Goal: Task Accomplishment & Management: Use online tool/utility

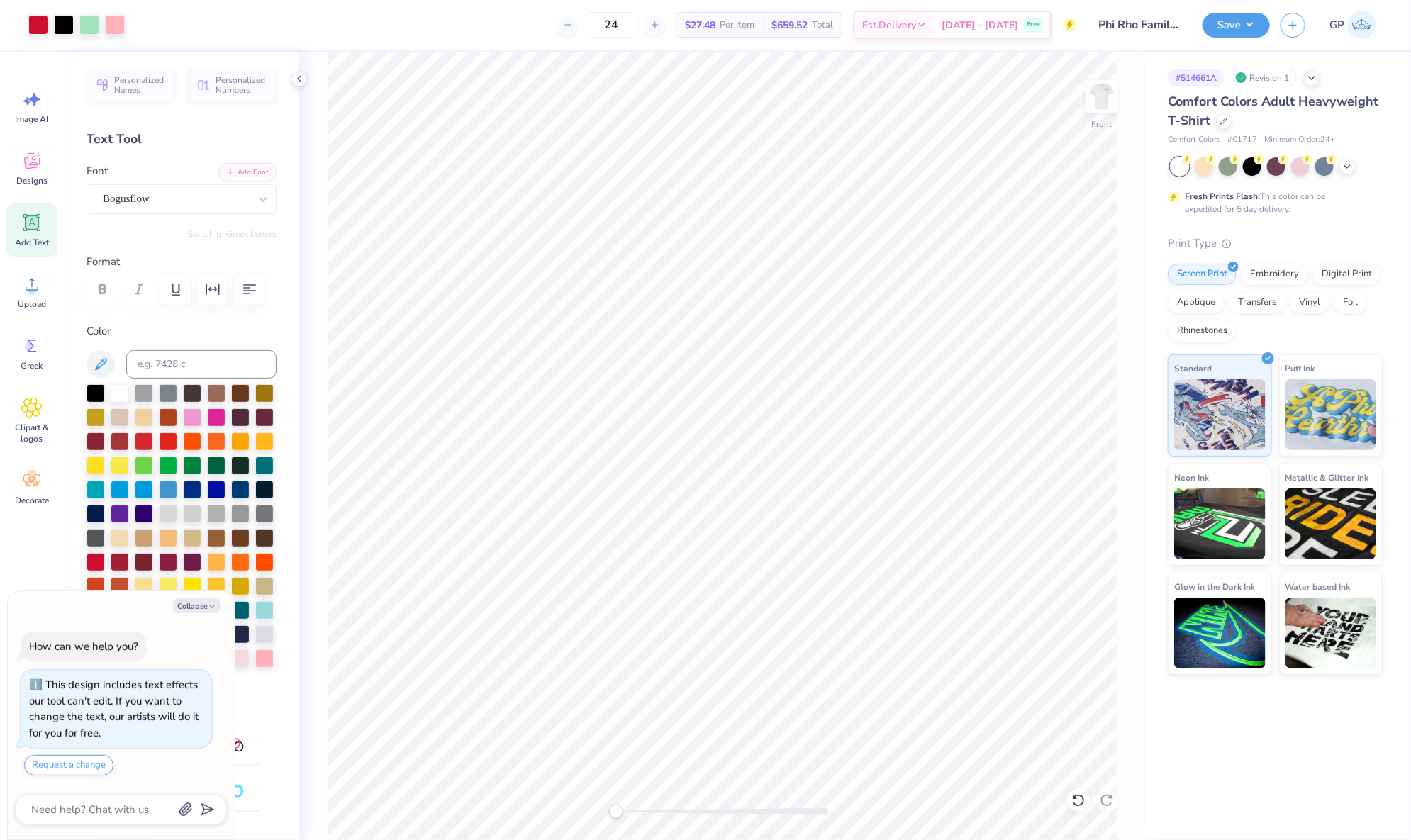
scroll to position [237, 0]
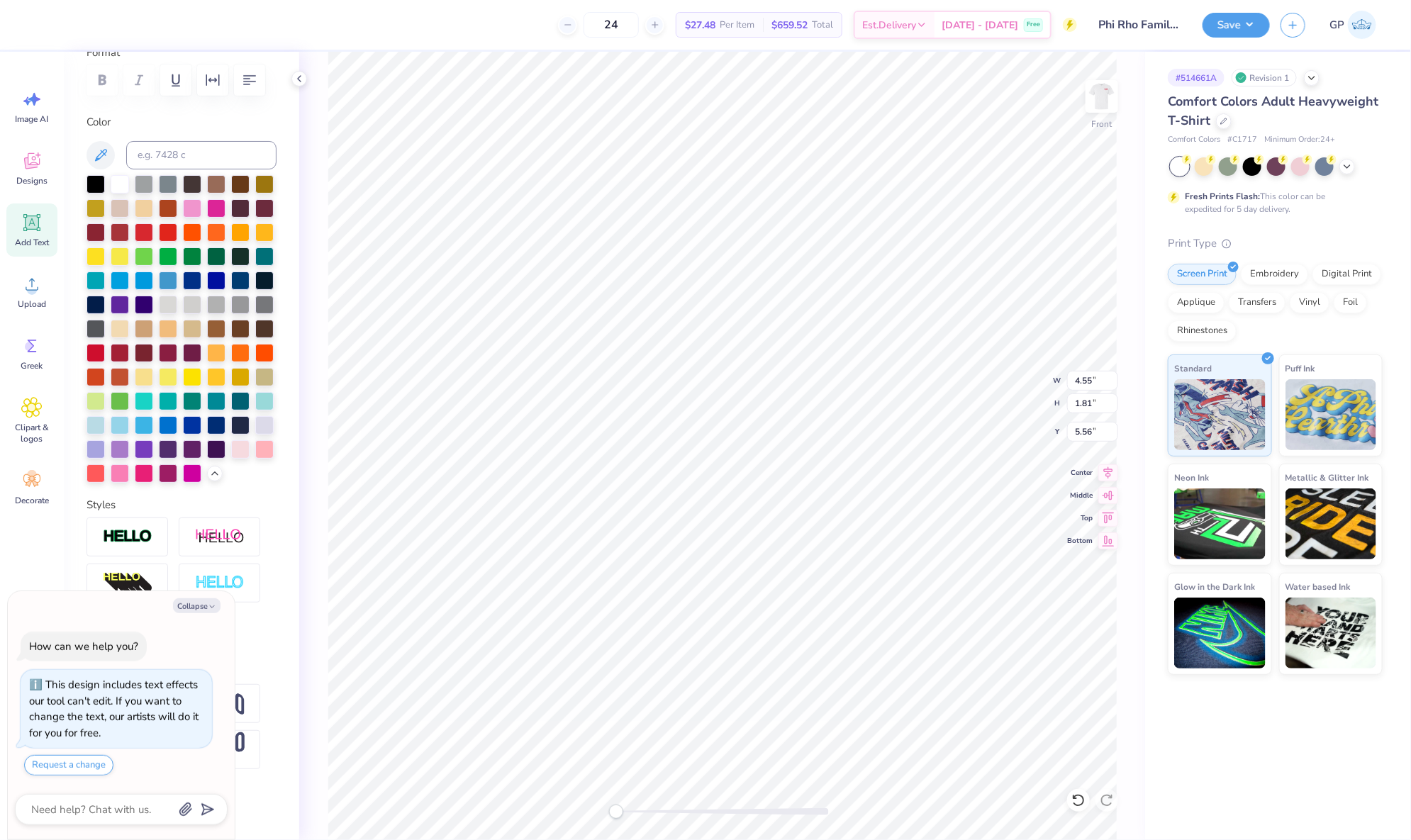
type textarea "x"
type input "5.63"
type input "3.14"
click at [35, 294] on icon at bounding box center [32, 284] width 21 height 21
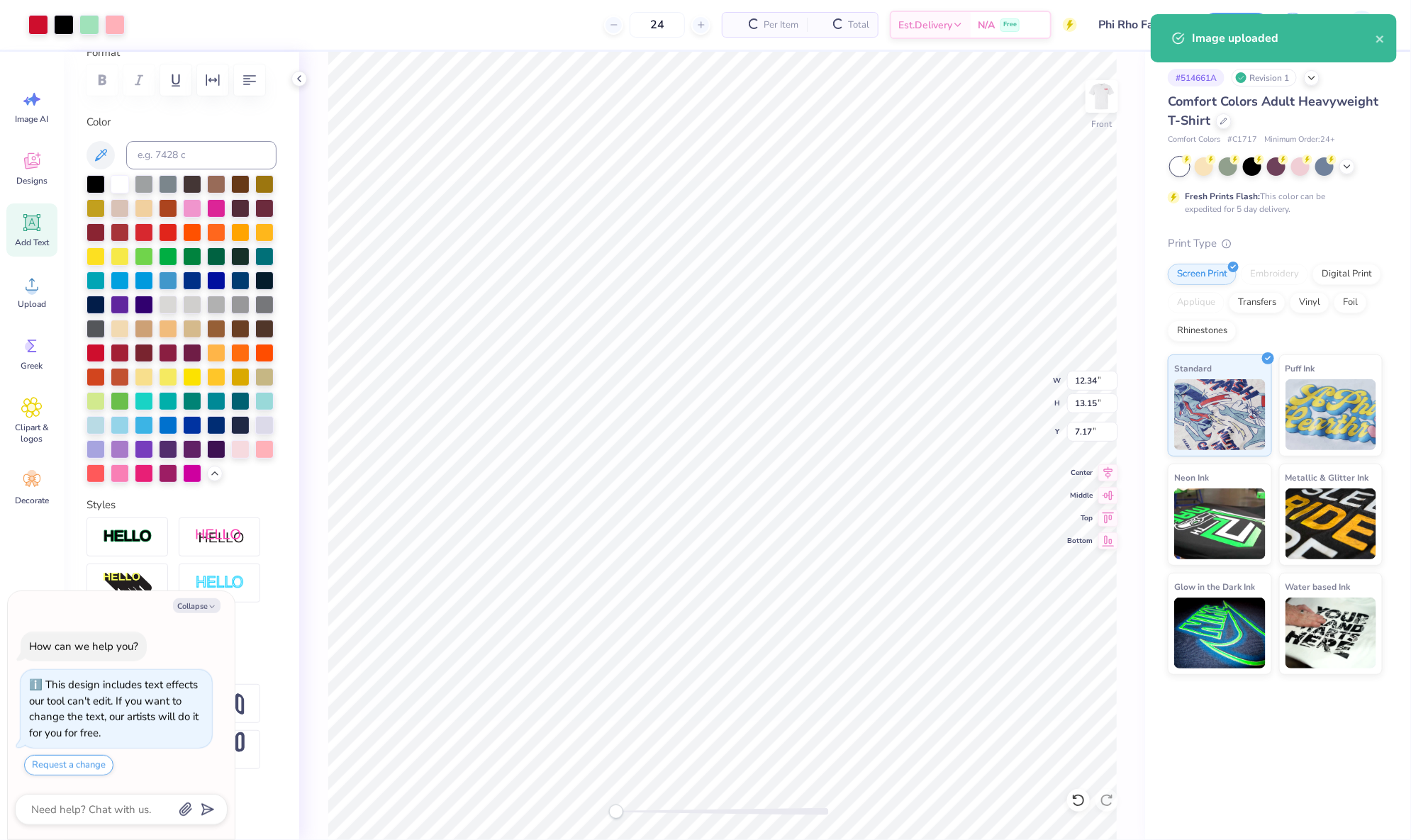
type textarea "x"
click at [1086, 426] on input "7.17" at bounding box center [1092, 431] width 51 height 20
type input "3"
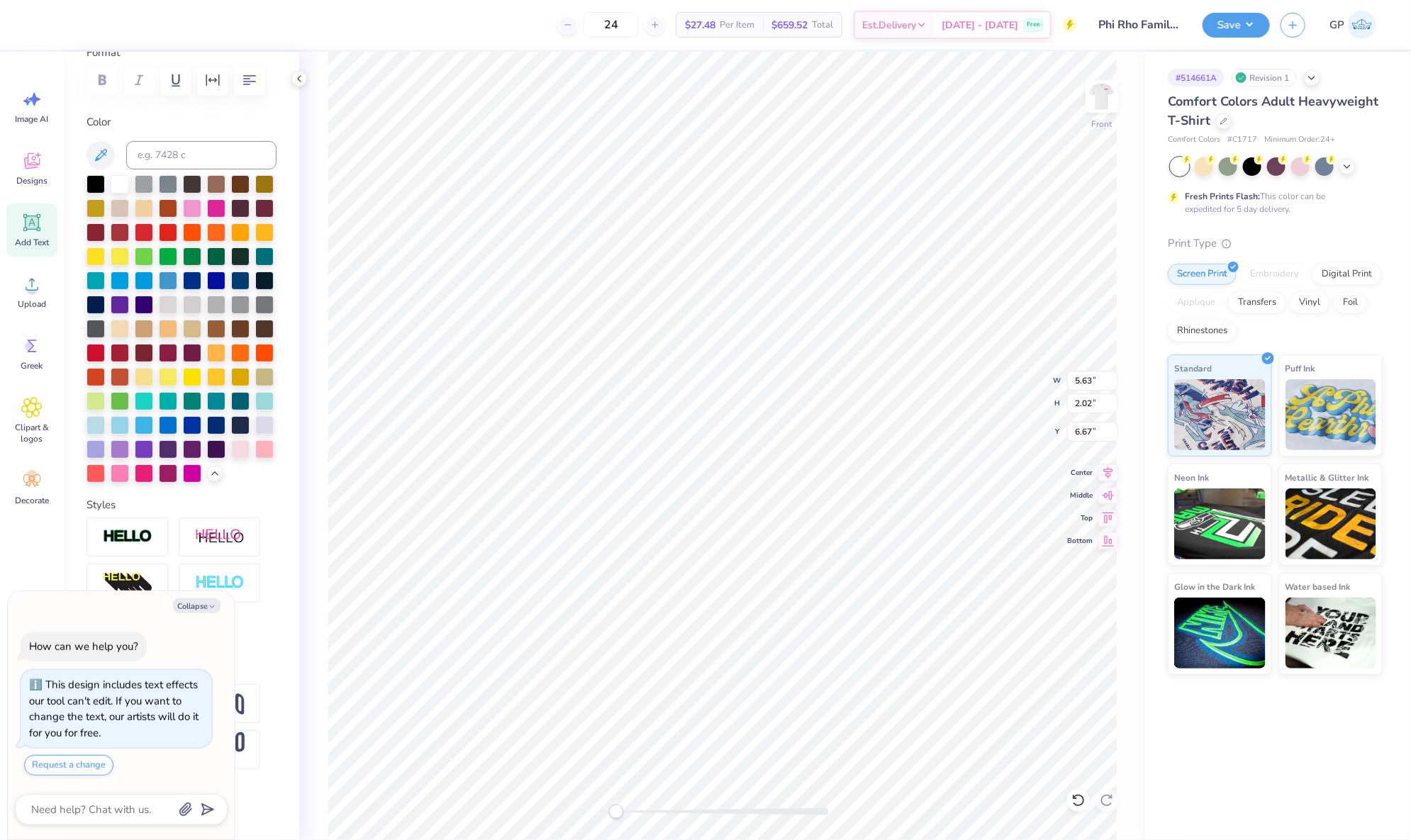
type textarea "x"
type input "12.34"
type input "13.15"
type input "3.00"
click at [42, 18] on div at bounding box center [38, 23] width 20 height 20
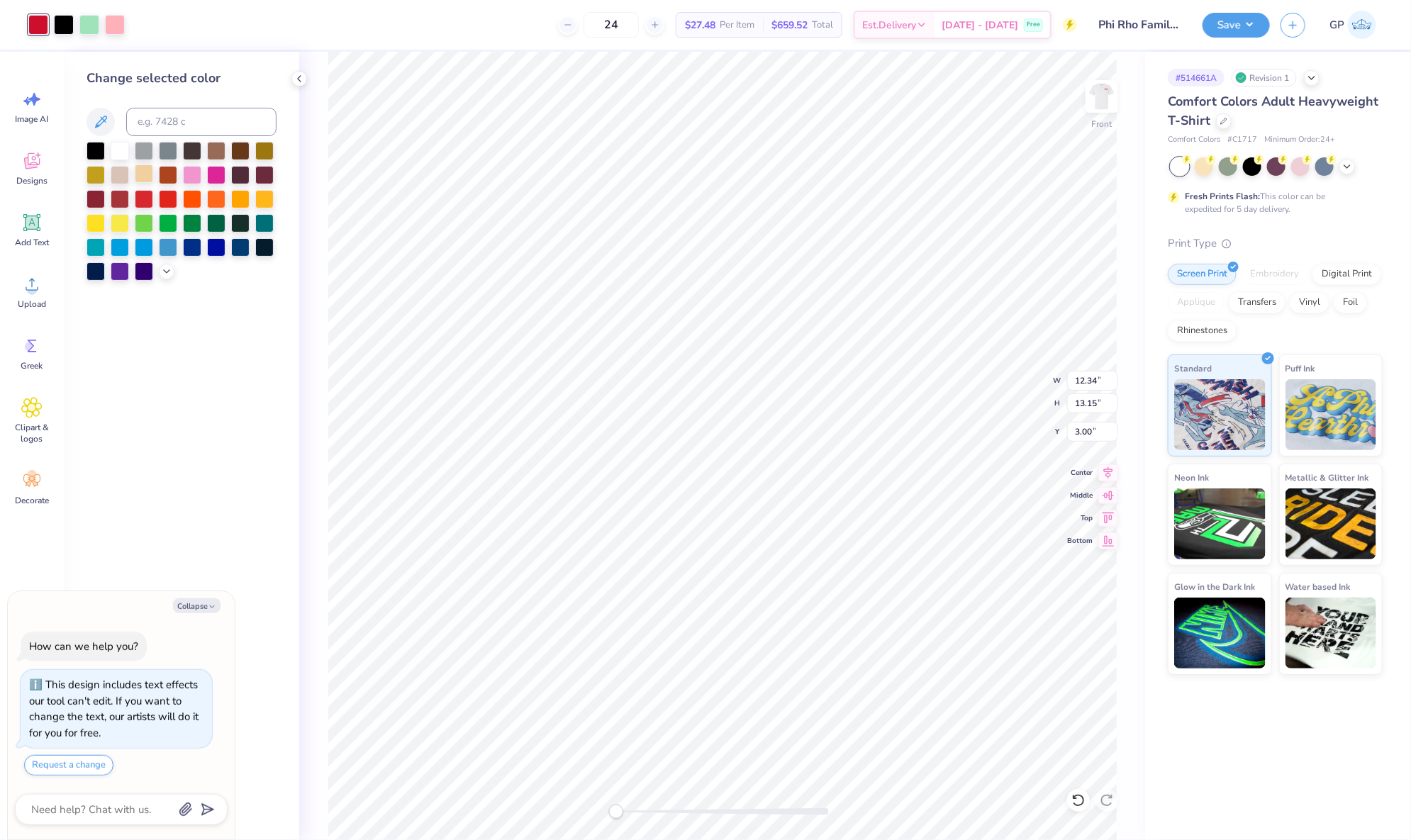
click at [147, 169] on div at bounding box center [144, 173] width 19 height 19
click at [646, 810] on div at bounding box center [722, 812] width 212 height 7
type textarea "x"
type input "1.43"
type input "0.54"
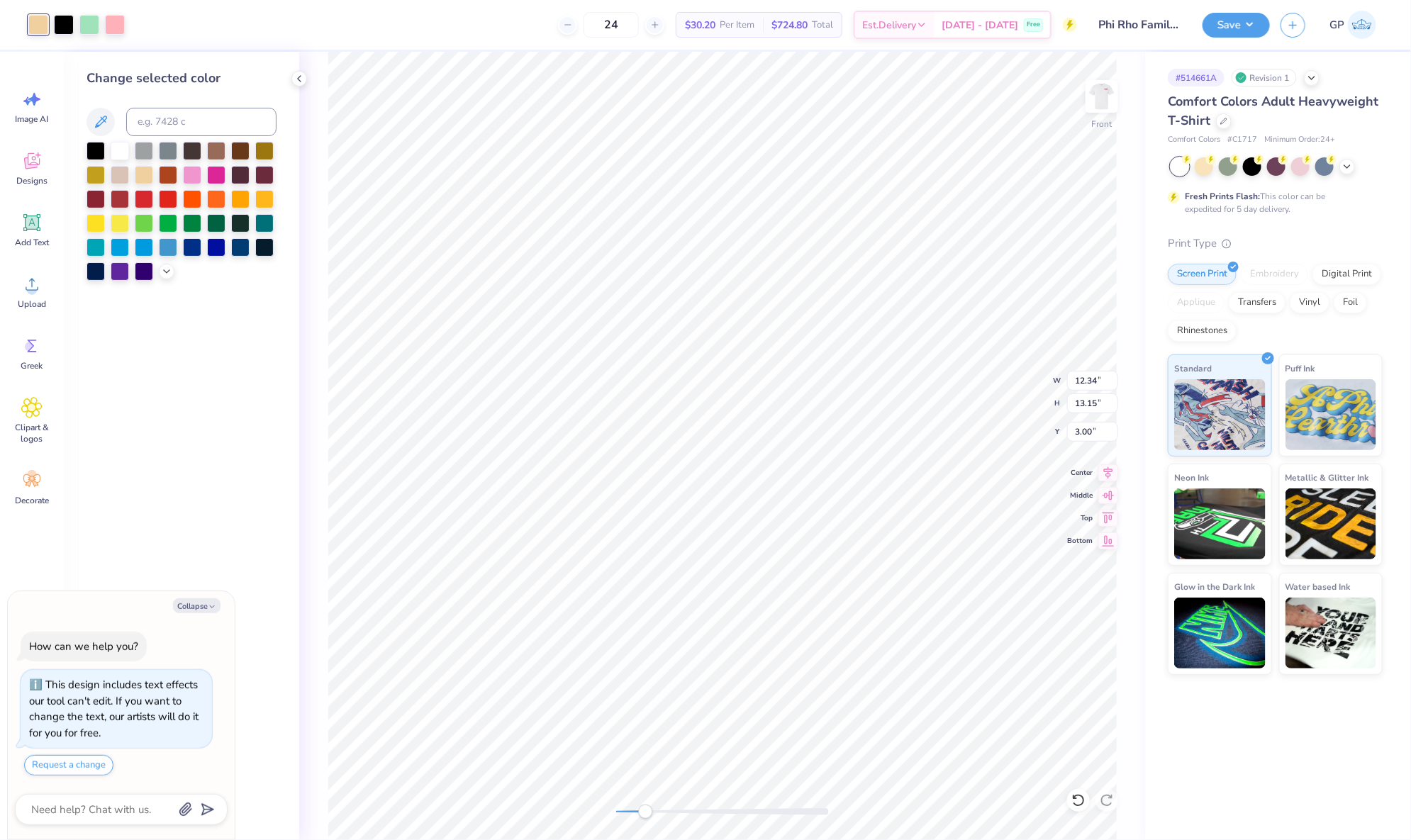
type input "9.54"
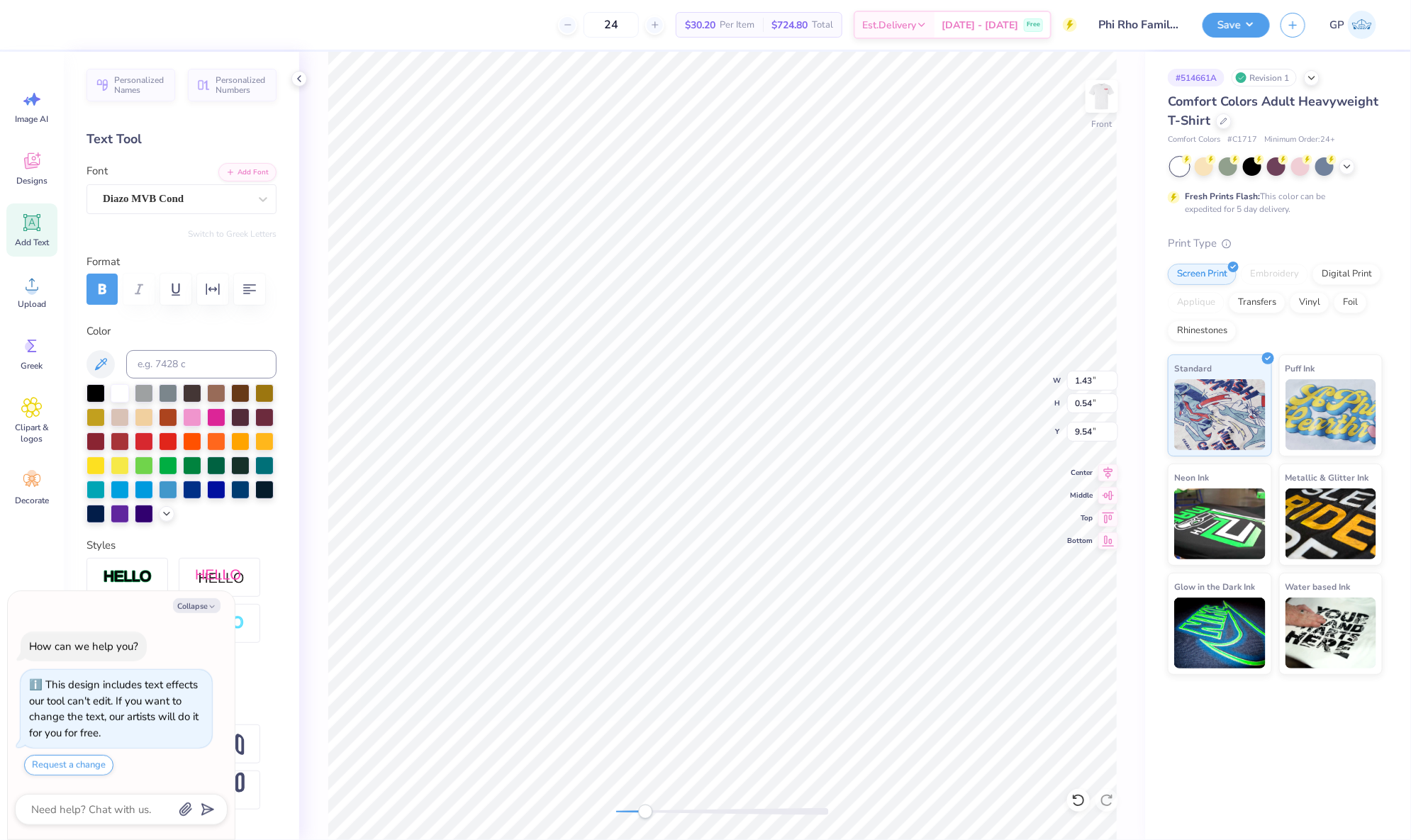
click at [661, 813] on div at bounding box center [722, 812] width 212 height 7
type textarea "x"
type input "1.38"
type input "0.52"
type input "9.73"
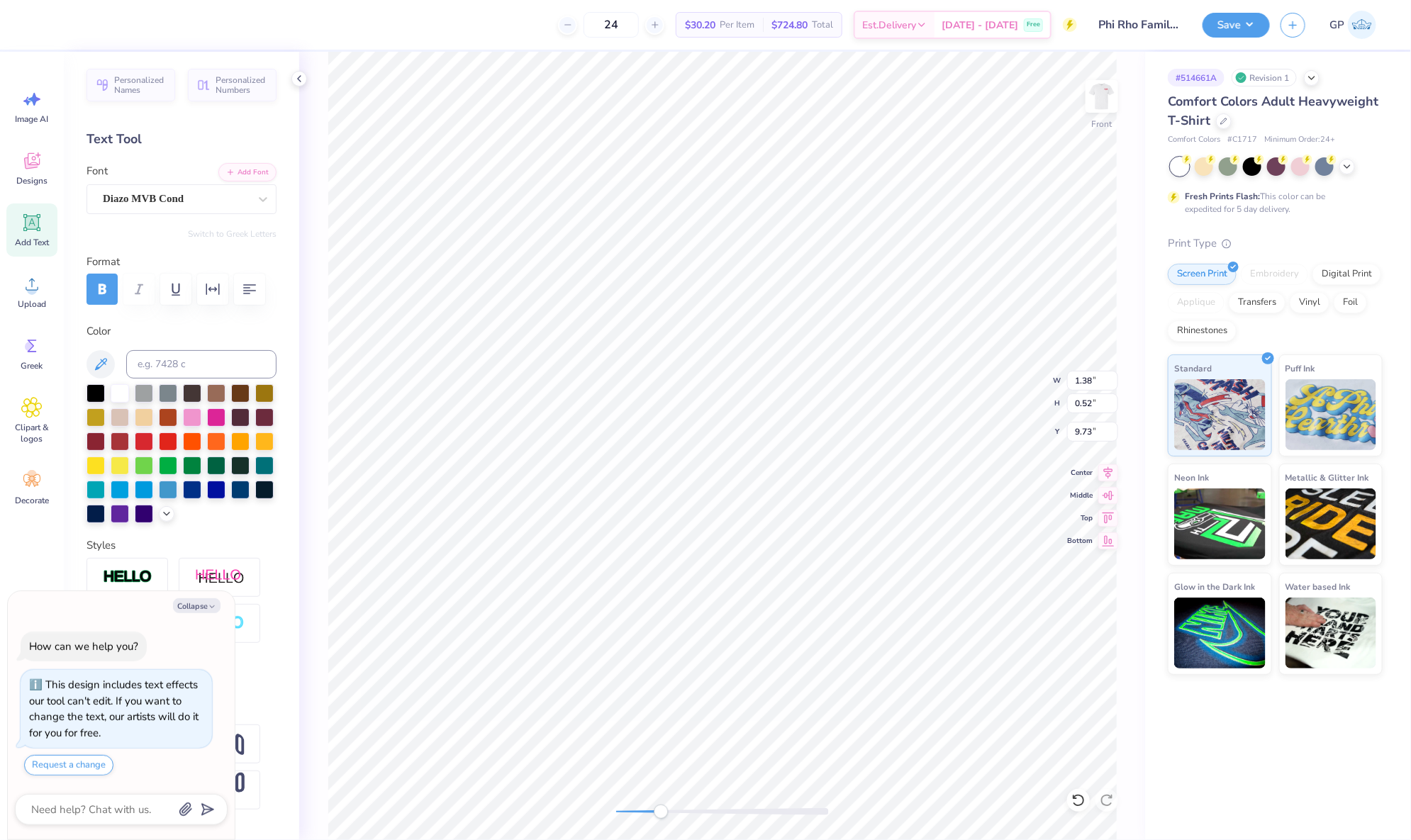
type textarea "x"
type input "12.34"
type input "13.15"
type input "3.00"
type textarea "x"
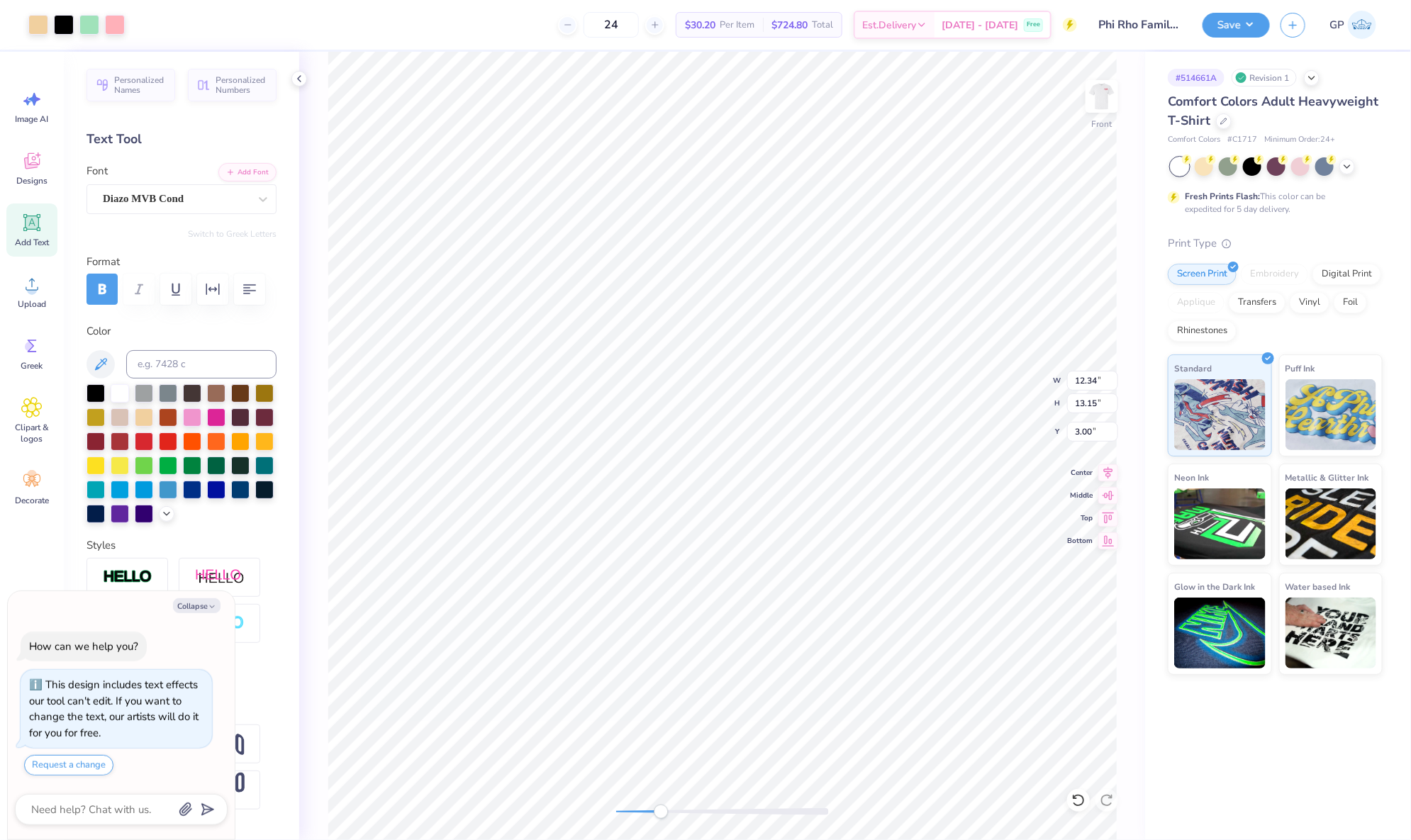
type input "1.38"
type input "0.52"
type input "9.73"
type textarea "x"
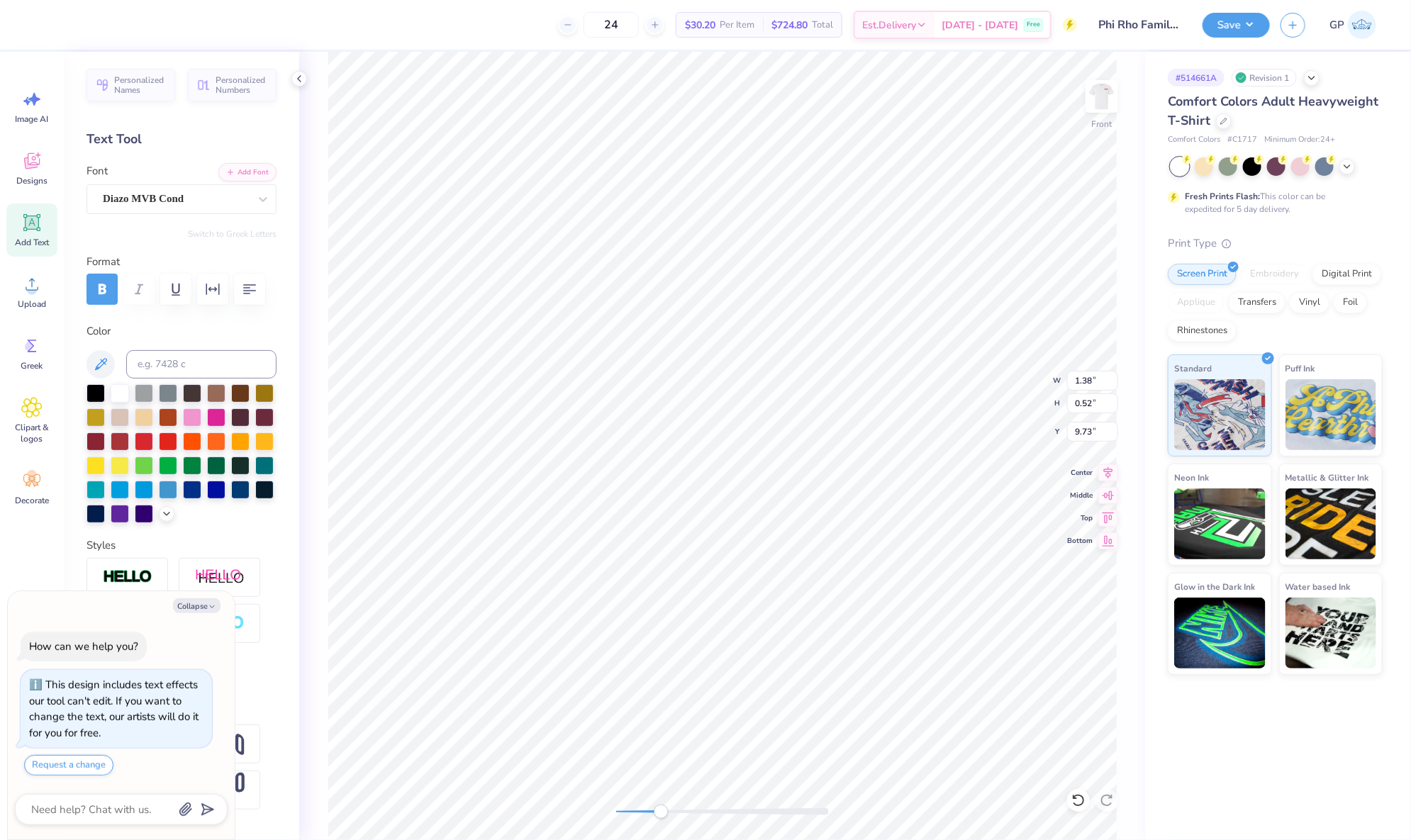
type textarea "P"
type textarea "x"
type textarea "PH"
type textarea "x"
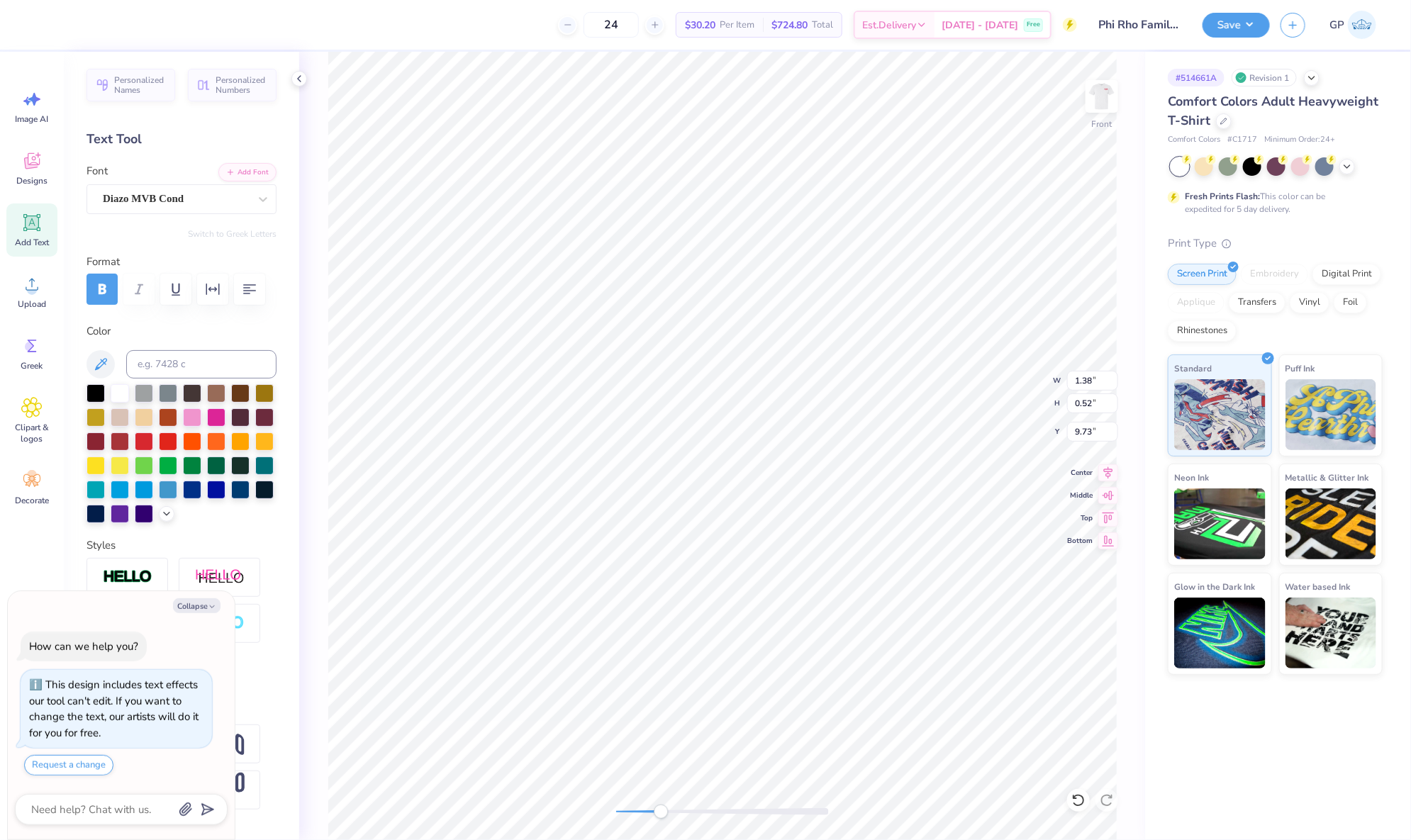
type textarea "PHI"
type textarea "x"
type textarea "PHI"
type textarea "x"
type textarea "PHI R"
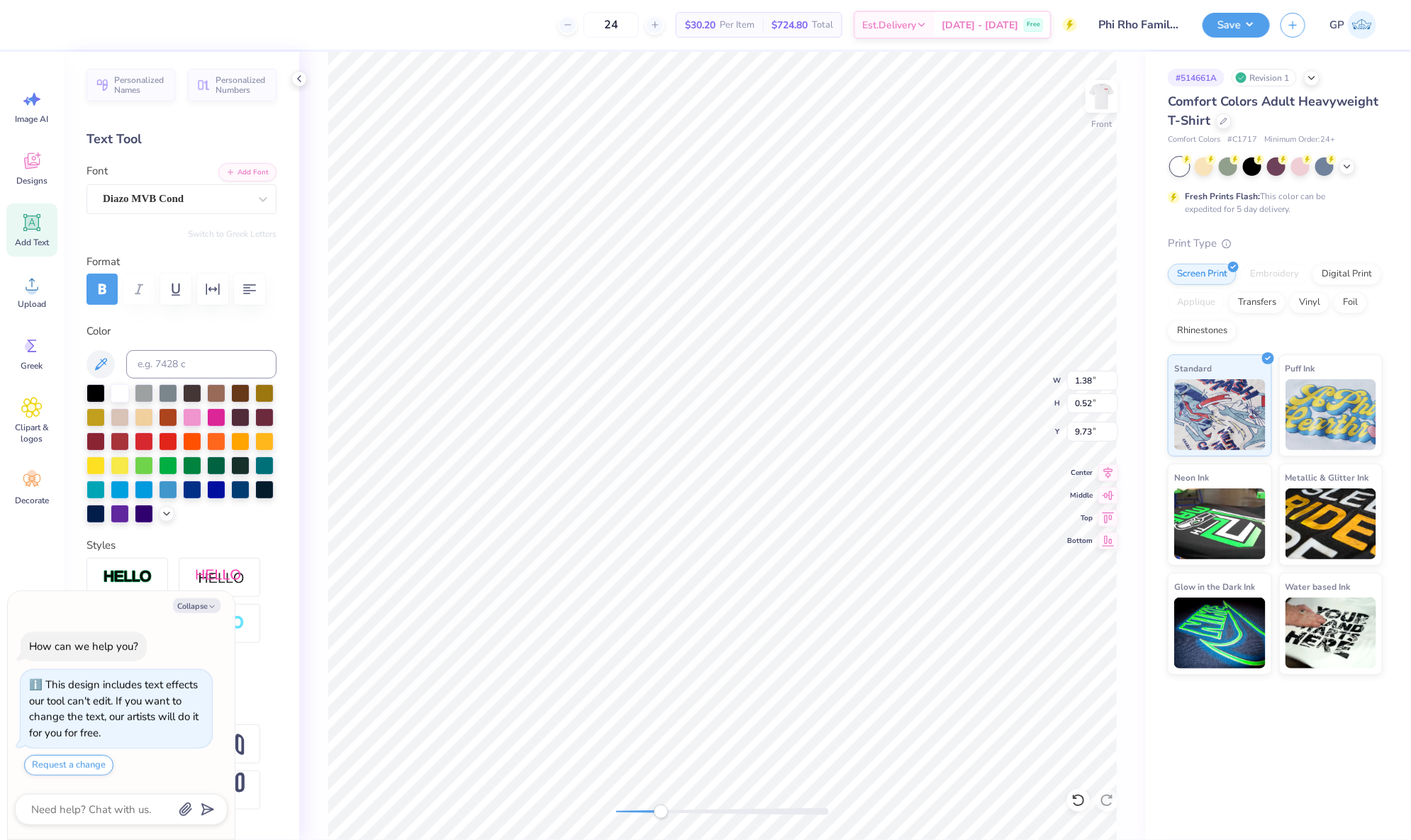
type textarea "x"
type textarea "PHI RH"
type textarea "x"
type textarea "PHI RHO"
type textarea "x"
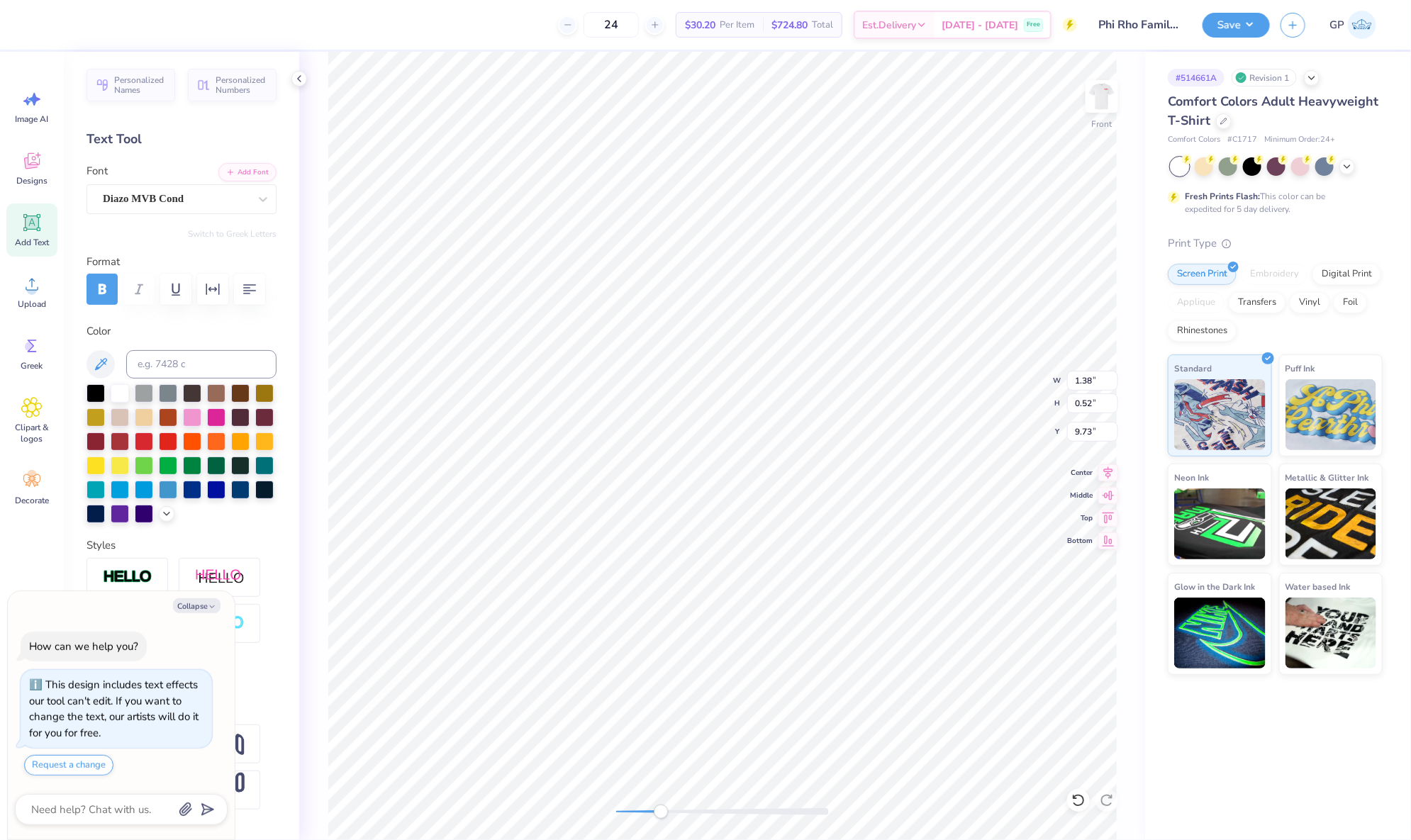
type textarea "PHI RHO"
type textarea "x"
type textarea "PHI RHO H"
type textarea "x"
type textarea "PHI RHO HO"
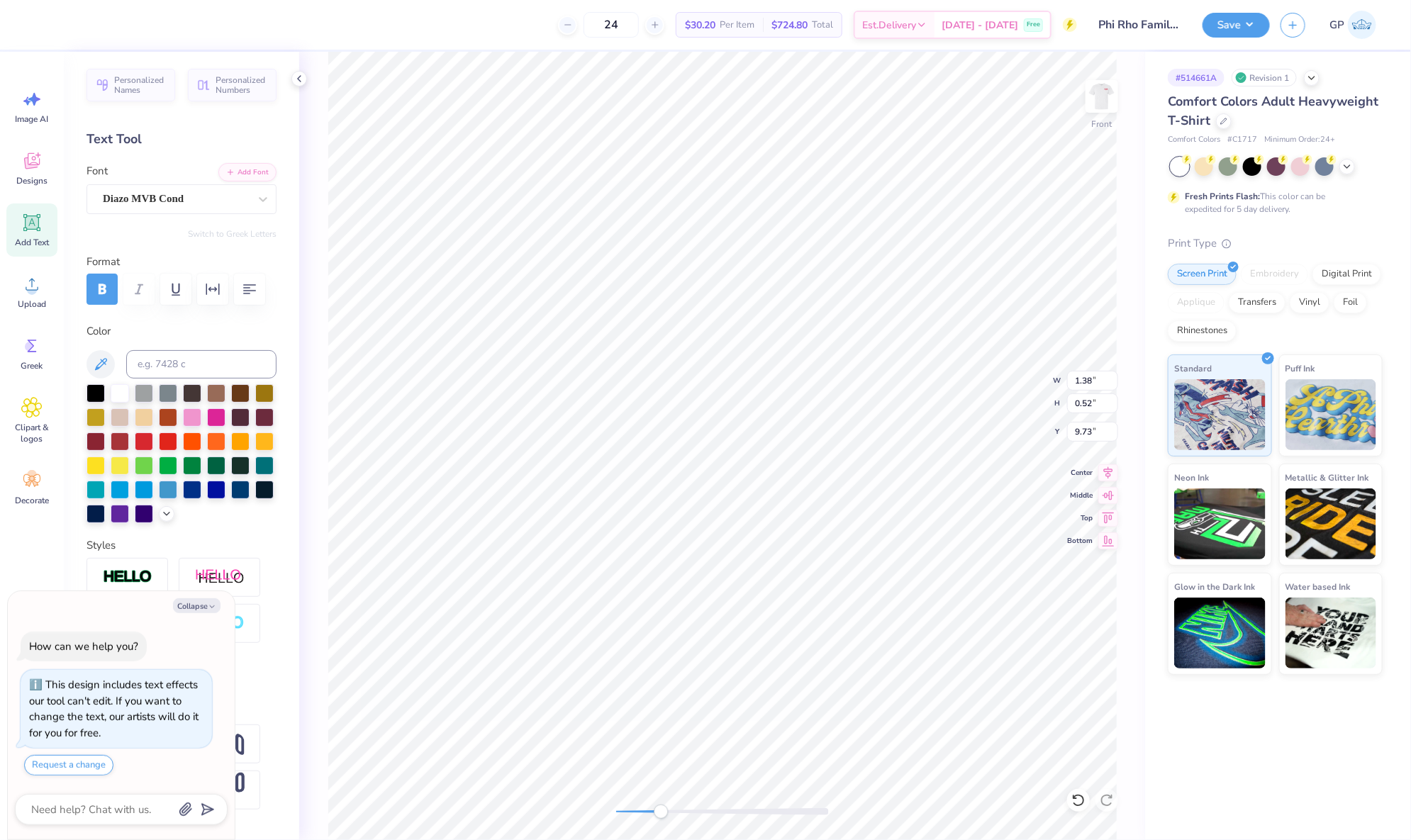
type textarea "x"
type textarea "PHI RHO HOU"
type textarea "x"
type textarea "PHI RHO HOUS"
type textarea "x"
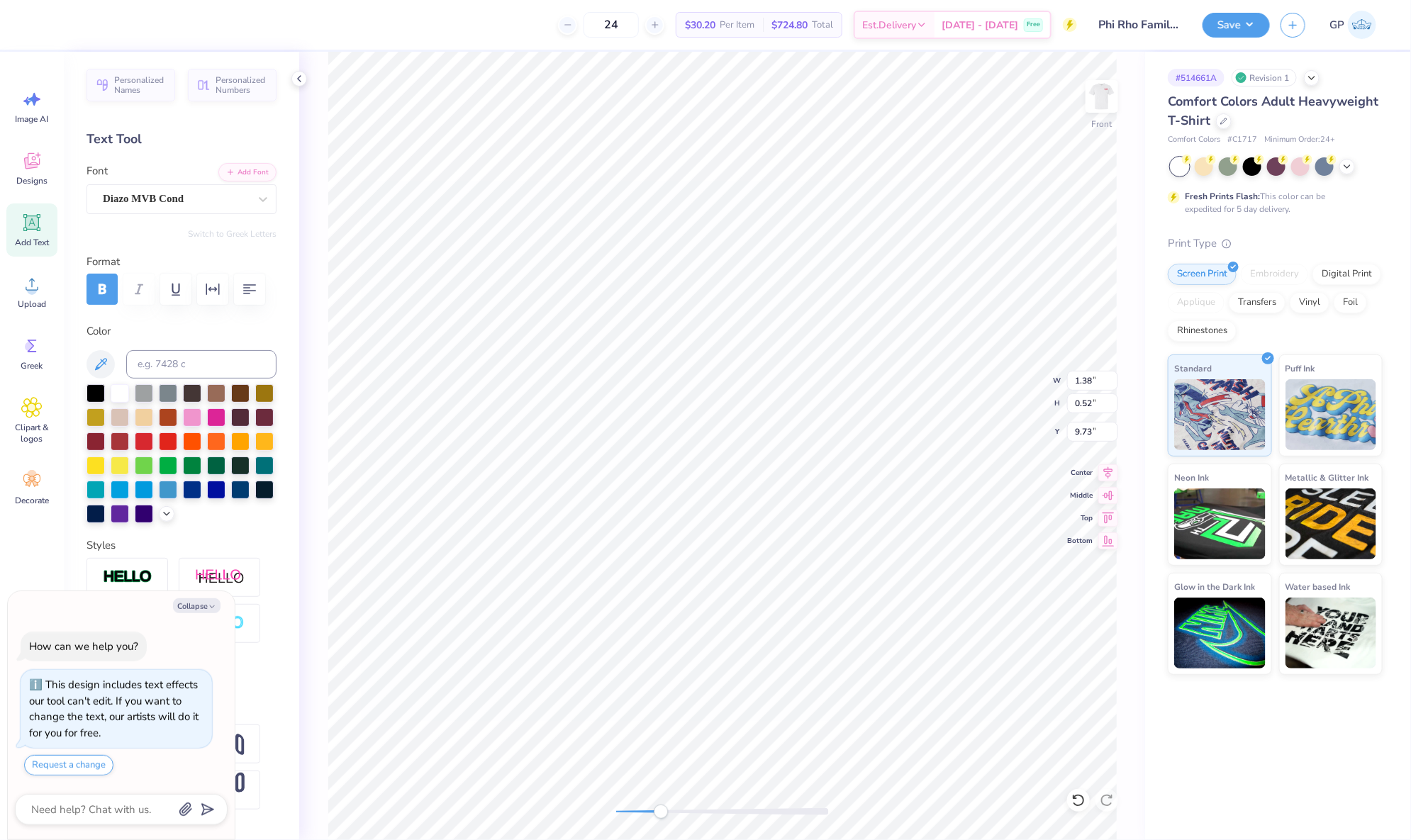
type textarea "PHI RHO HOUSE"
type textarea "x"
type input "4.55"
type input "1.81"
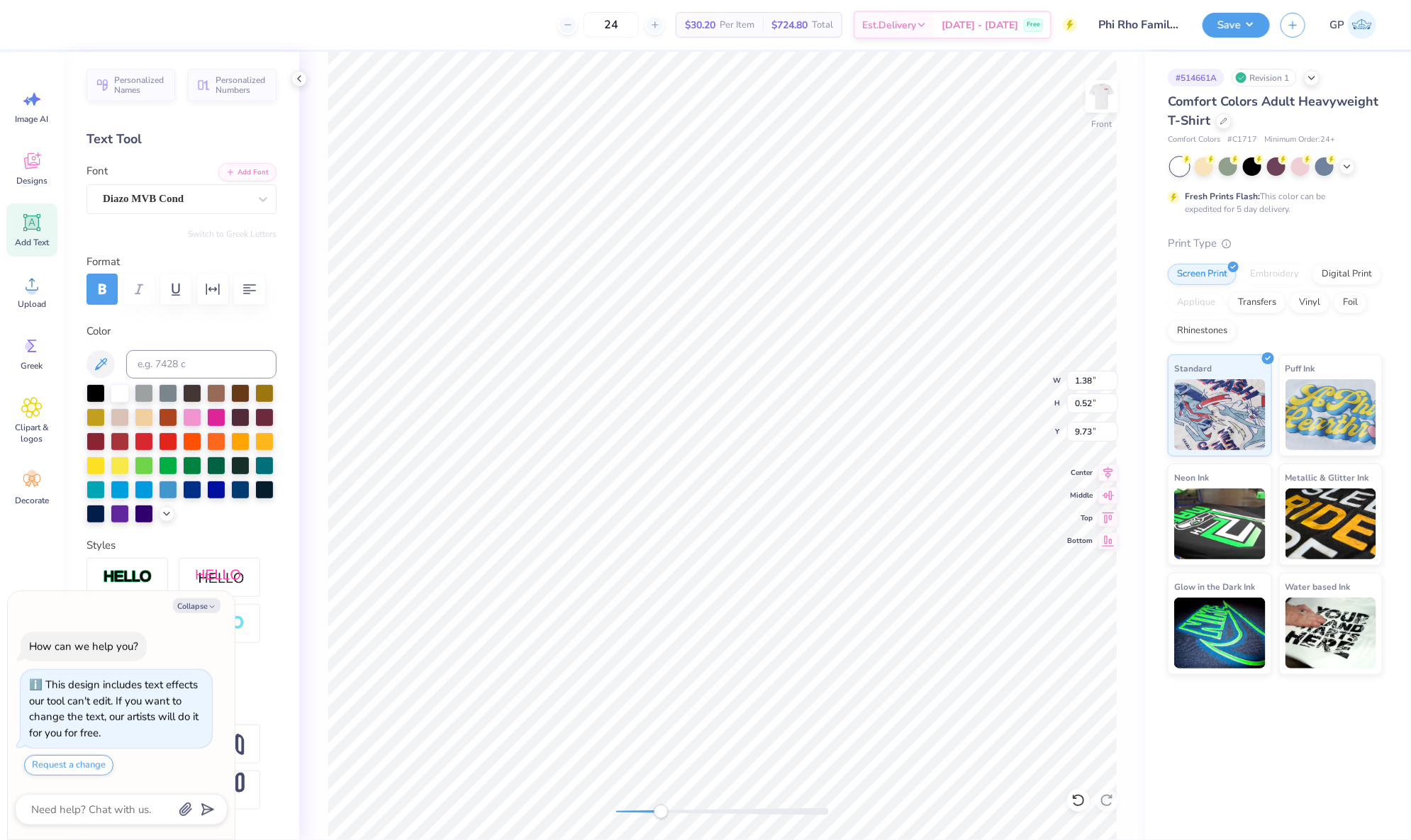
type input "5.56"
type textarea "x"
type input "5.63"
type input "2.02"
type input "6.67"
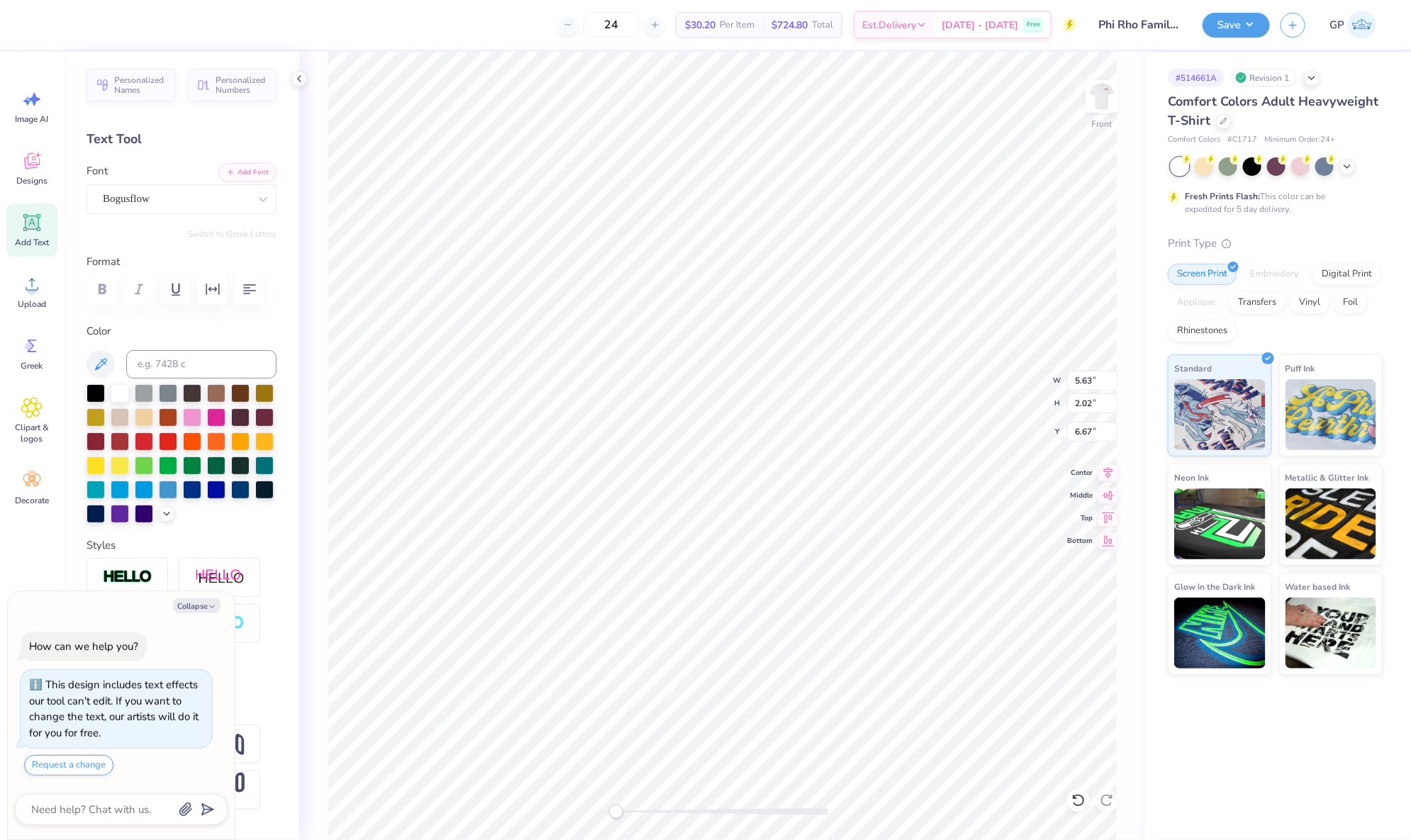
click at [572, 789] on div "Front W 5.63 5.63 " H 2.02 2.02 " Y 6.67 6.67 " Center Middle Top Bottom" at bounding box center [722, 446] width 846 height 788
click at [36, 289] on icon at bounding box center [31, 284] width 13 height 12
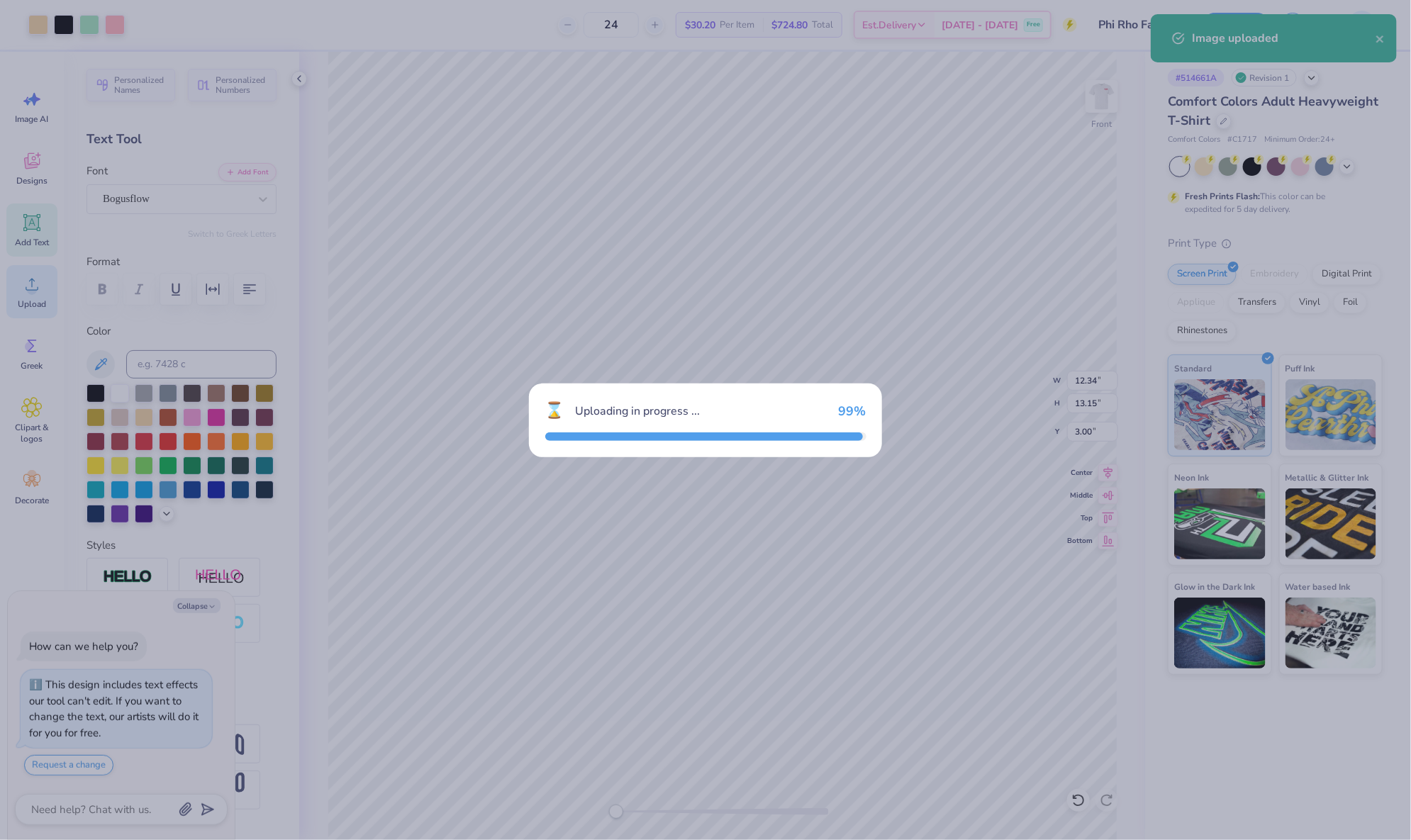
type textarea "x"
type input "7.17"
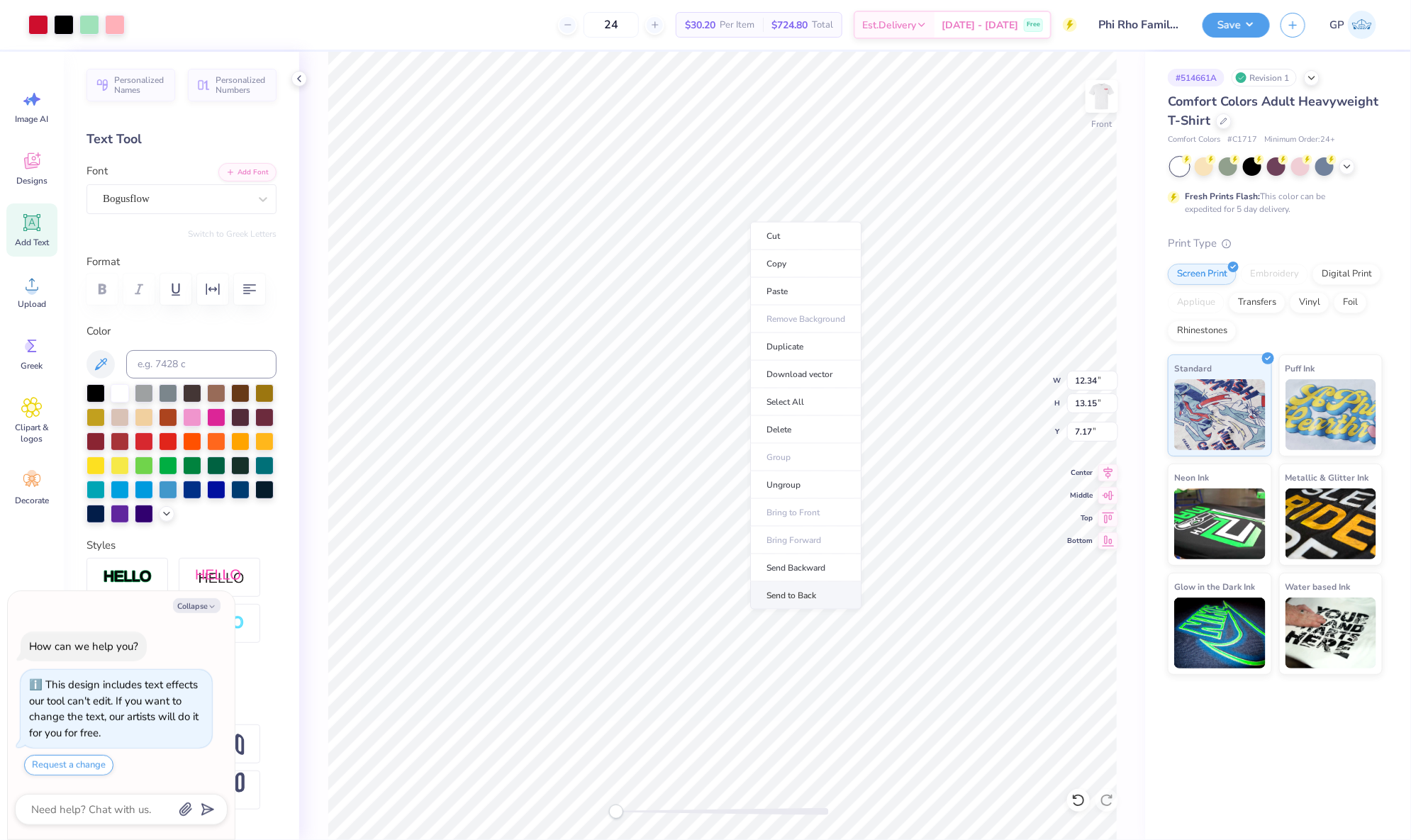
click at [801, 588] on li "Send to Back" at bounding box center [805, 595] width 111 height 27
type textarea "x"
type input "3.00"
type textarea "x"
click at [1095, 382] on input "12.34" at bounding box center [1092, 380] width 51 height 20
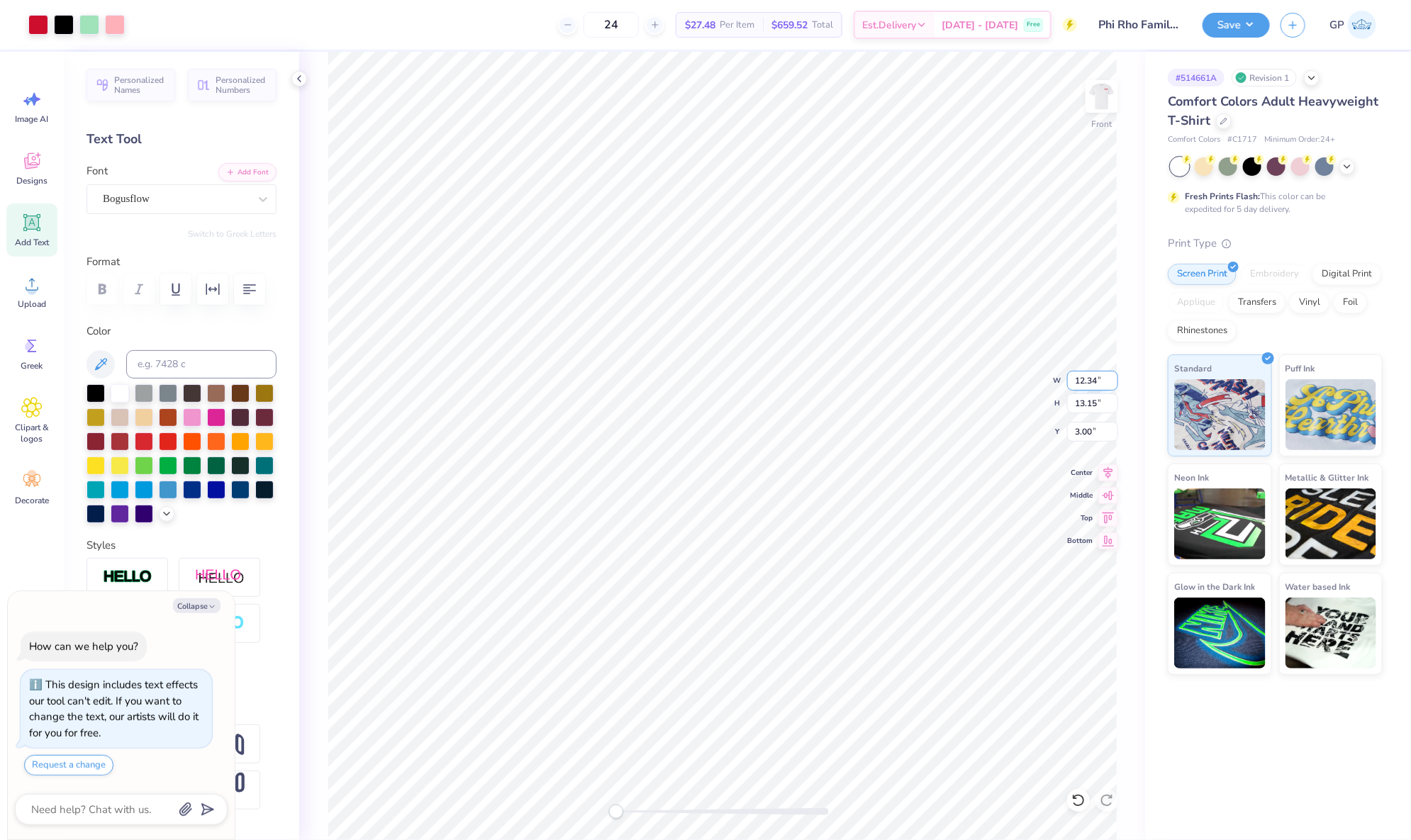
click at [1095, 382] on input "12.34" at bounding box center [1092, 380] width 51 height 20
type input "12.5"
type textarea "x"
type input "12.66"
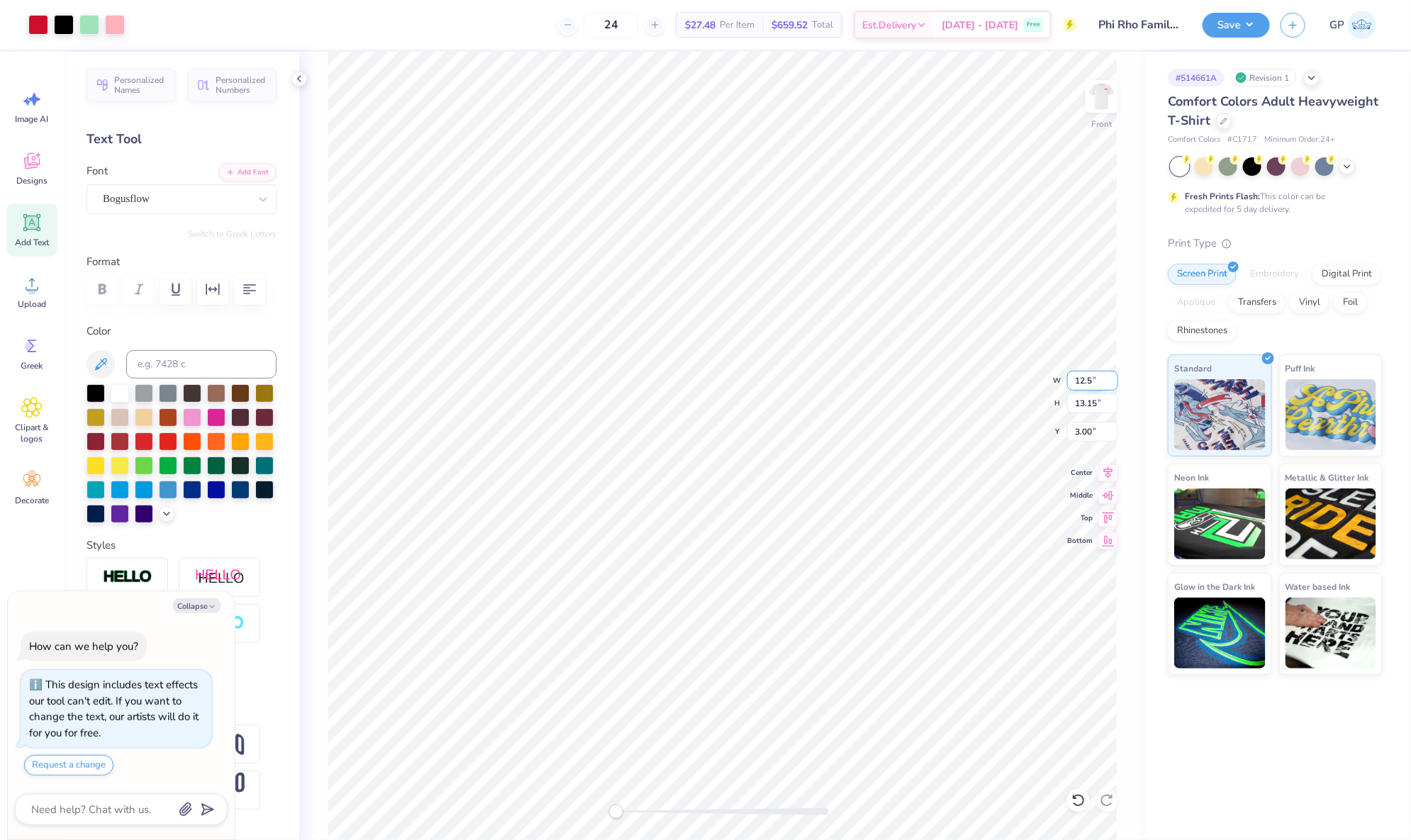
type input "13.49"
type input "2.83"
type textarea "x"
type input "2.66"
type textarea "x"
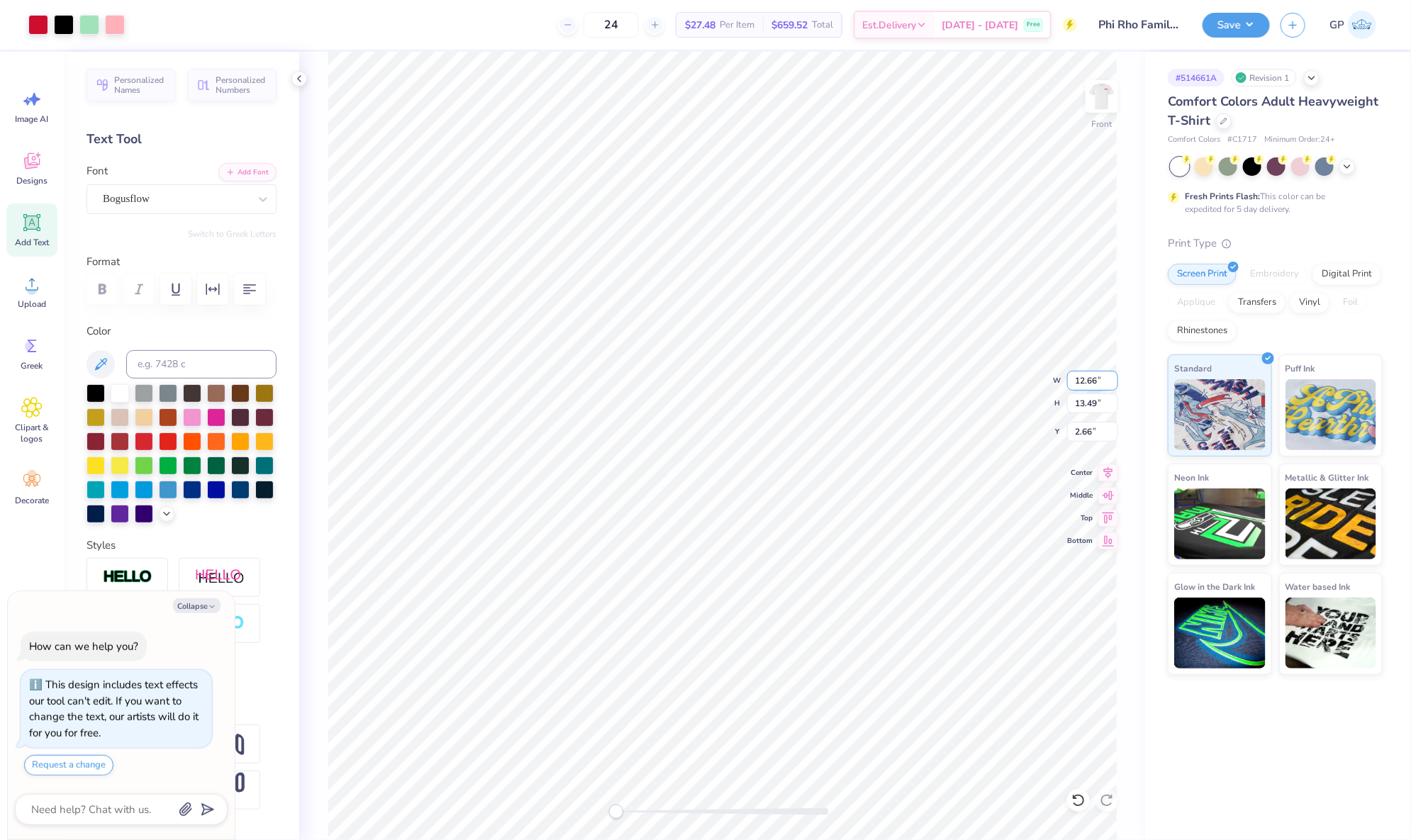
type input "12.09"
type input "12.88"
type input "2.81"
type textarea "x"
type input "12.92"
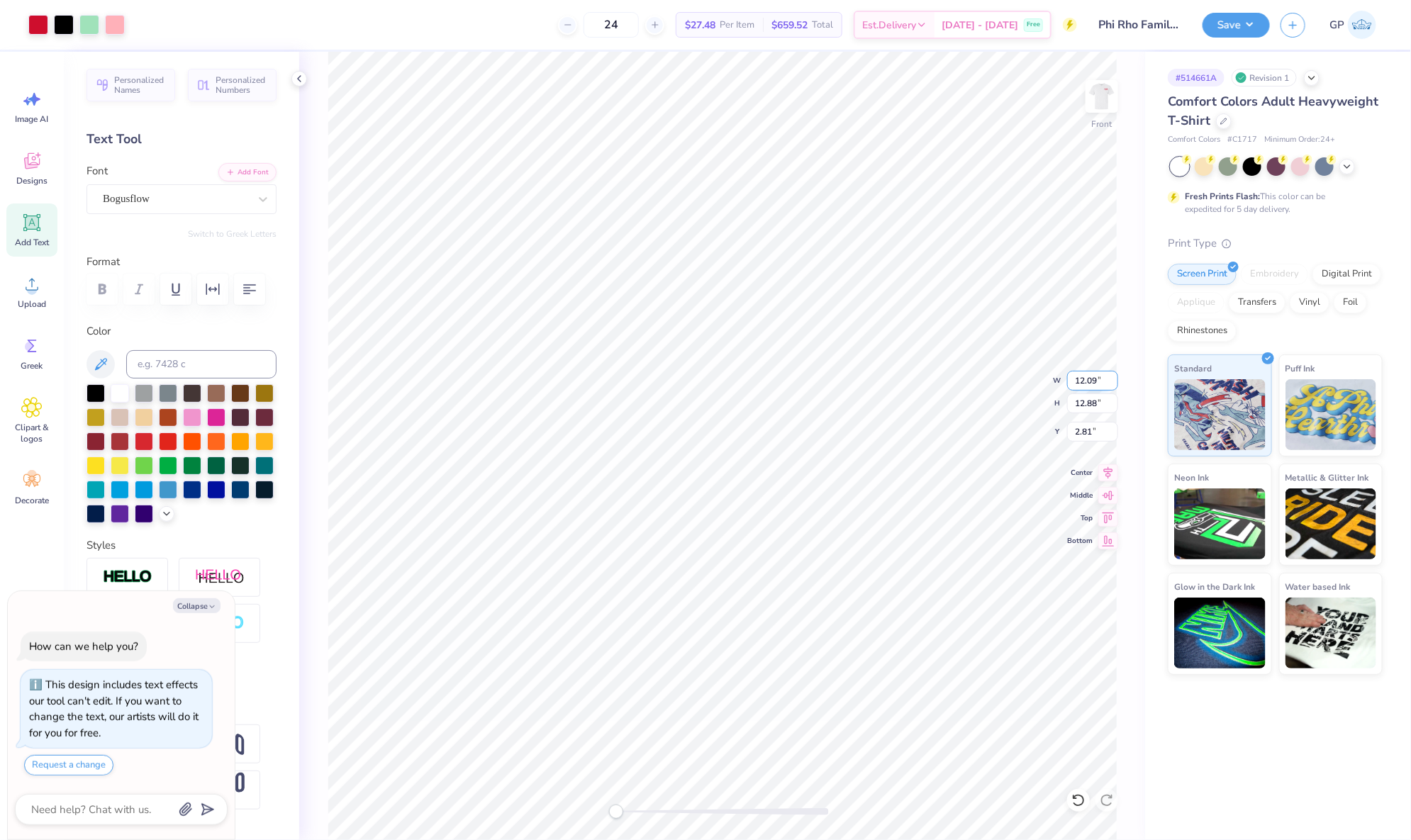
type input "13.77"
type input "2.59"
type textarea "x"
type input "12.09"
type input "12.89"
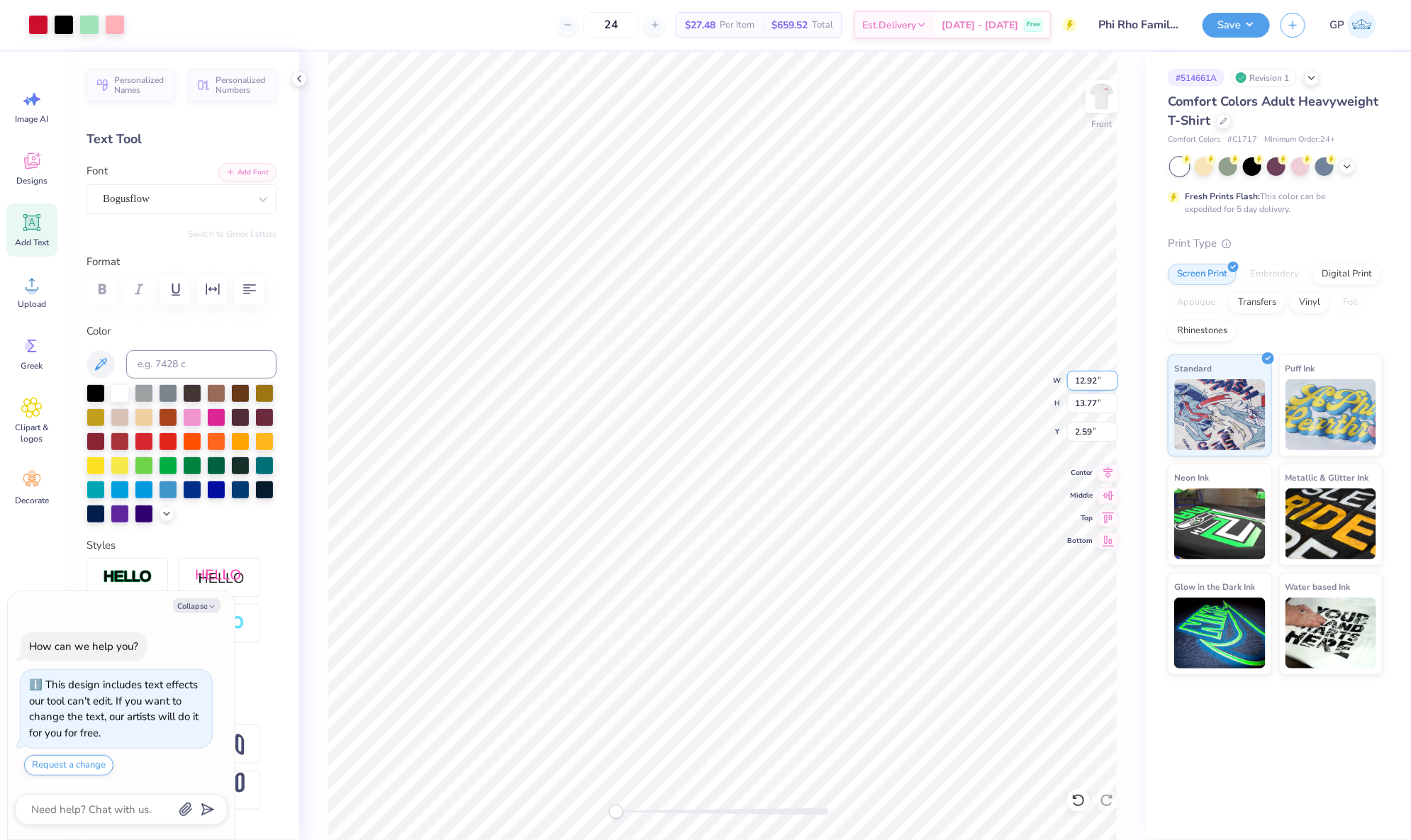
type input "2.80"
type textarea "x"
type input "12.95"
type input "13.80"
type input "2.57"
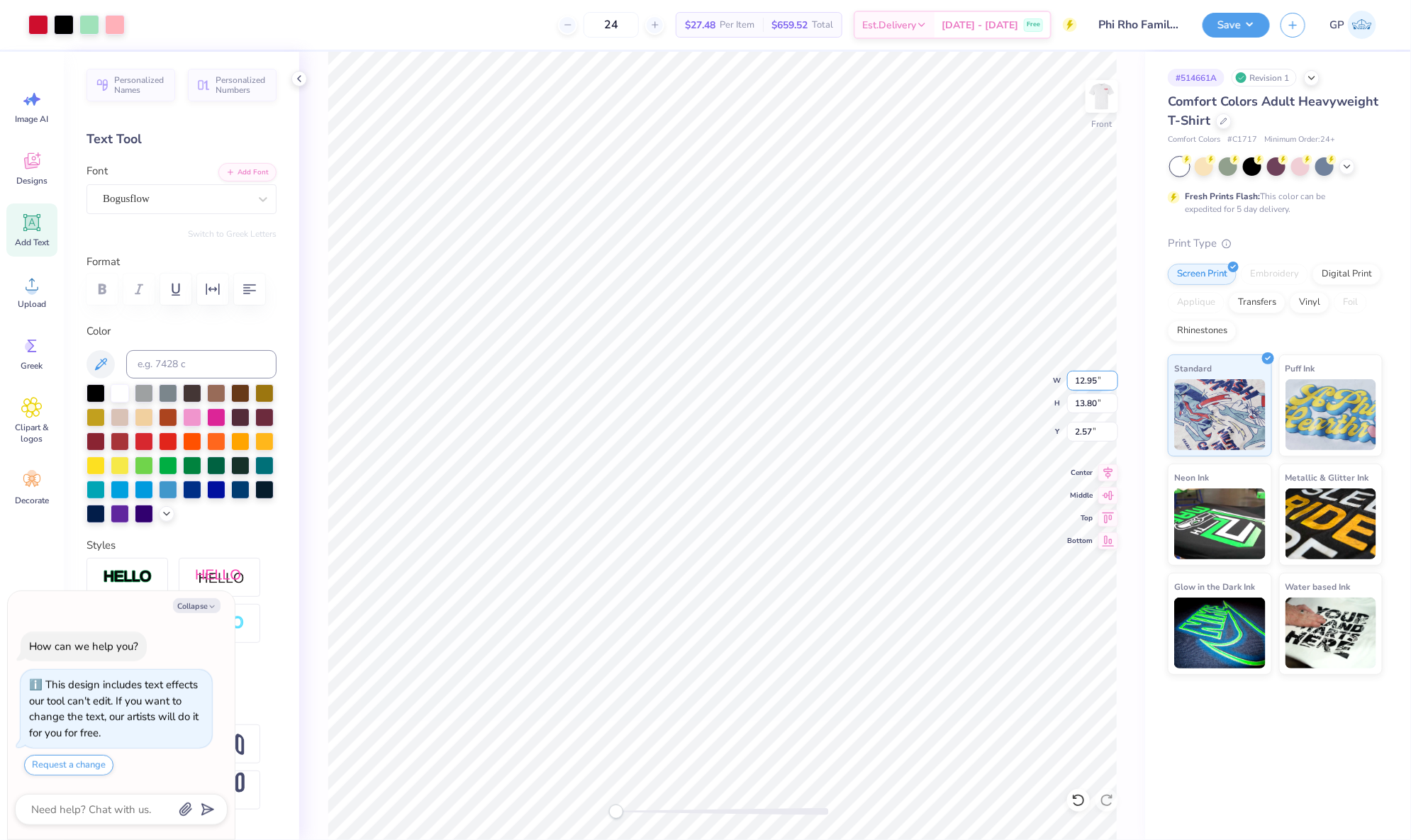
type textarea "x"
type input "12.15"
type input "12.95"
type input "2.78"
type textarea "x"
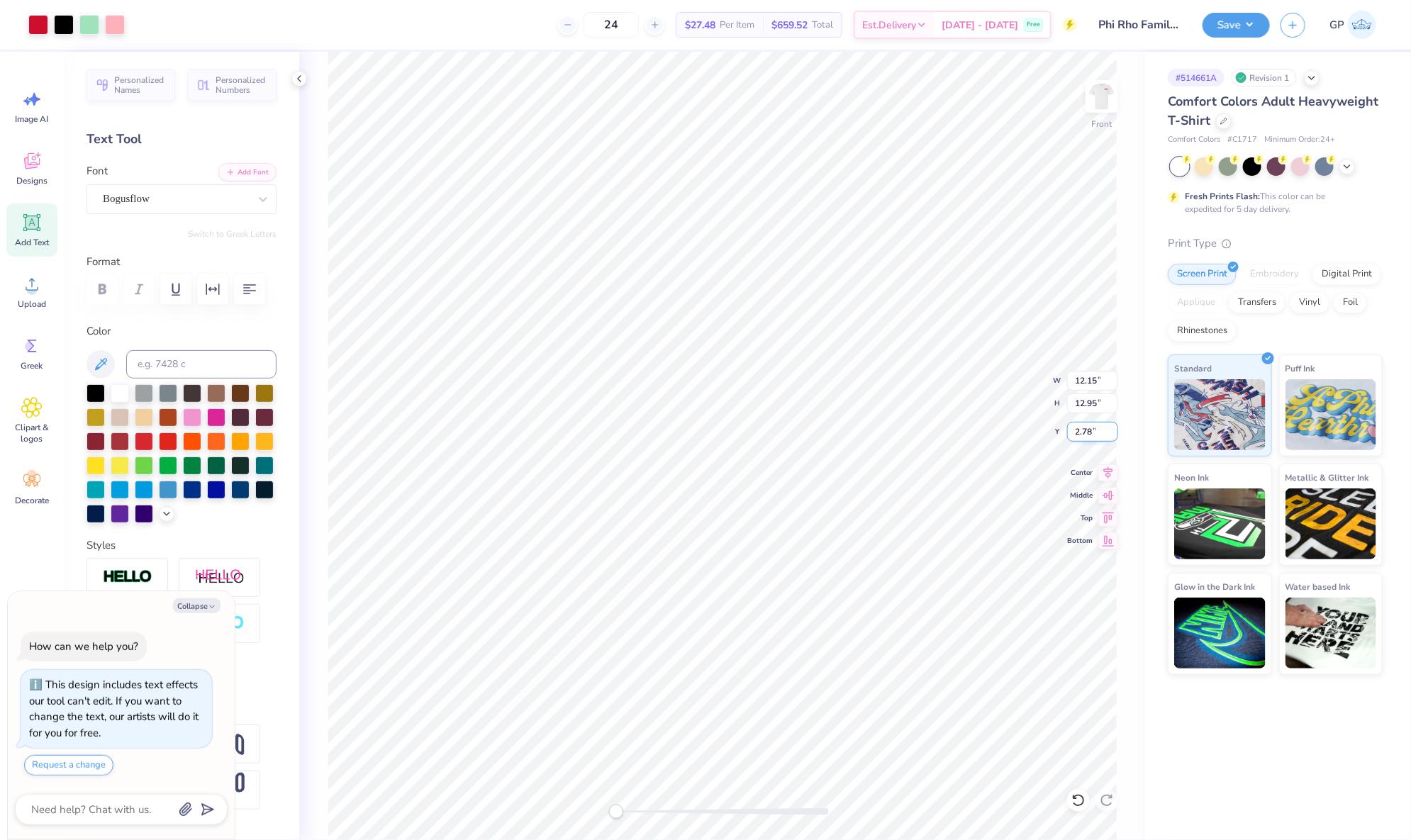
click at [1084, 426] on input "2.78" at bounding box center [1092, 431] width 51 height 20
type input "3"
type textarea "x"
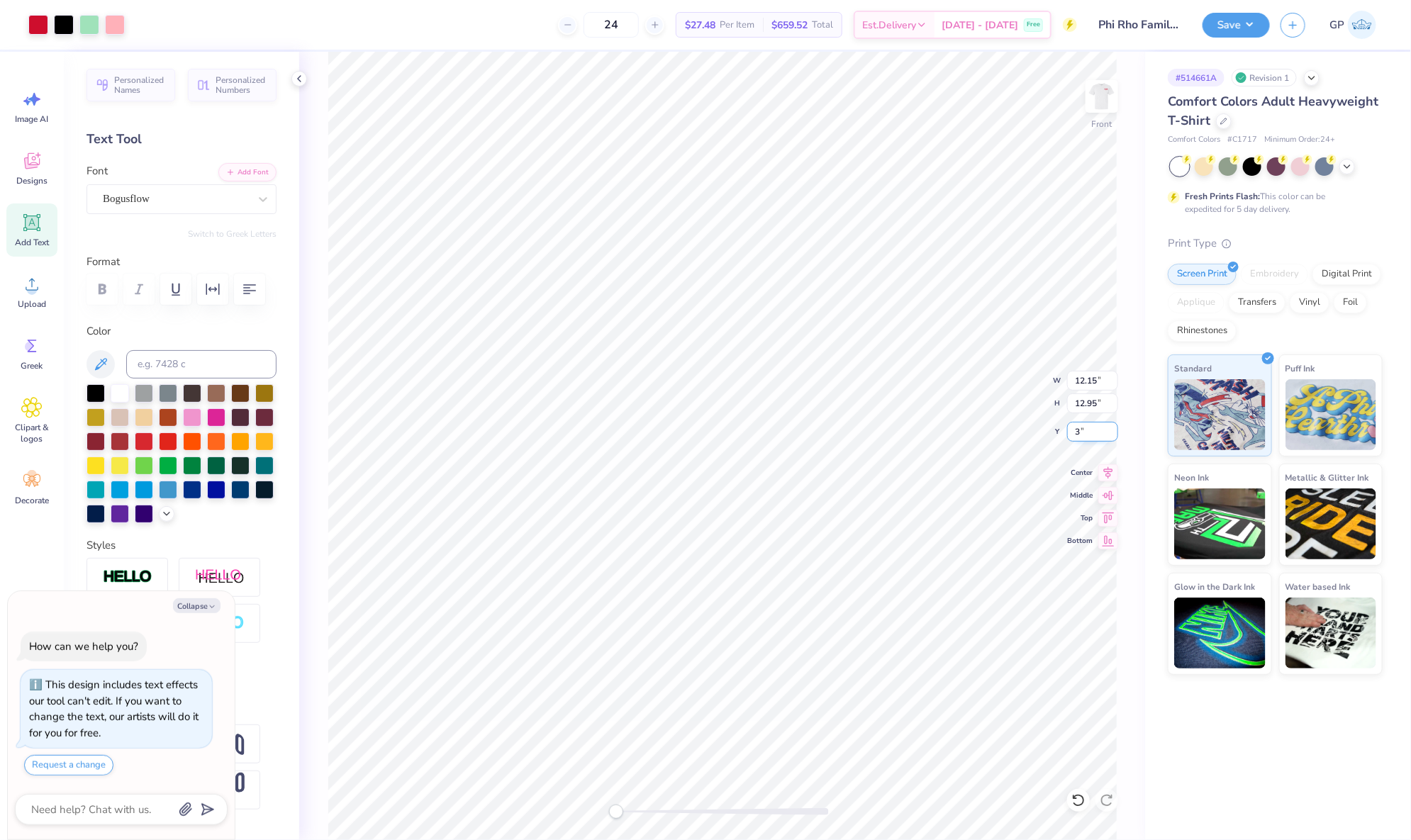
type input "3.00"
type textarea "x"
type input "2.34"
type input "0.29"
type input "14.52"
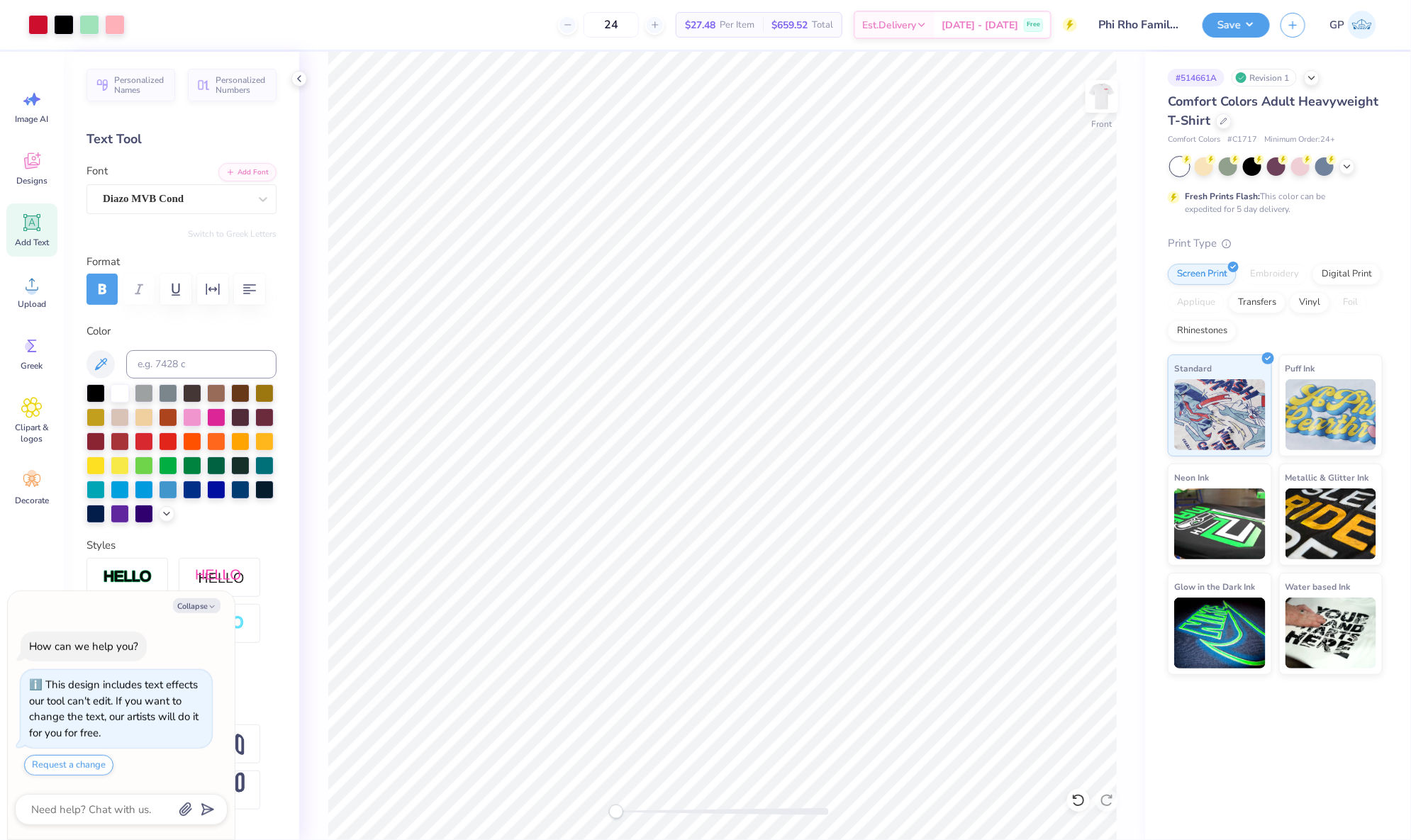
type textarea "x"
click at [1099, 378] on input "12.54" at bounding box center [1092, 380] width 51 height 20
type input "12.5"
type textarea "x"
type input "12.46"
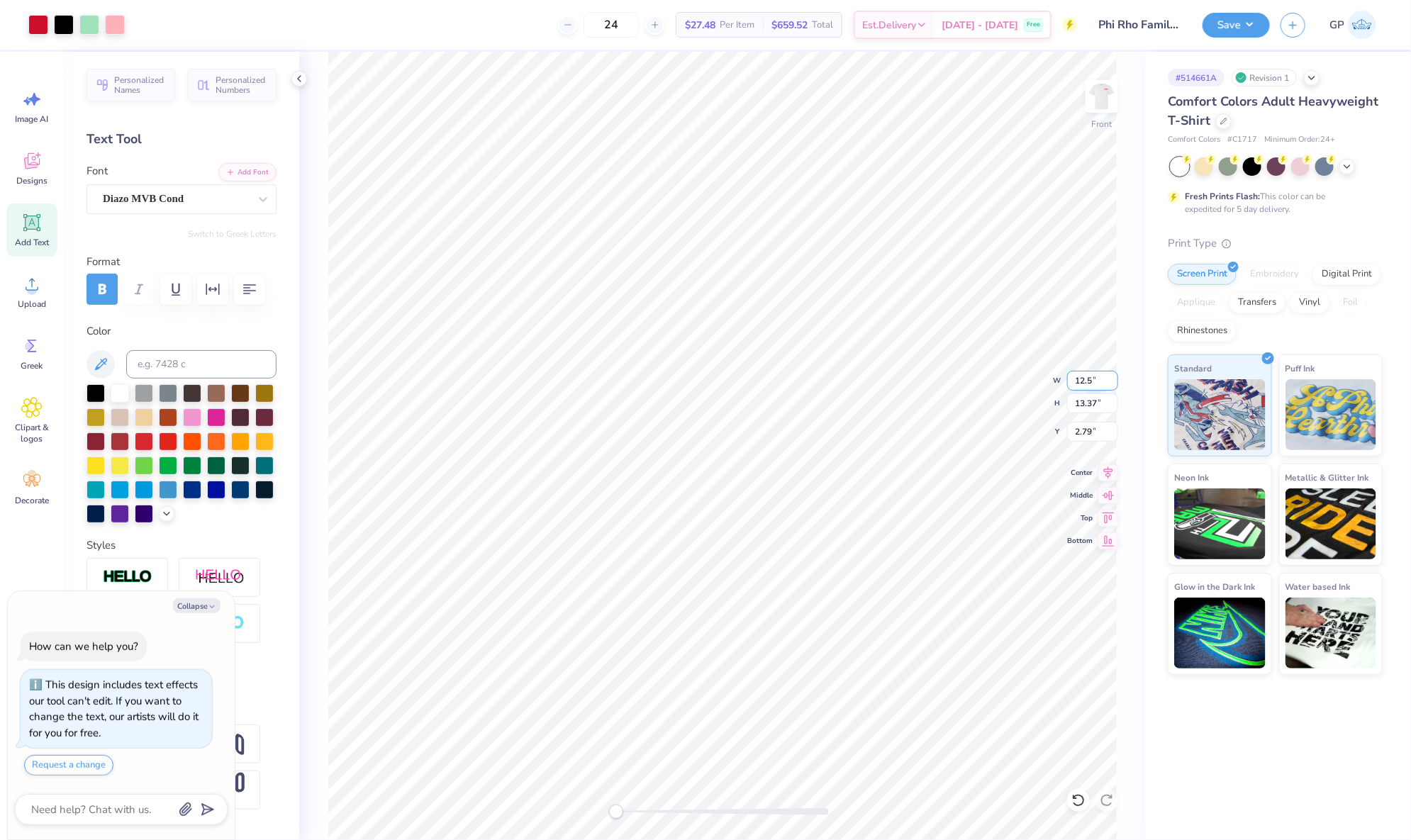
type input "13.27"
click at [1100, 433] on input "2.84" at bounding box center [1092, 431] width 51 height 20
type input "3"
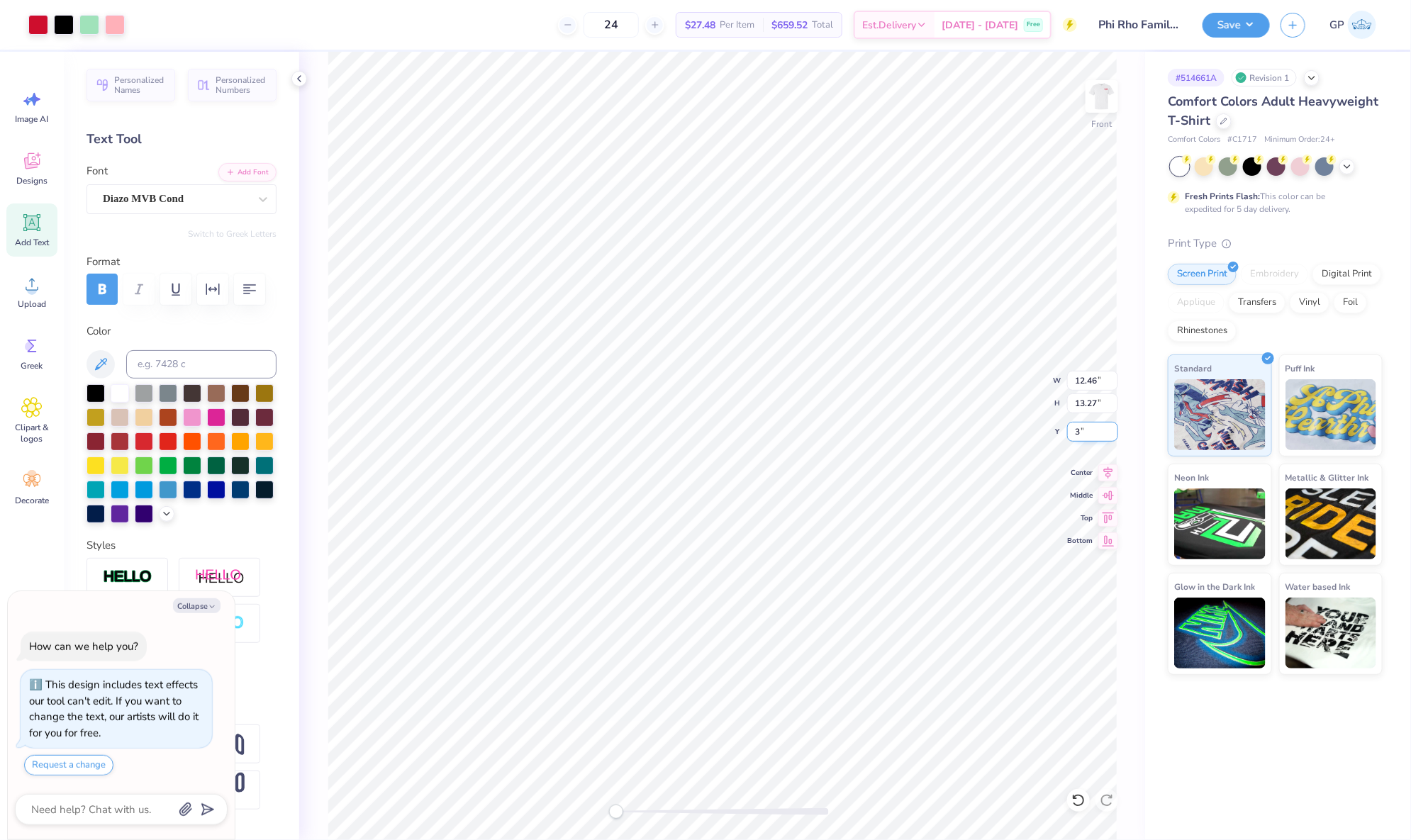
type textarea "x"
type input "3.00"
click at [1232, 24] on button "Save" at bounding box center [1236, 23] width 67 height 25
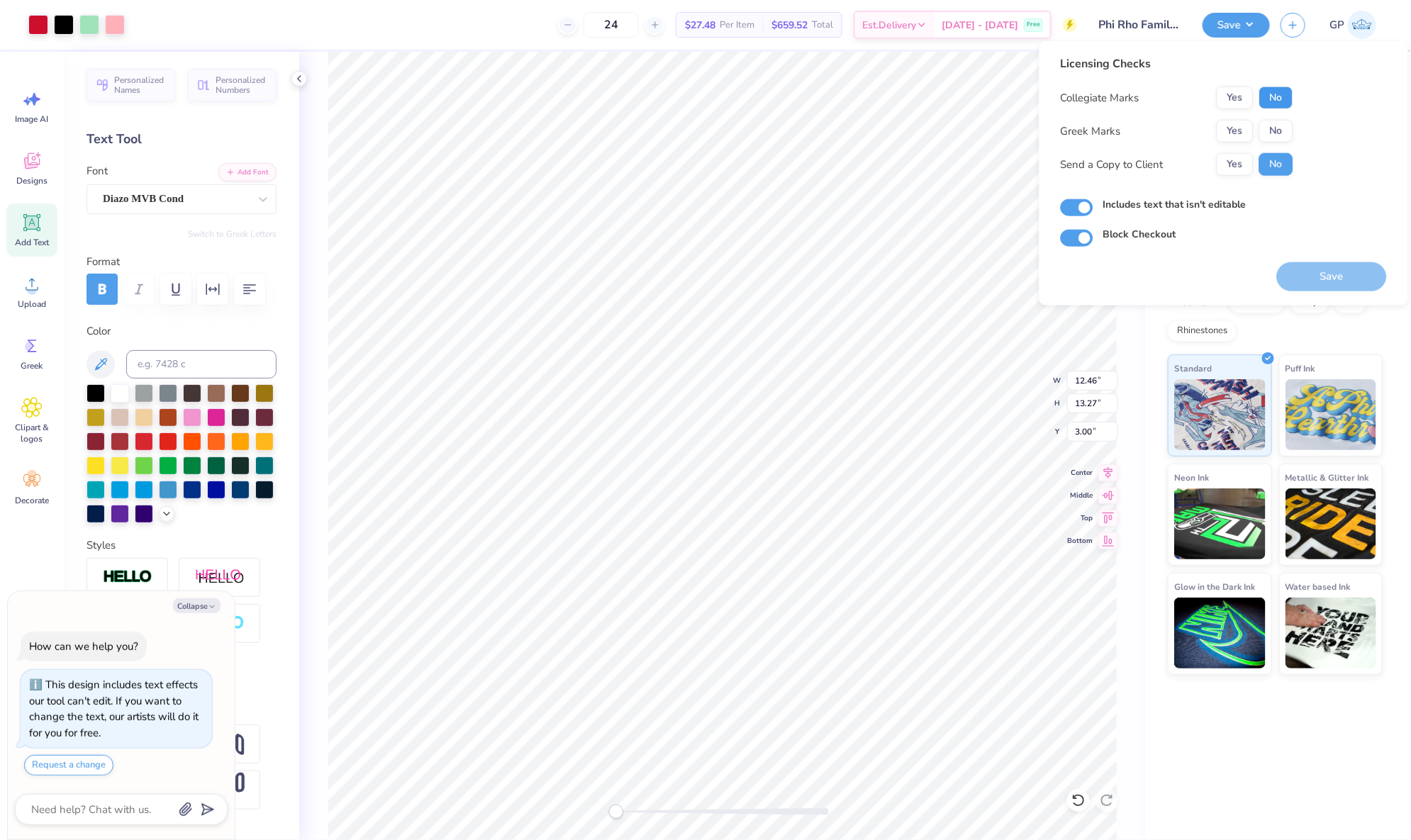
click at [1272, 92] on button "No" at bounding box center [1276, 98] width 34 height 23
click at [1230, 125] on button "Yes" at bounding box center [1235, 131] width 37 height 23
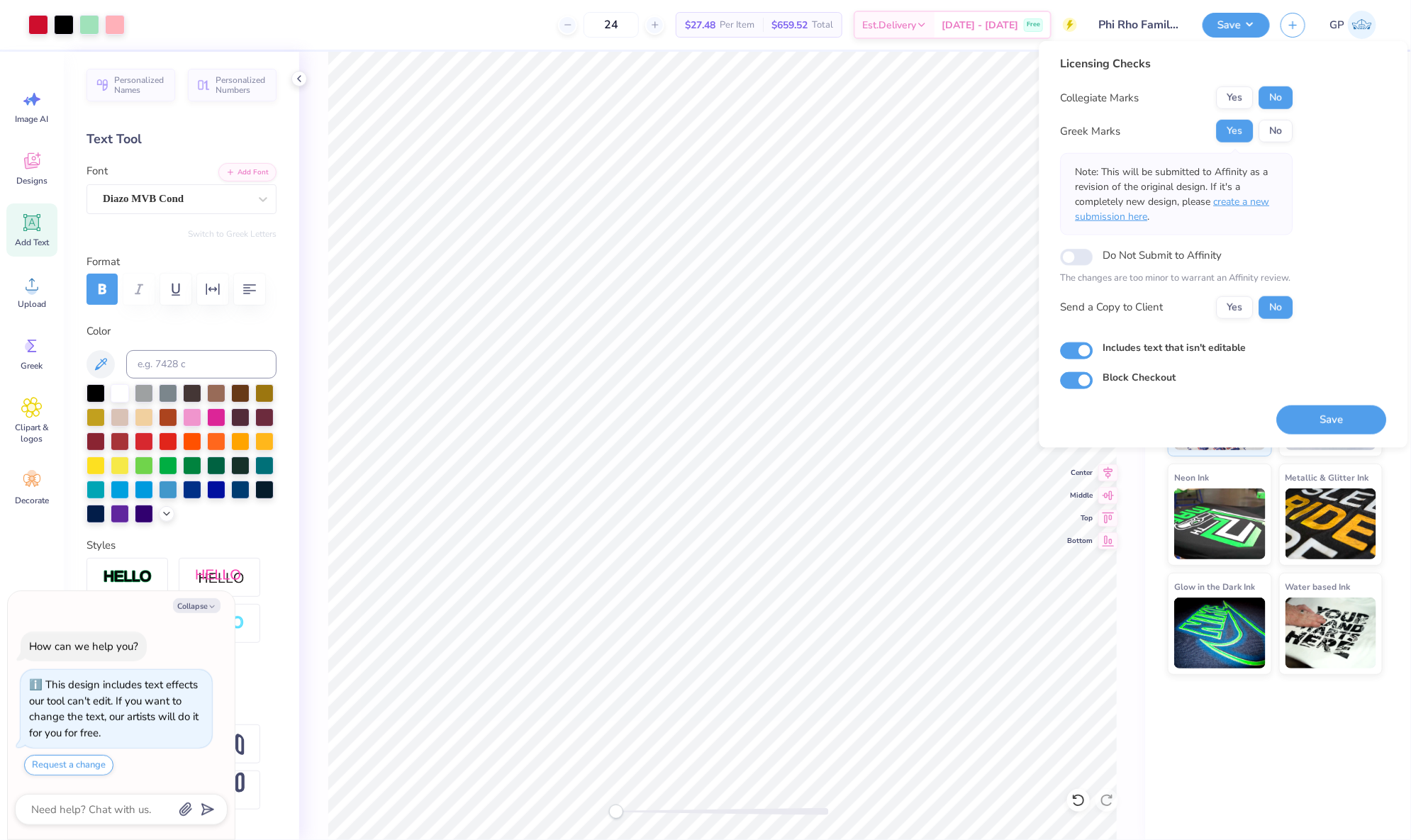
click at [1264, 203] on span "create a new submission here" at bounding box center [1173, 209] width 194 height 28
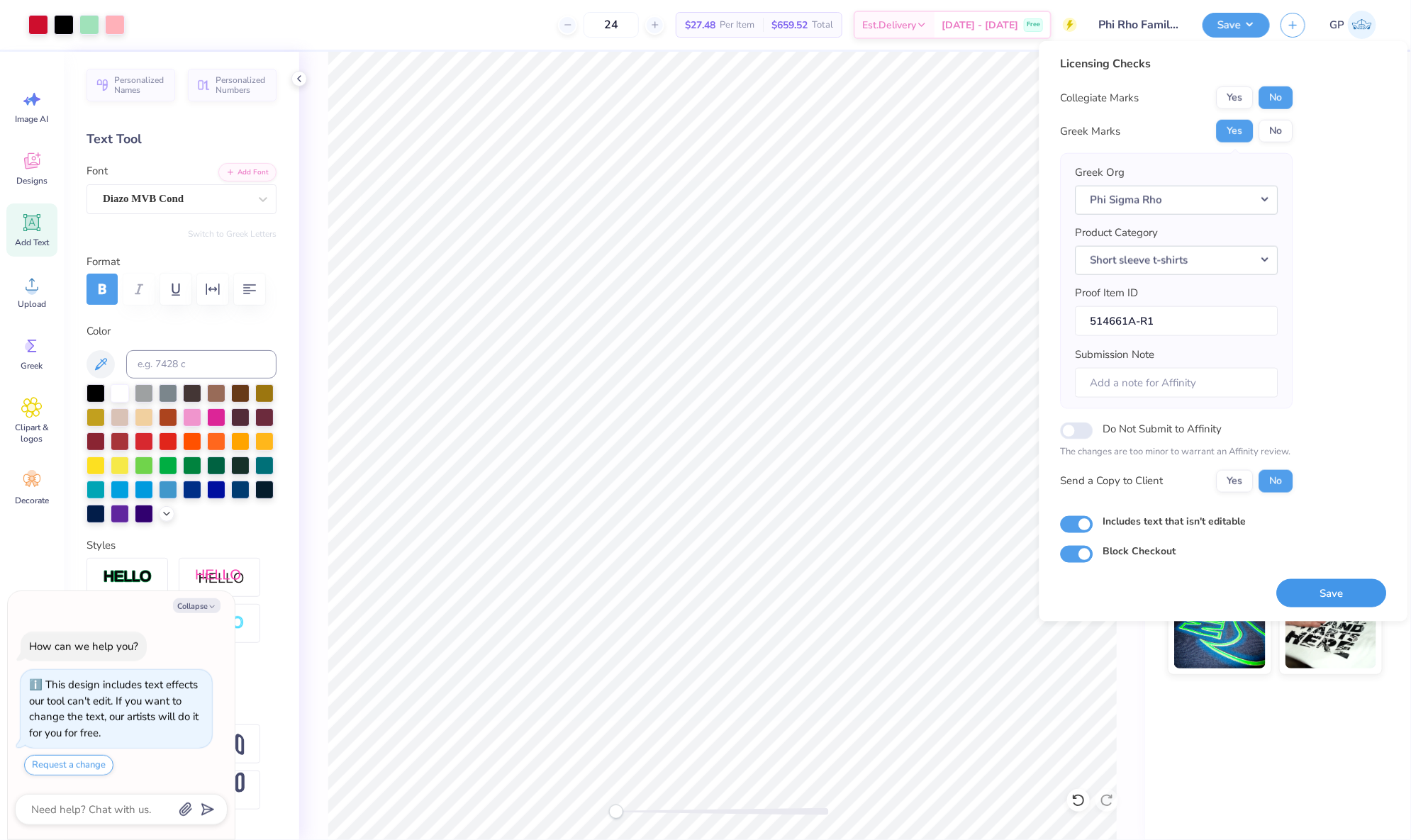
click at [1319, 591] on button "Save" at bounding box center [1332, 593] width 110 height 29
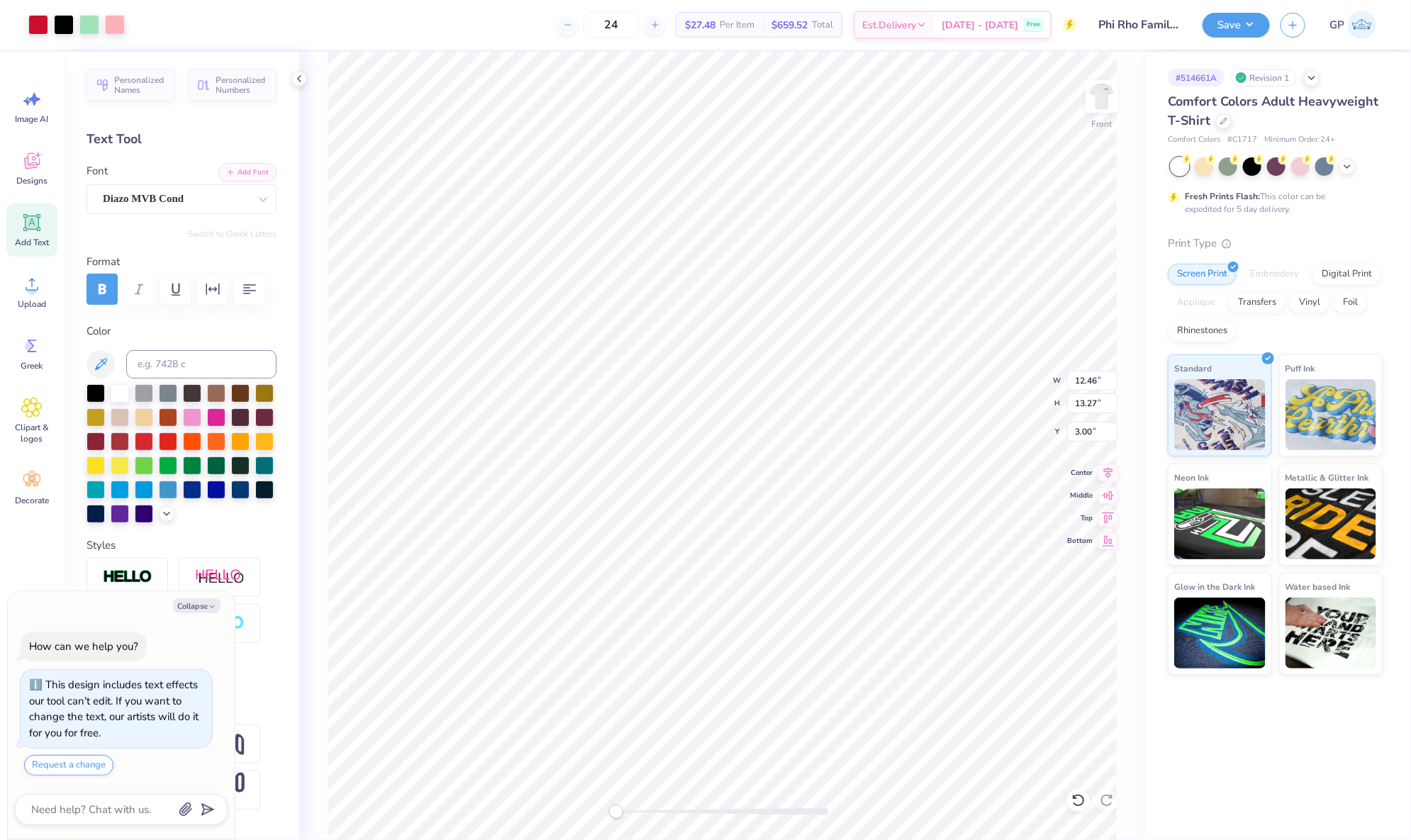
type textarea "x"
type input "12.50"
type input "13.32"
type input "2.98"
click at [44, 25] on div at bounding box center [38, 23] width 20 height 20
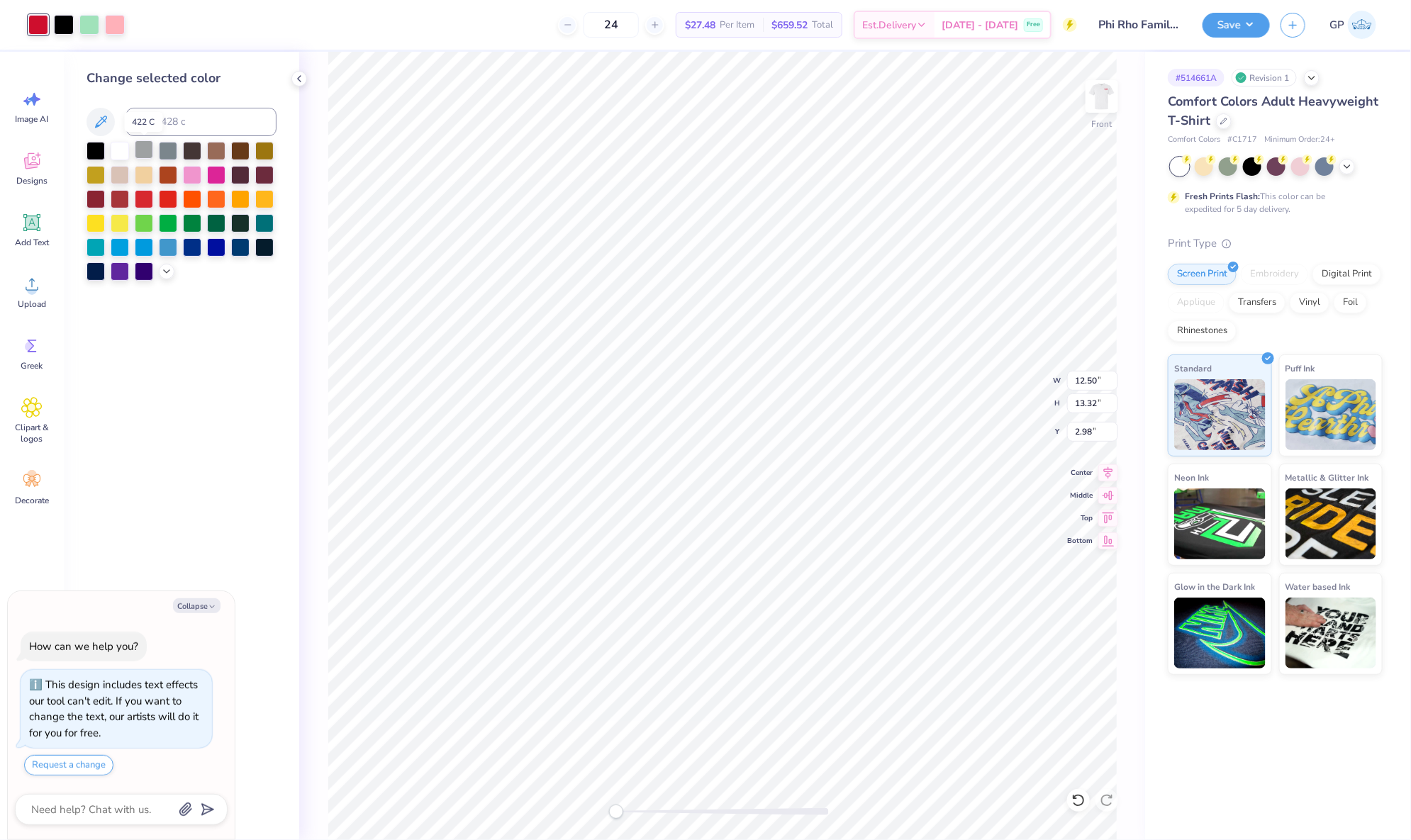
click at [142, 146] on div at bounding box center [144, 149] width 19 height 19
click at [30, 286] on circle at bounding box center [31, 289] width 10 height 10
click at [35, 287] on circle at bounding box center [31, 289] width 10 height 10
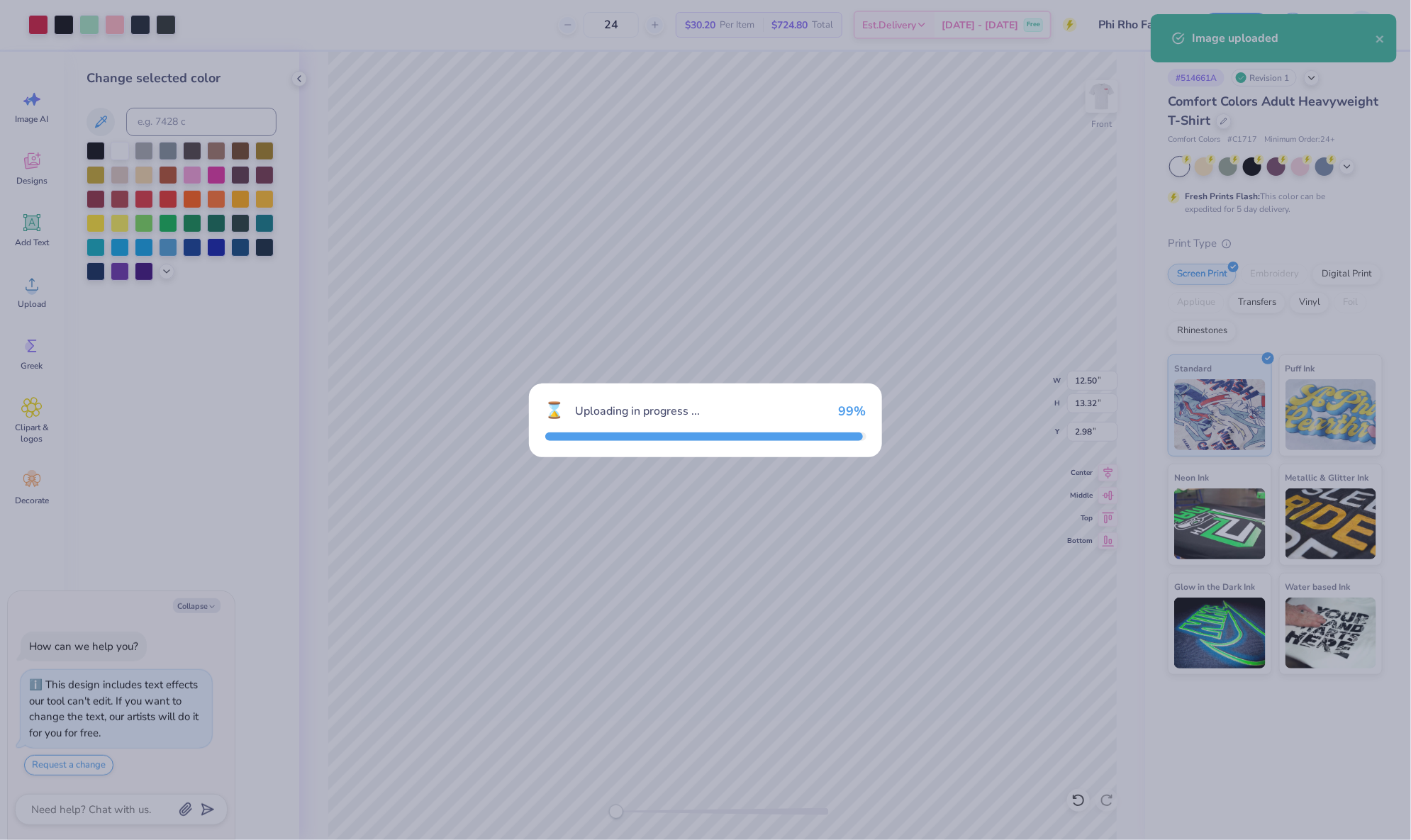
type textarea "x"
type input "13.10"
type input "13.96"
type input "6.77"
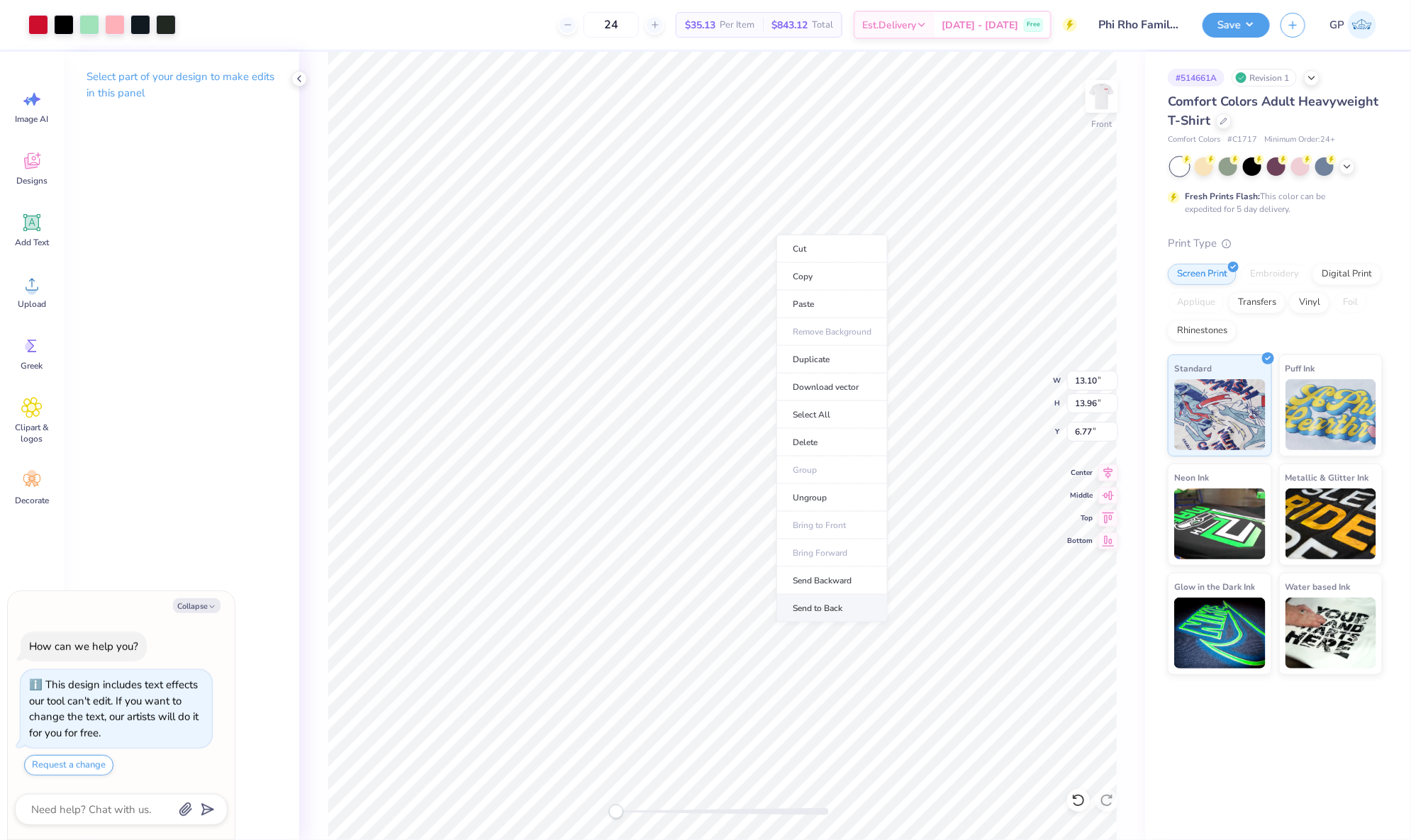
click at [825, 599] on li "Send to Back" at bounding box center [832, 608] width 111 height 27
type textarea "x"
type input "12.56"
type input "13.38"
type input "3.00"
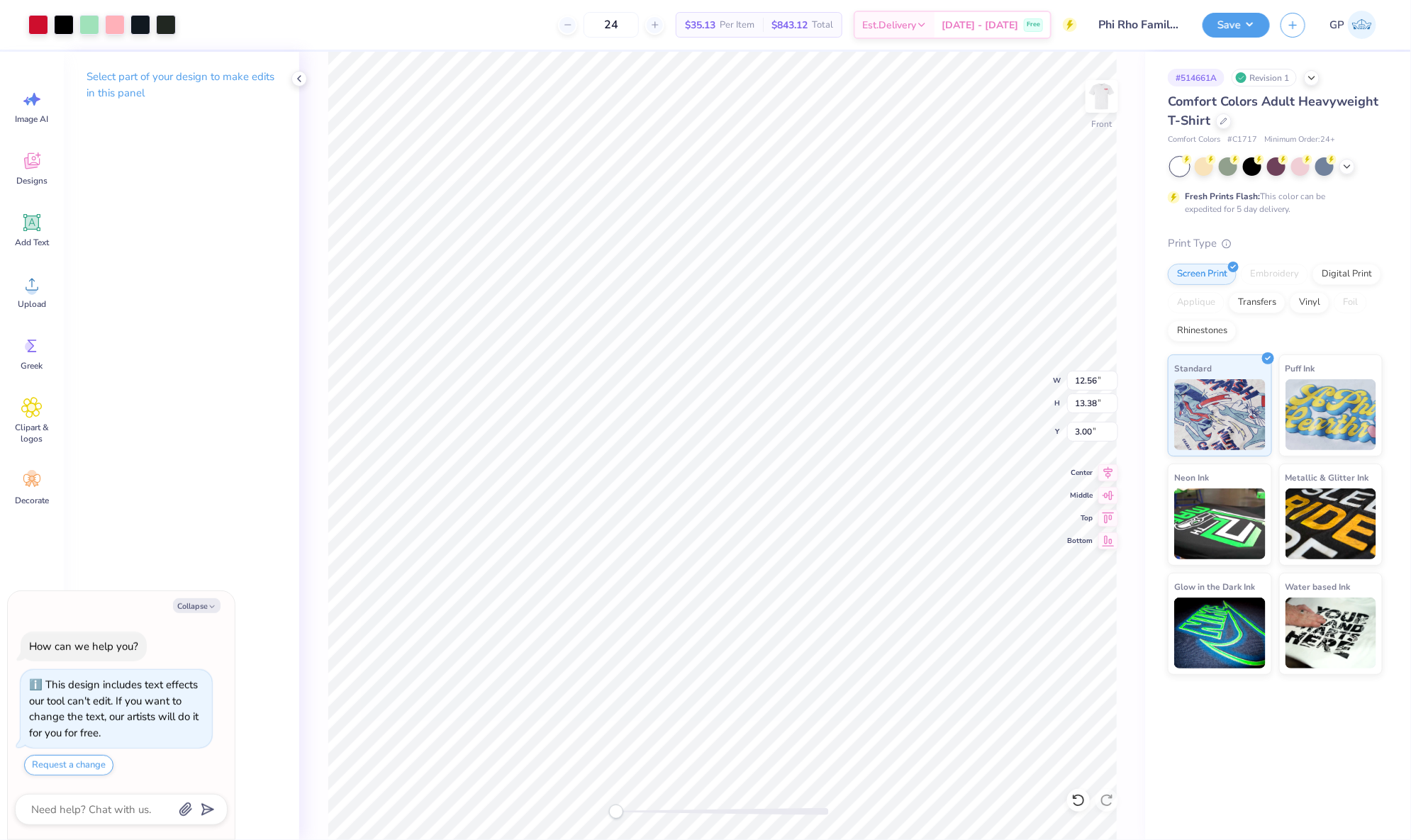
type textarea "x"
type input "12.50"
type input "13.32"
type input "2.98"
type textarea "x"
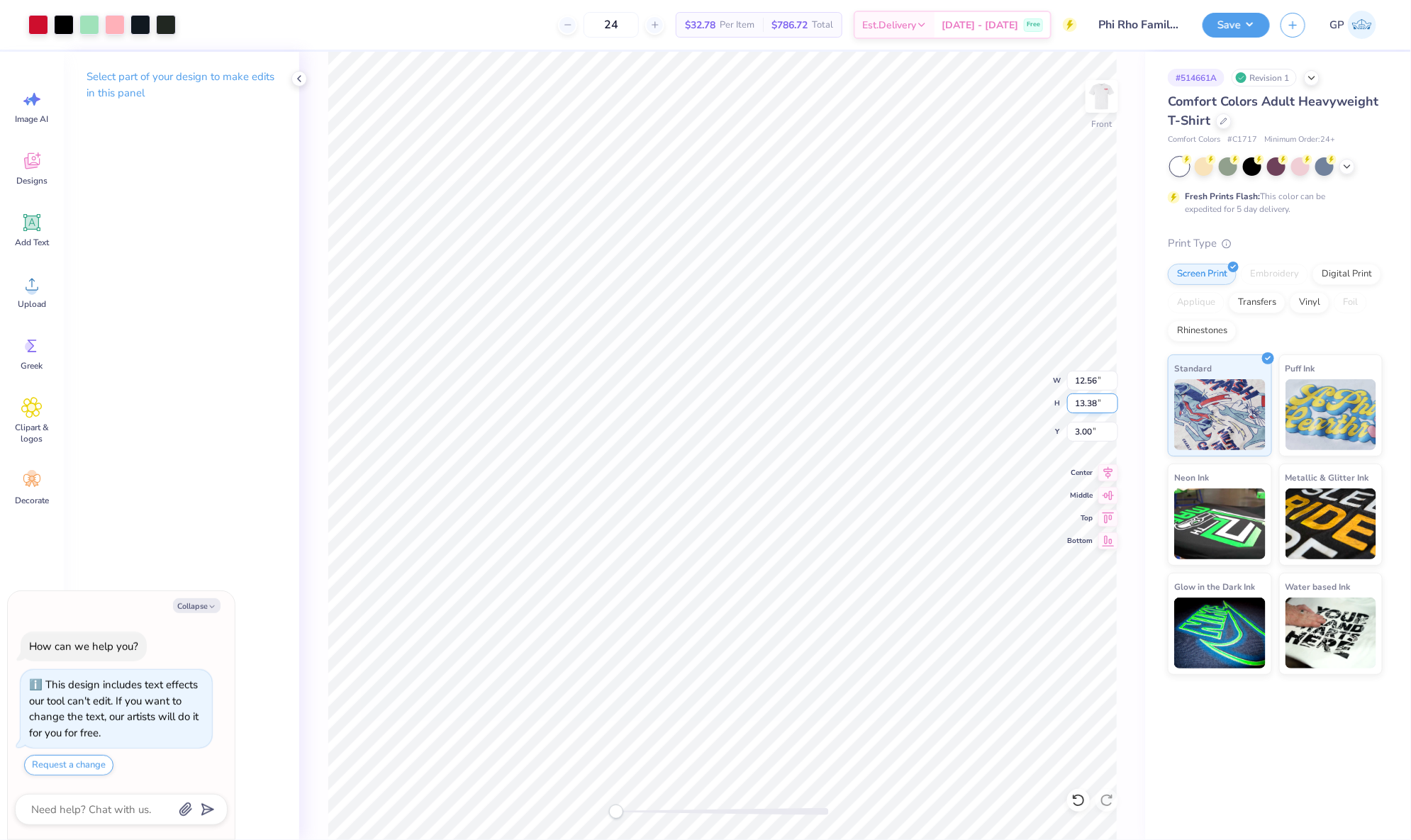
type input "12.27"
type input "13.07"
type input "3.08"
type textarea "x"
type input "12.73"
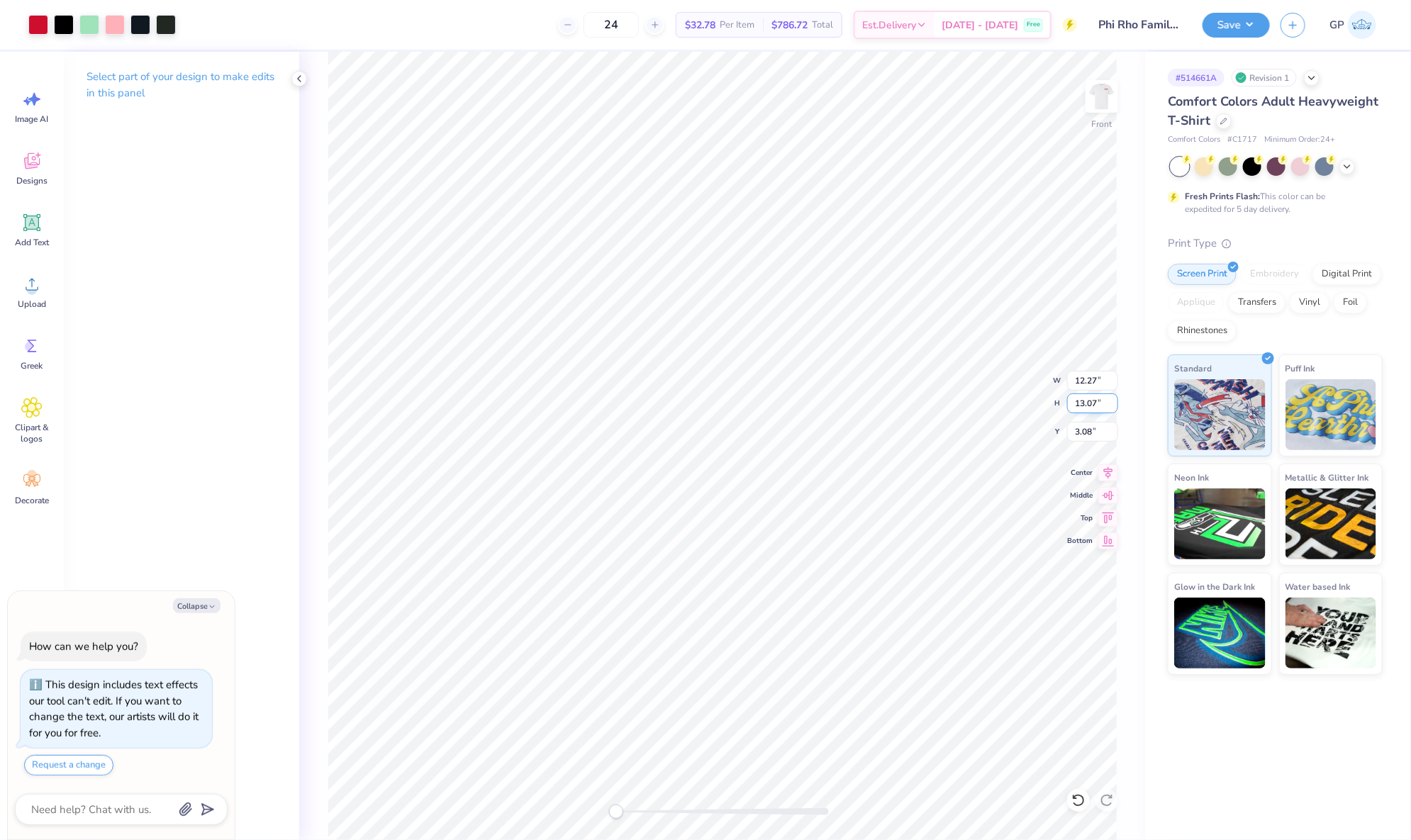
type input "13.57"
type input "2.95"
type textarea "x"
type input "12.43"
type input "13.25"
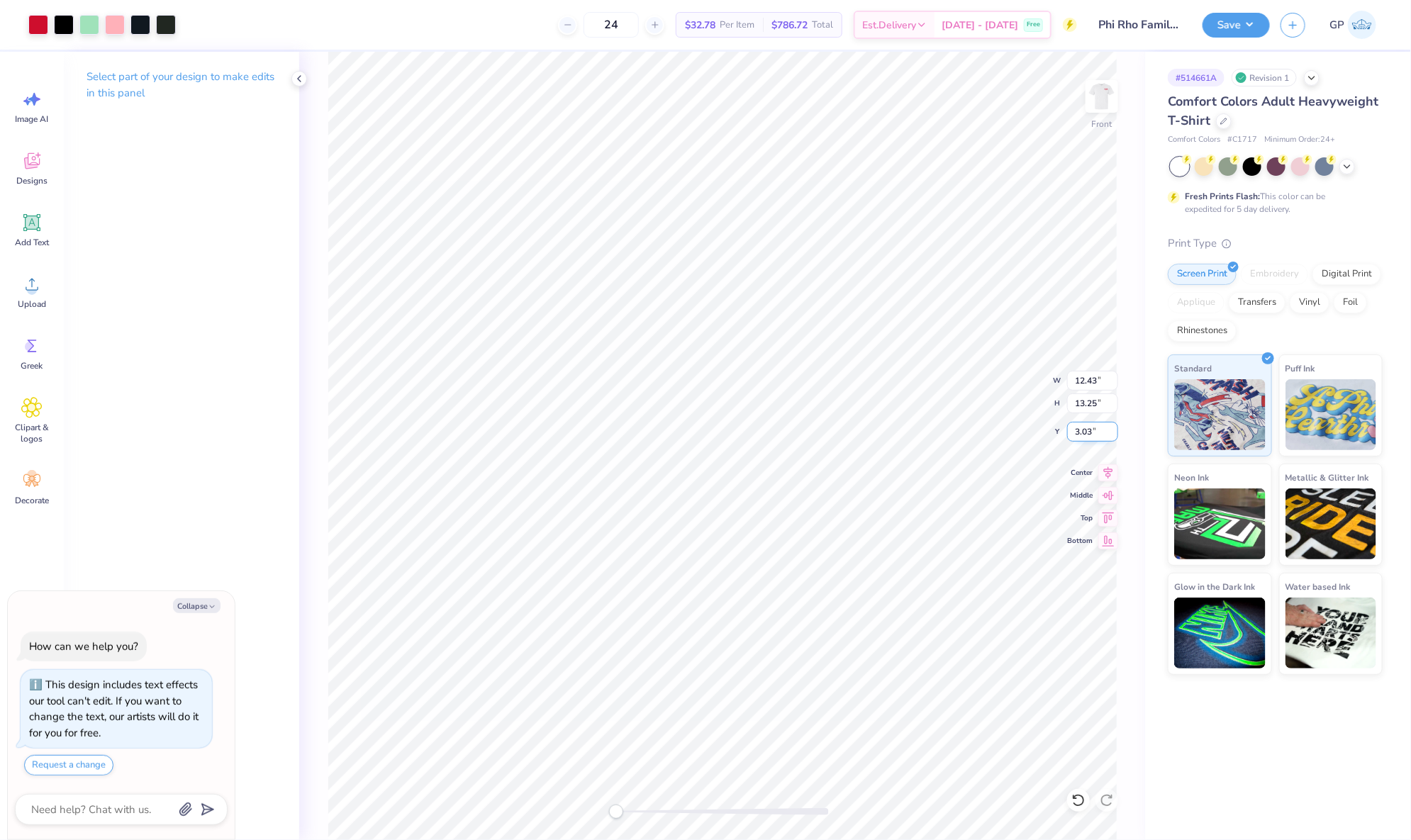
click at [1090, 428] on input "3.03" at bounding box center [1092, 431] width 51 height 20
type input "3"
type textarea "x"
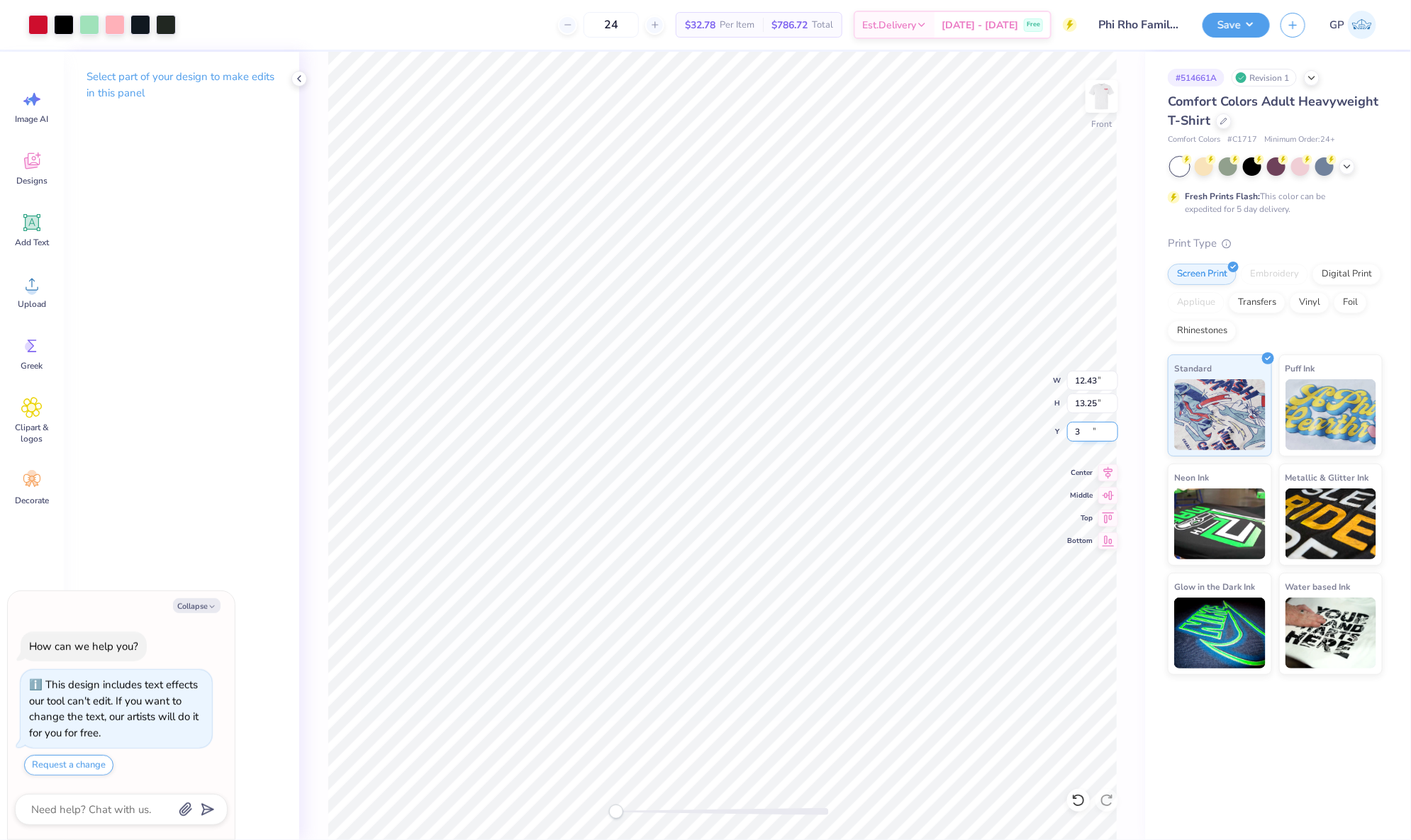
type input "3.00"
click at [138, 25] on div at bounding box center [140, 23] width 20 height 20
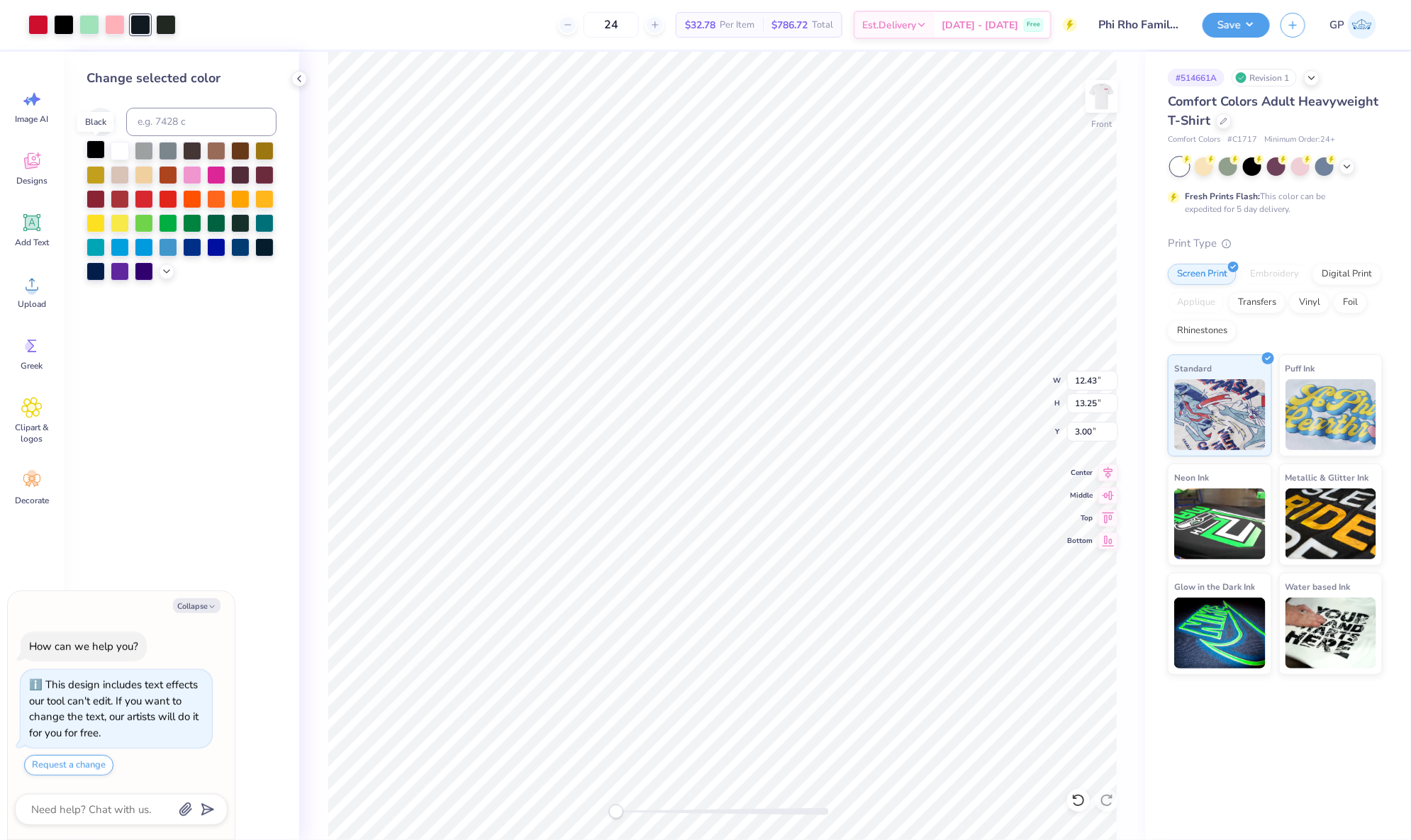
click at [95, 143] on div at bounding box center [95, 149] width 19 height 19
click at [143, 27] on div at bounding box center [140, 23] width 20 height 20
click at [96, 144] on div at bounding box center [95, 149] width 19 height 19
click at [205, 16] on div "24 $27.48 Per Item $659.52 Total Est. Delivery Sep 21 - 24 Free" at bounding box center [606, 24] width 942 height 50
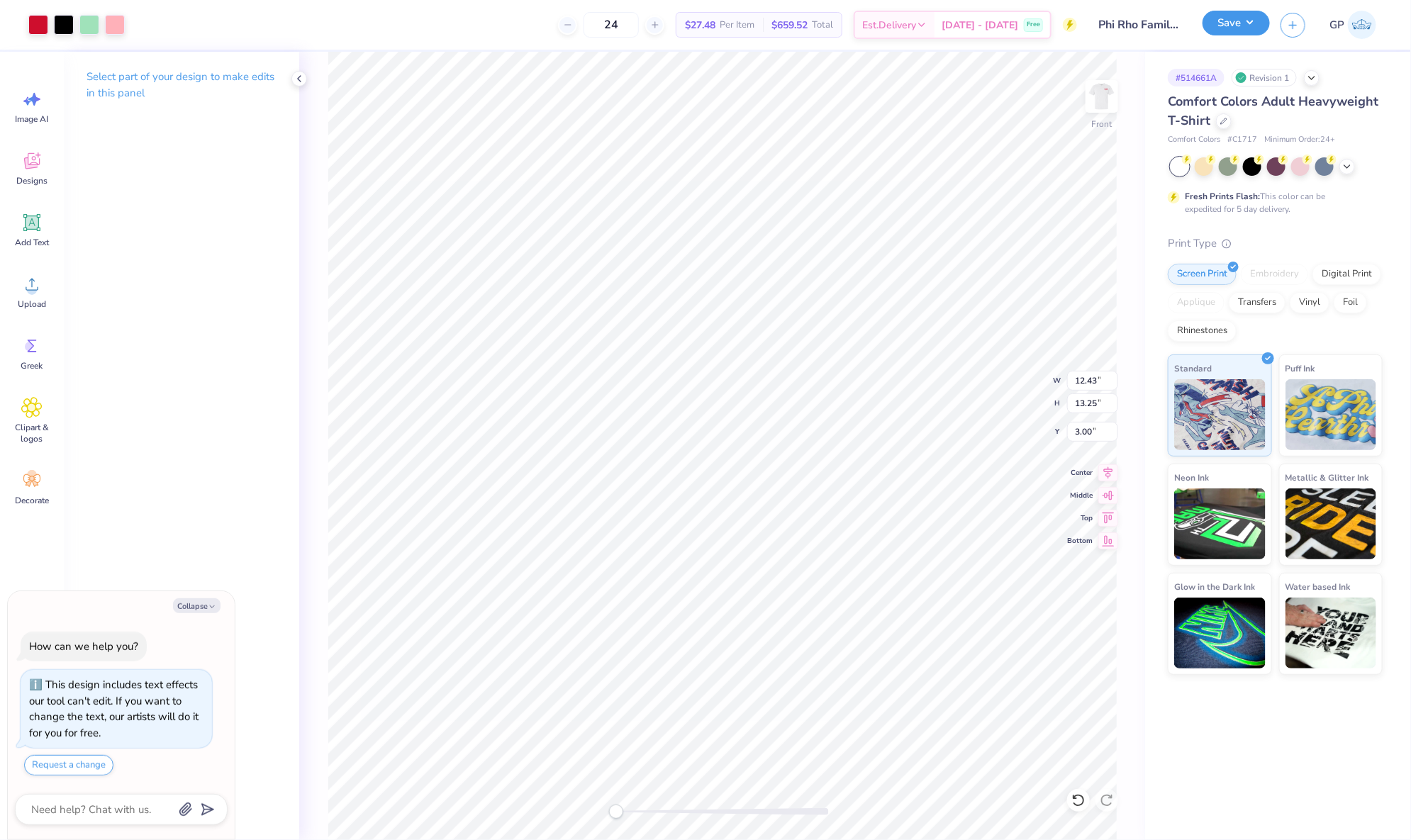
click at [1226, 22] on button "Save" at bounding box center [1236, 23] width 67 height 25
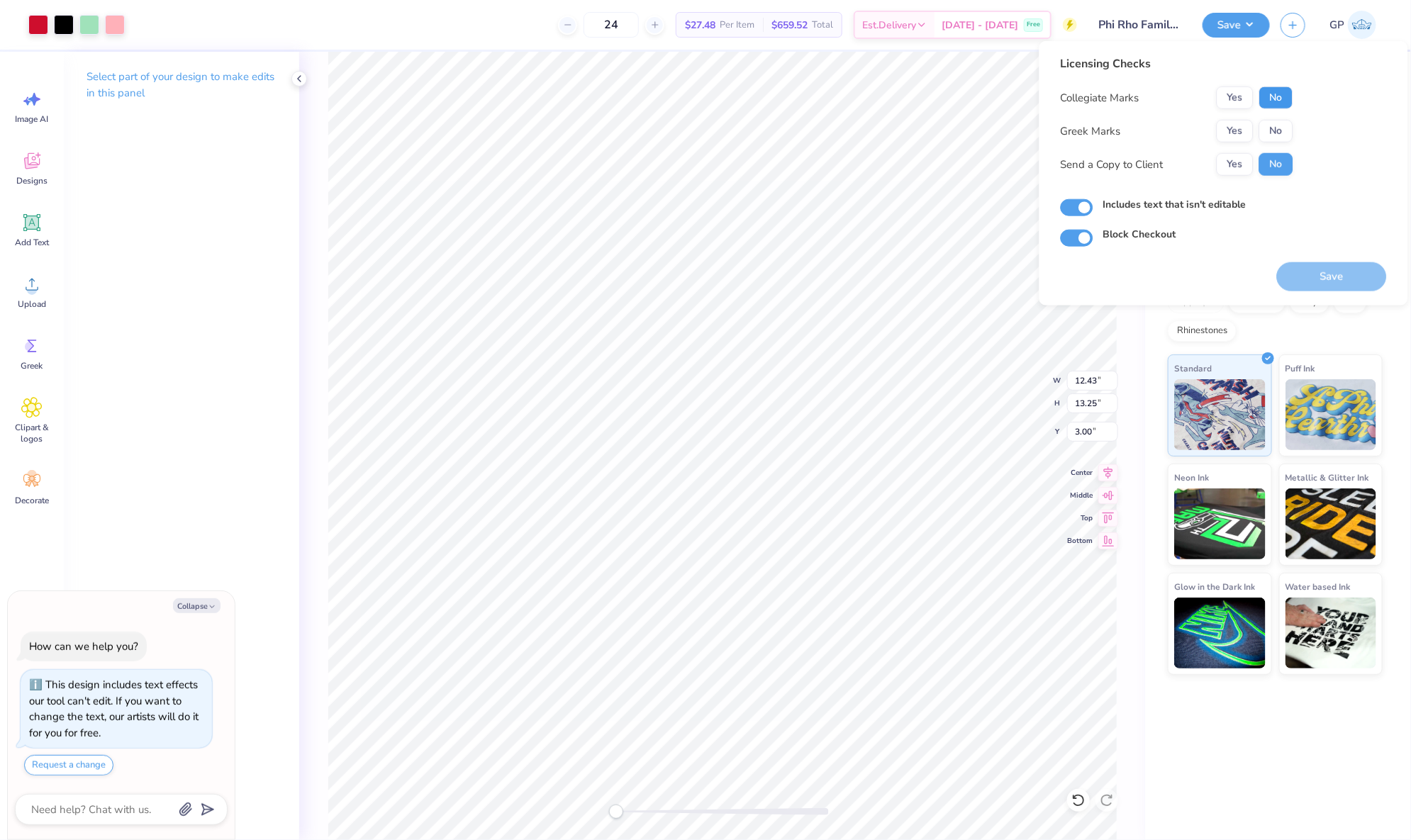
click at [1283, 94] on button "No" at bounding box center [1276, 98] width 34 height 23
click at [1243, 127] on button "Yes" at bounding box center [1235, 131] width 37 height 23
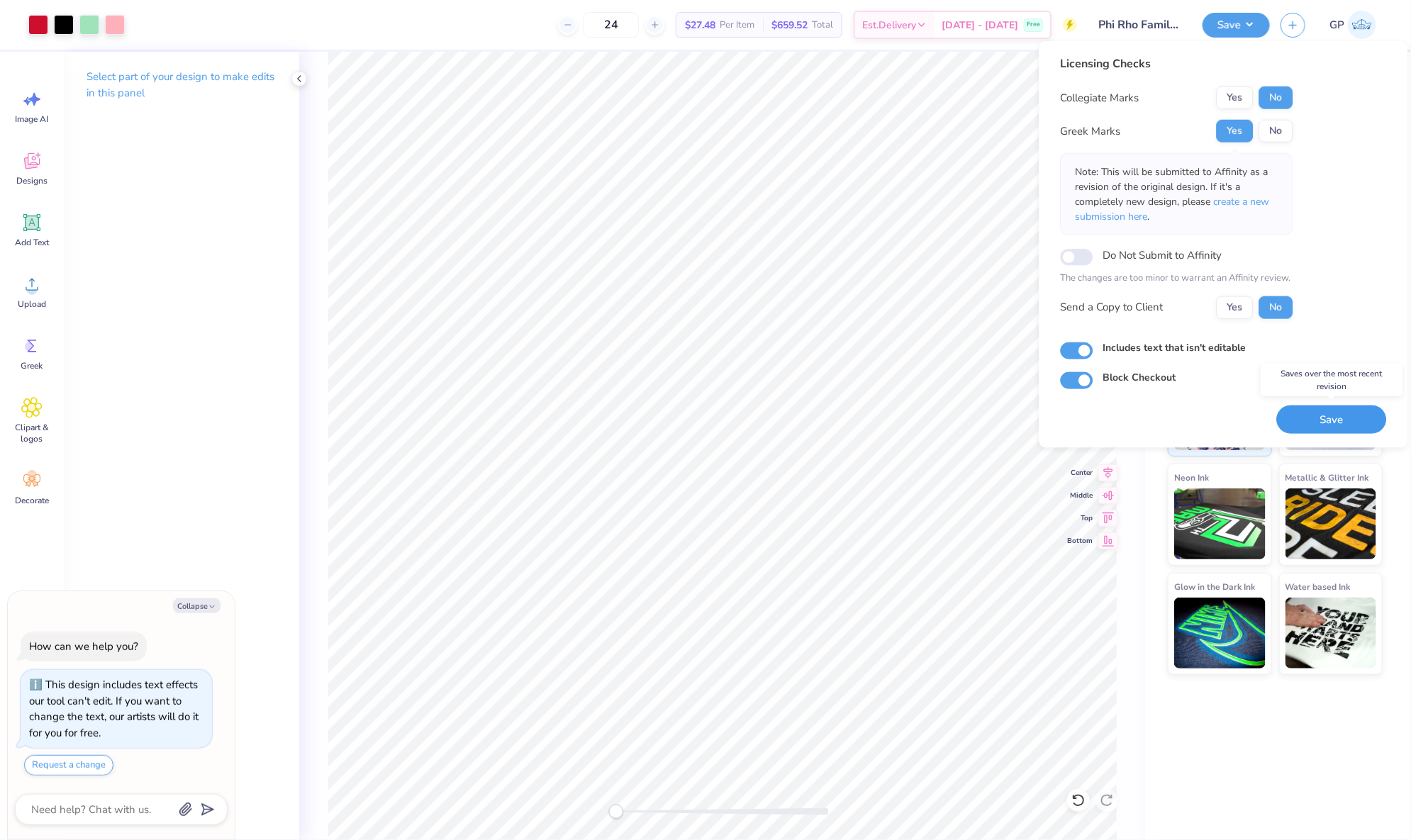
click at [1305, 413] on button "Save" at bounding box center [1332, 419] width 110 height 29
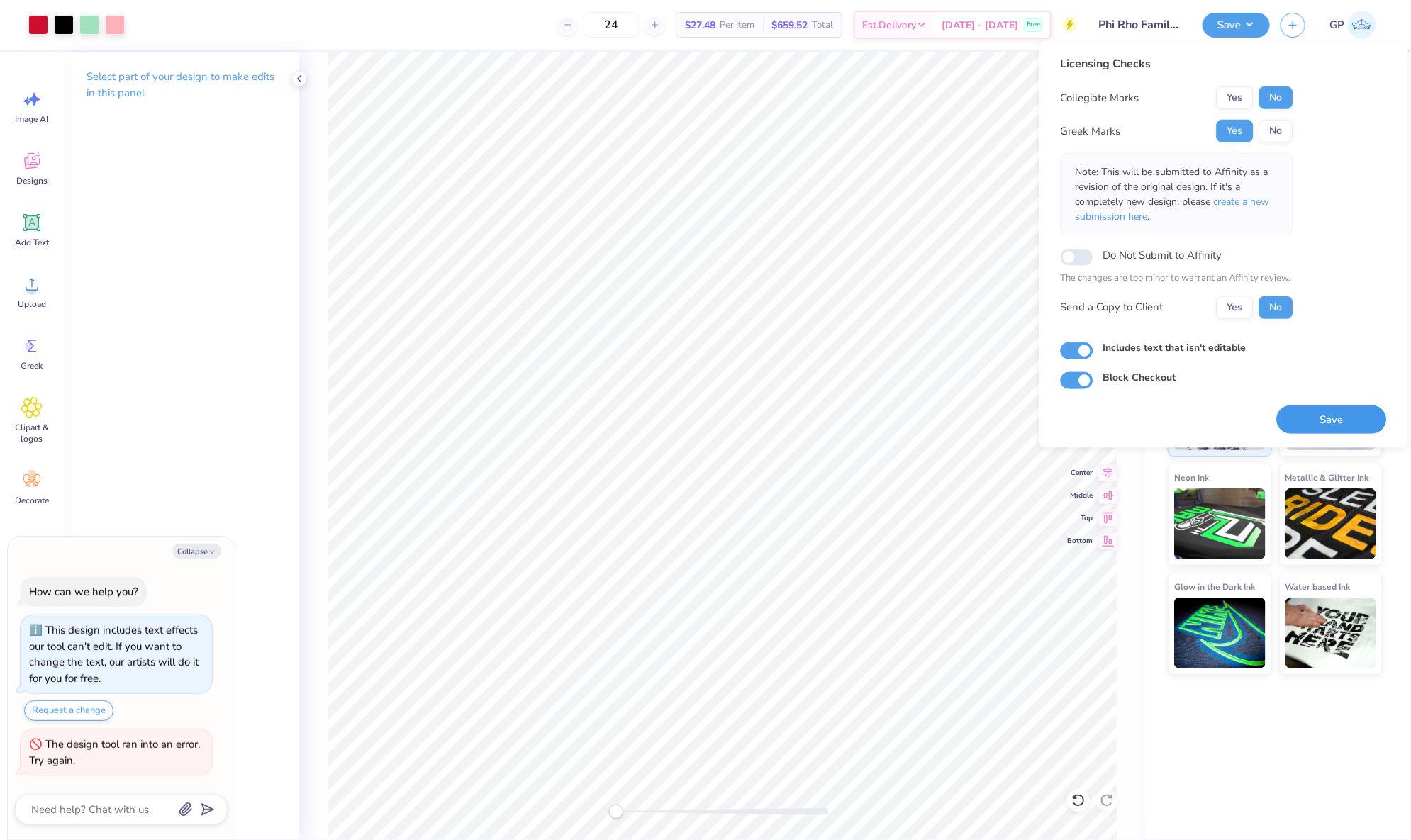
click at [1331, 417] on button "Save" at bounding box center [1332, 419] width 110 height 29
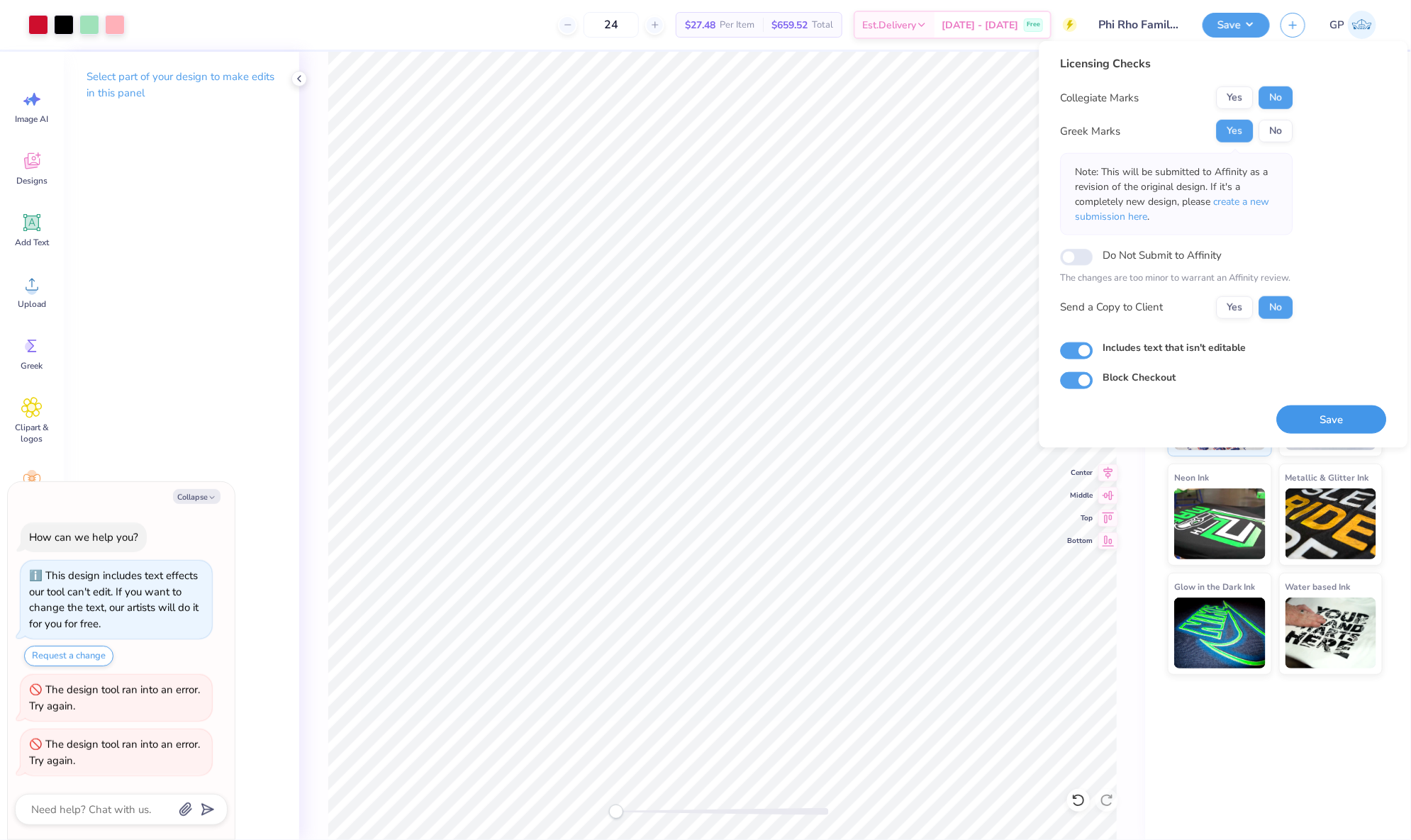
click at [1330, 418] on button "Save" at bounding box center [1332, 419] width 110 height 29
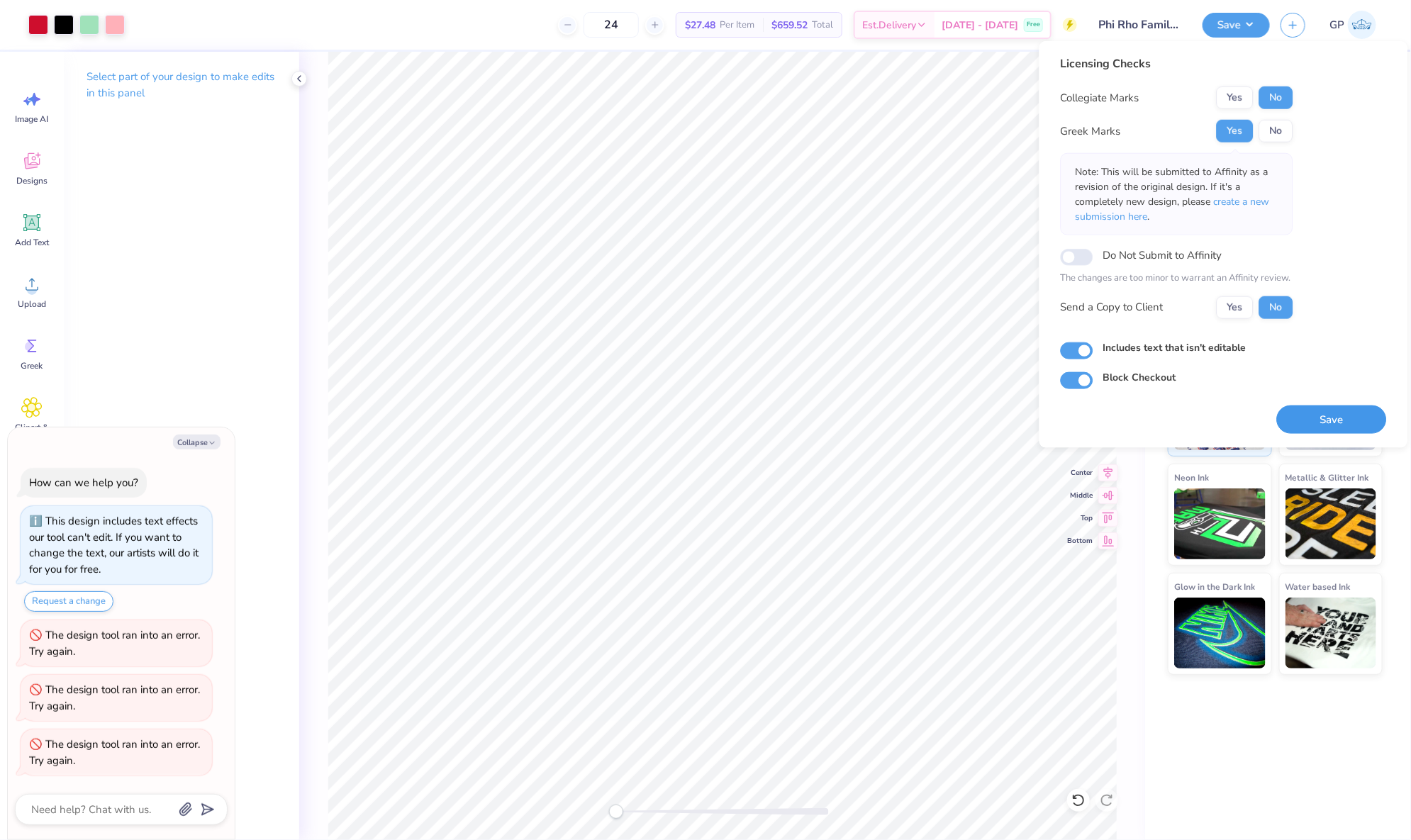
click at [1313, 411] on button "Save" at bounding box center [1332, 419] width 110 height 29
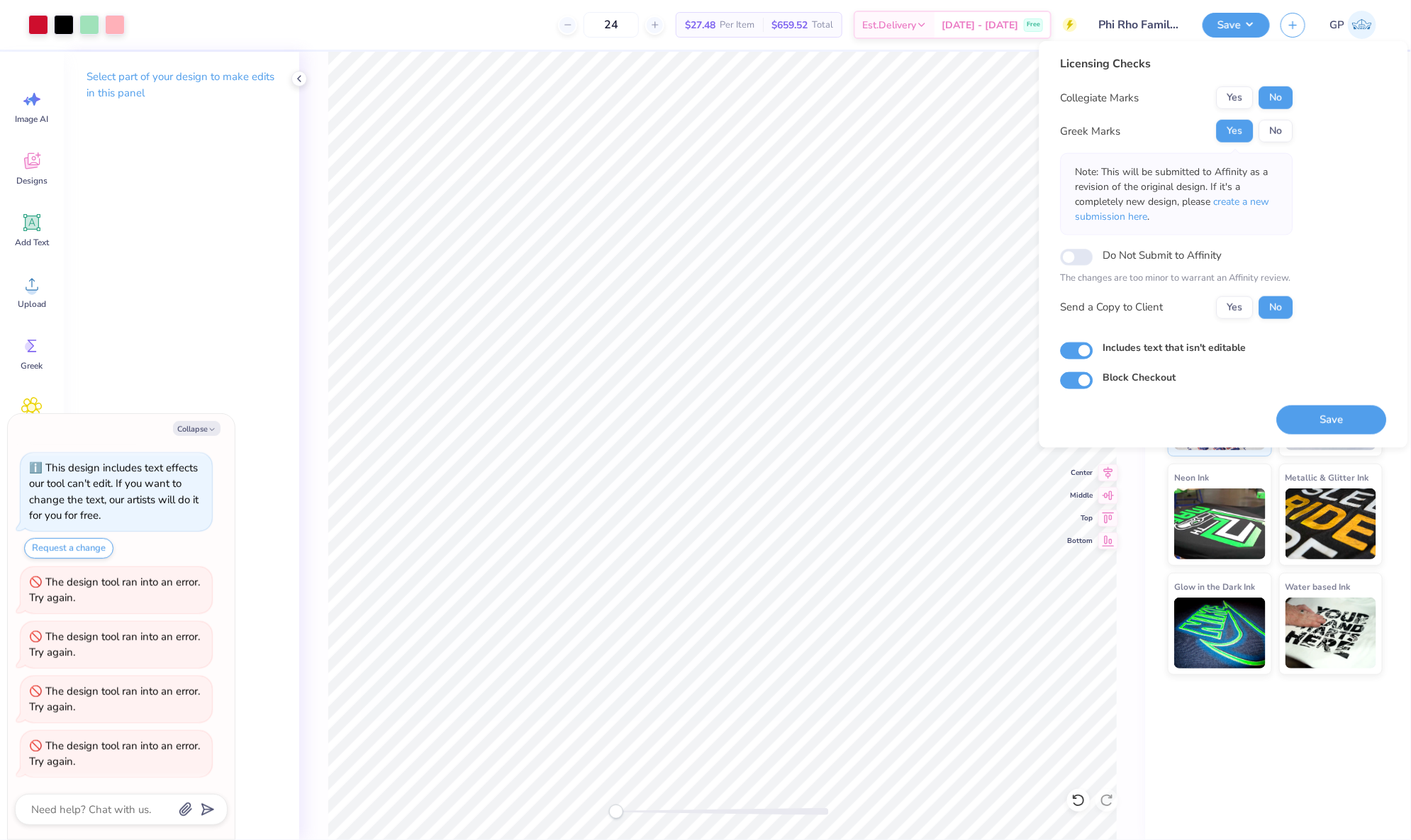
click at [1300, 394] on div "Save" at bounding box center [1332, 411] width 110 height 44
click at [1301, 409] on button "Save" at bounding box center [1332, 419] width 110 height 29
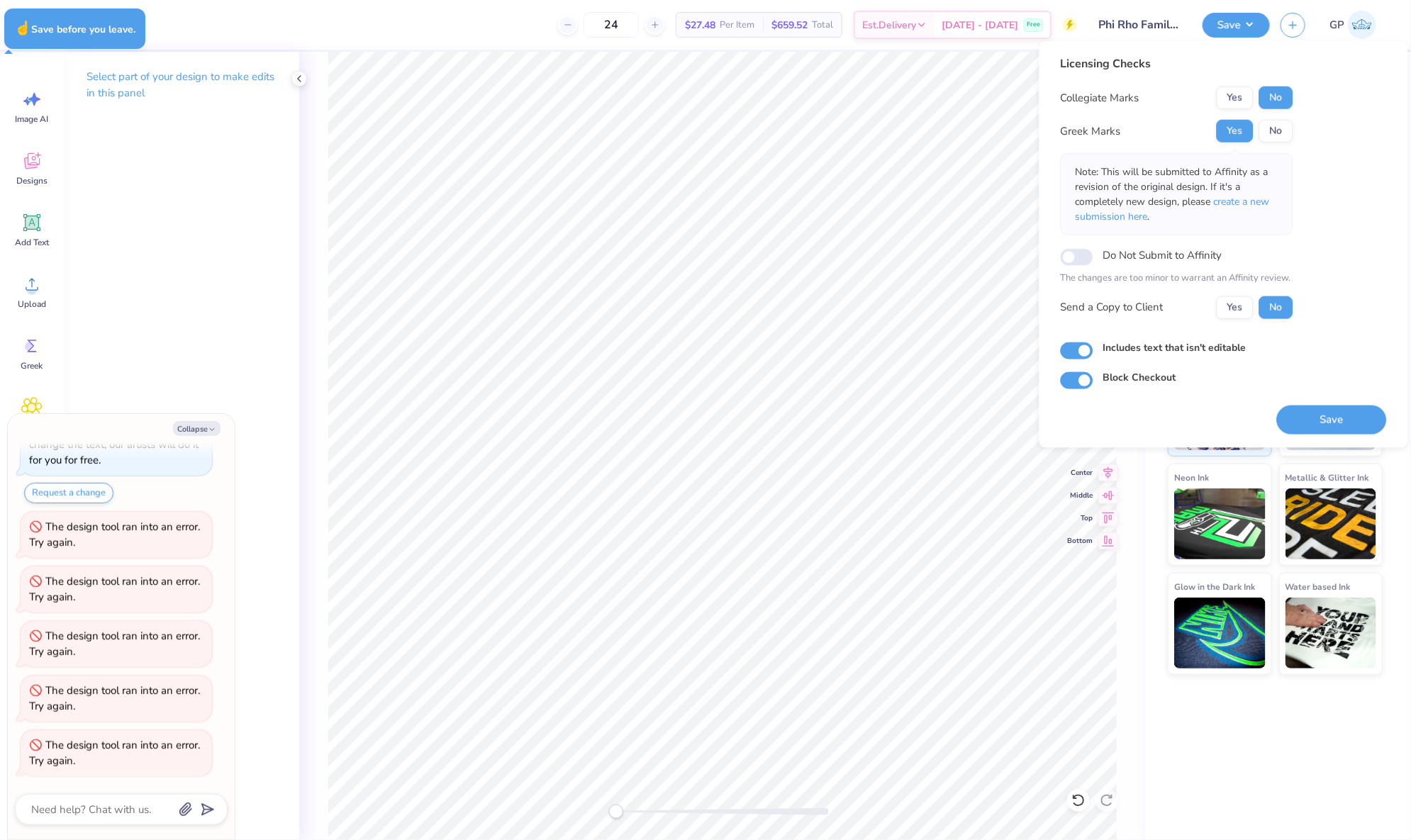
type textarea "x"
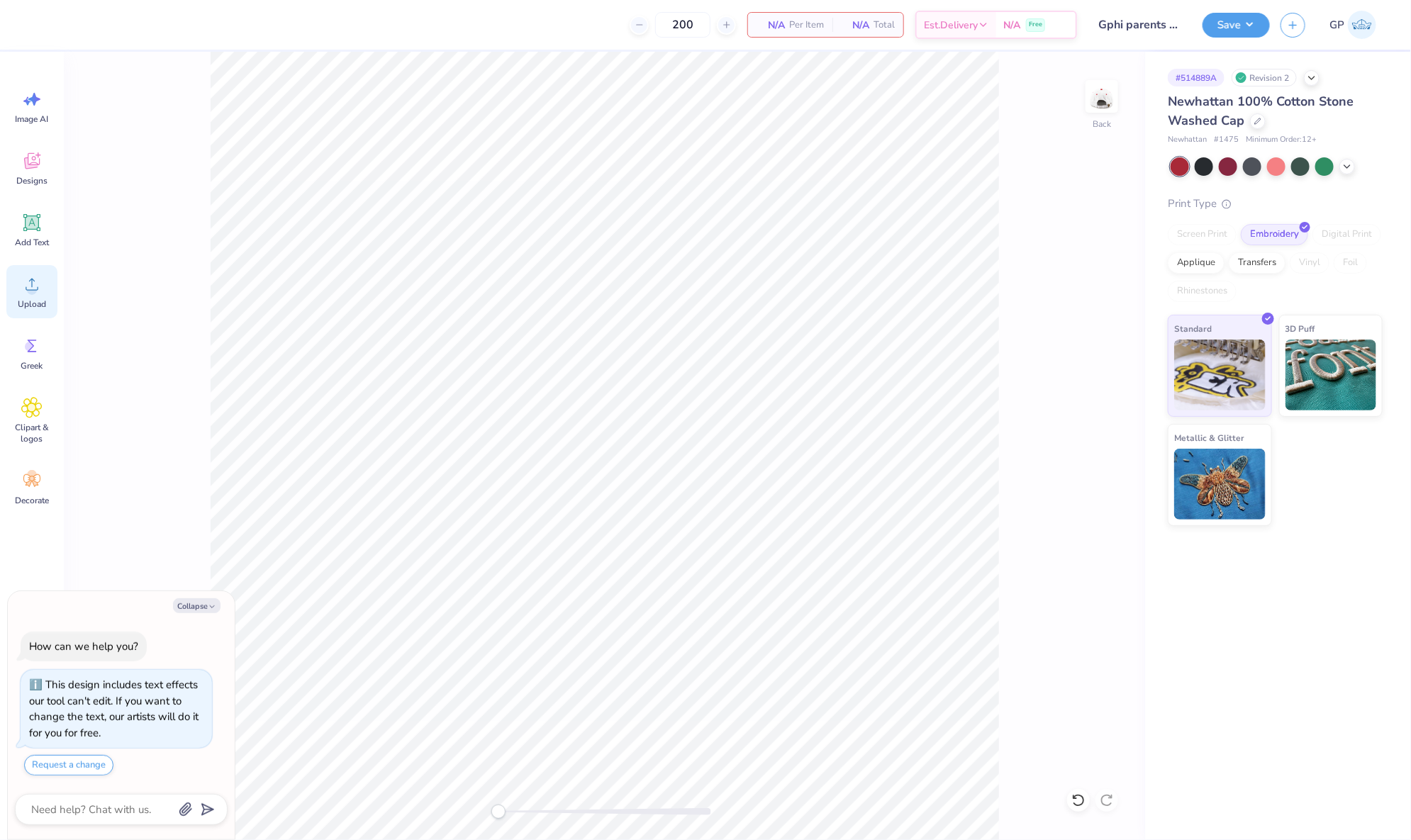
click at [14, 294] on div "Upload" at bounding box center [32, 292] width 51 height 53
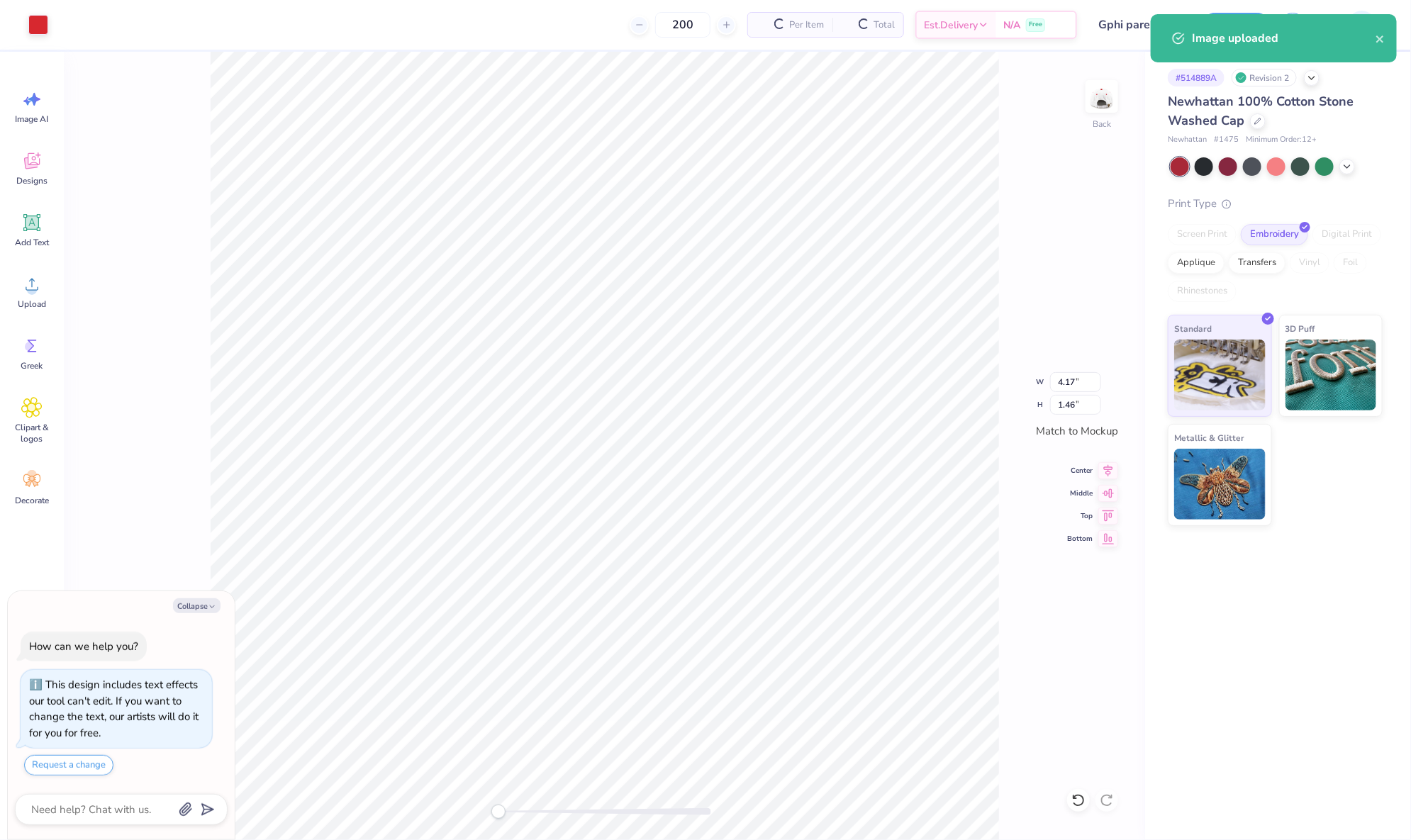
type textarea "x"
click at [1079, 379] on input "4.17" at bounding box center [1075, 382] width 51 height 20
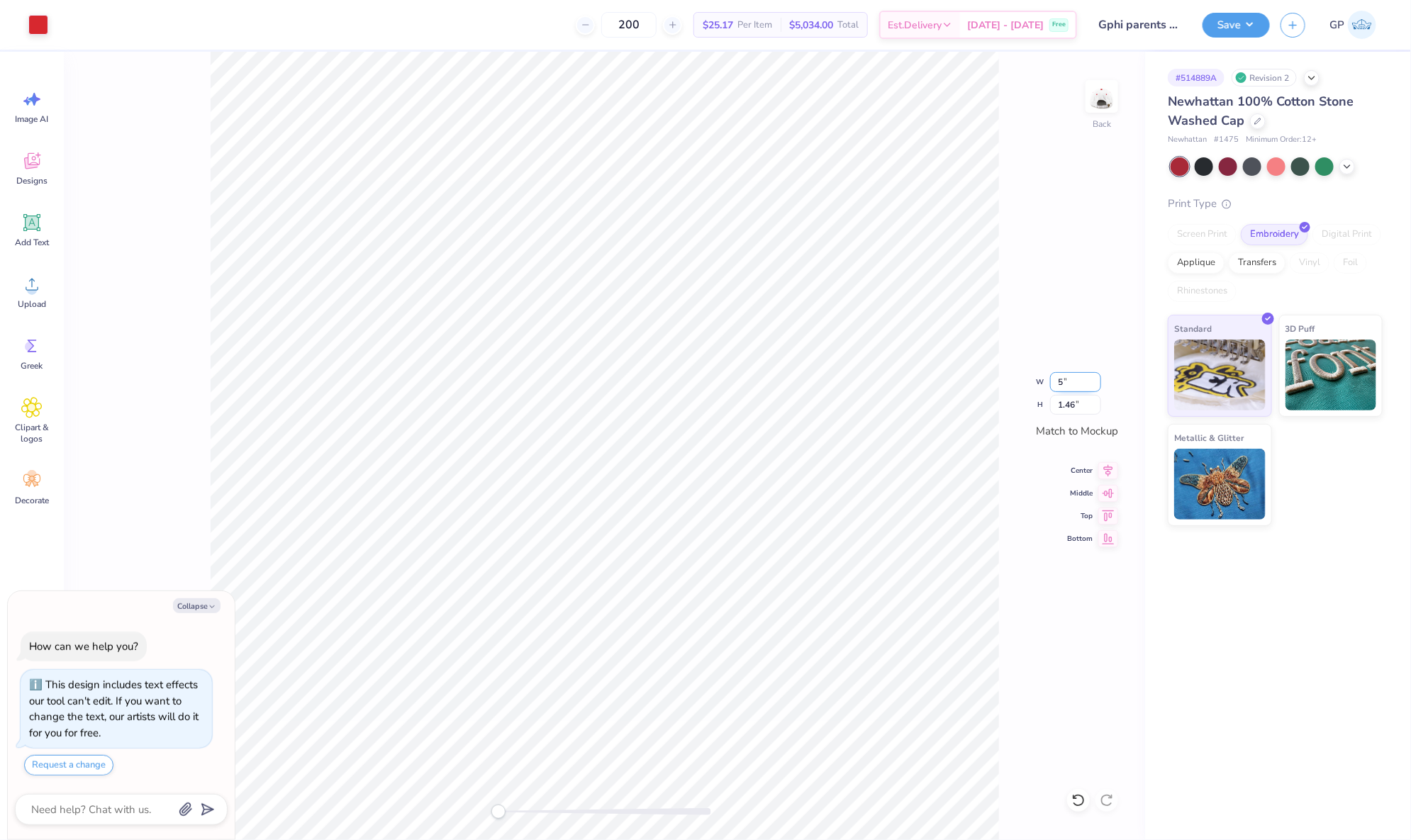
type input "5"
click at [1082, 399] on input "1.46" at bounding box center [1075, 404] width 51 height 20
type textarea "x"
click at [1081, 380] on input "4.98" at bounding box center [1075, 382] width 51 height 20
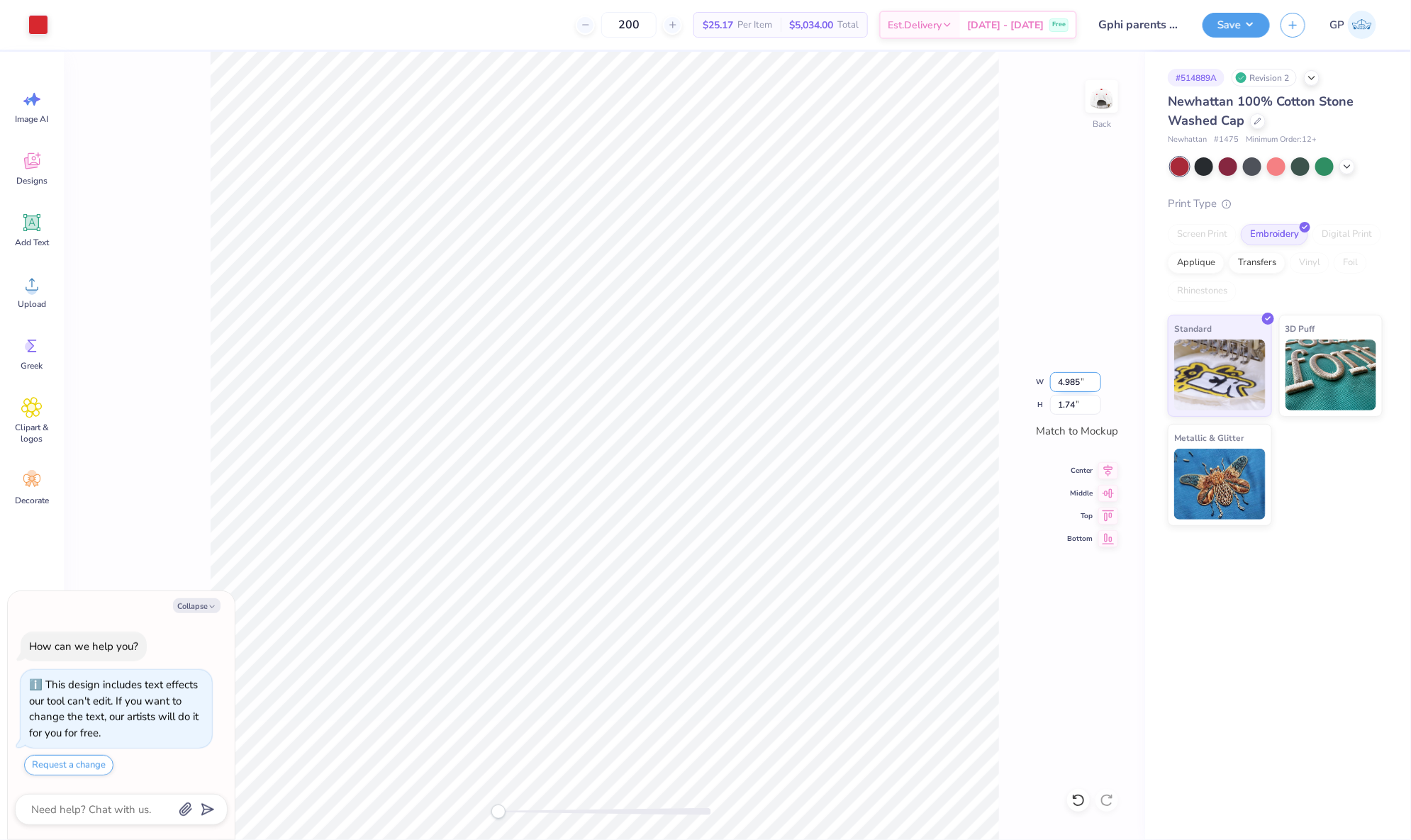
type input "4.985"
type textarea "x"
click at [1081, 380] on input "4.985" at bounding box center [1075, 382] width 51 height 20
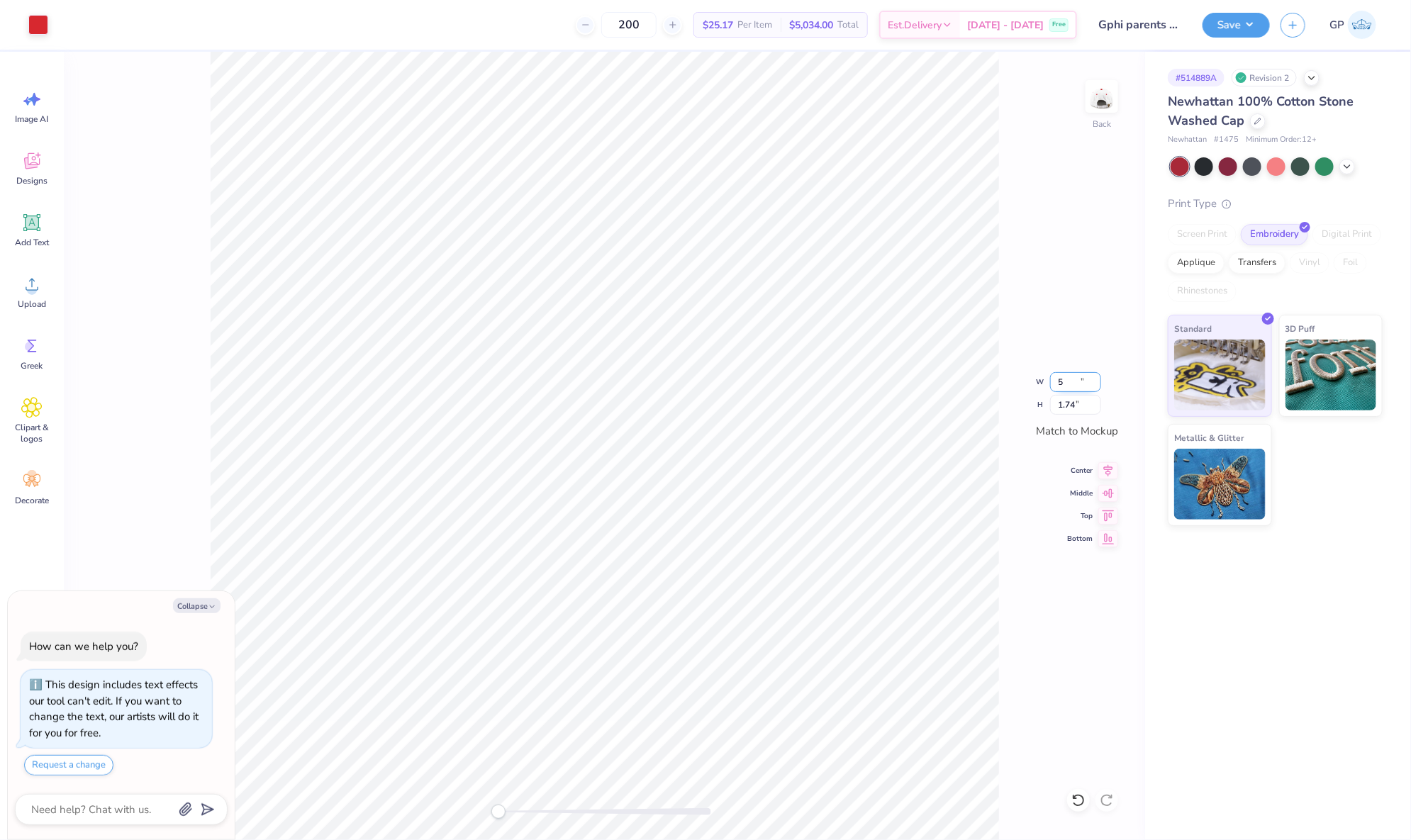
type input "5"
type textarea "x"
click at [1057, 378] on input "4.98" at bounding box center [1075, 382] width 51 height 20
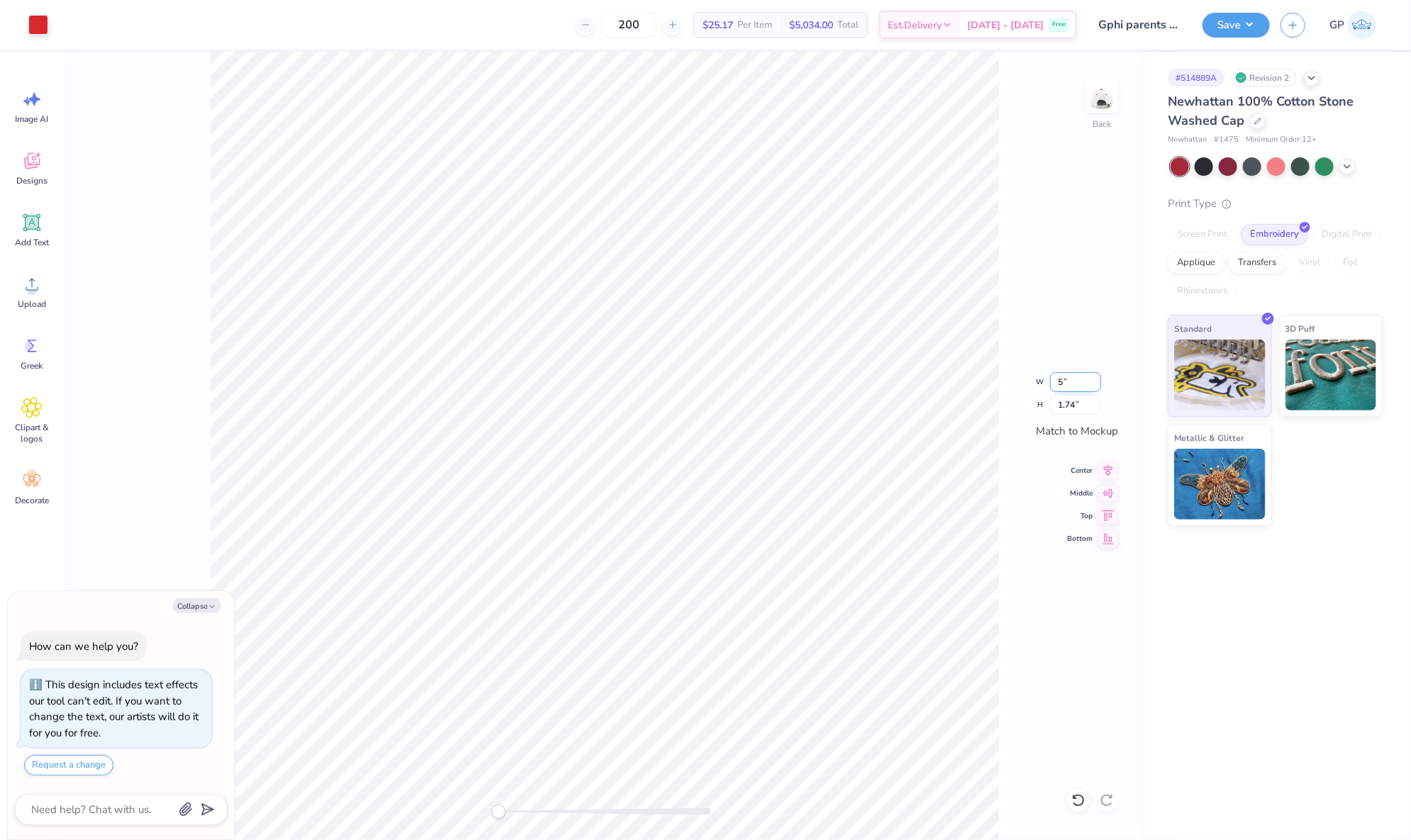
type input "5"
click at [1211, 30] on button "Save" at bounding box center [1236, 23] width 67 height 25
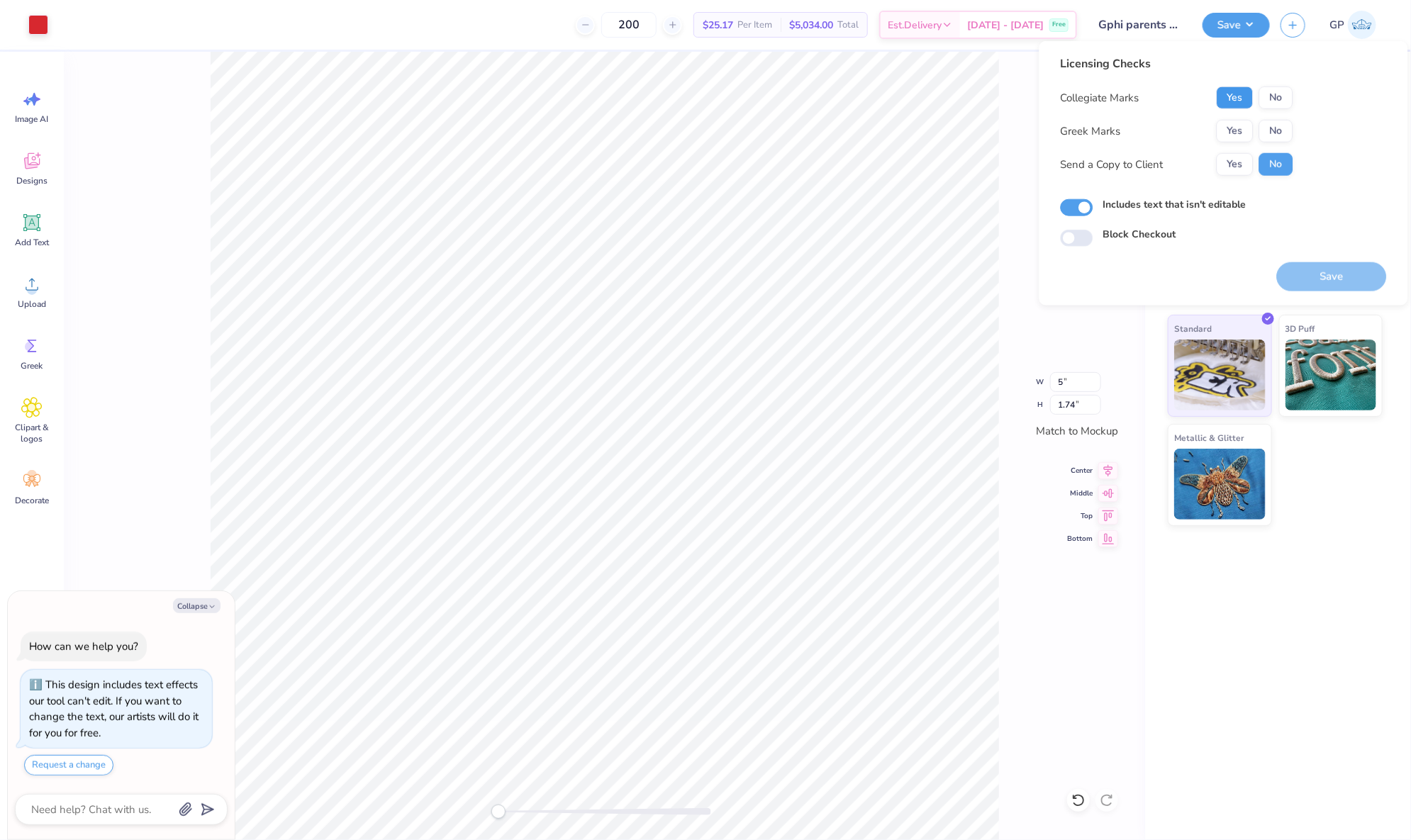
click at [1241, 95] on button "Yes" at bounding box center [1235, 98] width 37 height 23
click at [1234, 136] on button "Yes" at bounding box center [1235, 131] width 37 height 23
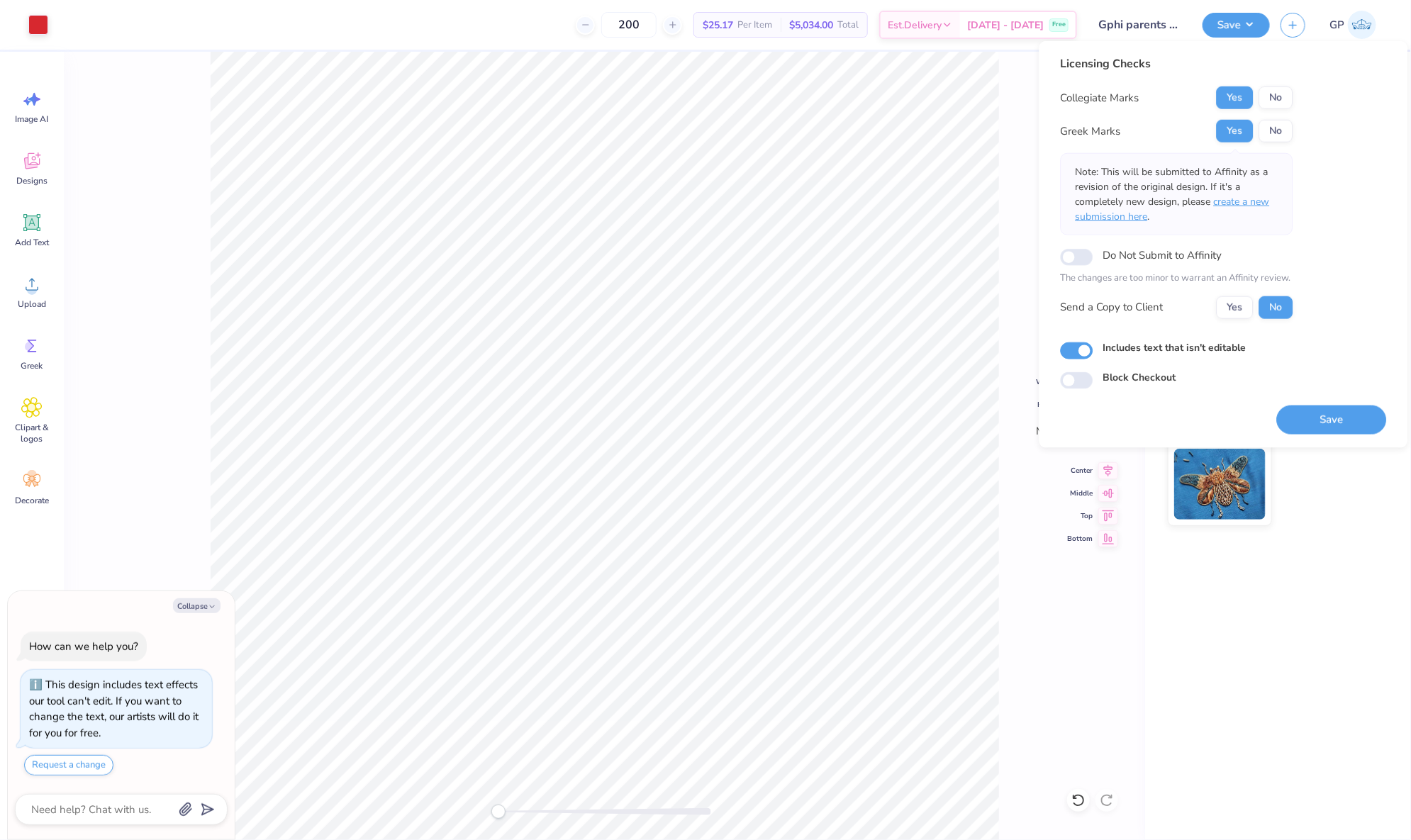
click at [1241, 201] on span "create a new submission here" at bounding box center [1173, 209] width 194 height 28
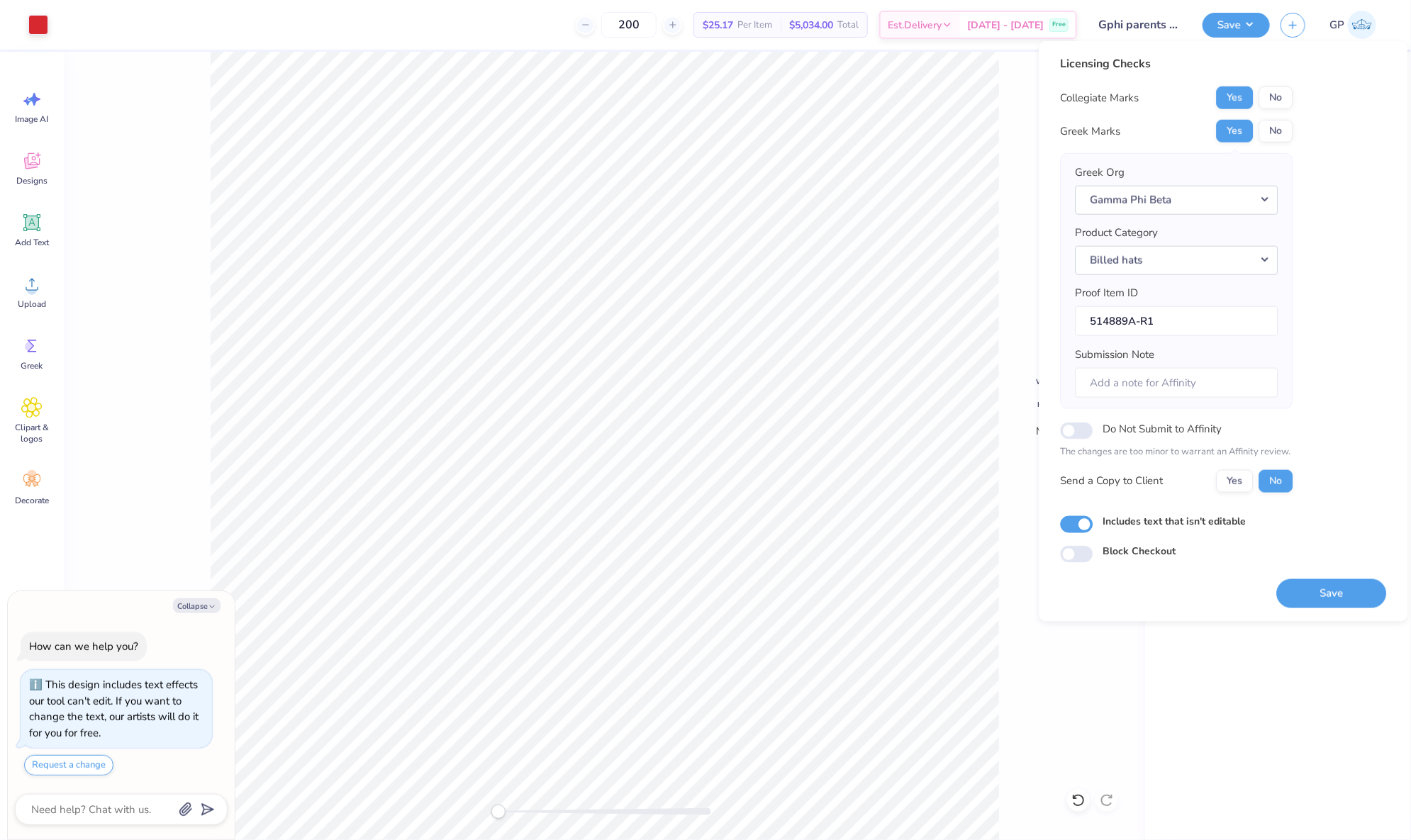
click at [1284, 683] on div "# 514889A Revision 2 Newhattan 100% Cotton Stone Washed Cap Newhattan # 1475 Mi…" at bounding box center [1278, 446] width 266 height 788
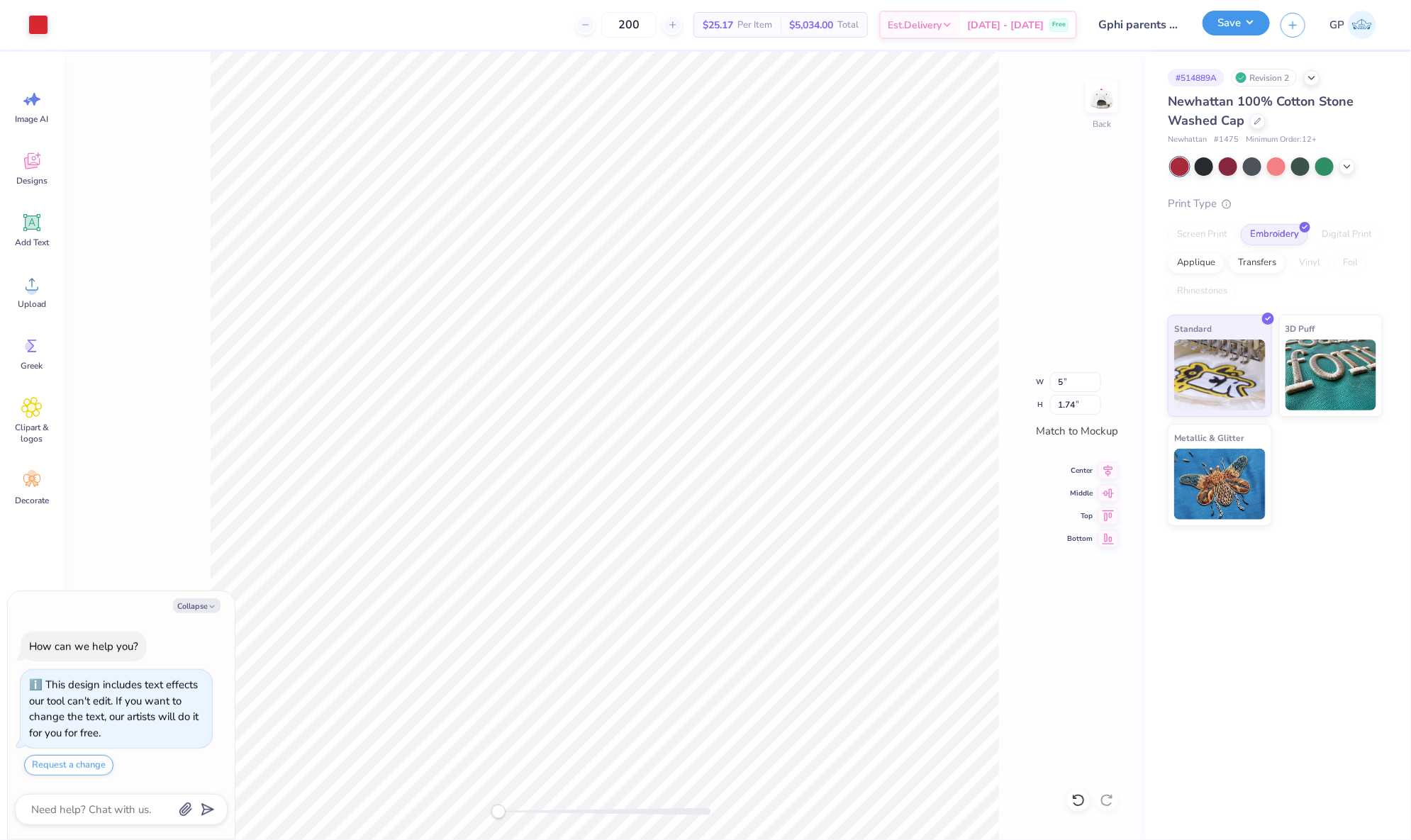
click at [1233, 24] on button "Save" at bounding box center [1236, 23] width 67 height 25
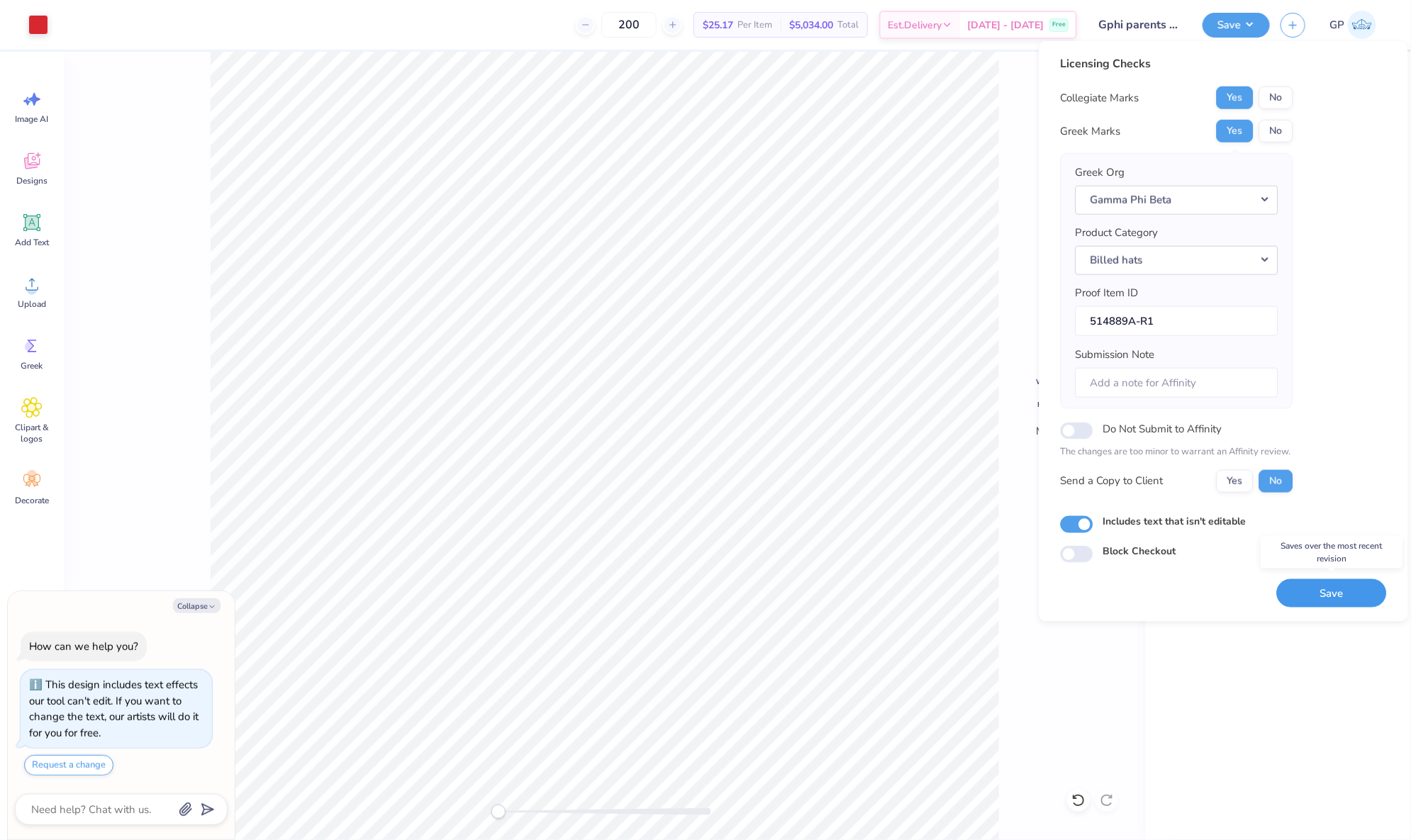
click at [1310, 579] on button "Save" at bounding box center [1332, 593] width 110 height 29
type textarea "x"
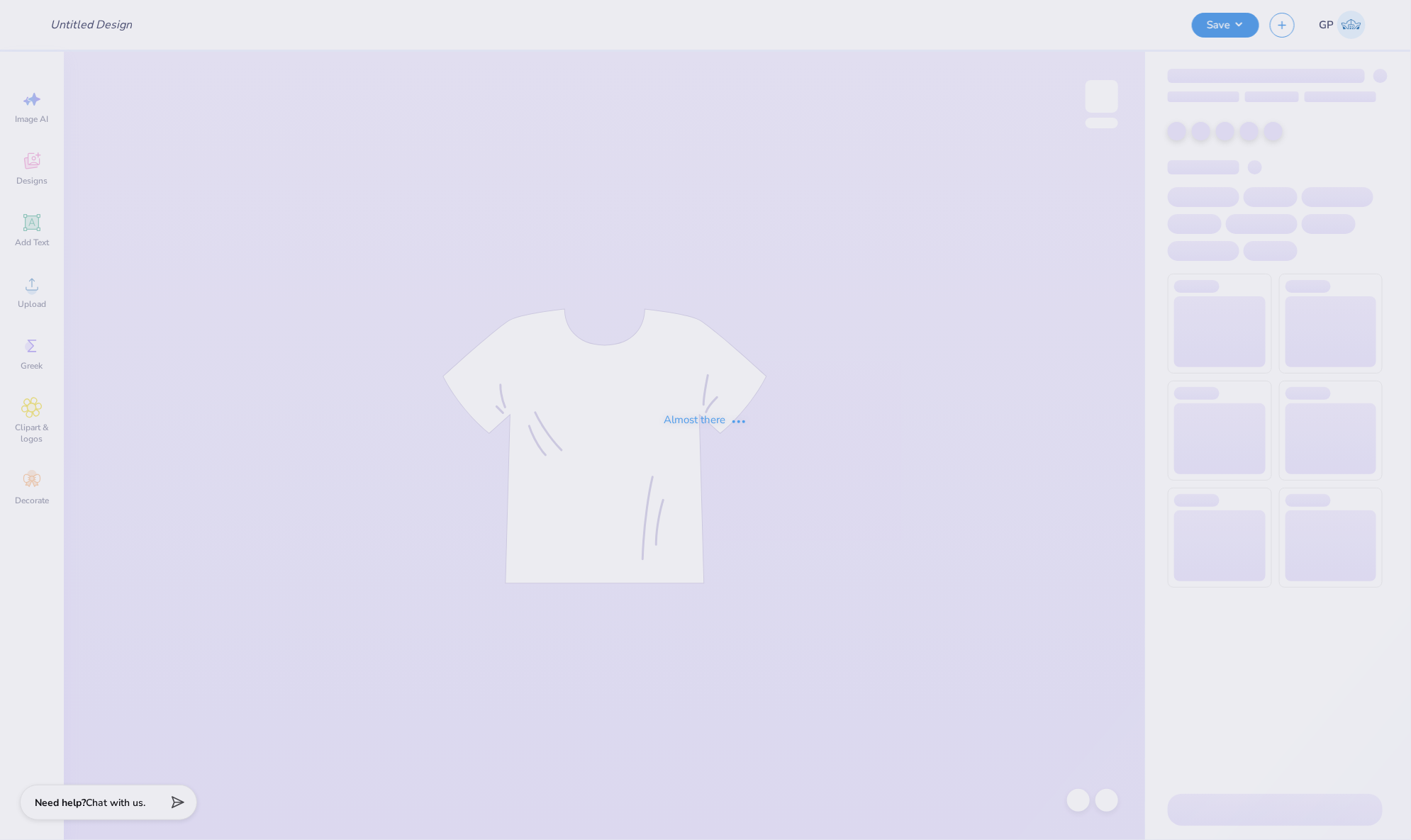
type input "Phi Rho Family Weekend 2025"
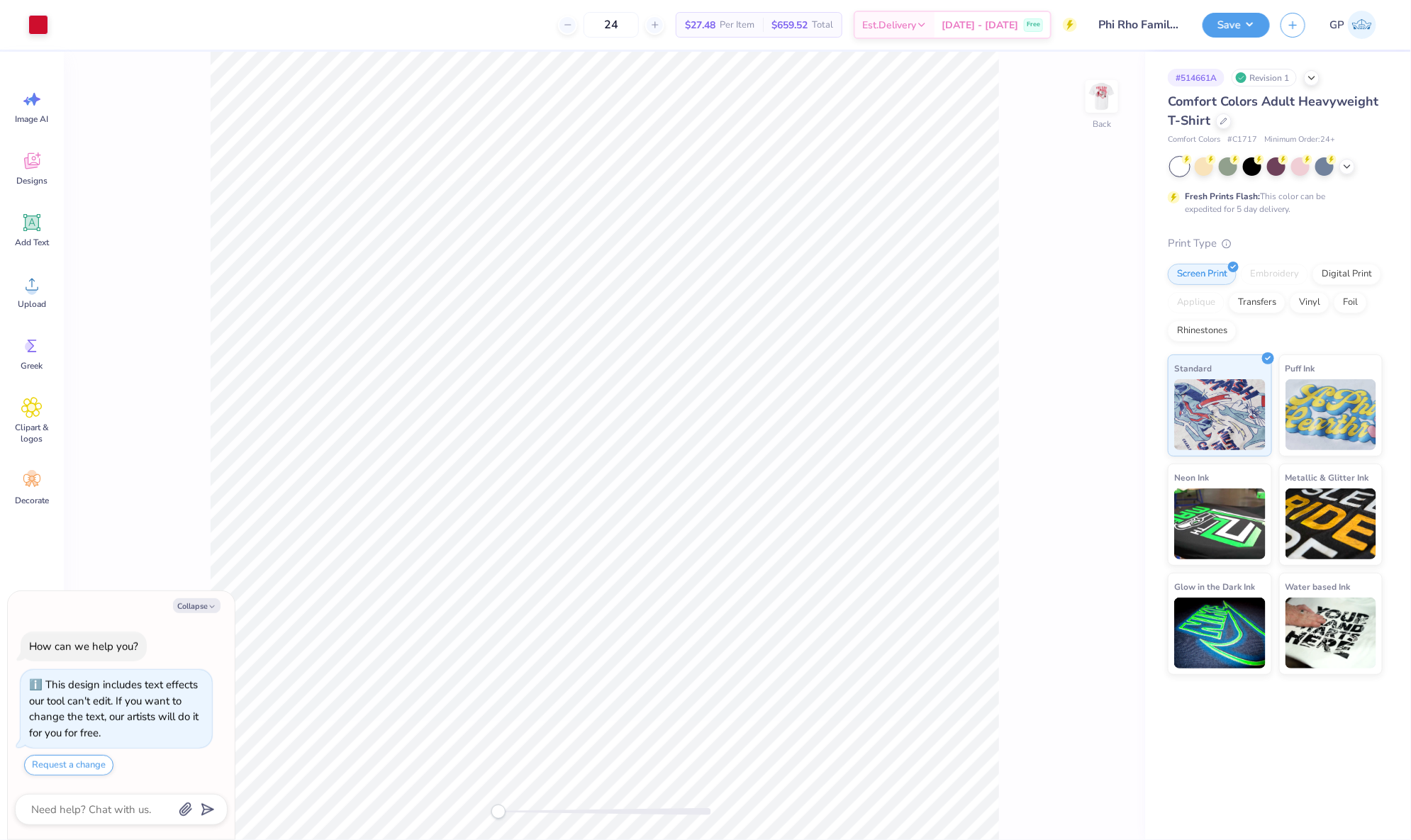
type textarea "x"
click at [1089, 389] on input "3.61" at bounding box center [1092, 392] width 51 height 20
type input "3.5"
type textarea "x"
type input "3.40"
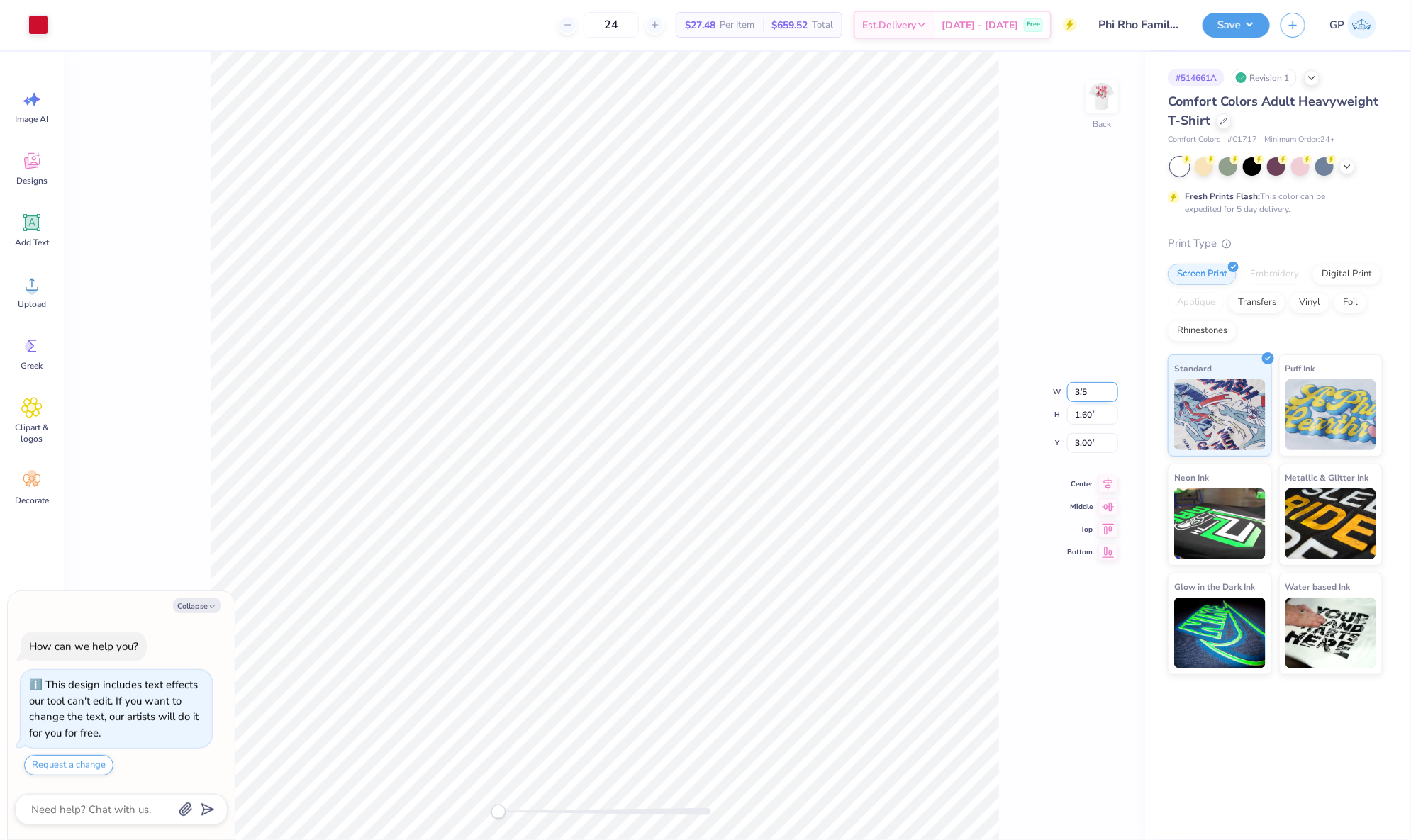
type input "1.53"
type input "3.03"
type textarea "x"
click at [1093, 438] on input "3.03" at bounding box center [1092, 431] width 51 height 20
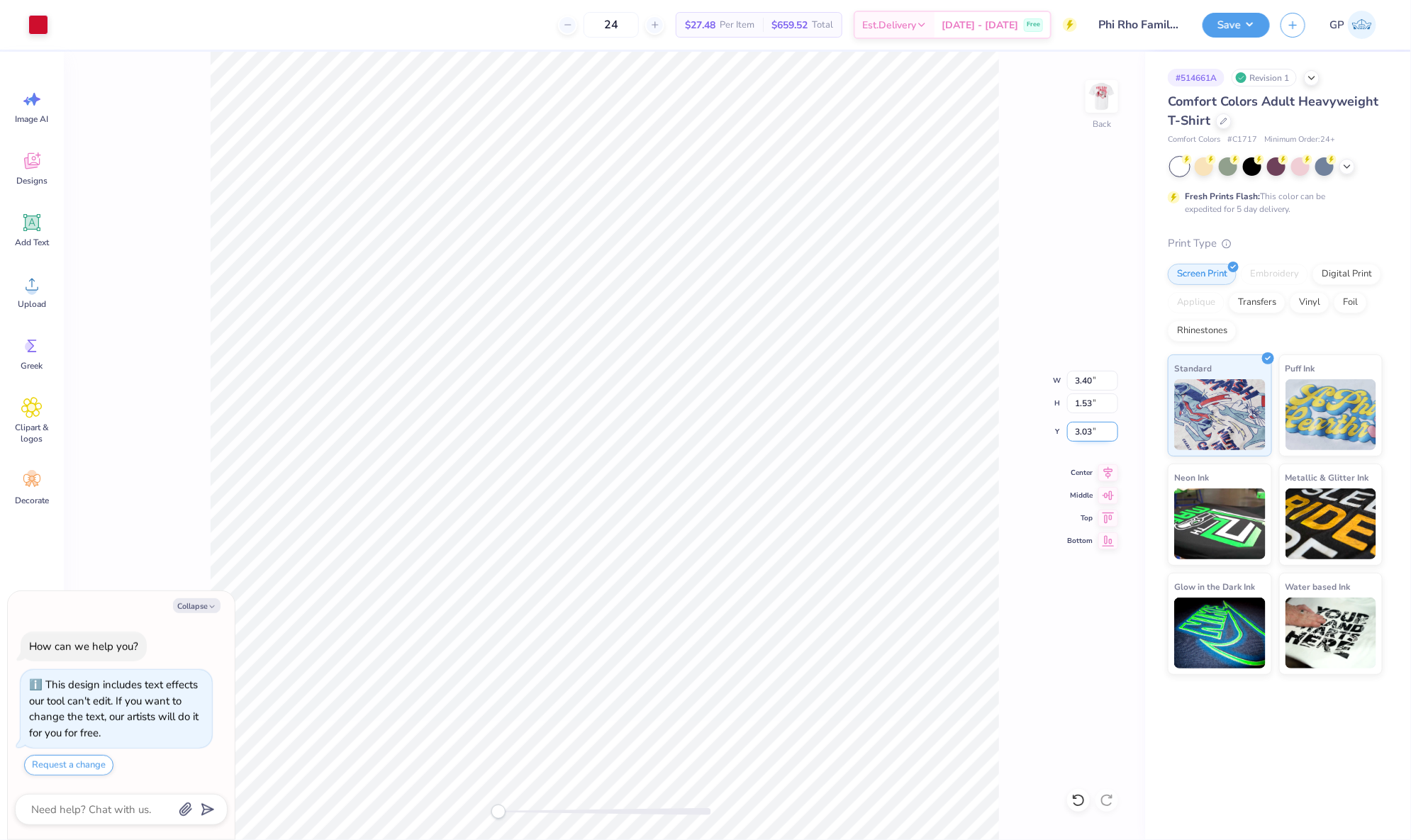
click at [1093, 438] on input "3.03" at bounding box center [1092, 431] width 51 height 20
type input "3"
type textarea "x"
type input "3.00"
click at [1101, 104] on img at bounding box center [1102, 96] width 57 height 57
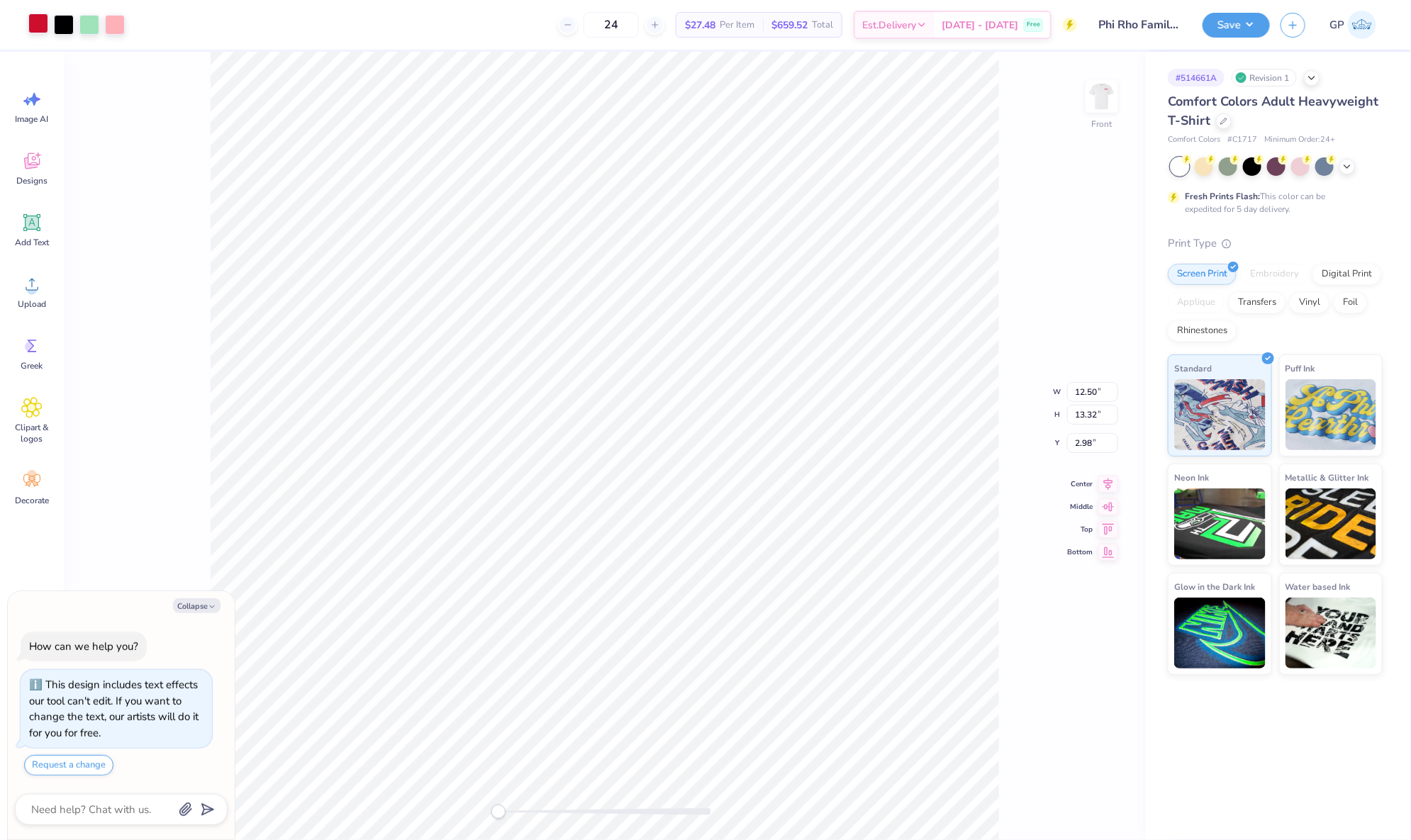
click at [38, 33] on div at bounding box center [38, 23] width 20 height 20
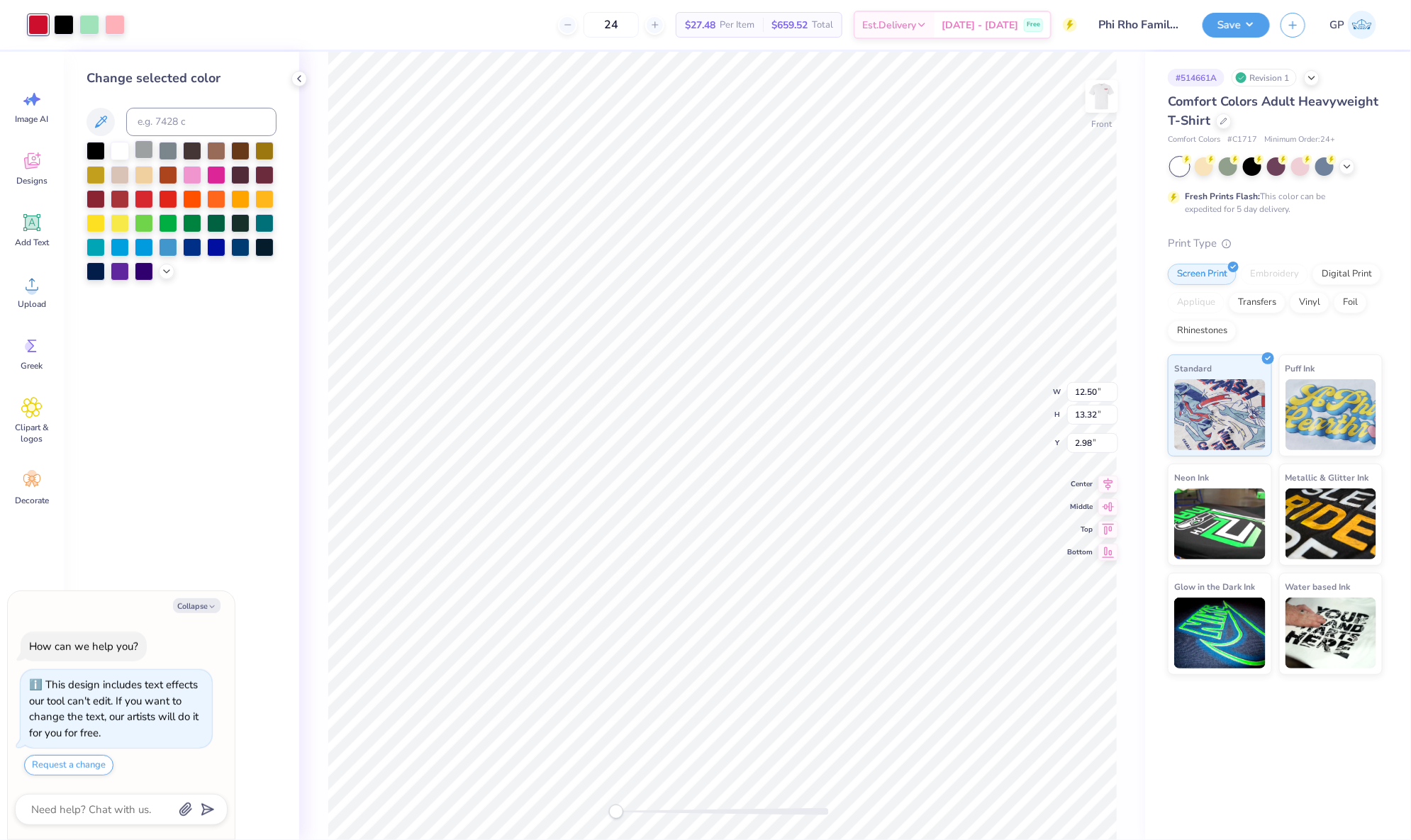
click at [141, 147] on div at bounding box center [144, 149] width 19 height 19
click at [19, 300] on span "Upload" at bounding box center [32, 303] width 28 height 11
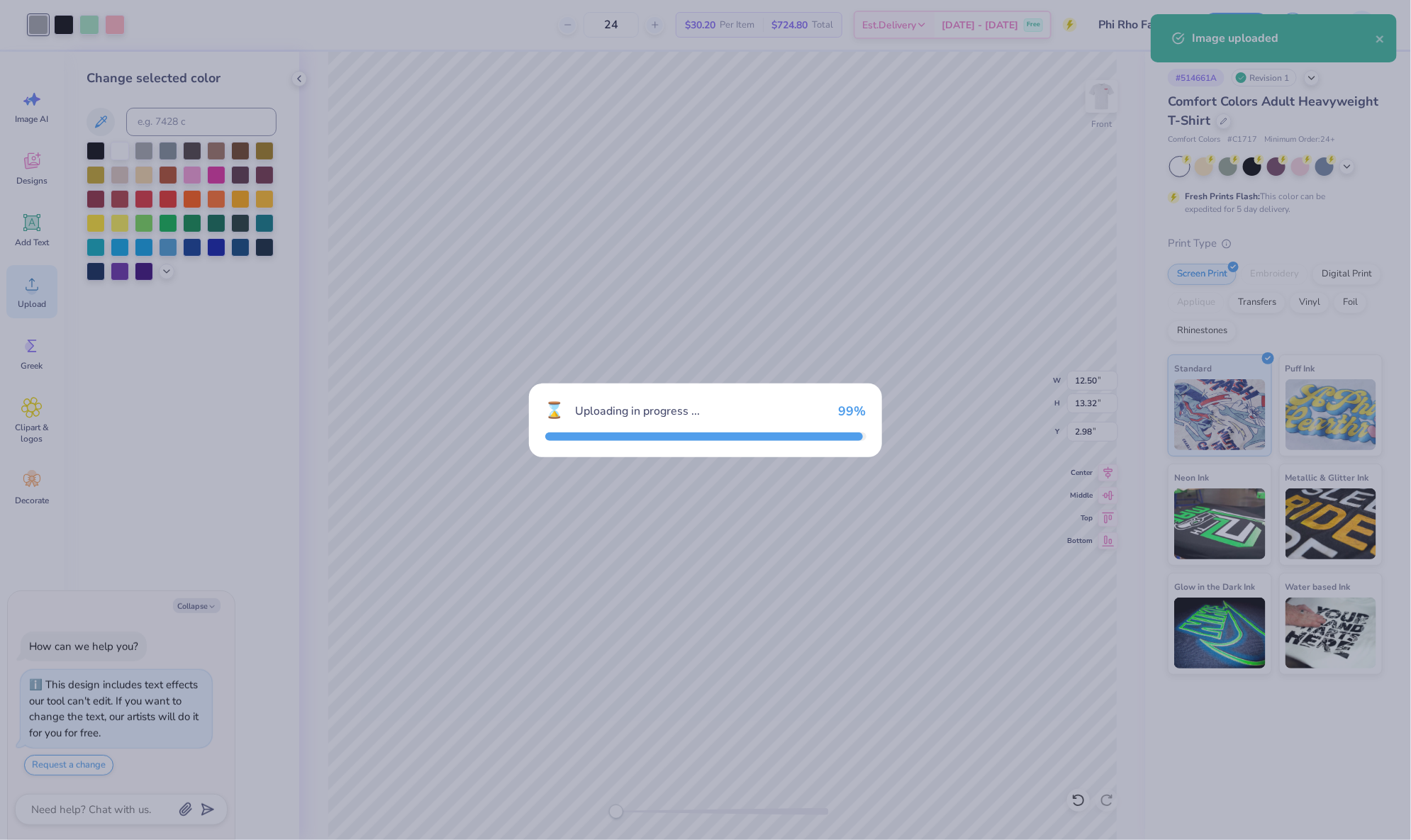
type textarea "x"
type input "13.10"
type input "13.96"
type input "6.77"
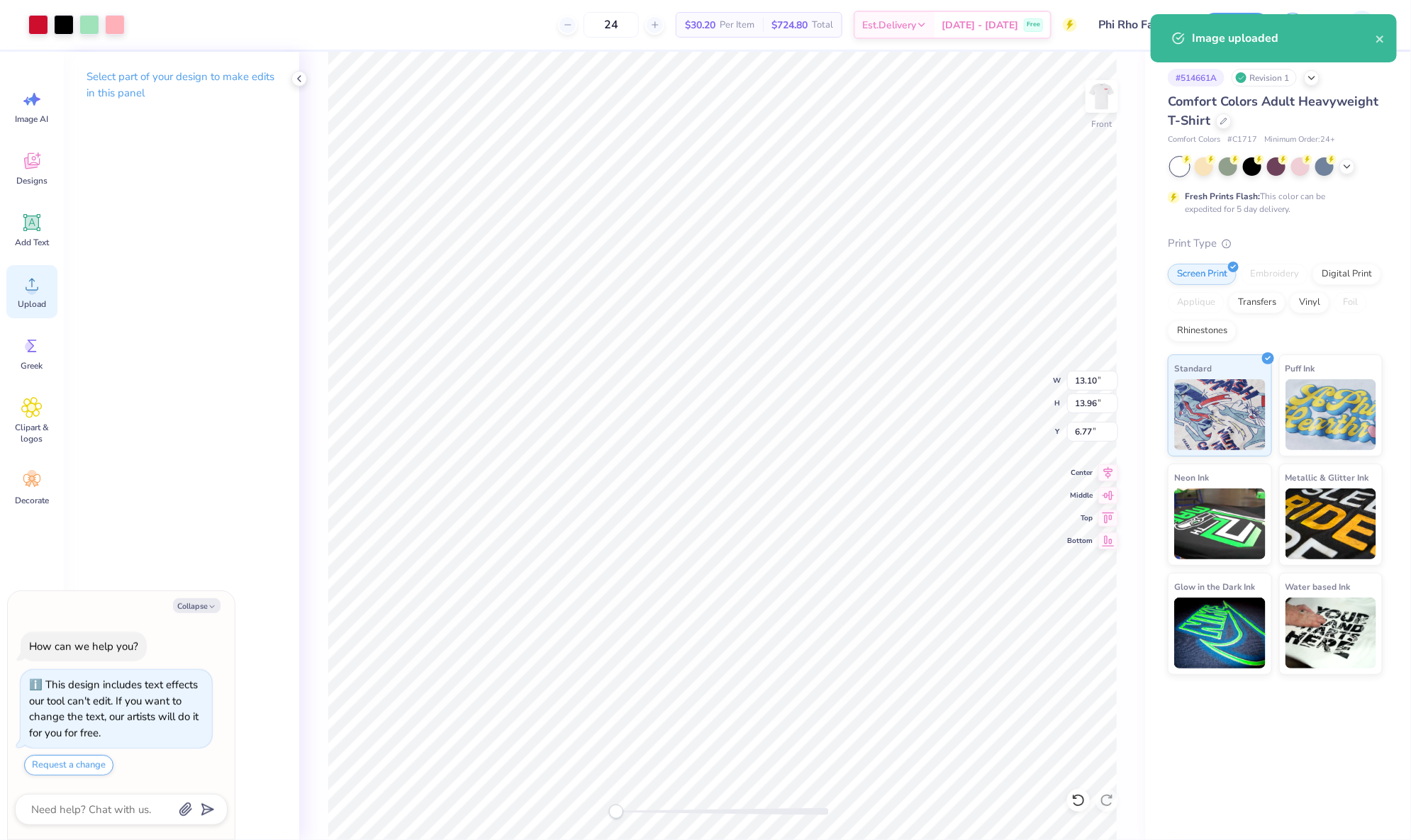
type textarea "x"
type input "12.50"
type input "13.32"
type input "2.98"
type textarea "x"
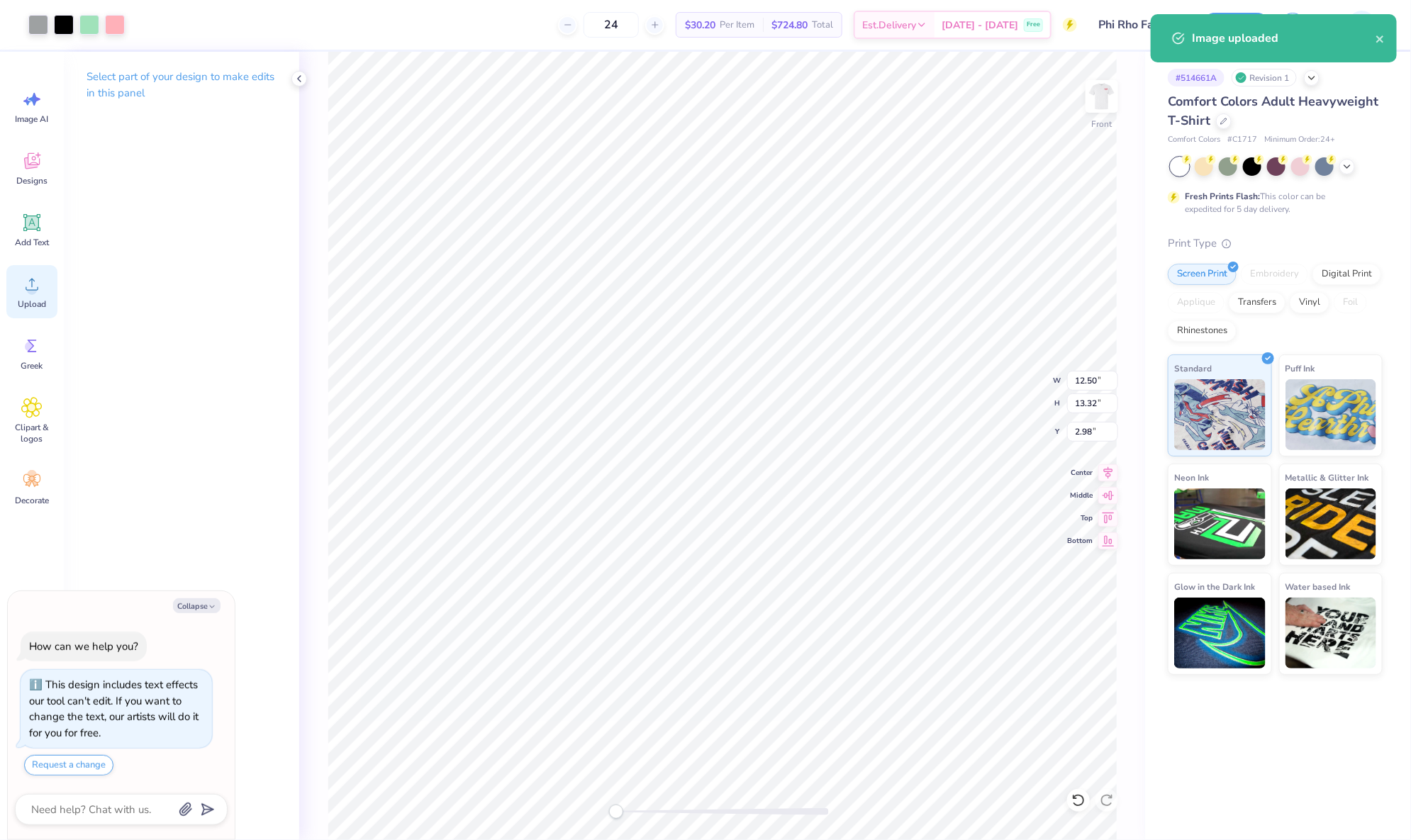
type input "13.10"
type input "13.96"
type input "6.77"
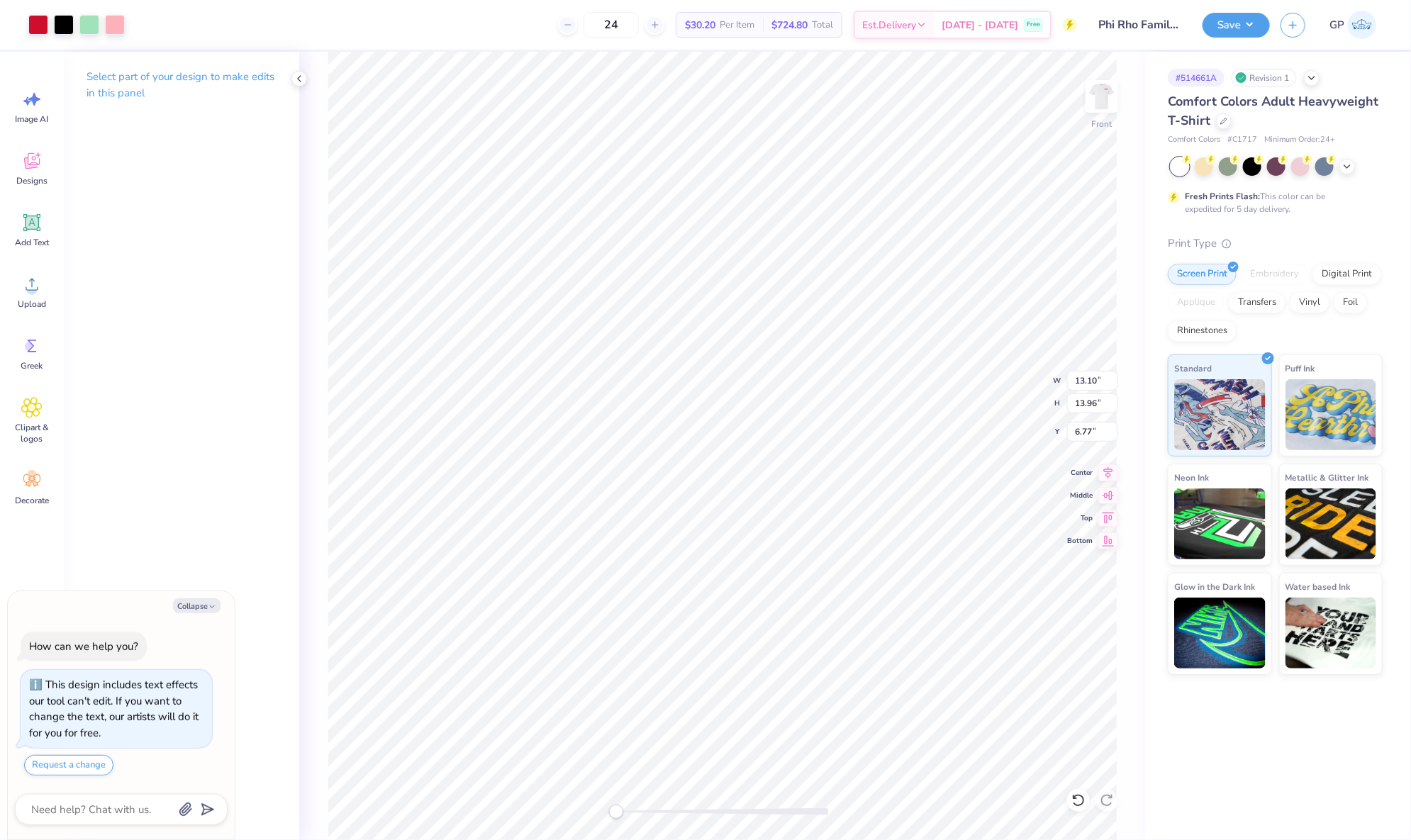
click at [639, 813] on div at bounding box center [722, 812] width 212 height 7
click at [557, 808] on div "Front W 13.10 13.10 " H 13.96 13.96 " Y 6.77 6.77 " Center Middle Top Bottom" at bounding box center [722, 446] width 846 height 788
click at [744, 607] on li "Send to Back" at bounding box center [703, 614] width 111 height 27
type textarea "x"
type input "12.50"
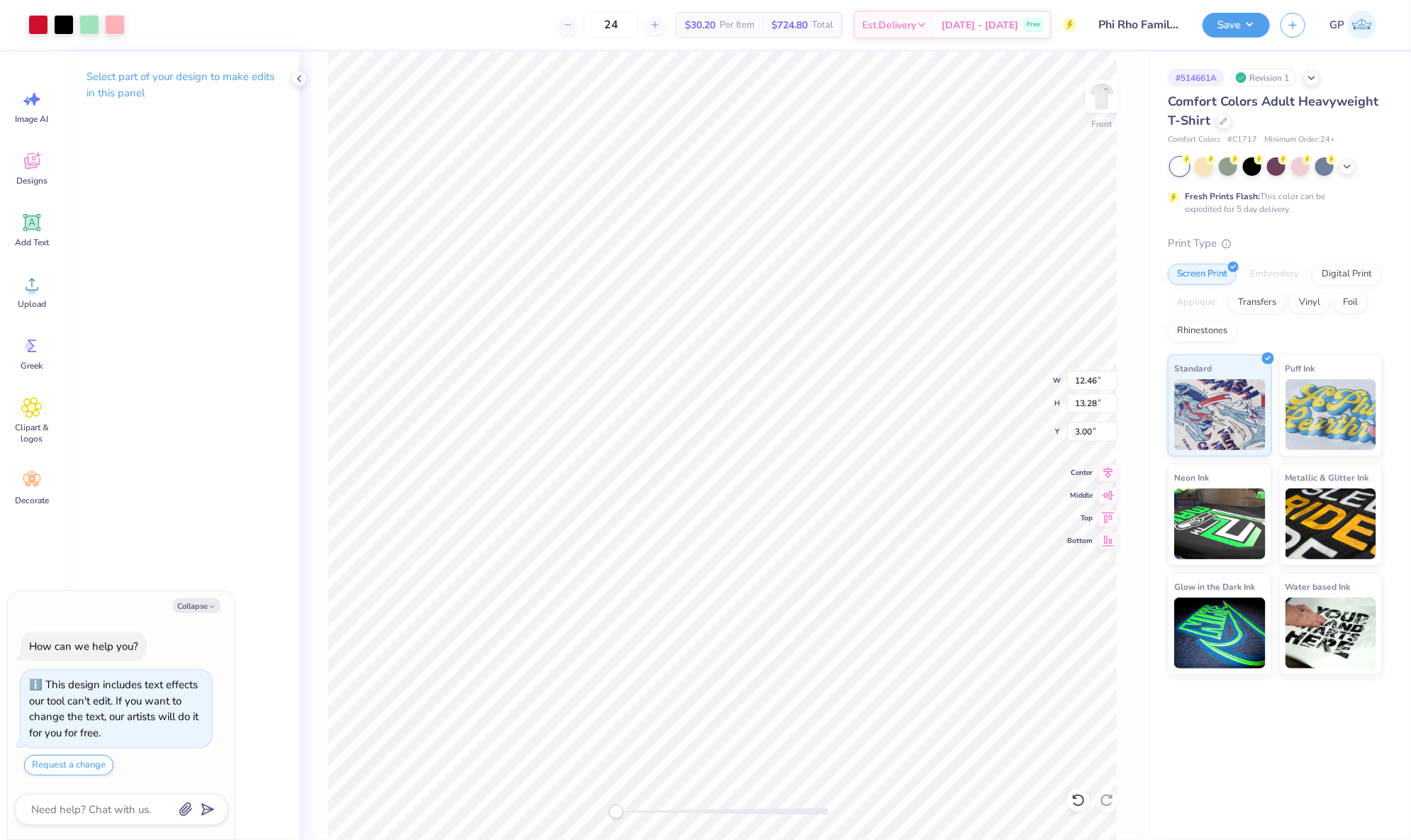
type input "13.32"
type input "2.98"
click at [1229, 19] on button "Save" at bounding box center [1236, 23] width 67 height 25
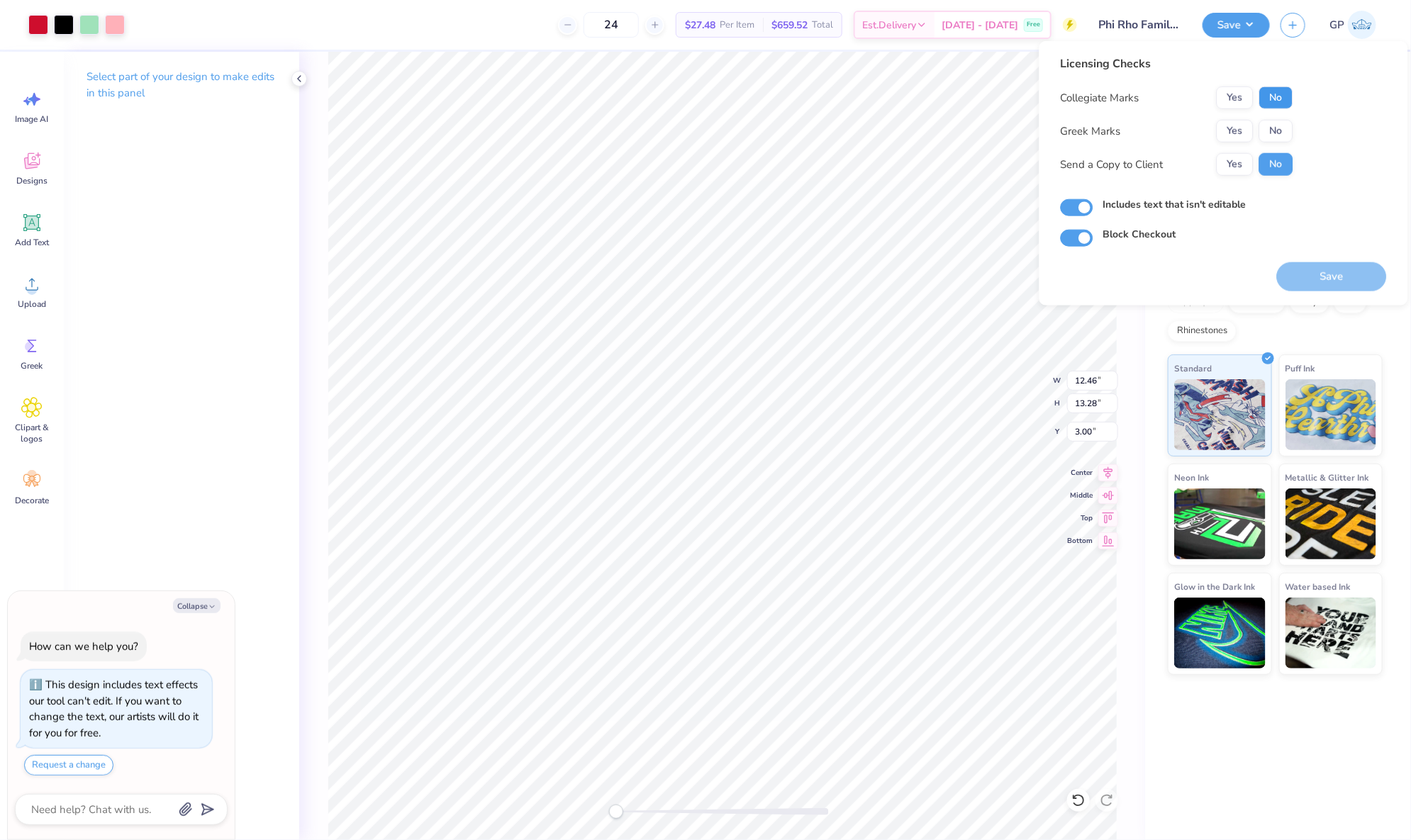
click at [1279, 97] on button "No" at bounding box center [1276, 98] width 34 height 23
click at [1232, 132] on button "Yes" at bounding box center [1235, 131] width 37 height 23
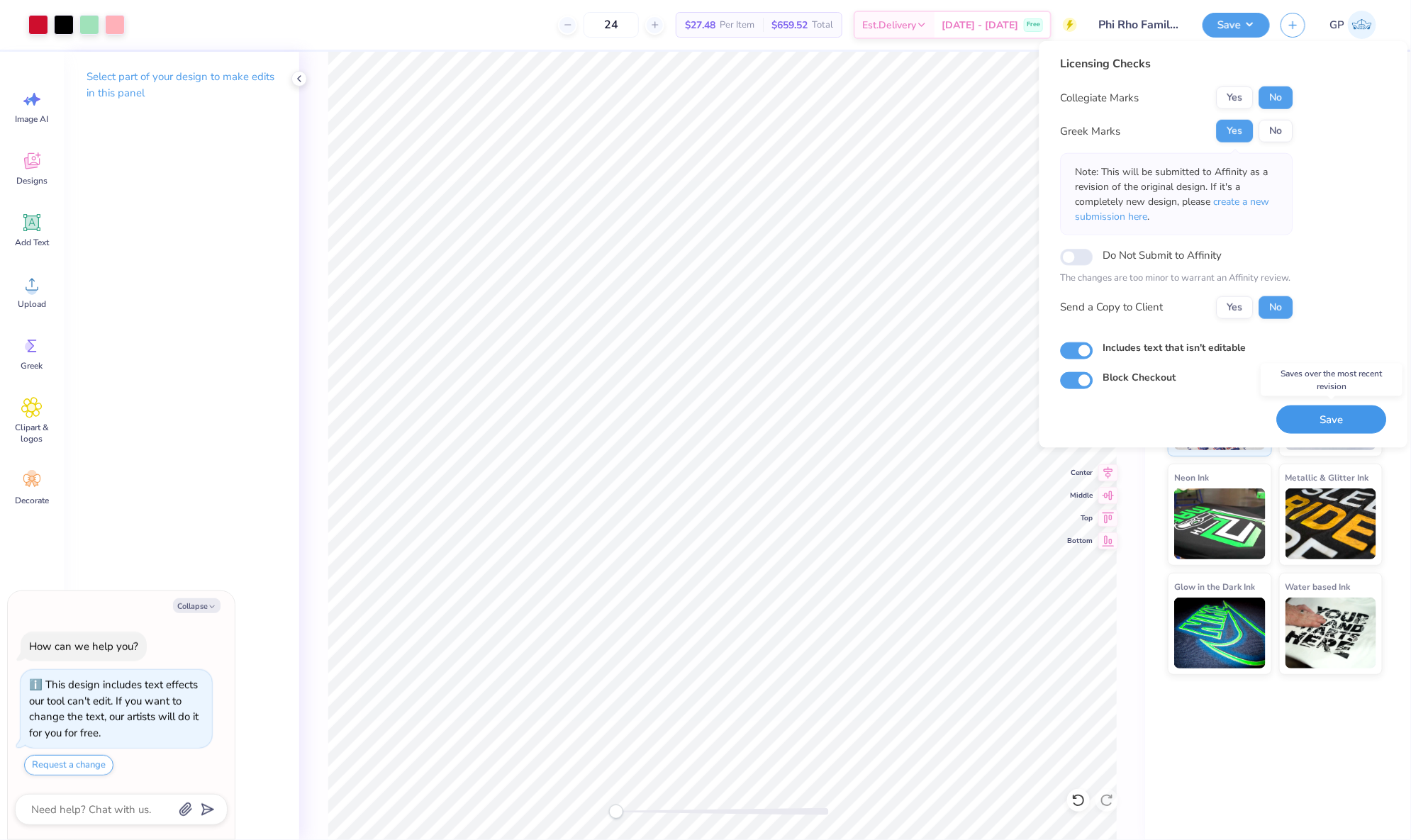
click at [1347, 408] on button "Save" at bounding box center [1332, 419] width 110 height 29
type textarea "x"
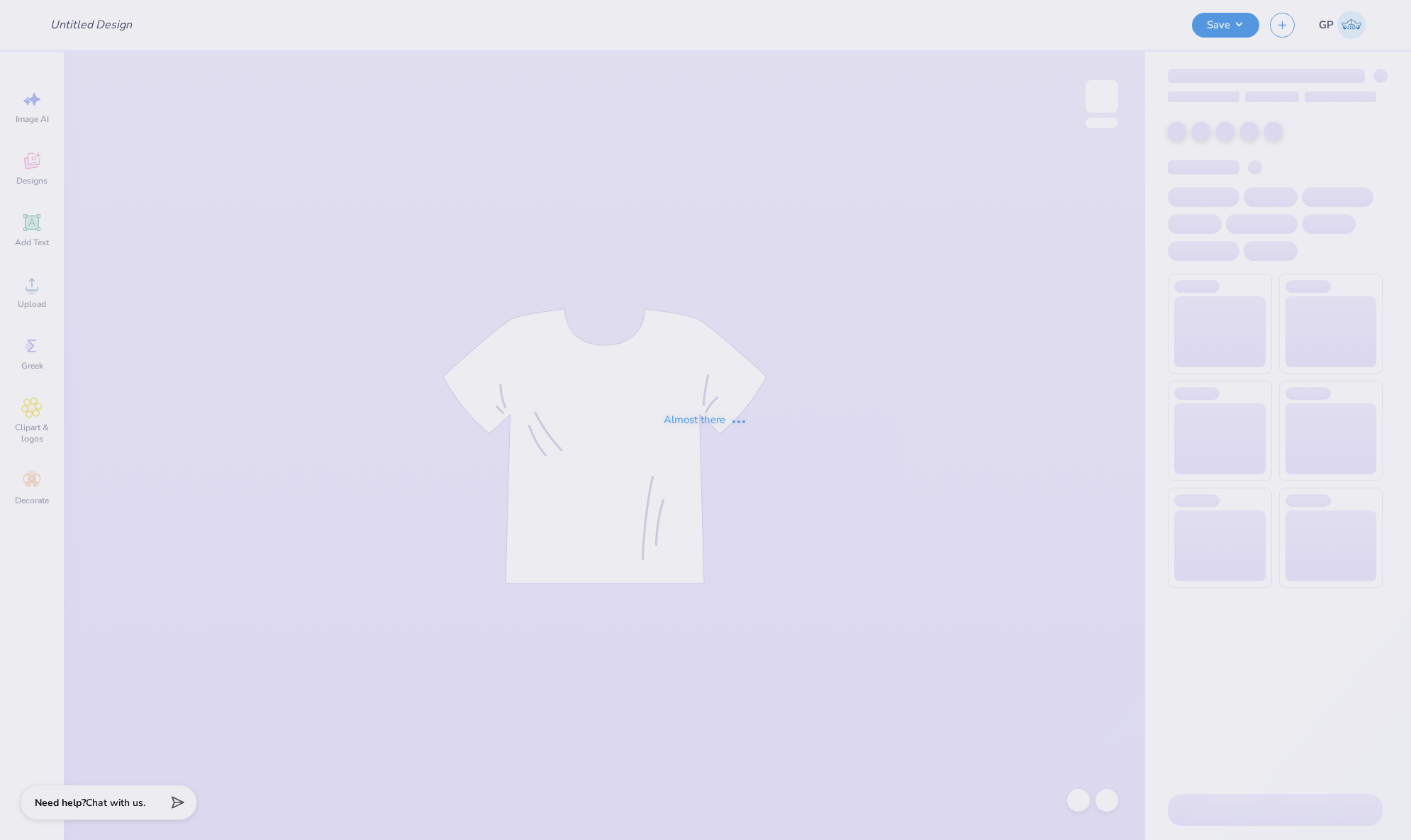
type input "delta zeta jersey style hoodie"
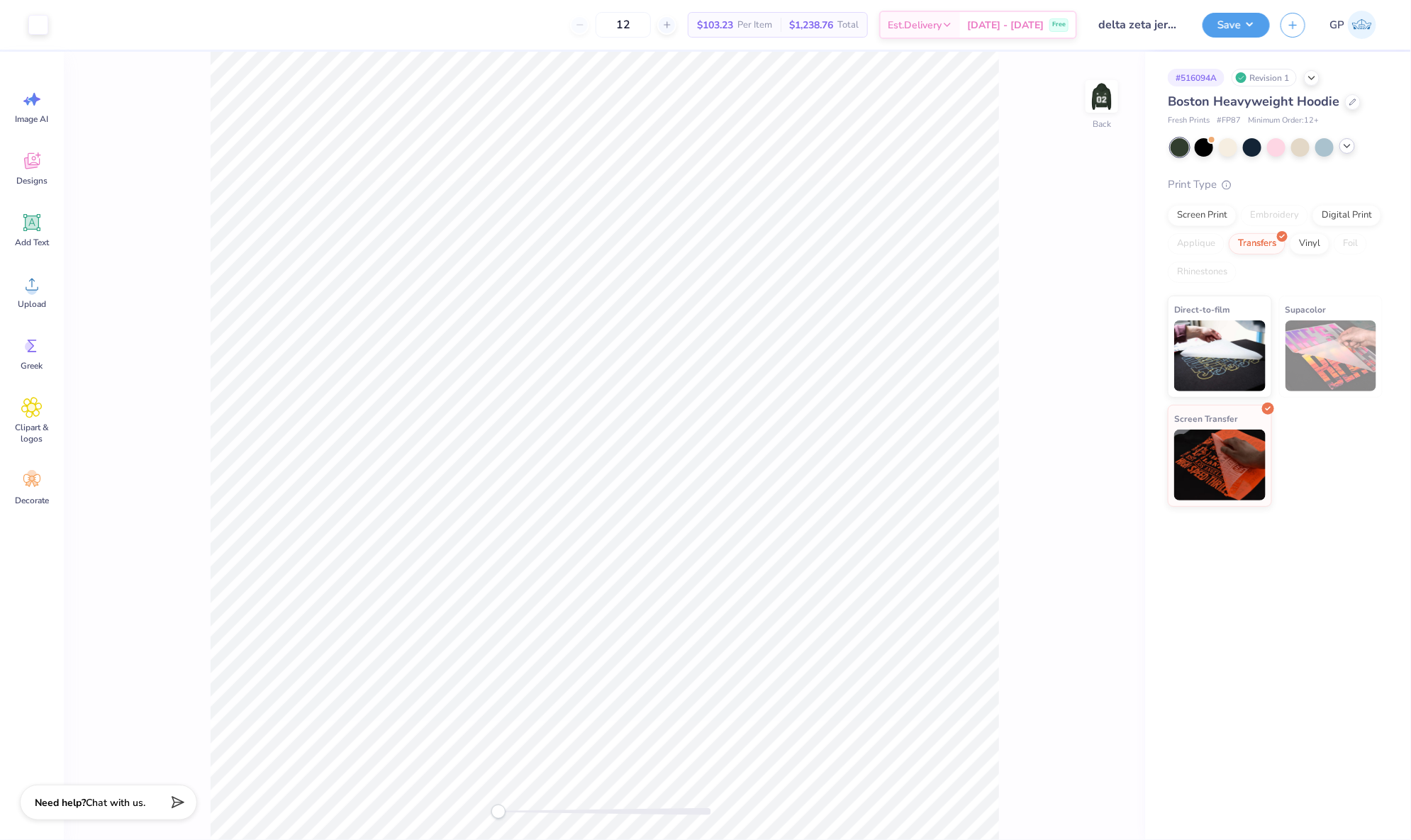
click at [1341, 152] on div at bounding box center [1276, 147] width 212 height 19
click at [1350, 149] on icon at bounding box center [1347, 146] width 11 height 11
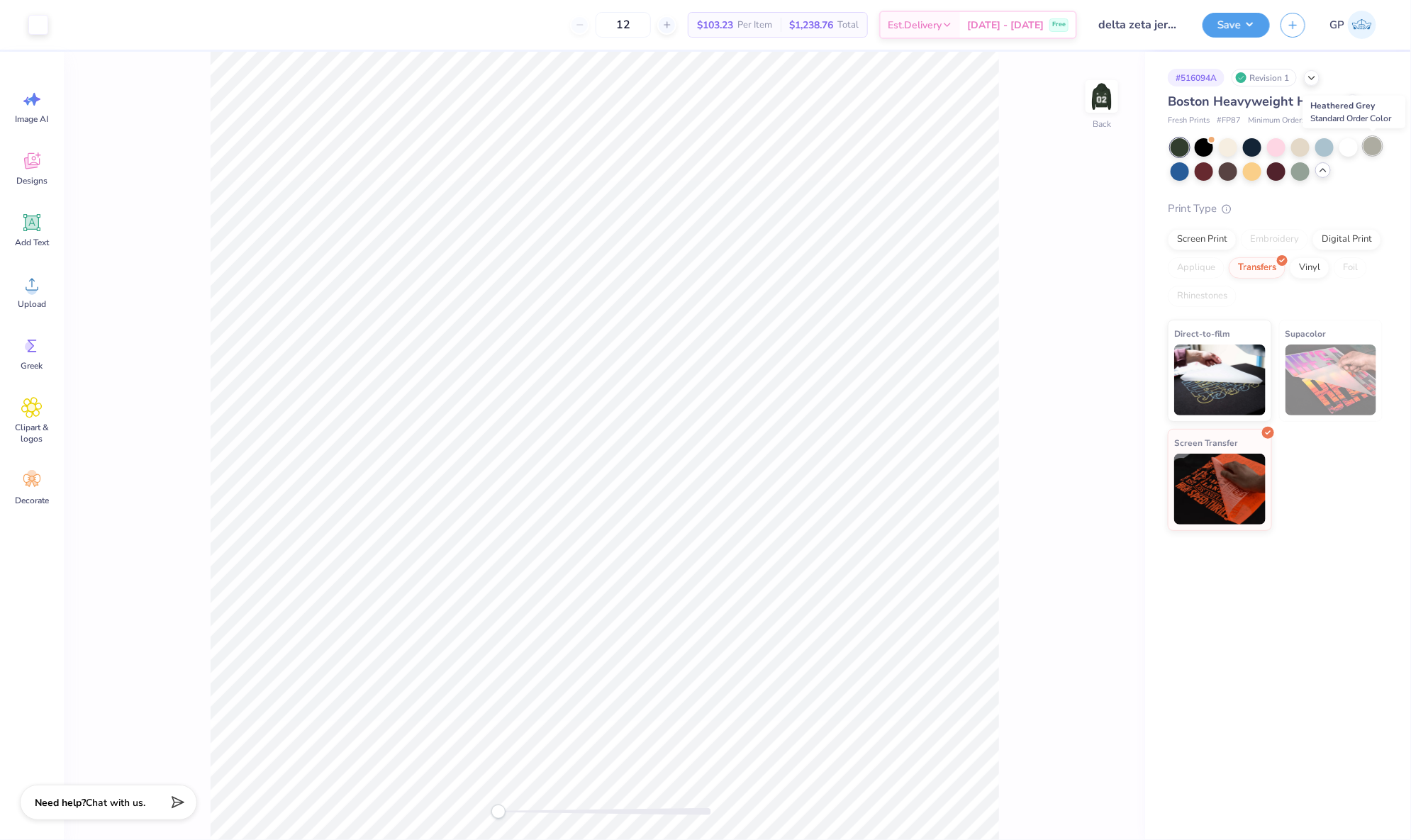
click at [1372, 147] on div at bounding box center [1373, 146] width 19 height 19
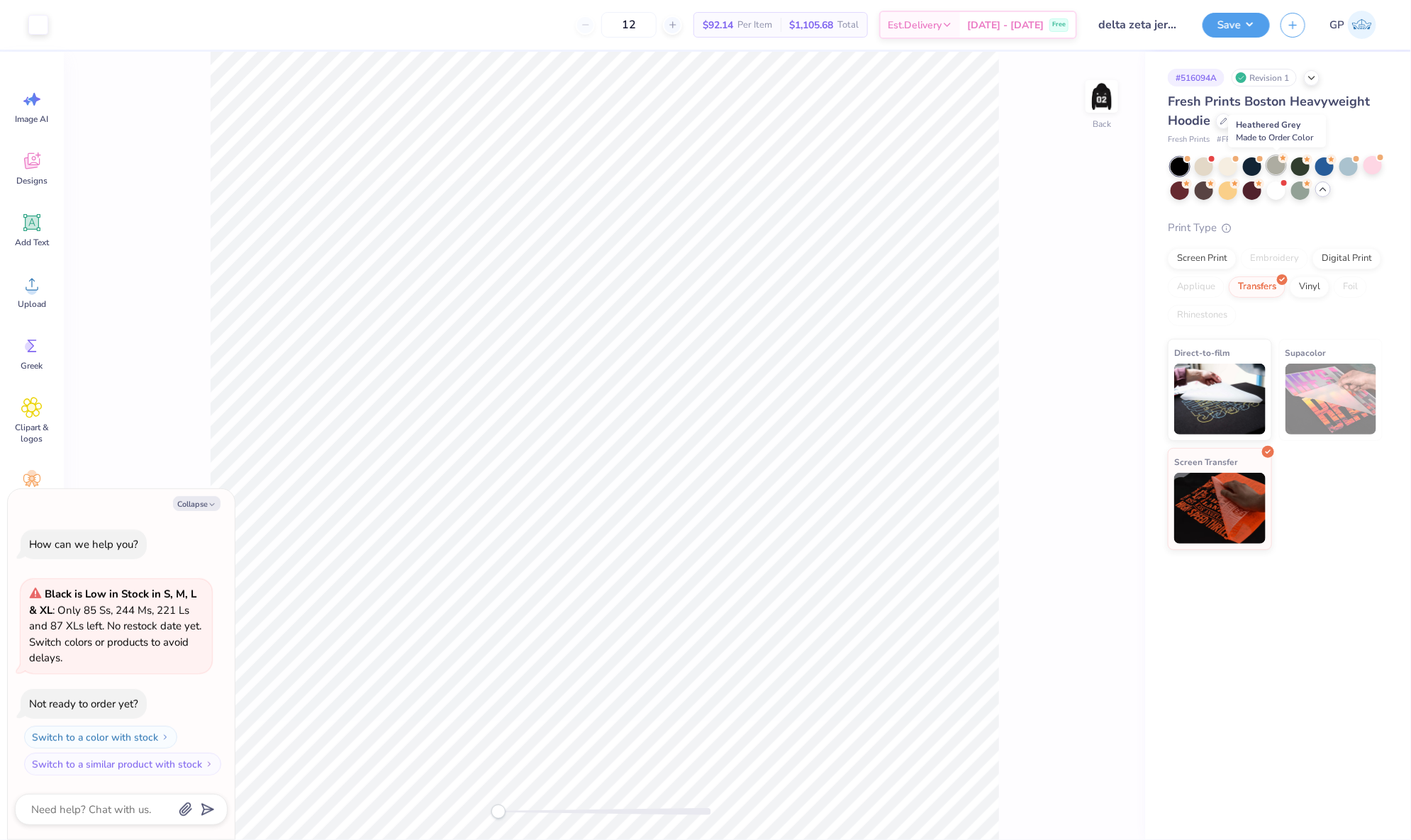
click at [1276, 159] on div at bounding box center [1276, 165] width 19 height 19
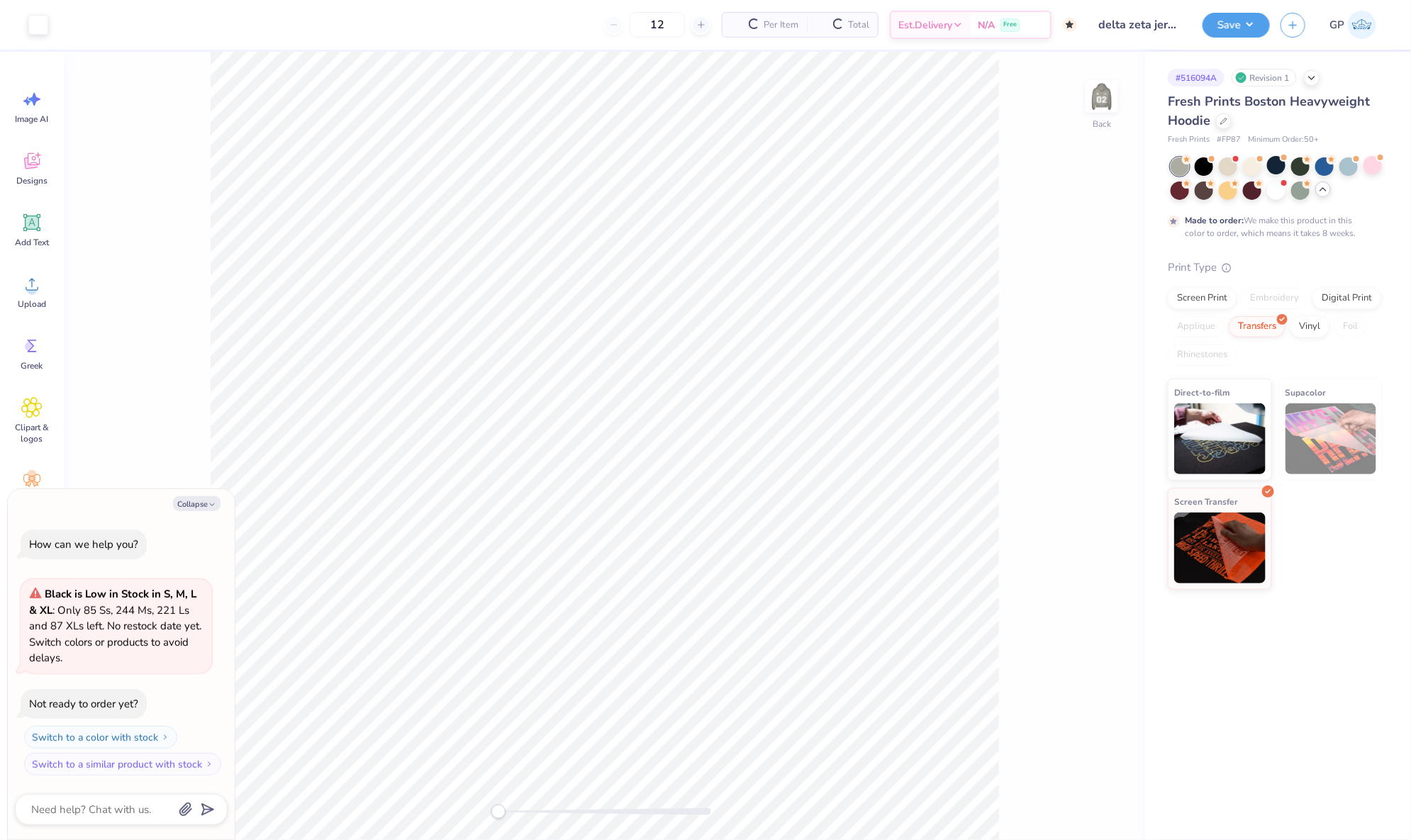
type textarea "x"
type input "50"
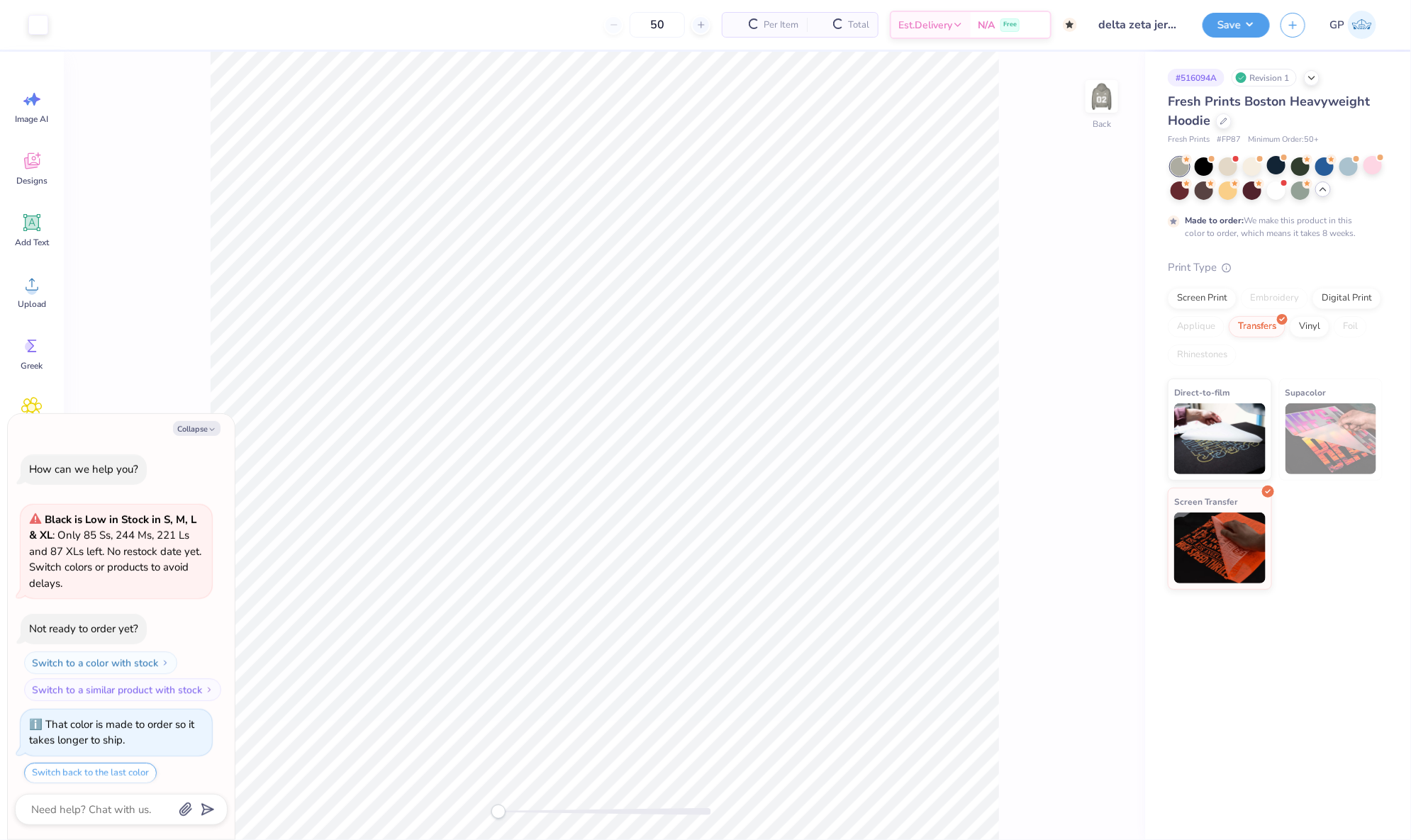
scroll to position [42, 0]
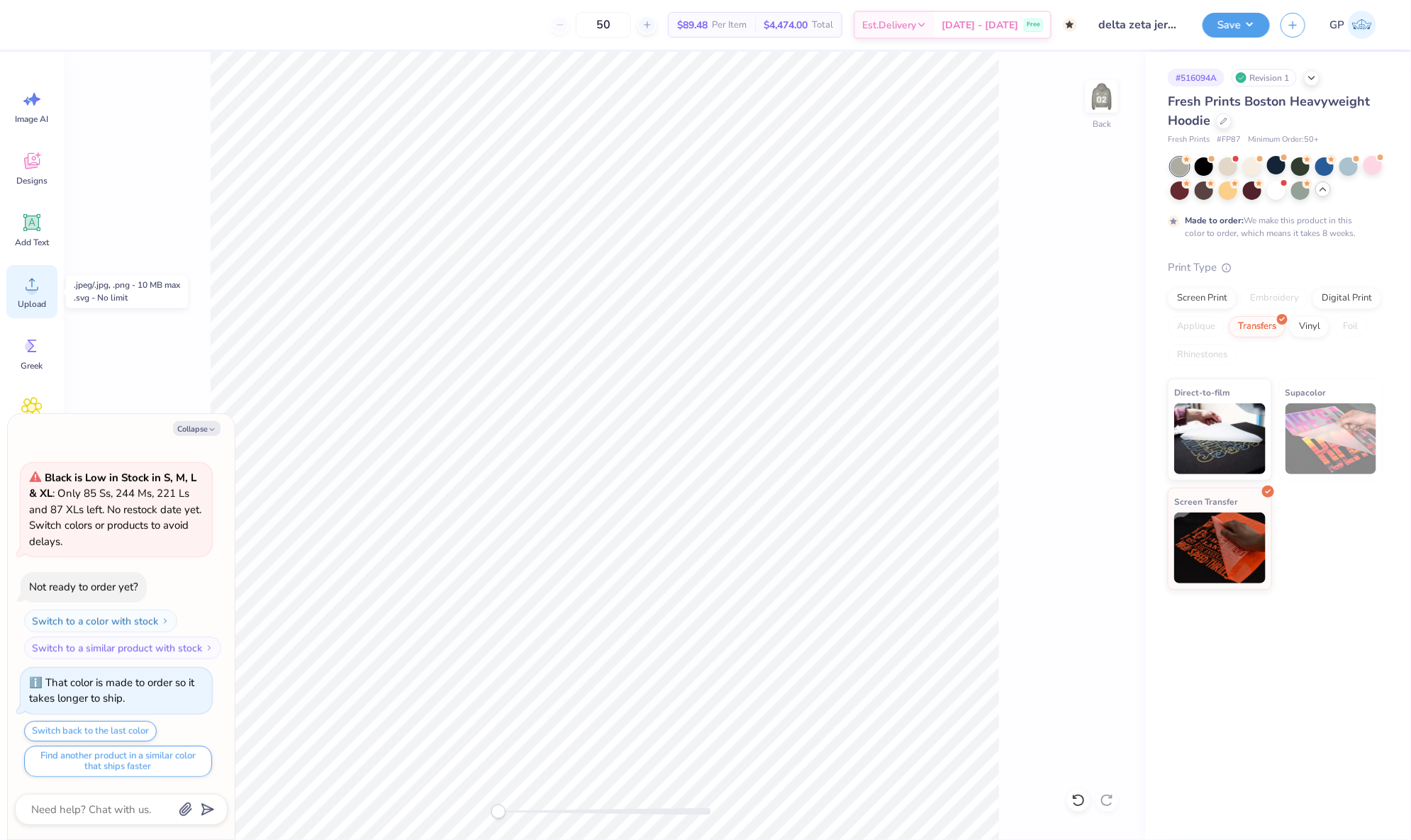
click at [33, 298] on span "Upload" at bounding box center [32, 303] width 28 height 11
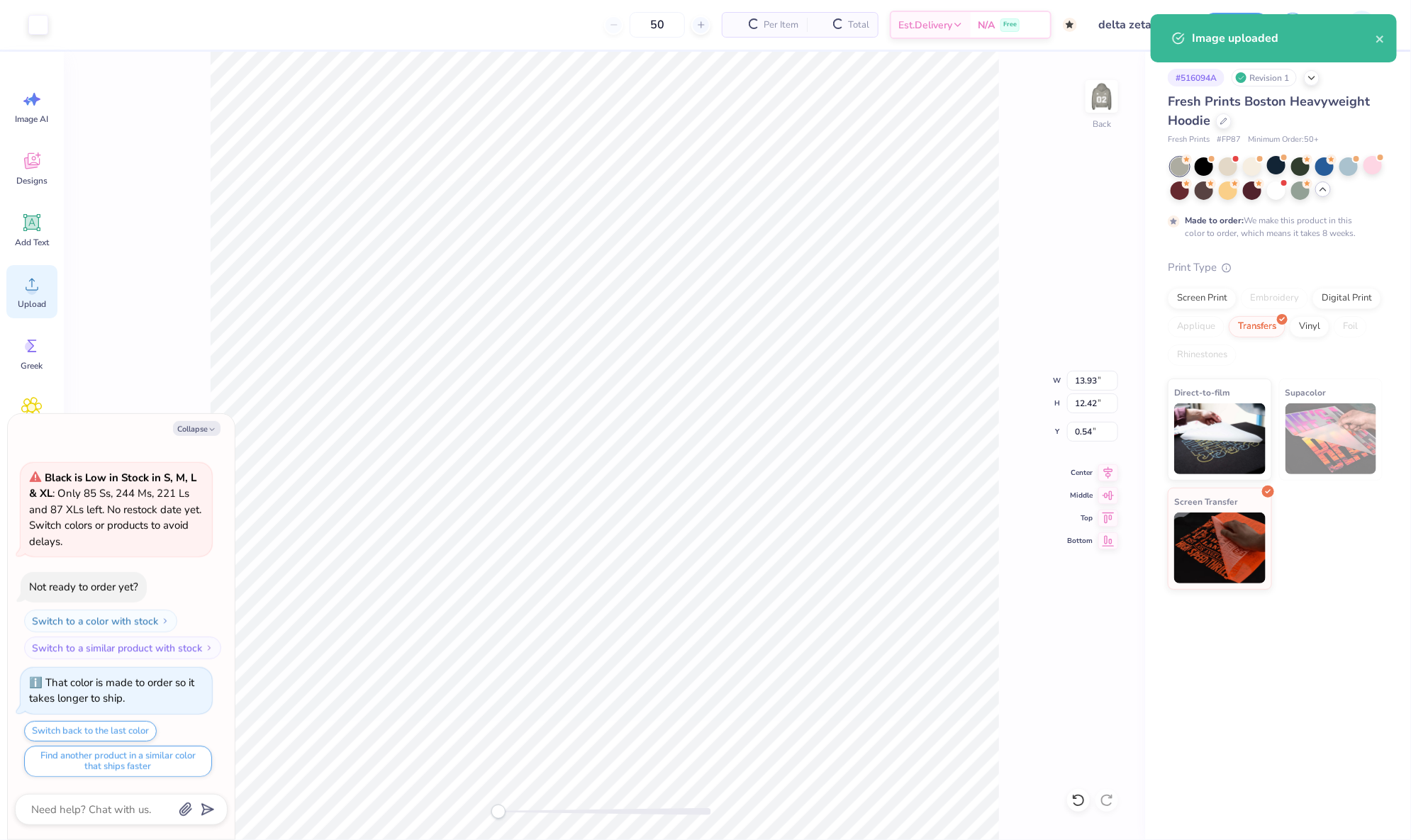
type textarea "x"
click at [1084, 382] on input "13.93" at bounding box center [1092, 380] width 51 height 20
type input "10"
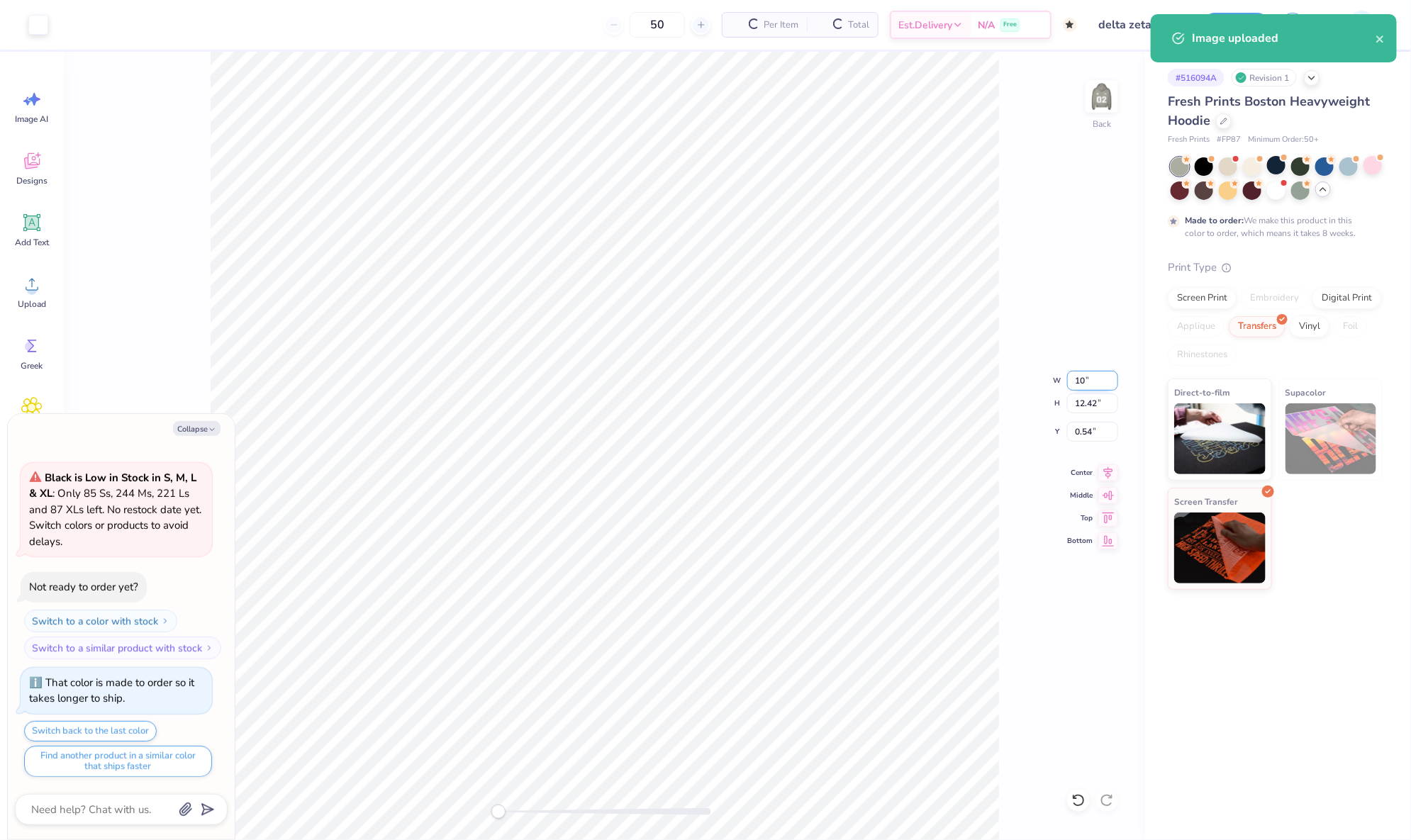
type textarea "x"
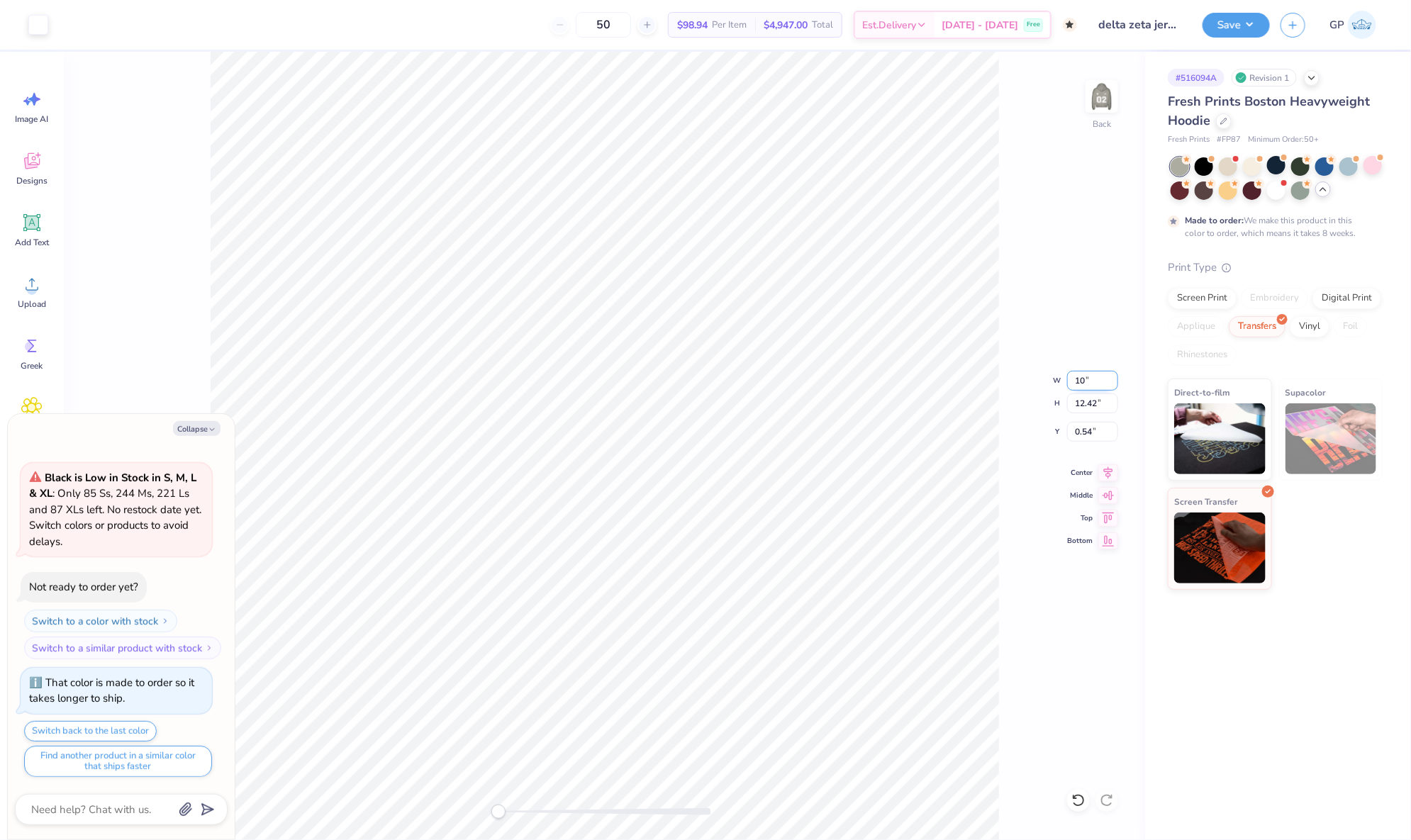
click at [1088, 383] on input "10" at bounding box center [1092, 380] width 51 height 20
type input "11"
type textarea "x"
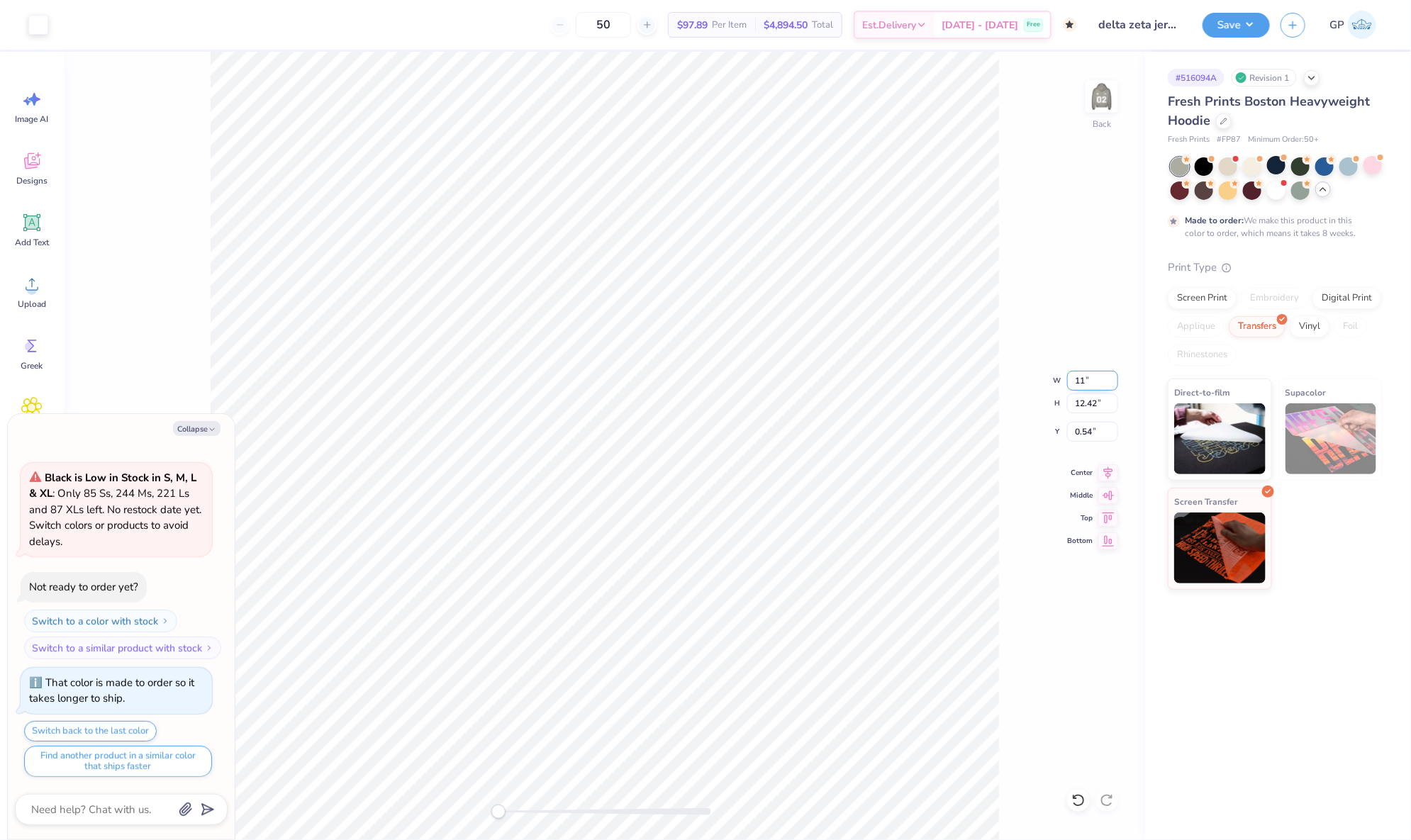
click at [1088, 383] on input "11" at bounding box center [1092, 380] width 51 height 20
type input "11"
click at [1096, 434] on input "5.51" at bounding box center [1092, 431] width 51 height 20
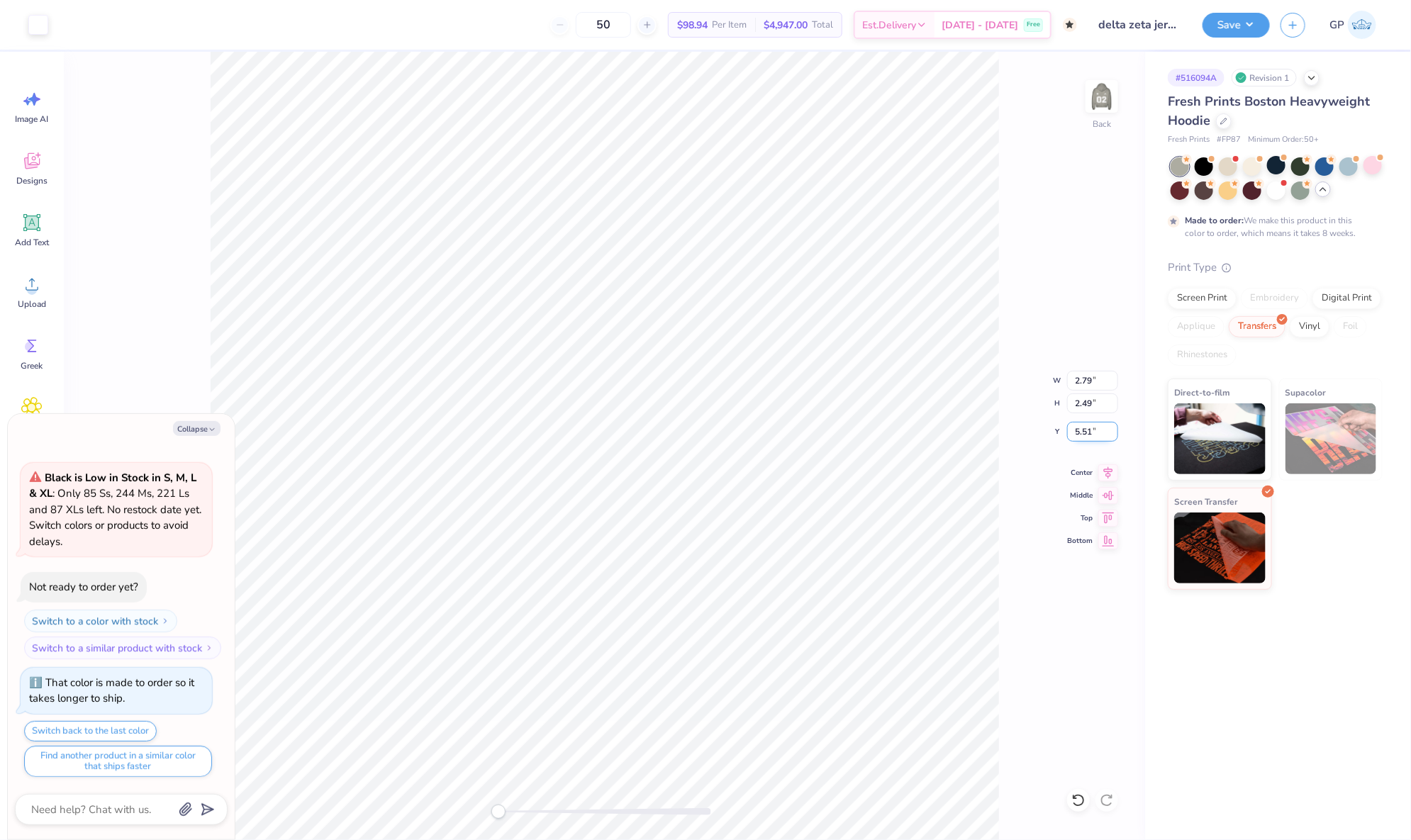
click at [1096, 434] on input "5.51" at bounding box center [1092, 431] width 51 height 20
click at [1095, 134] on div "Back" at bounding box center [1102, 140] width 19 height 13
click at [640, 576] on li "Download vector" at bounding box center [642, 574] width 111 height 27
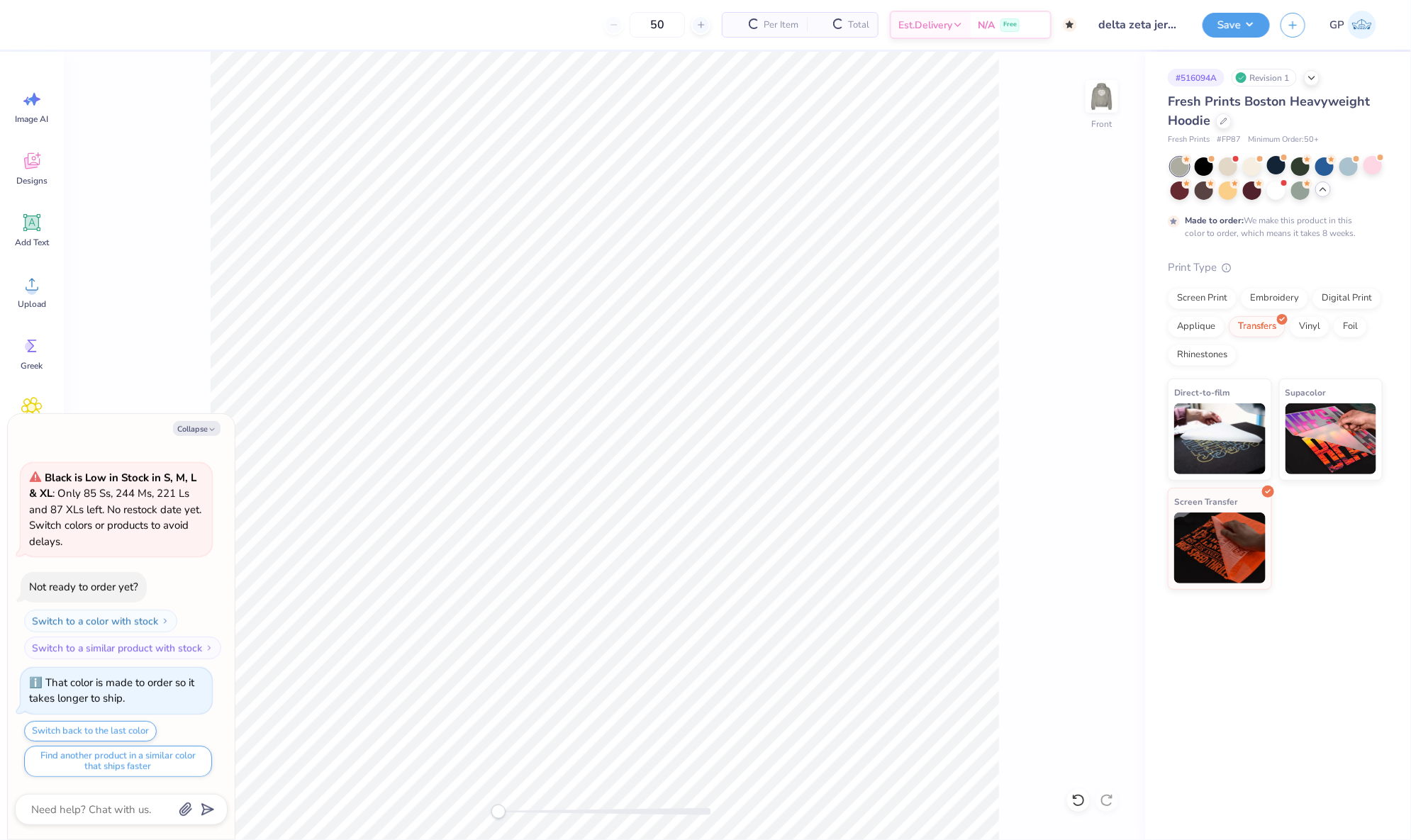
click at [30, 257] on div "Image AI Designs Add Text Upload Greek Clipart & logos Decorate" at bounding box center [32, 297] width 51 height 434
click at [39, 287] on icon at bounding box center [32, 284] width 21 height 21
click at [27, 284] on icon at bounding box center [32, 284] width 21 height 21
click at [36, 280] on icon at bounding box center [32, 284] width 21 height 21
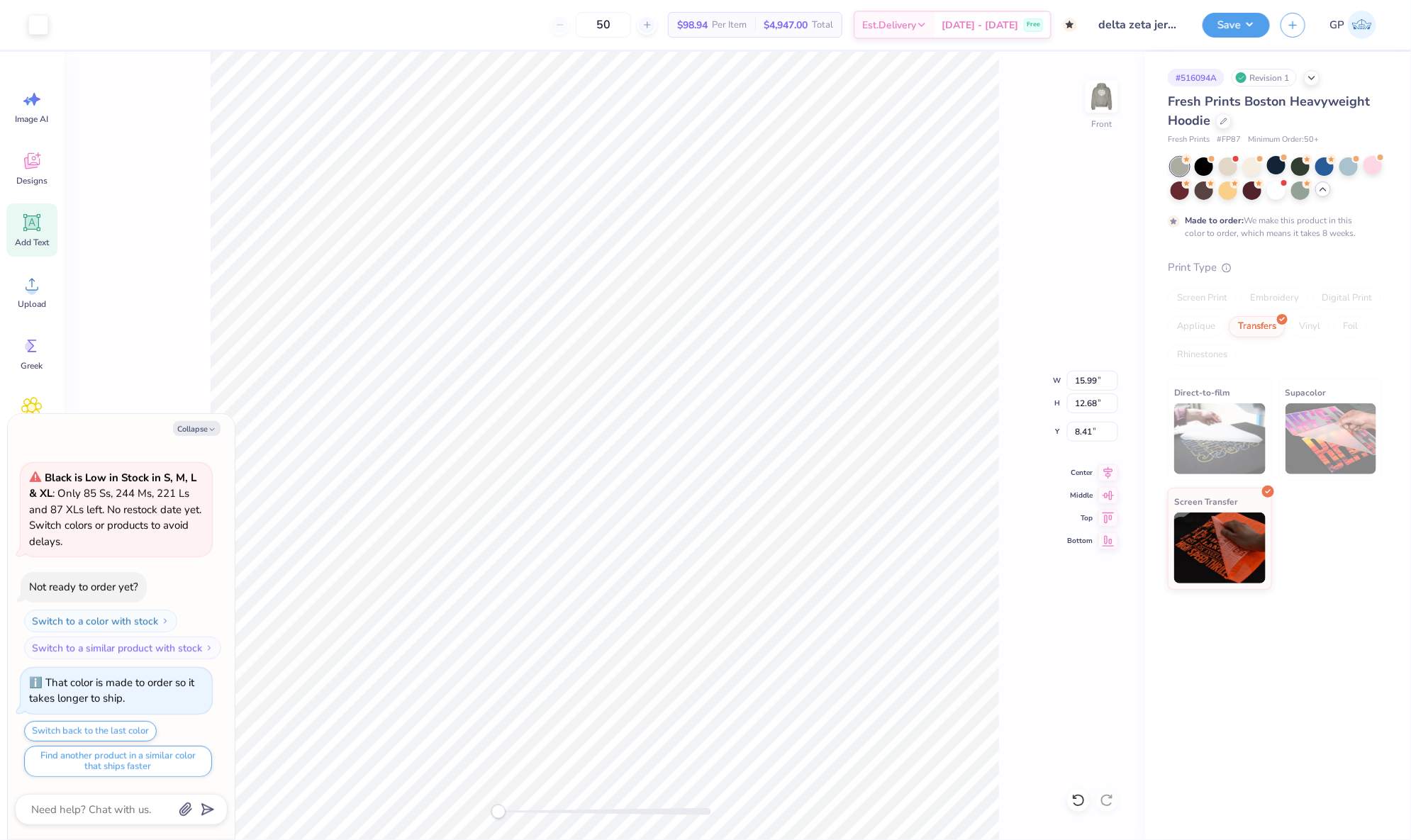
click at [30, 222] on icon at bounding box center [32, 223] width 13 height 13
type textarea "x"
type input "7.22"
type input "2.09"
type input "13.71"
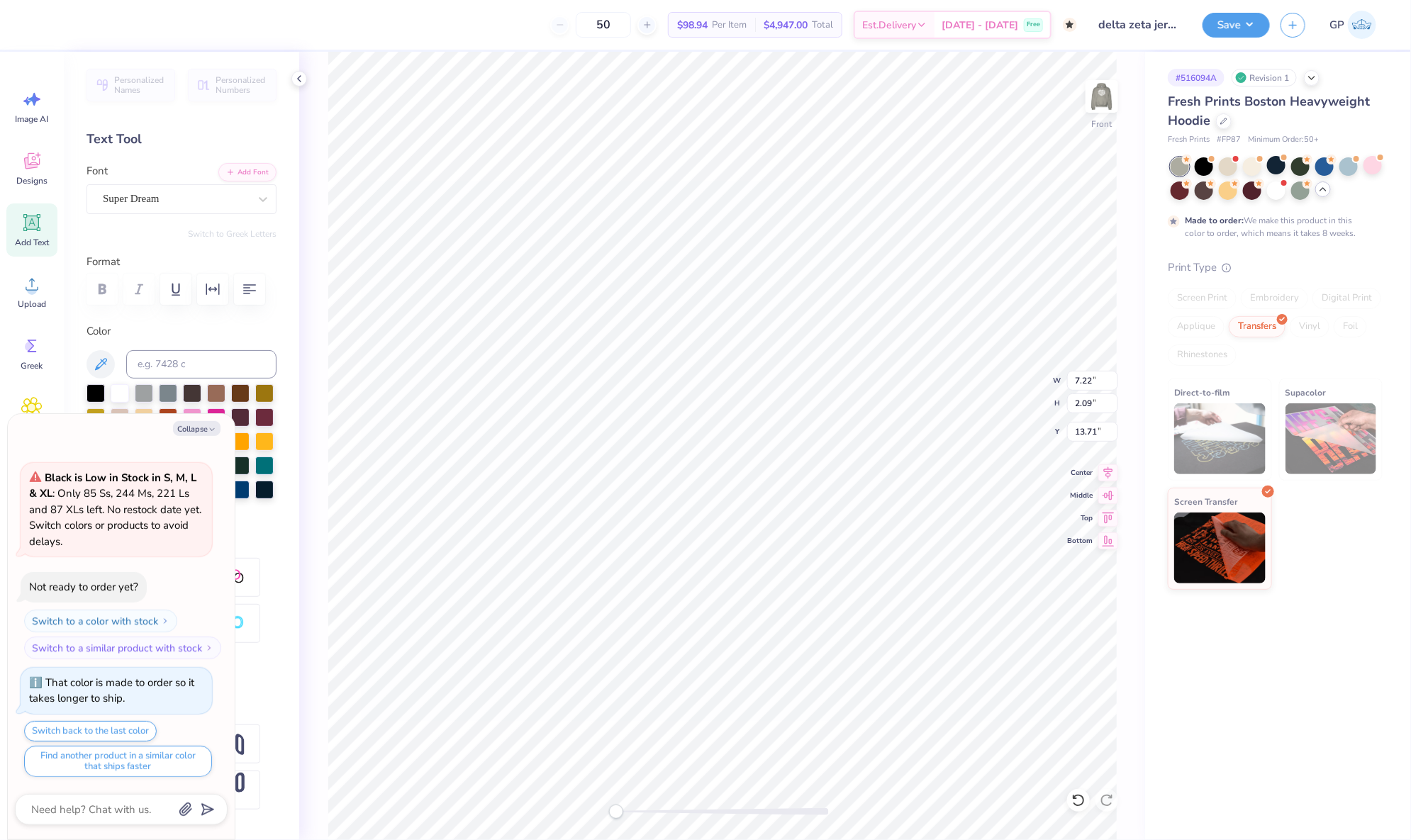
type textarea "x"
type input "15.99"
type input "12.68"
type input "8.41"
click at [38, 27] on div at bounding box center [38, 23] width 20 height 20
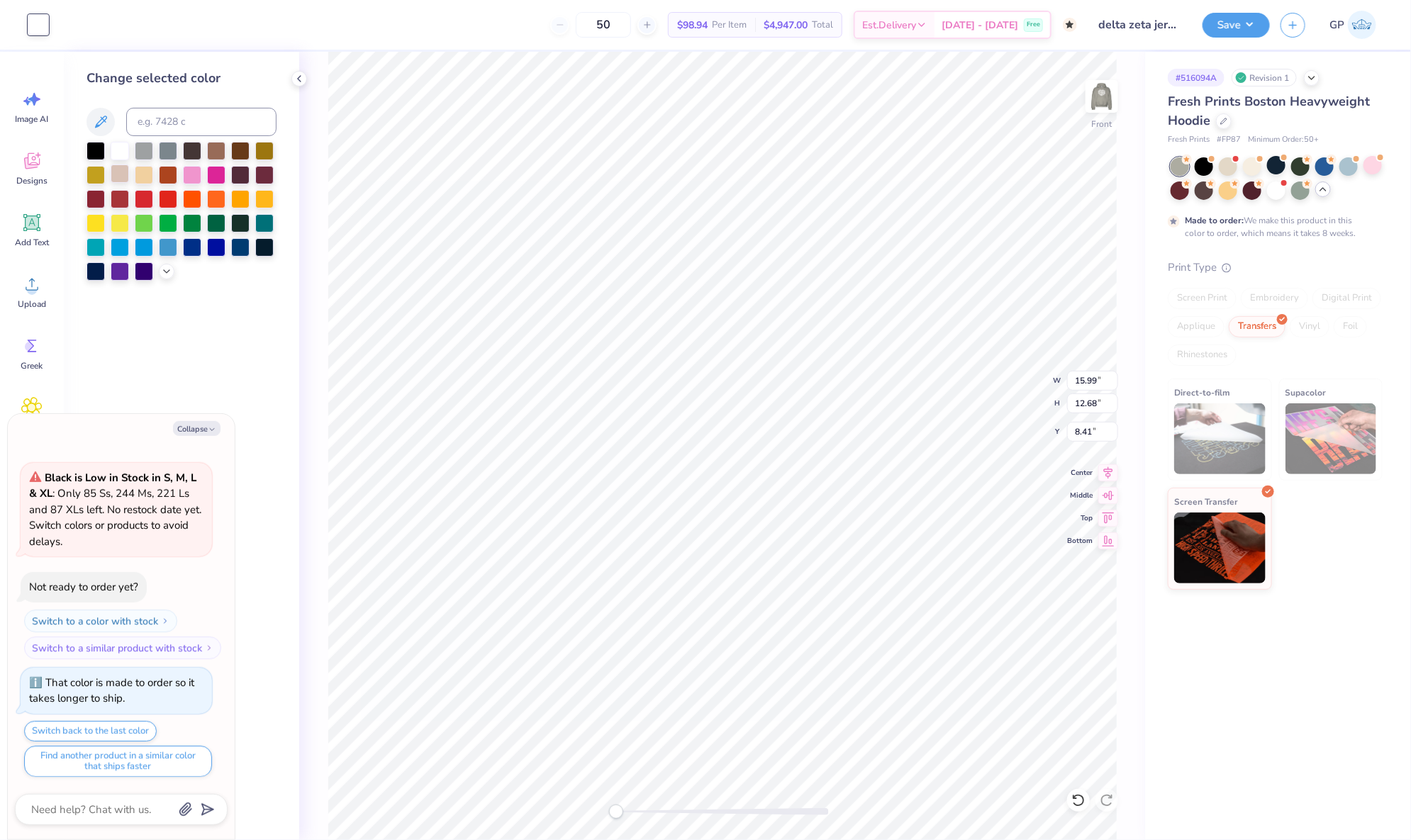
click at [118, 181] on div at bounding box center [119, 173] width 19 height 19
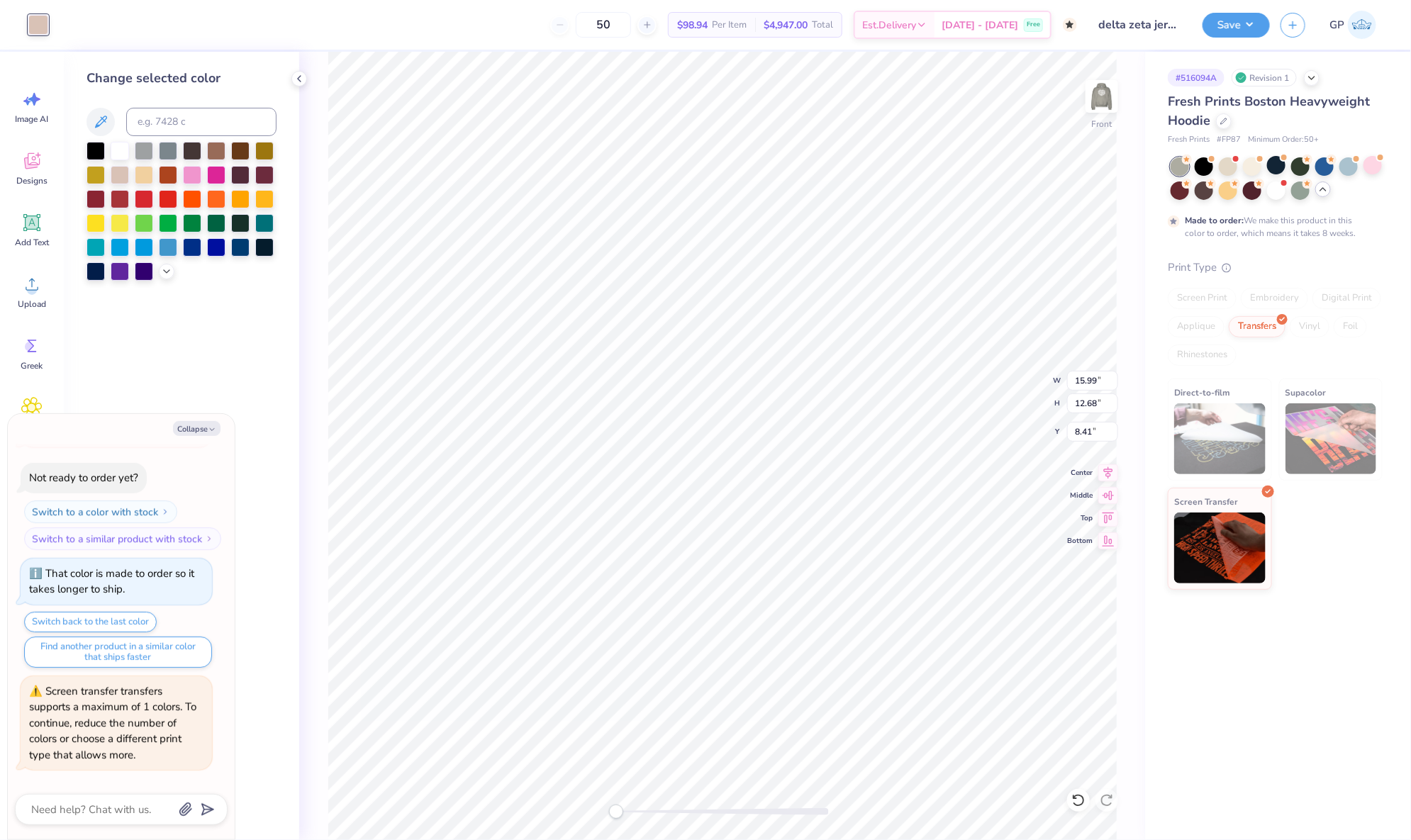
type textarea "x"
type input "7.22"
type input "2.09"
type input "13.71"
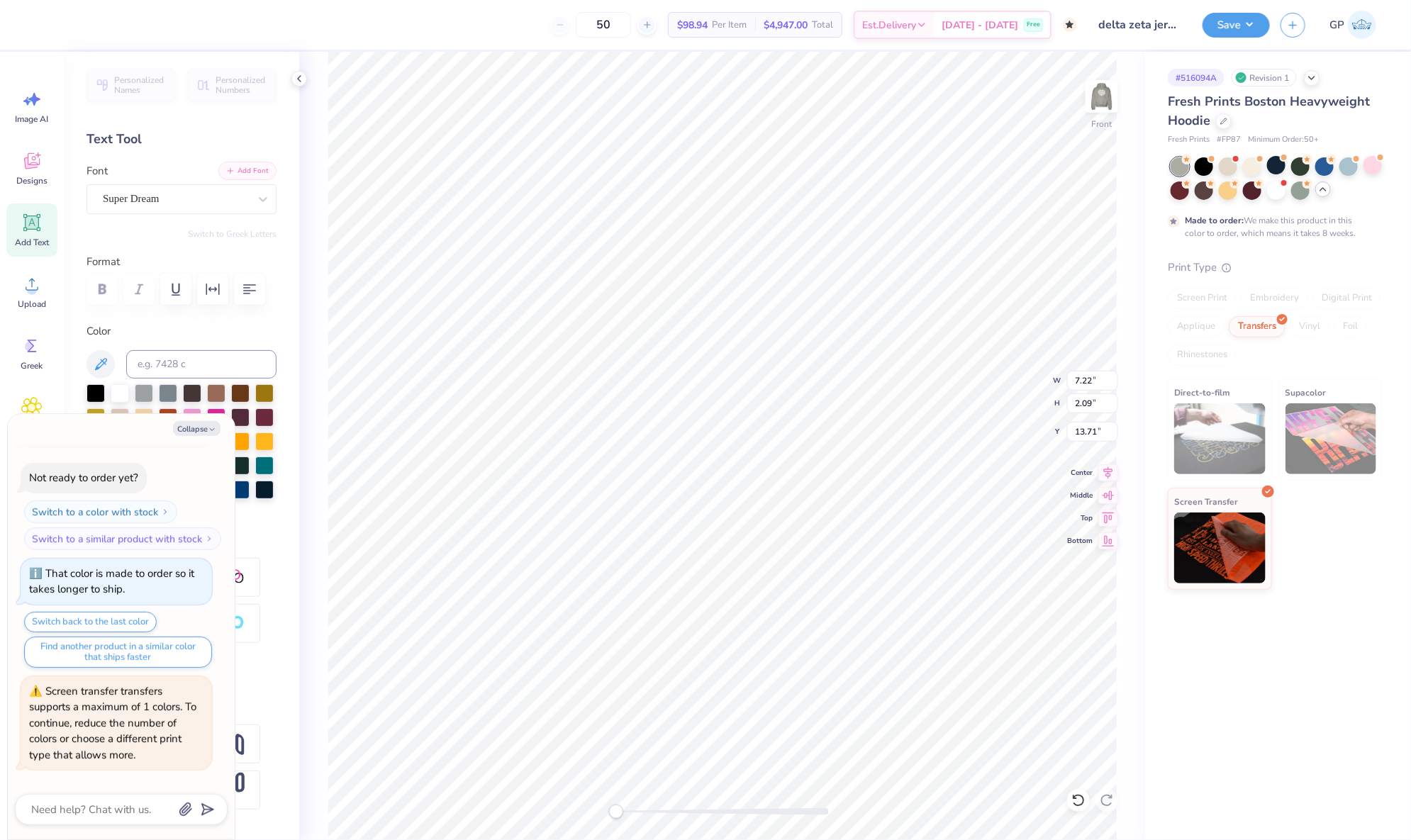
click at [243, 170] on button "Add Font" at bounding box center [247, 170] width 58 height 19
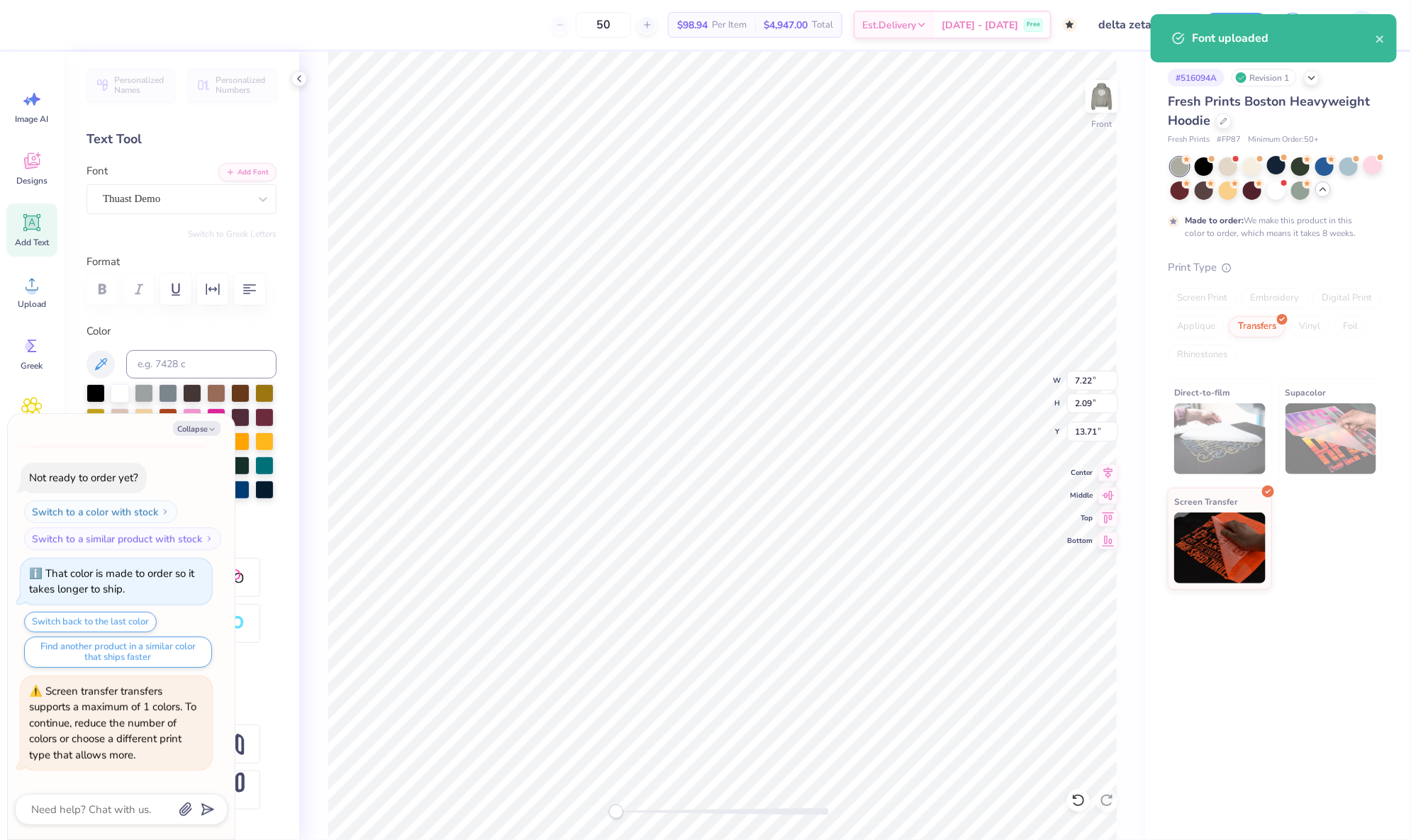
scroll to position [17, 2]
type textarea "x"
type textarea "Xi Iota"
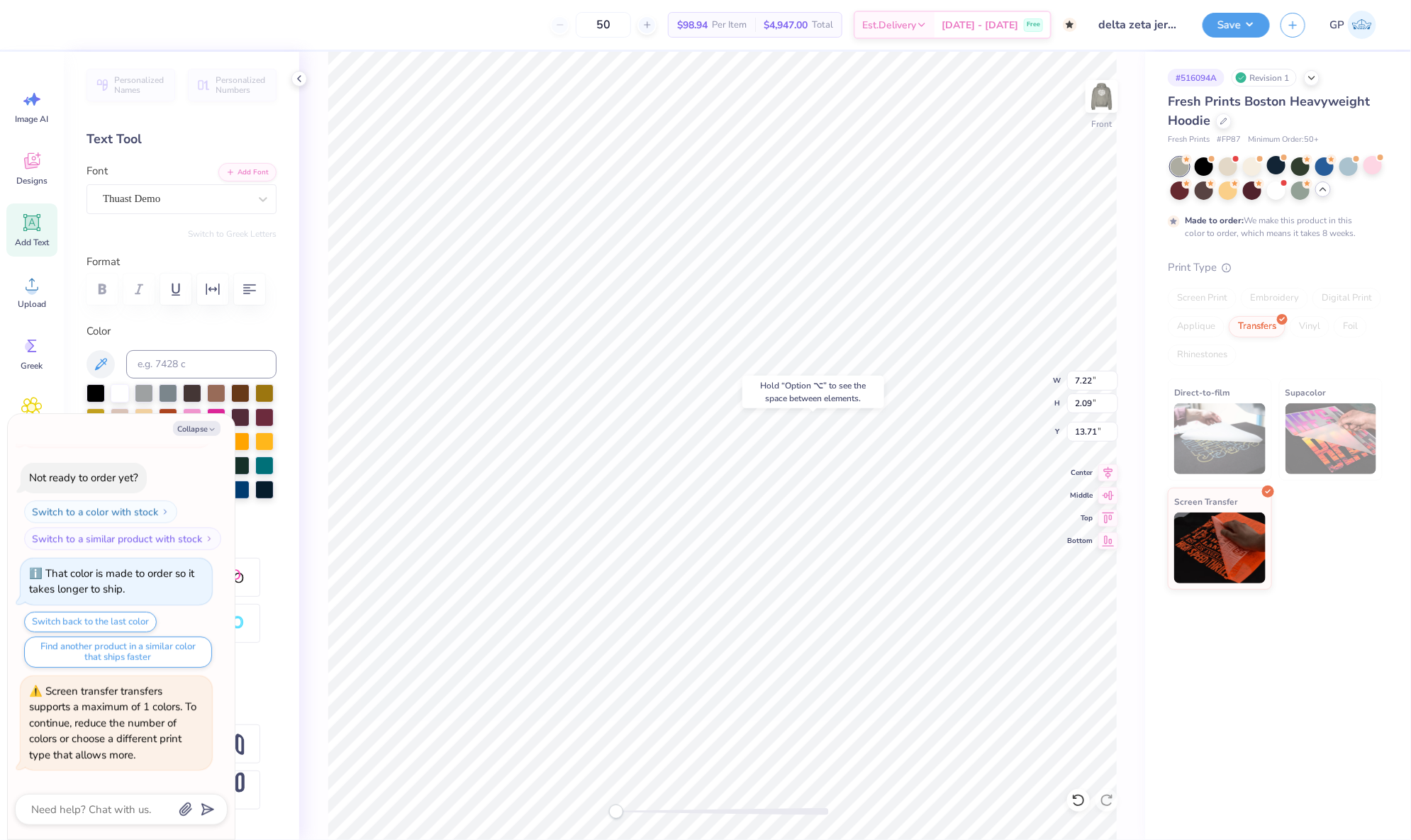
click at [659, 808] on div at bounding box center [722, 812] width 212 height 7
click at [512, 806] on div "Front W 4.40 4.40 " H 0.66 0.66 " Y 10.61 10.61 " Center Middle Top Bottom" at bounding box center [722, 446] width 846 height 788
click at [39, 304] on span "Upload" at bounding box center [32, 303] width 28 height 11
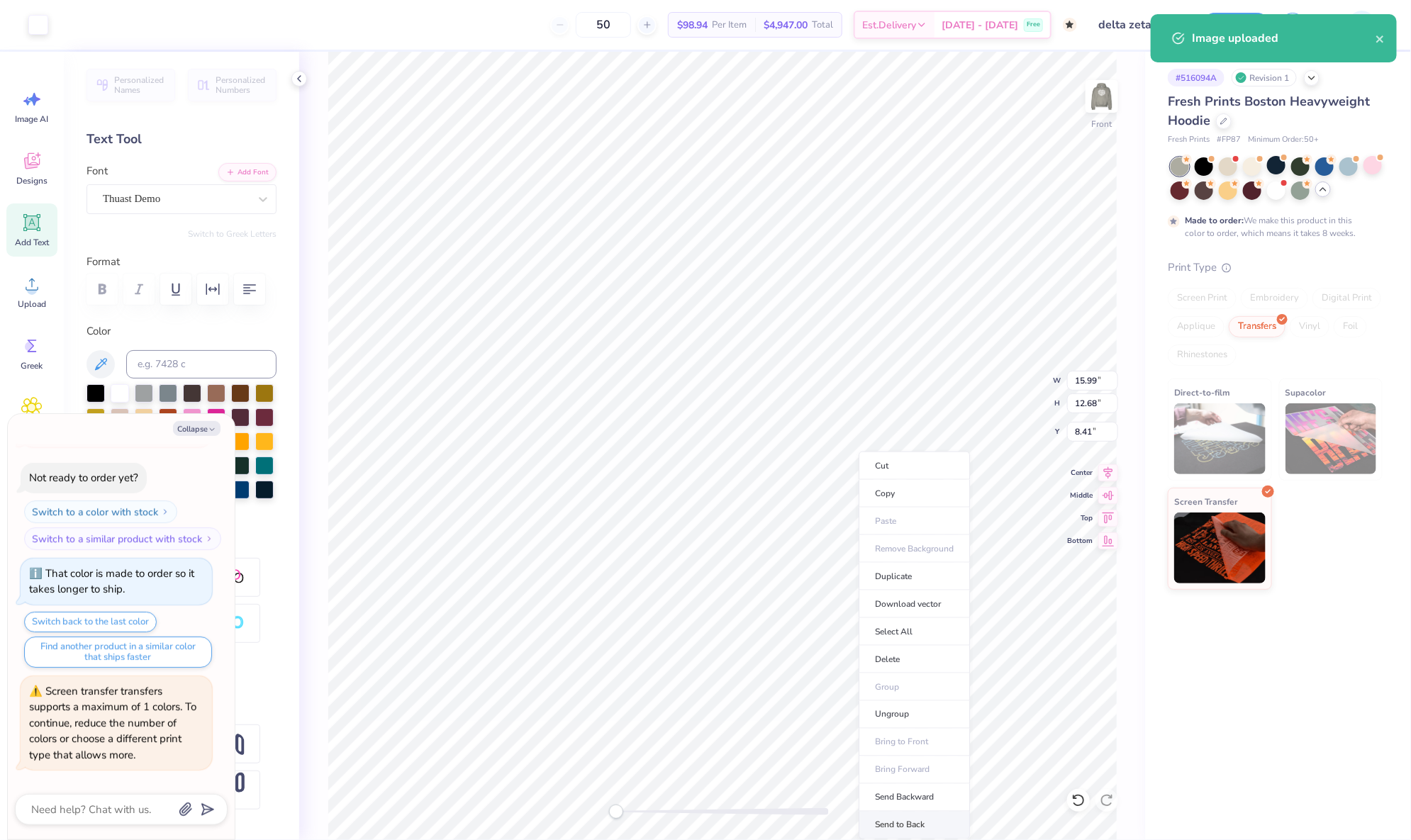
click at [928, 830] on li "Send to Back" at bounding box center [914, 825] width 111 height 27
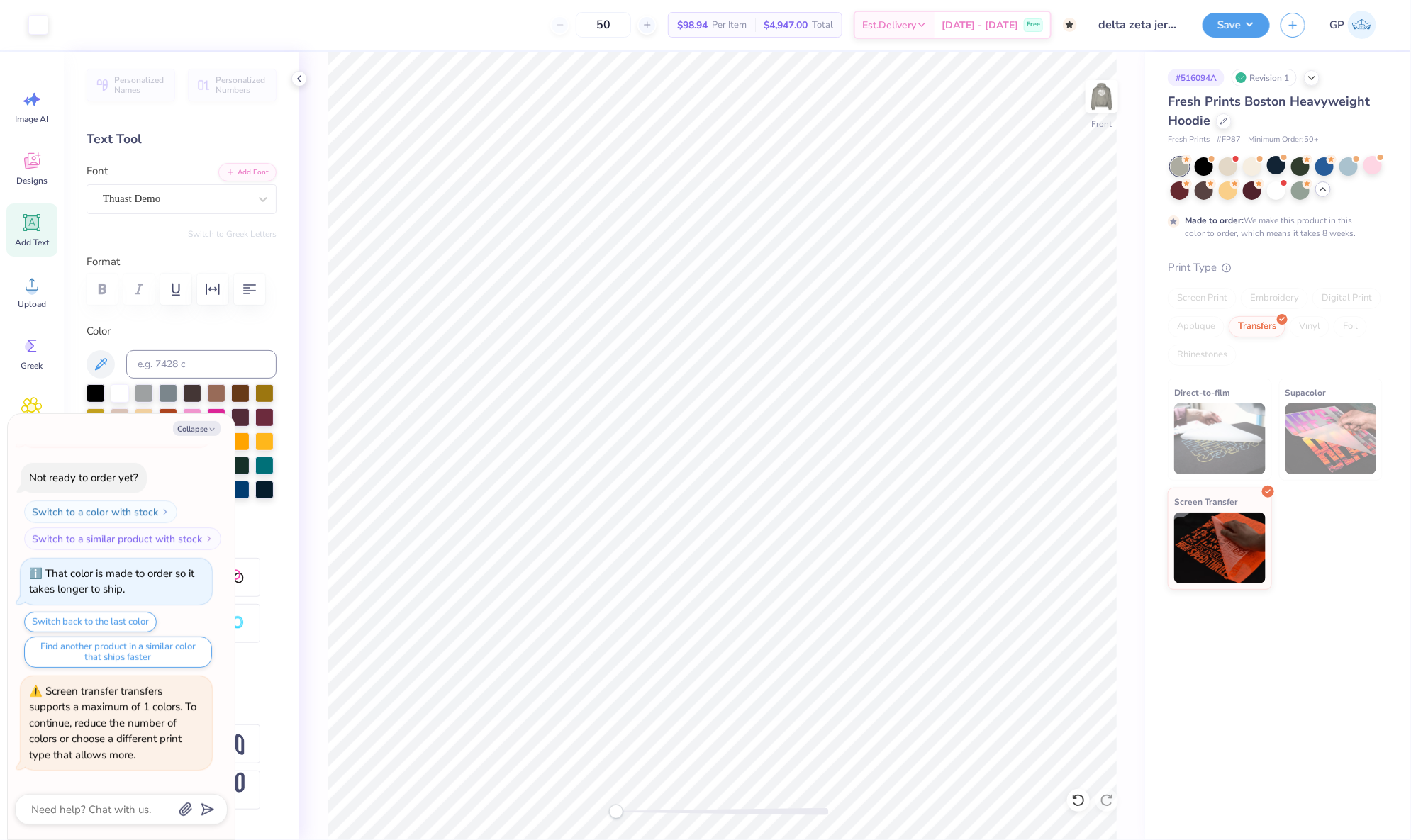
type textarea "x"
click at [1100, 383] on input "15.99" at bounding box center [1092, 380] width 51 height 20
type input "12.5"
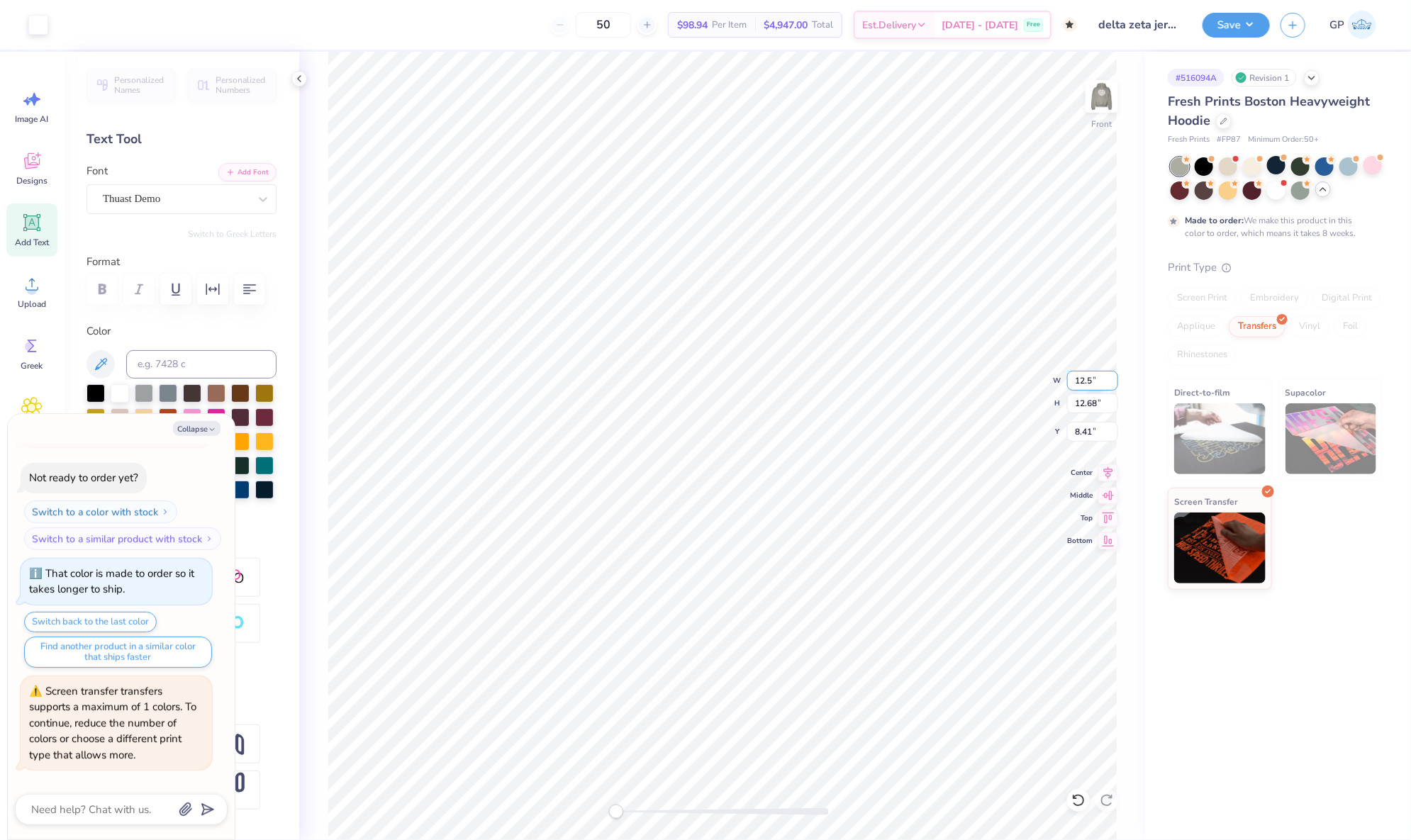
type textarea "x"
type input "10.76"
type input "7.75"
type input "10.87"
type textarea "x"
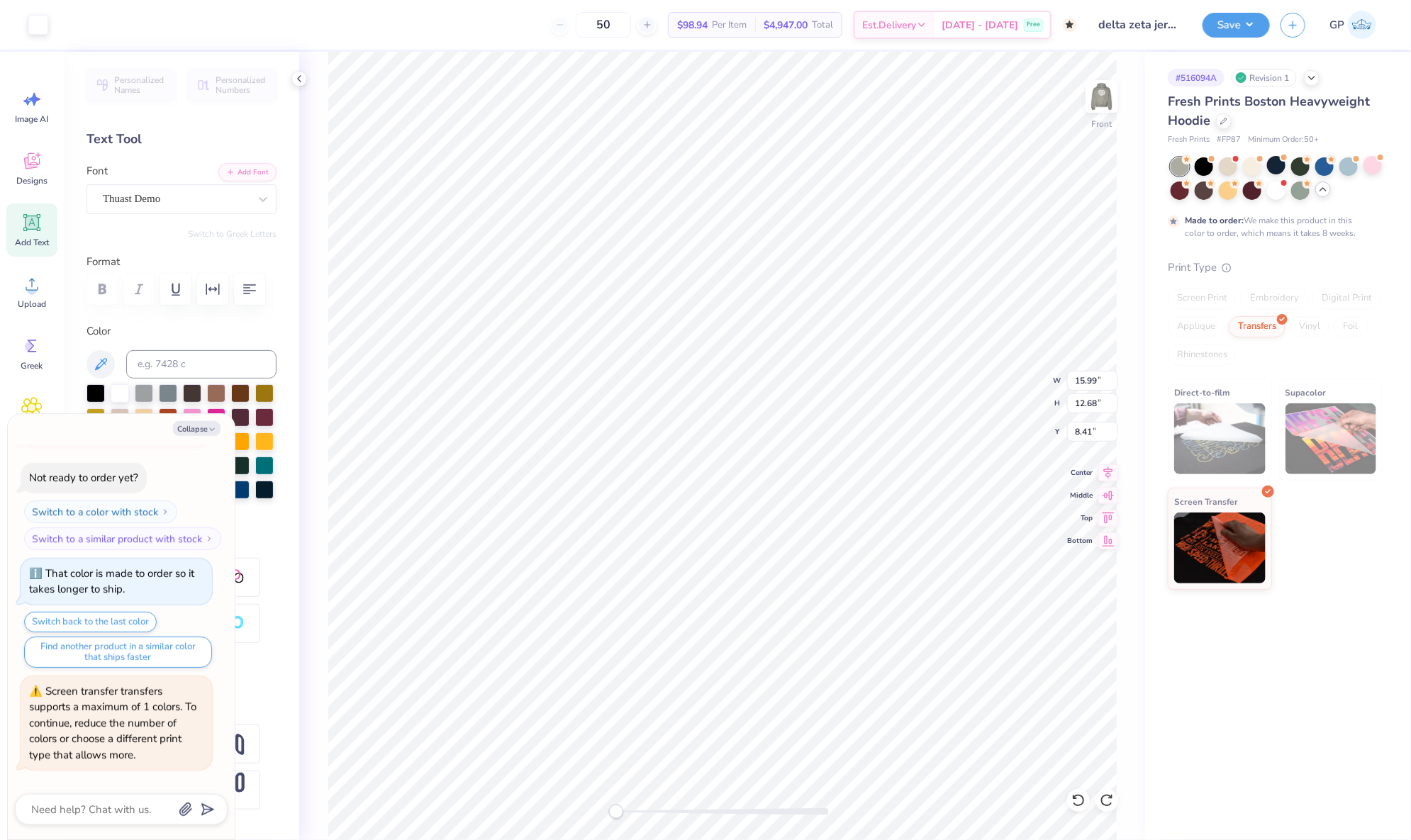
type input "10.76"
type input "7.75"
type input "12.26"
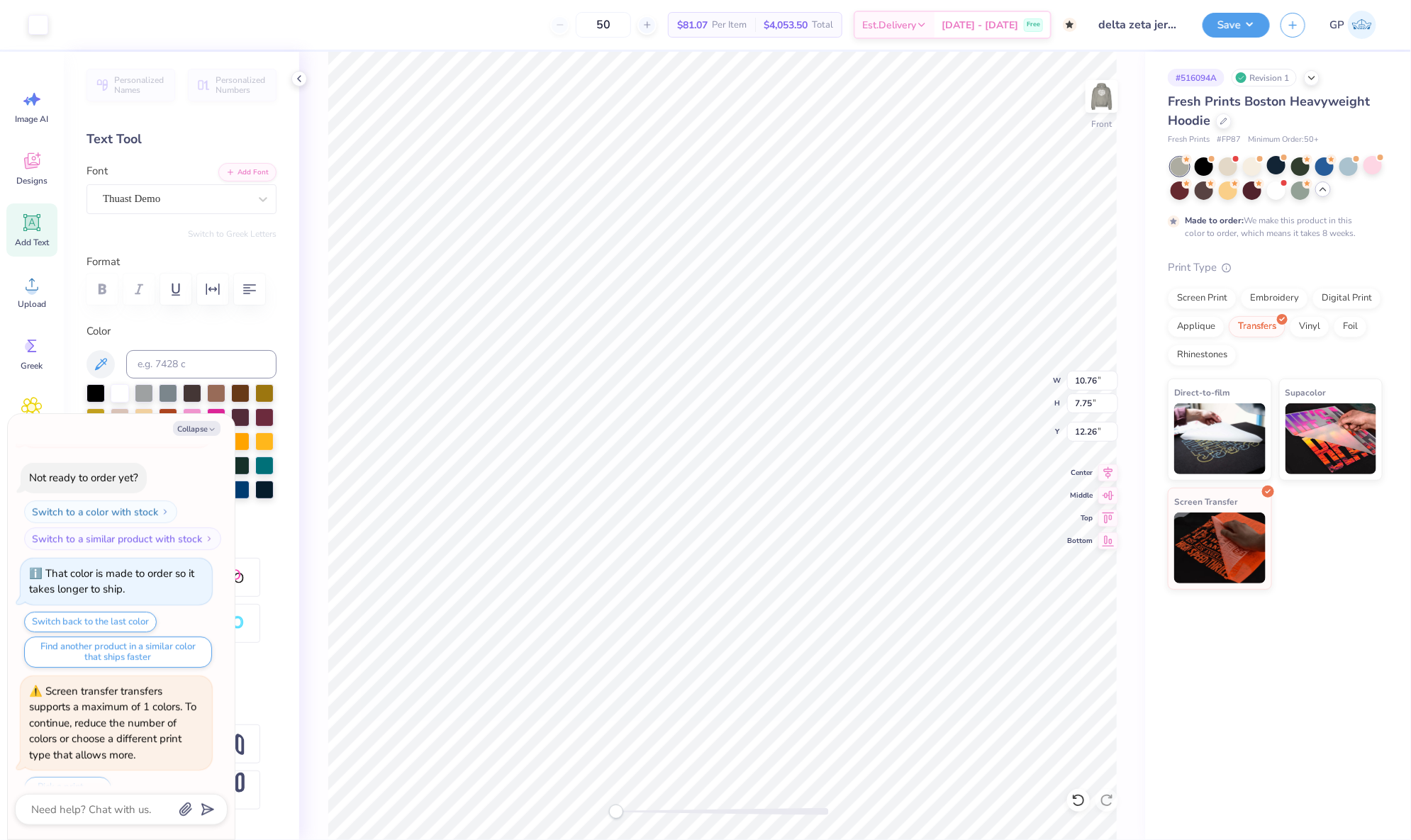
type textarea "x"
type input "16.61"
type input "13.18"
type input "8.37"
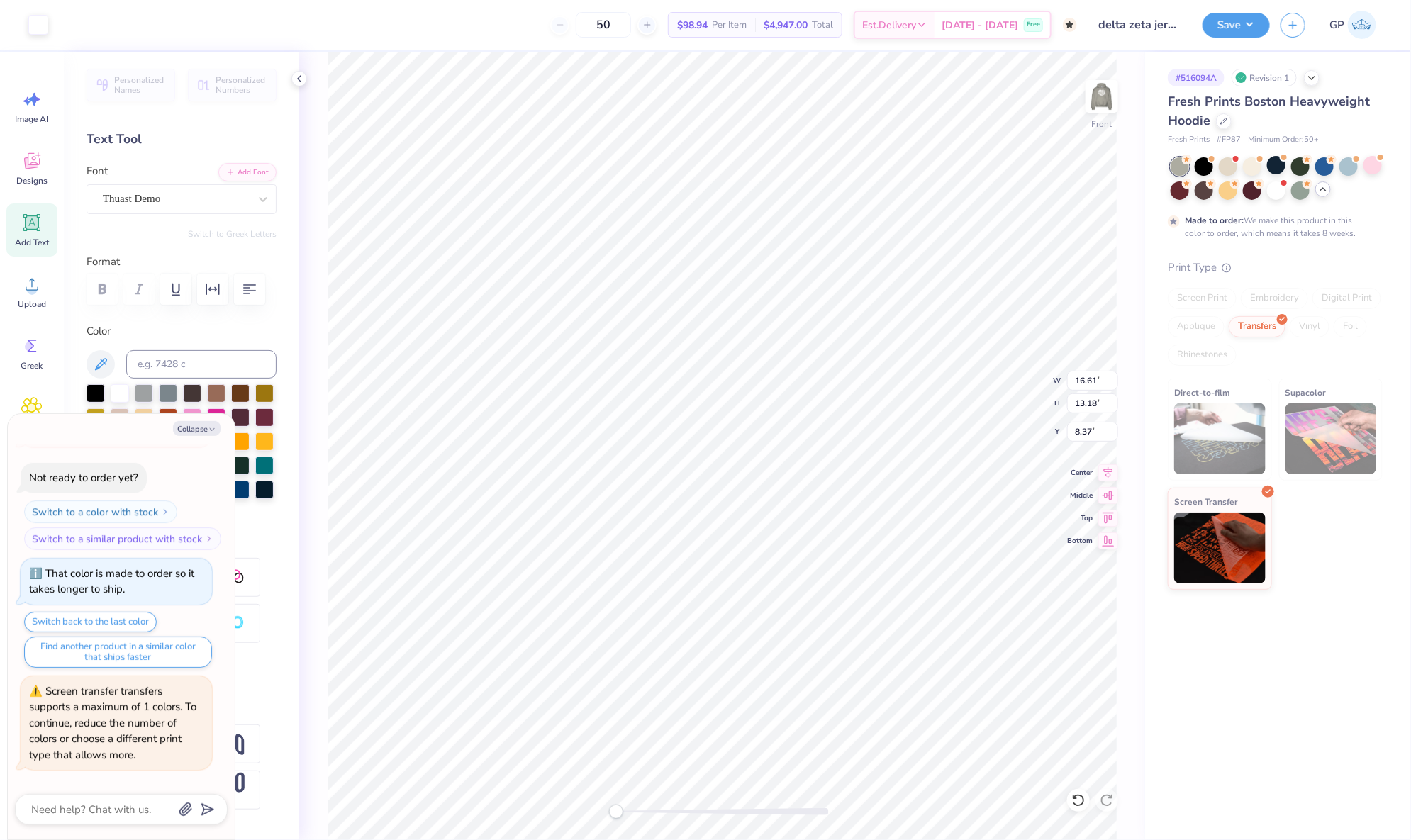
type textarea "x"
type input "14.87"
type input "11.60"
type input "9.56"
type textarea "x"
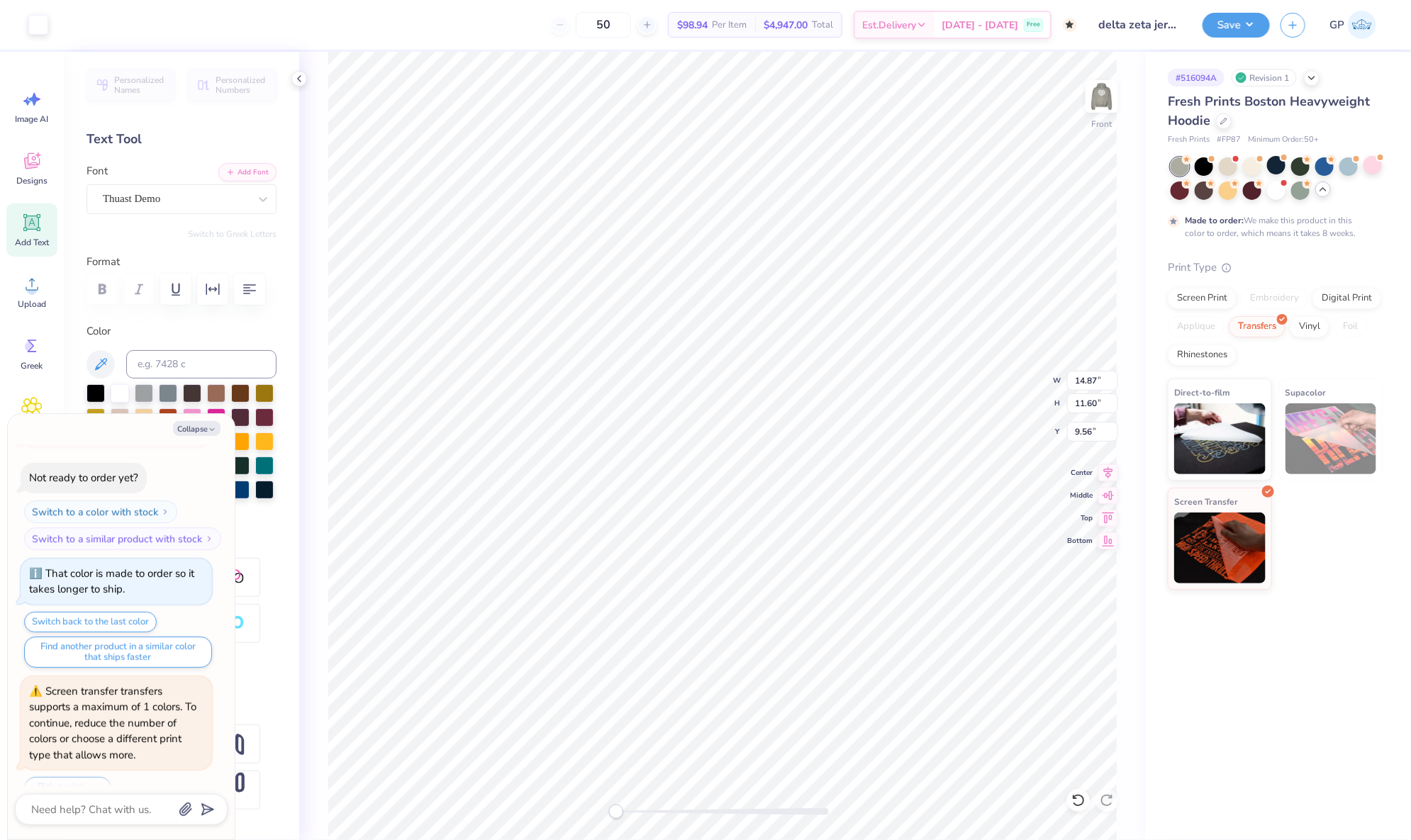
type input "12.83"
type input "9.67"
type input "11.03"
type textarea "x"
type input "3.67"
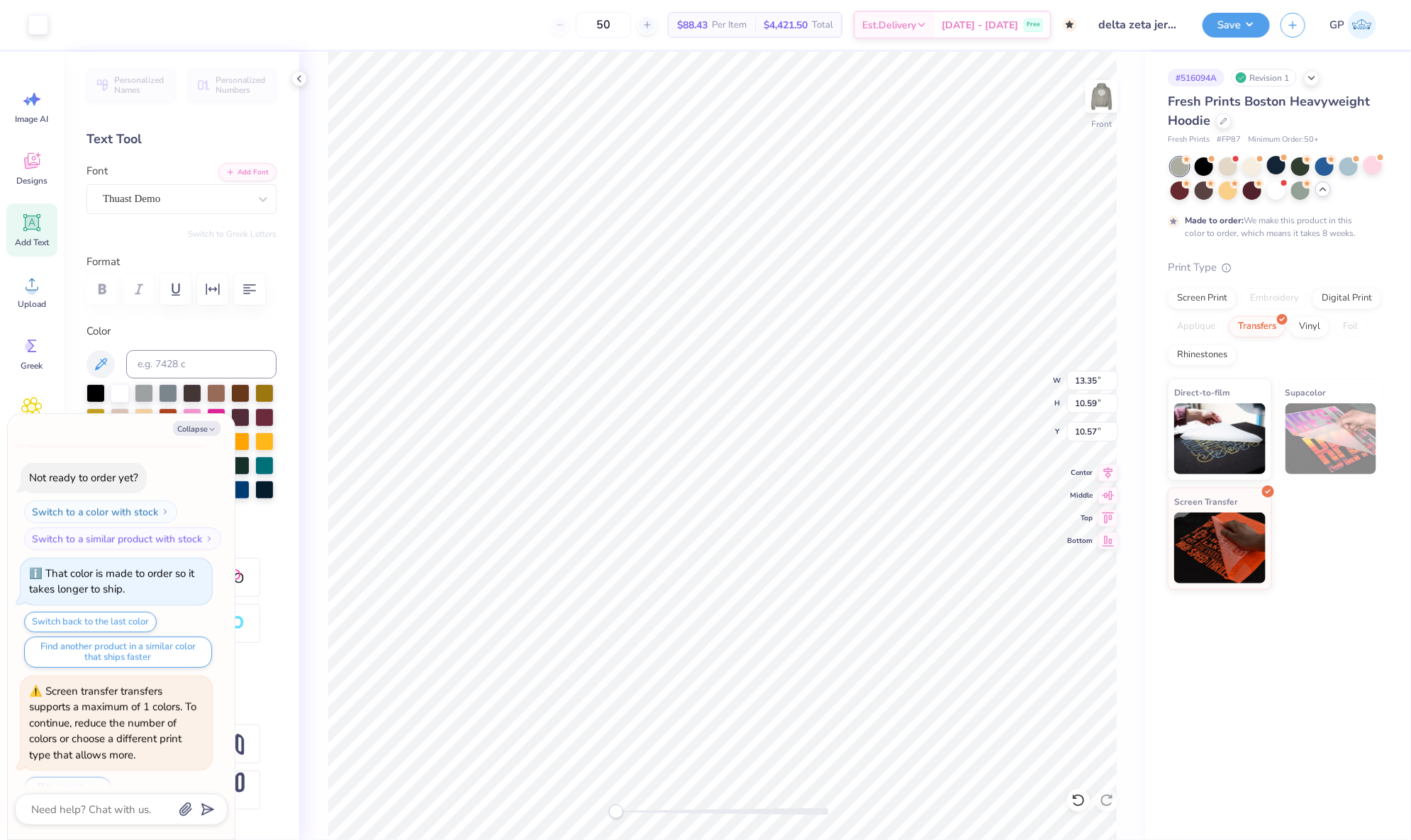
type input "0.55"
type input "12.68"
type textarea "x"
type input "5.79"
type textarea "x"
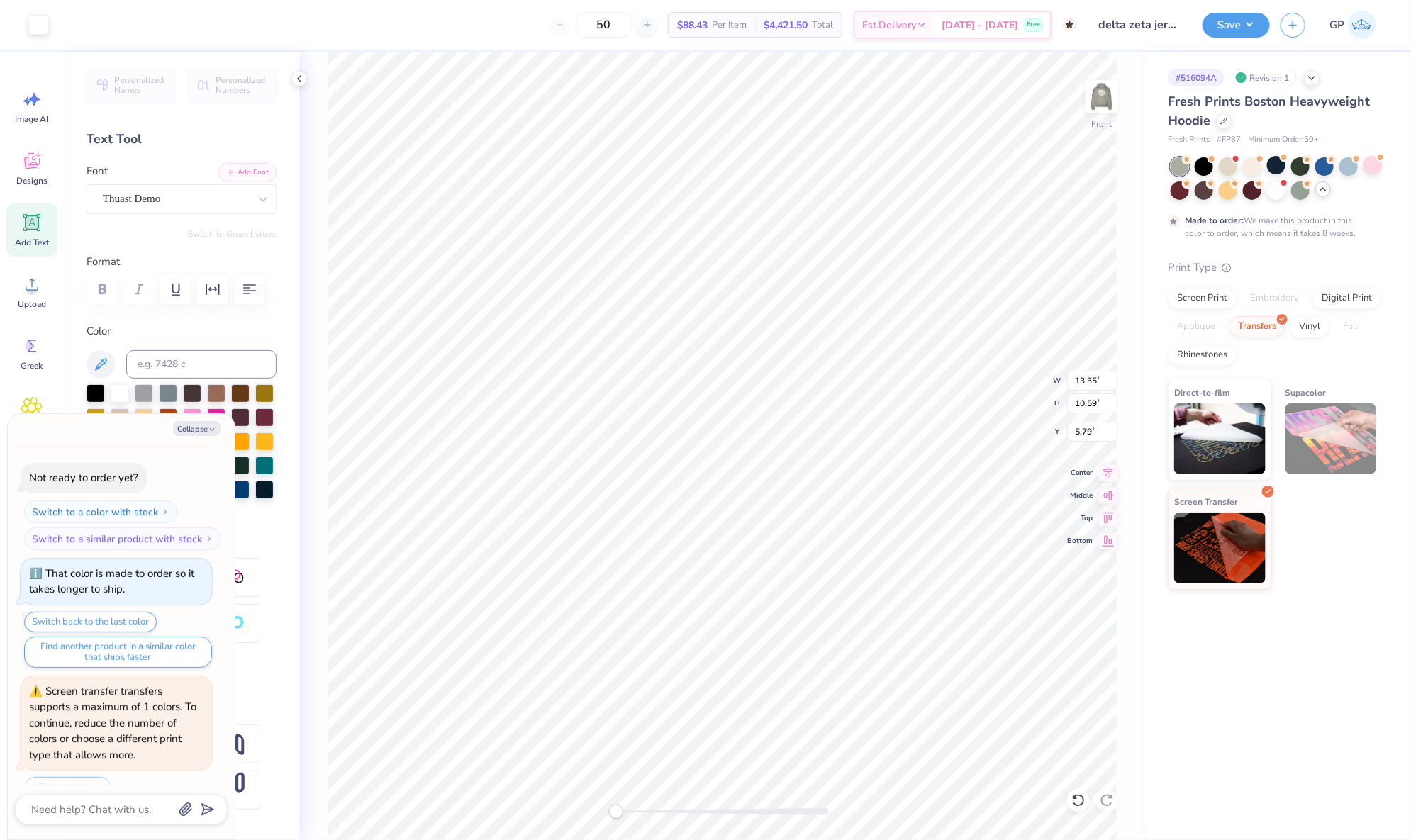
type input "11.85"
type input "9.31"
type input "6.10"
type textarea "x"
type input "12.27"
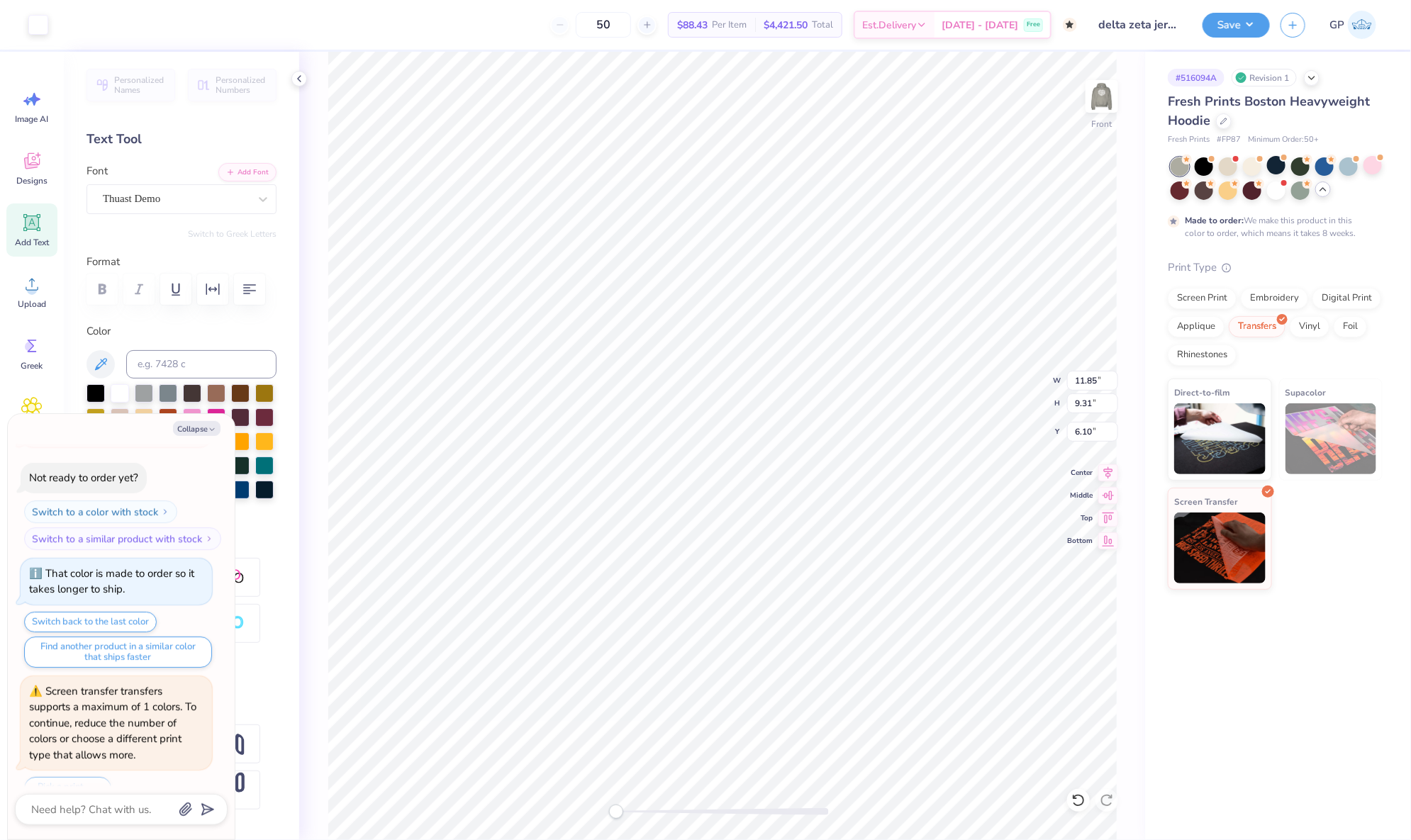
type input "9.71"
type input "6.00"
type textarea "x"
type input "12.66"
type input "10.05"
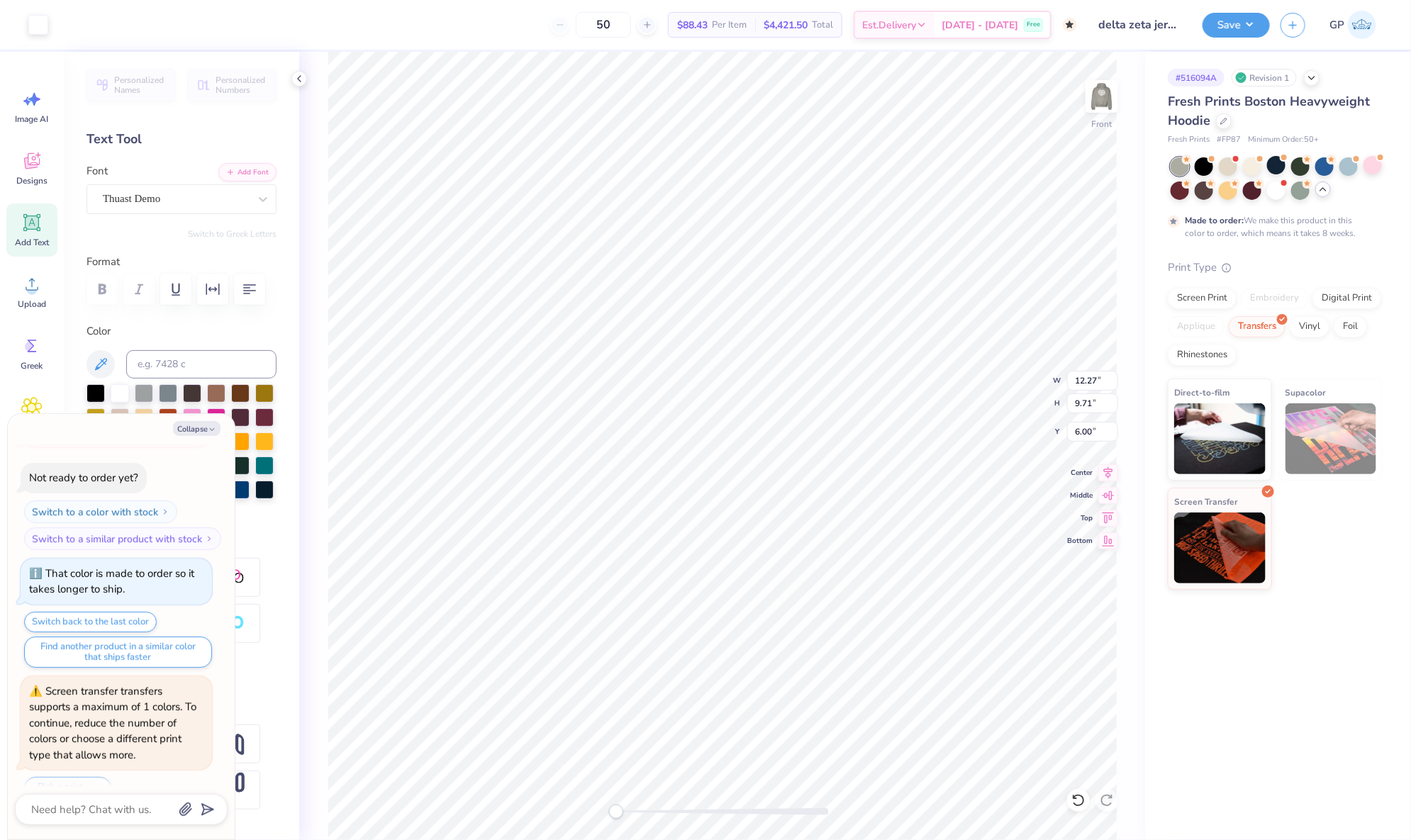
type input "5.91"
type textarea "x"
click at [1088, 428] on input "5.91" at bounding box center [1092, 431] width 51 height 20
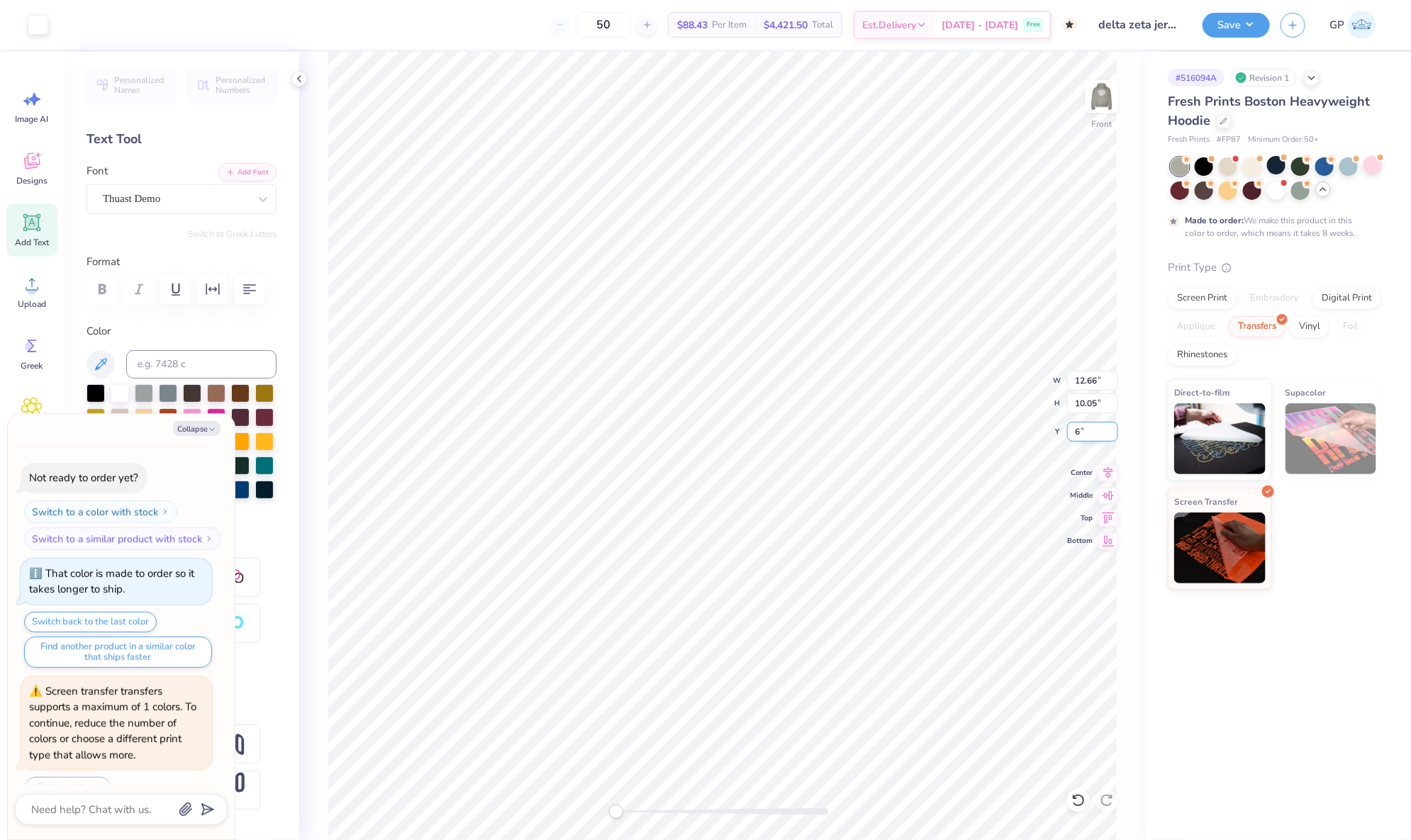
type input "6"
type textarea "x"
type input "6.00"
click at [1099, 101] on img at bounding box center [1102, 96] width 57 height 57
click at [1218, 30] on button "Save" at bounding box center [1236, 23] width 67 height 25
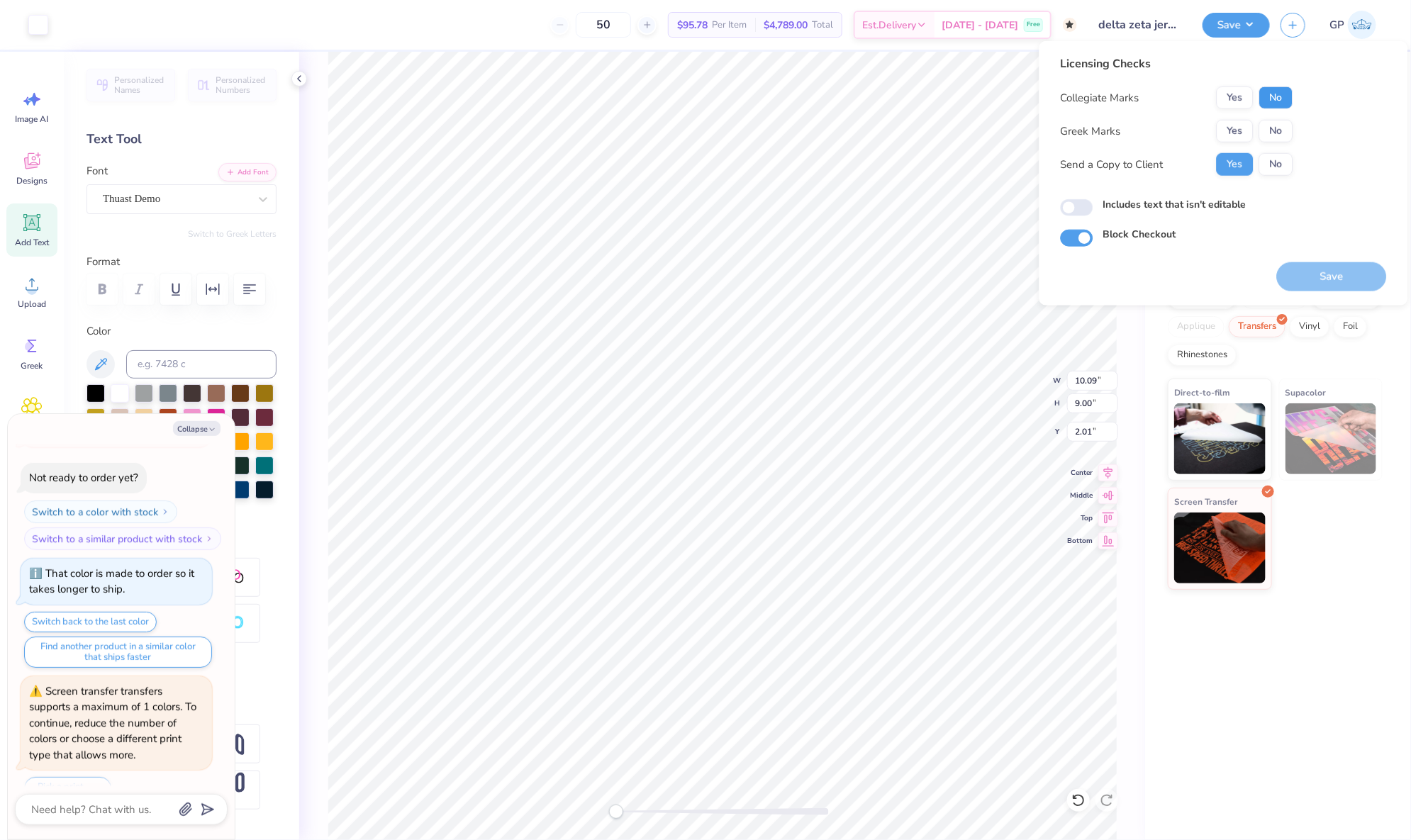
click at [1266, 98] on button "No" at bounding box center [1276, 98] width 34 height 23
click at [1233, 129] on button "Yes" at bounding box center [1235, 131] width 37 height 23
type textarea "x"
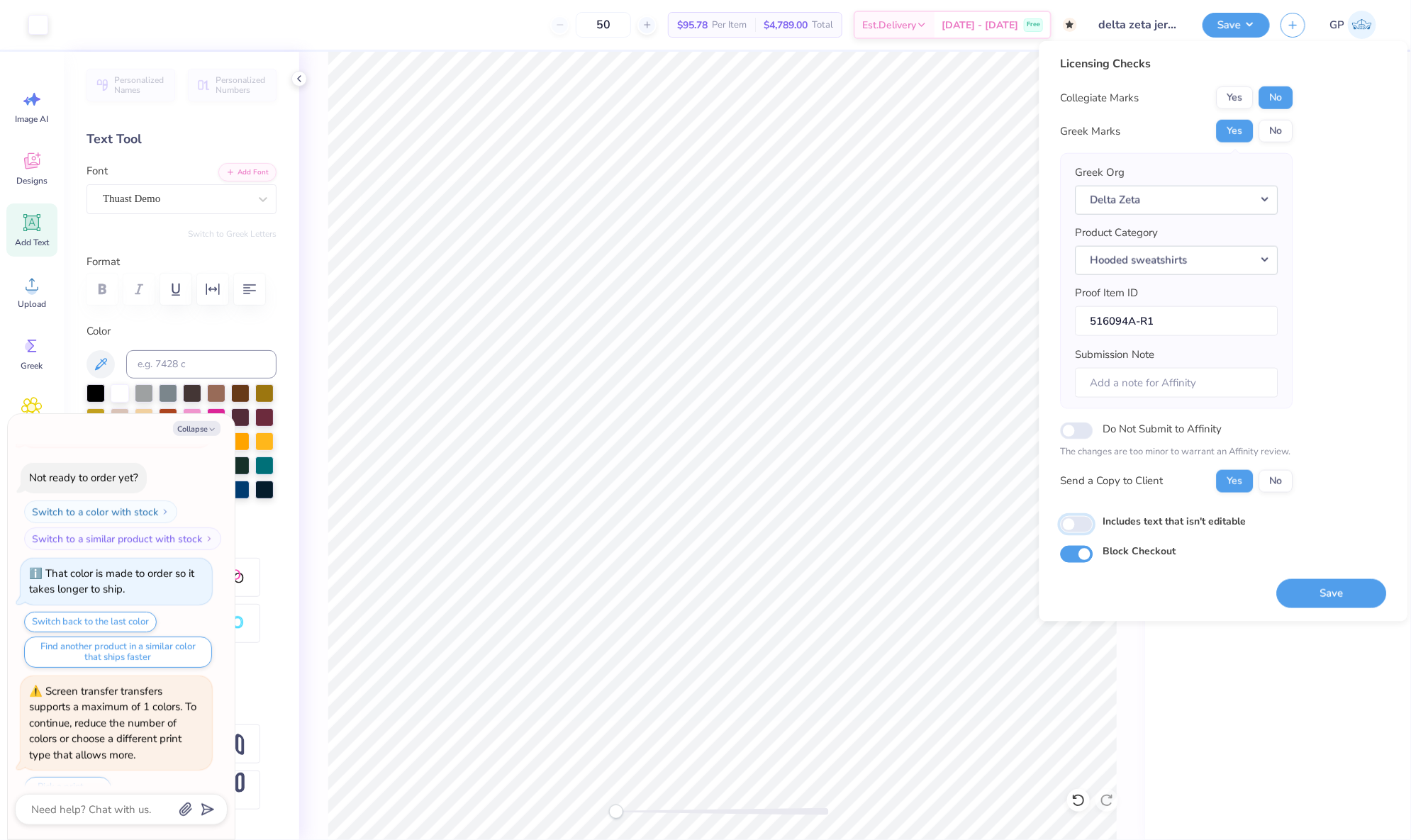
click at [1080, 528] on input "Includes text that isn't editable" at bounding box center [1077, 524] width 33 height 17
checkbox input "true"
click at [1348, 592] on button "Save" at bounding box center [1332, 593] width 110 height 29
type textarea "x"
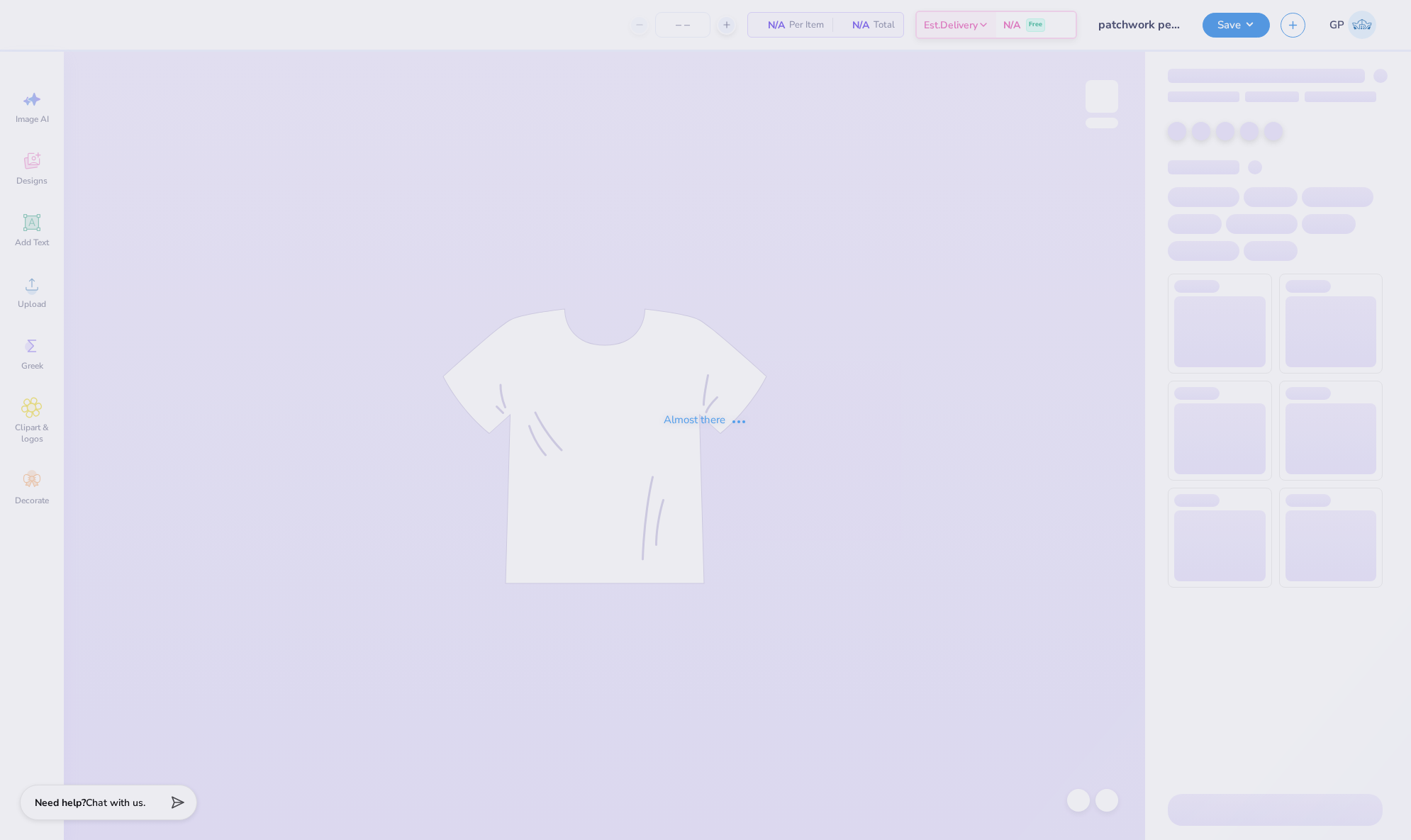
type input "12"
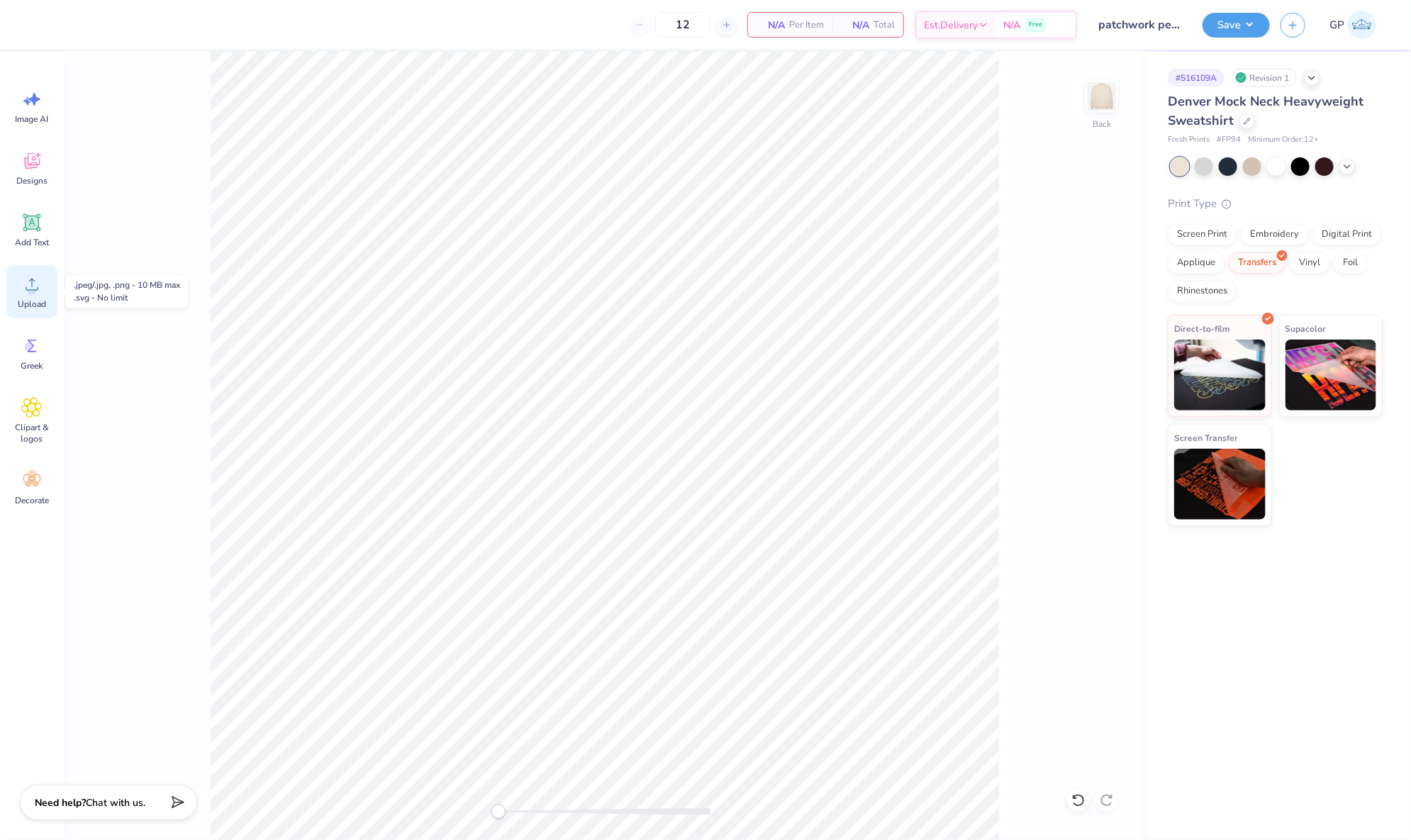
click at [30, 283] on icon at bounding box center [32, 284] width 21 height 21
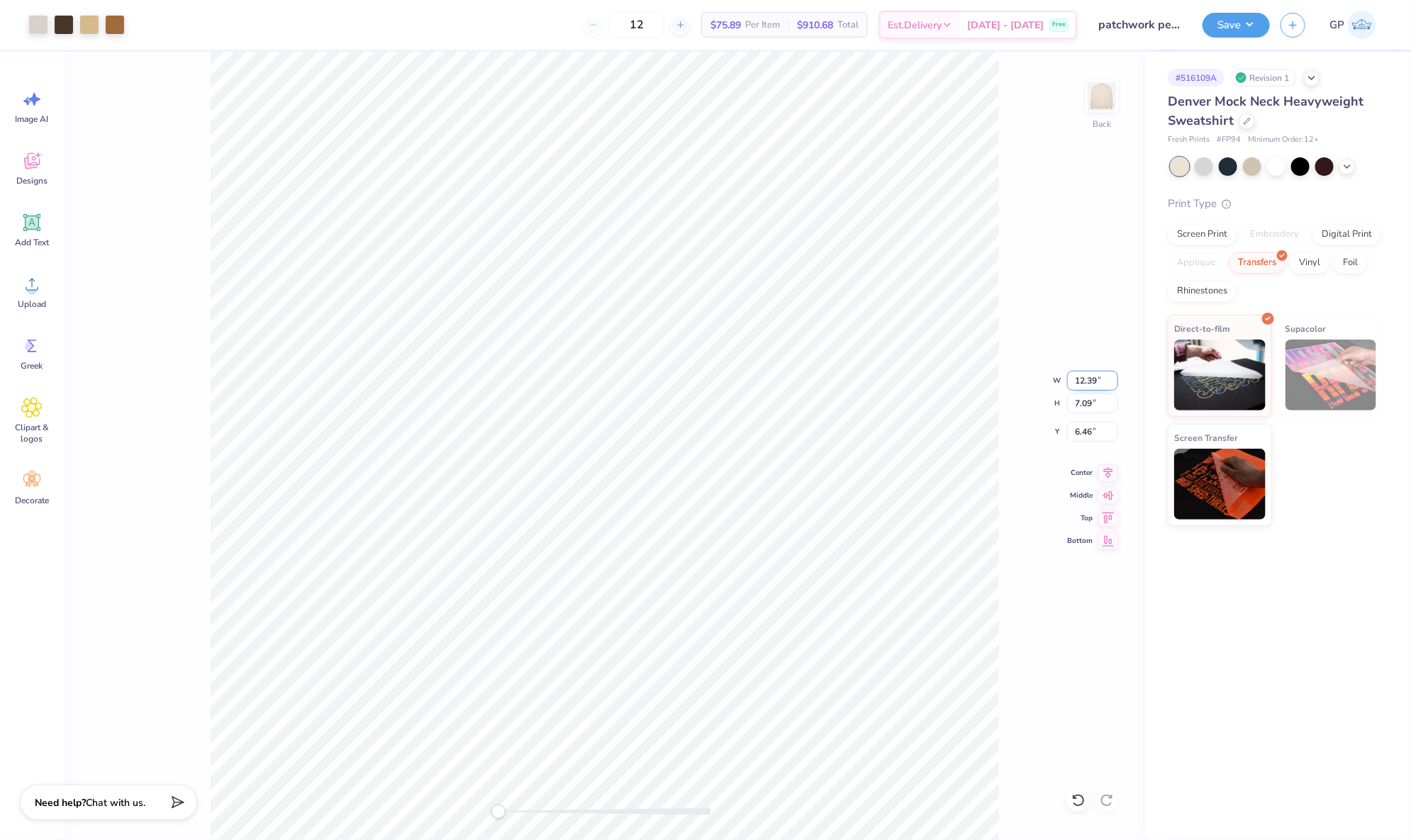
click at [1086, 377] on input "12.39" at bounding box center [1092, 380] width 51 height 20
type input "14"
click at [1019, 500] on div "Back W 14.01 14.01 " H 8.02 8.02 " Y 3.00 3.00 " Center Middle Top Bottom" at bounding box center [604, 446] width 1082 height 788
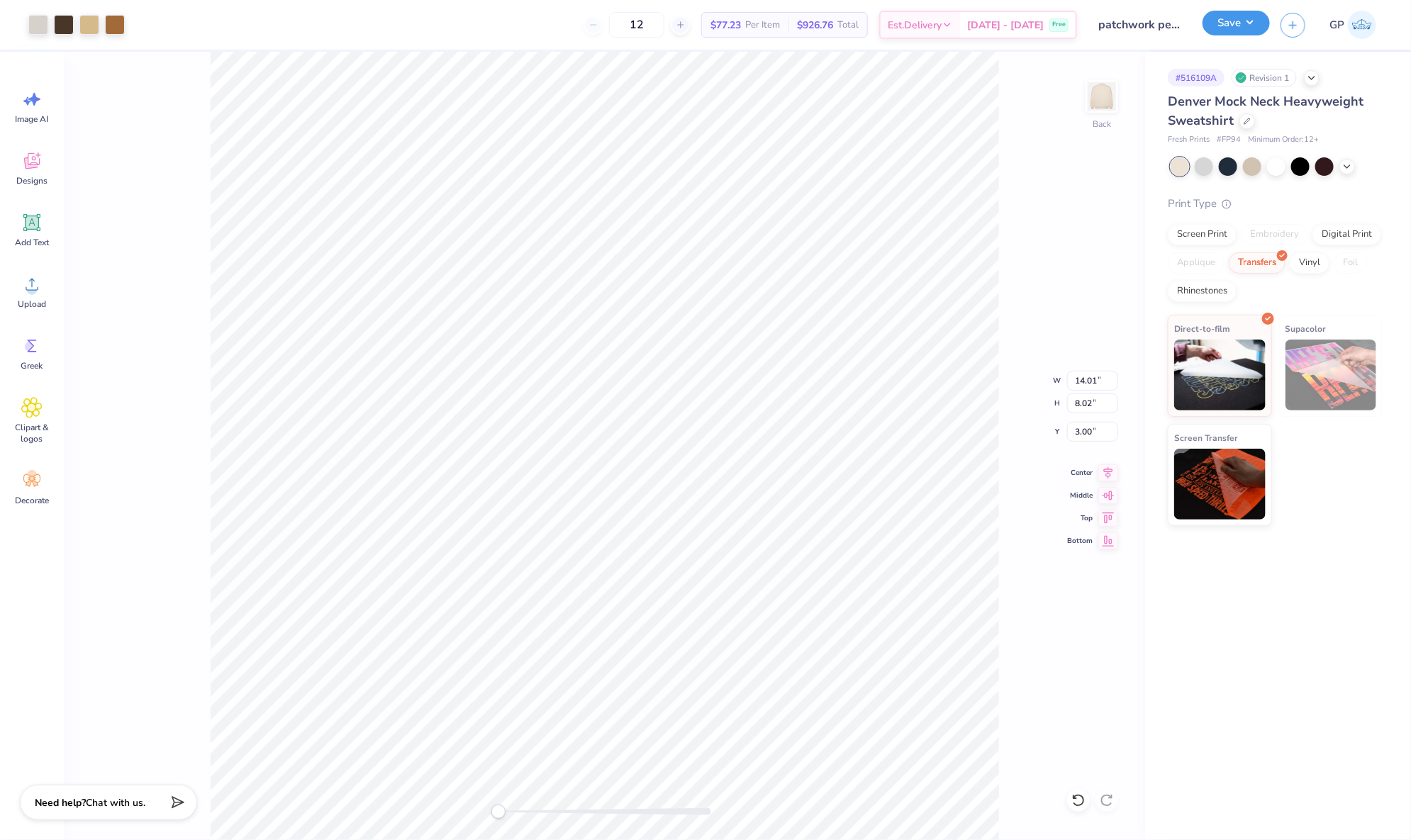
click at [1216, 18] on button "Save" at bounding box center [1236, 23] width 67 height 25
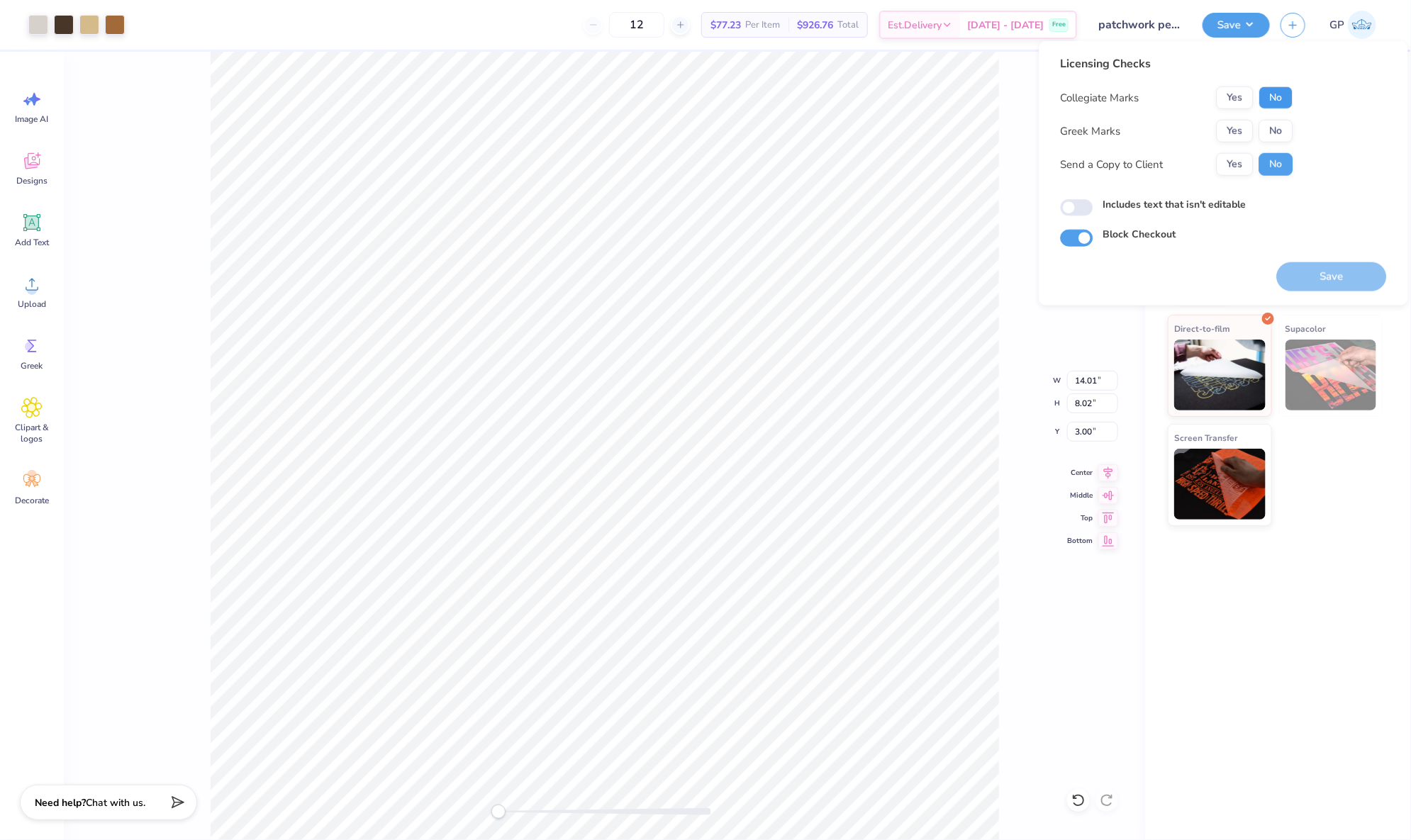
click at [1266, 89] on button "No" at bounding box center [1276, 98] width 34 height 23
click at [1222, 130] on button "Yes" at bounding box center [1235, 131] width 37 height 23
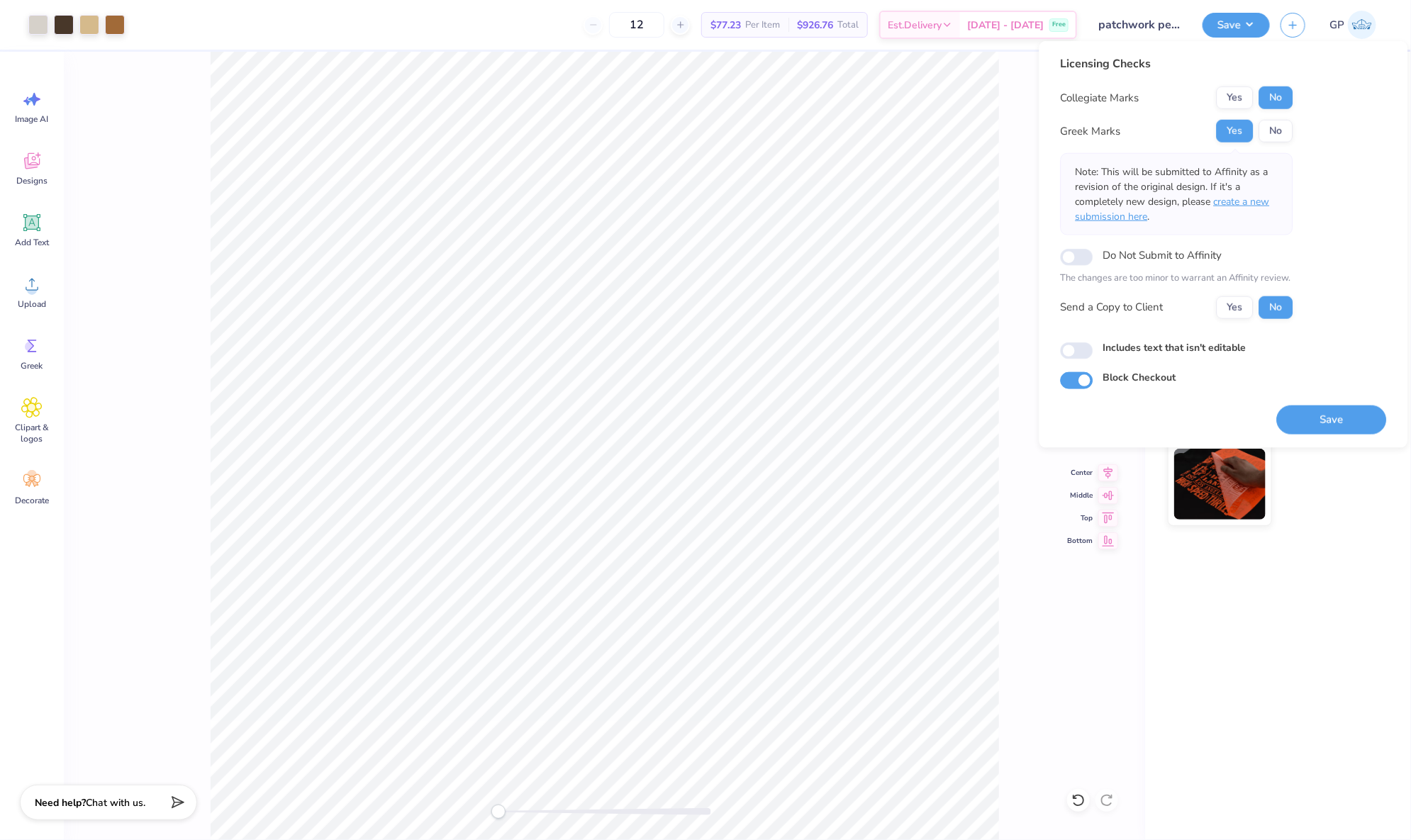
click at [1249, 202] on span "create a new submission here" at bounding box center [1173, 209] width 194 height 28
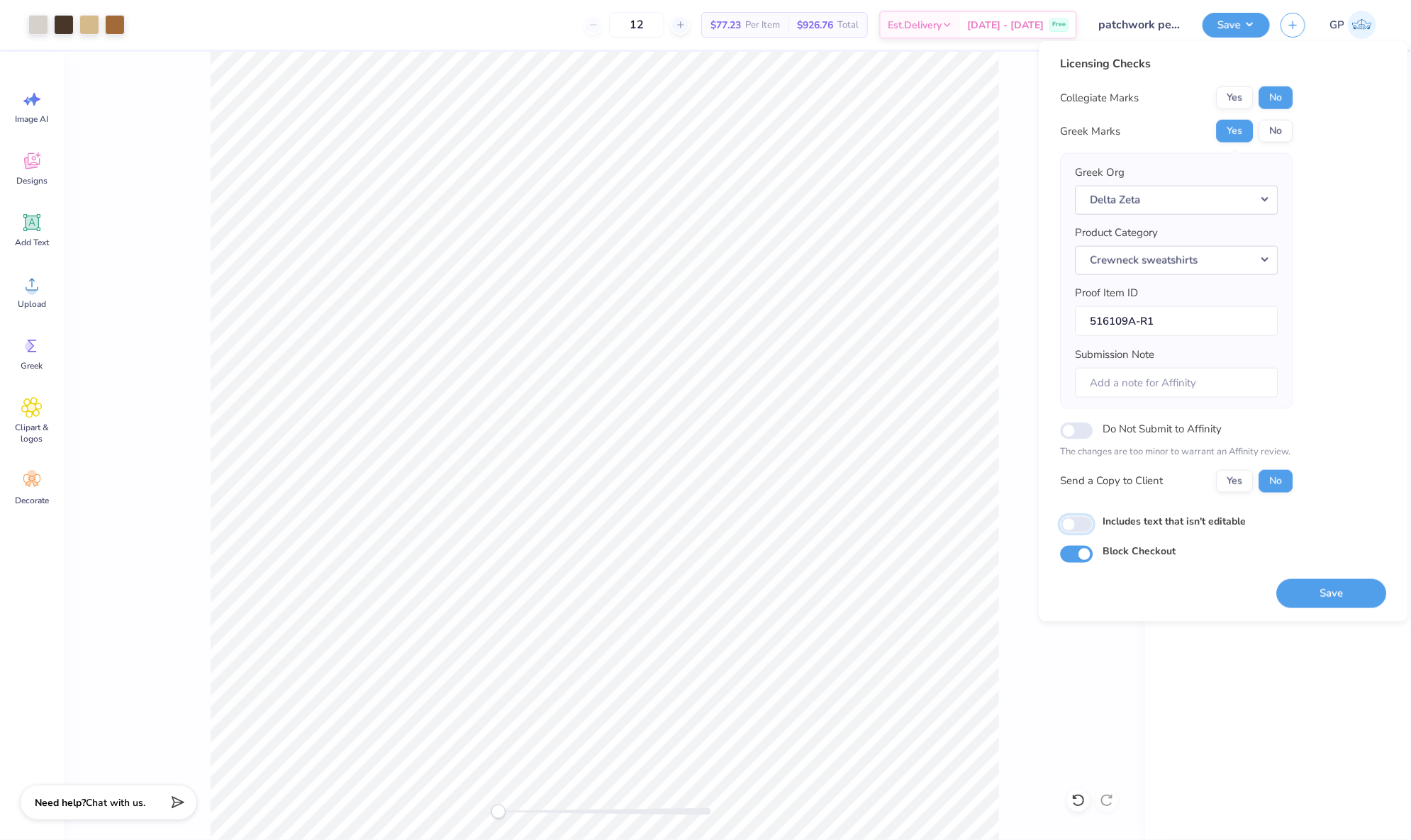
click at [1085, 516] on input "Includes text that isn't editable" at bounding box center [1077, 524] width 33 height 17
checkbox input "true"
click at [1256, 750] on div "# 516109A Revision 1 Denver Mock Neck Heavyweight Sweatshirt Fresh Prints # FP9…" at bounding box center [1278, 446] width 266 height 788
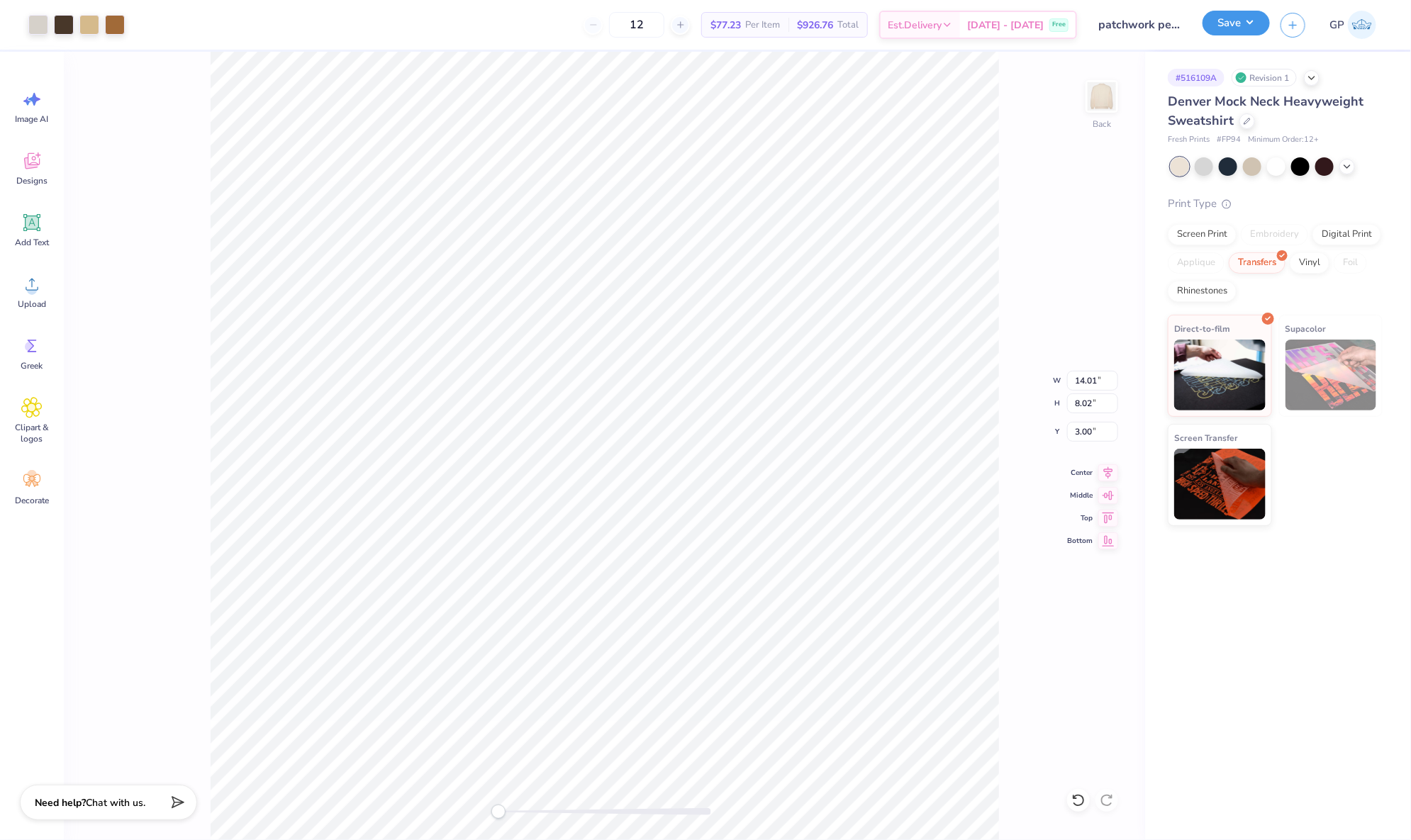
click at [1226, 17] on button "Save" at bounding box center [1236, 23] width 67 height 25
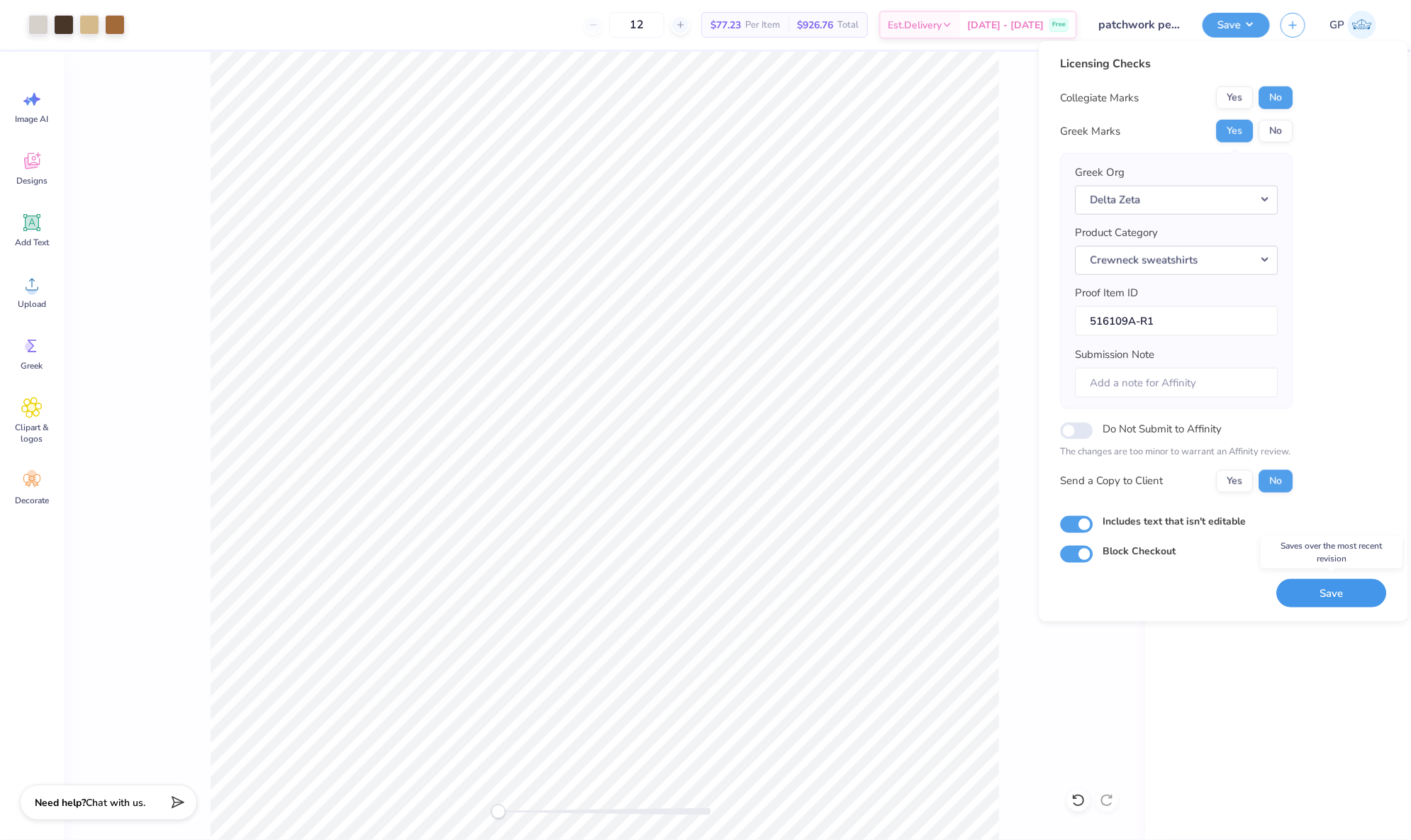
click at [1330, 595] on button "Save" at bounding box center [1332, 593] width 110 height 29
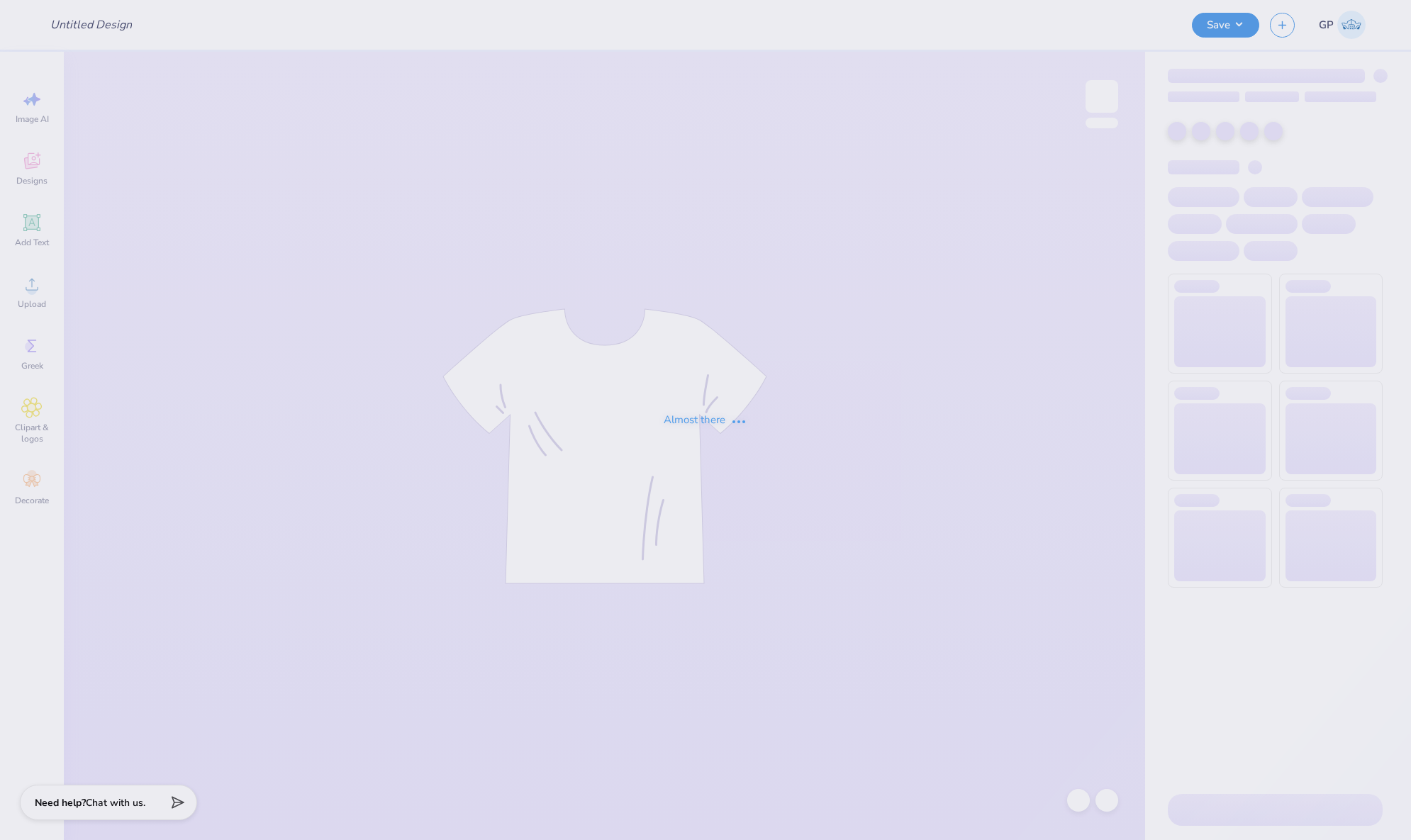
type input "RUF shirt"
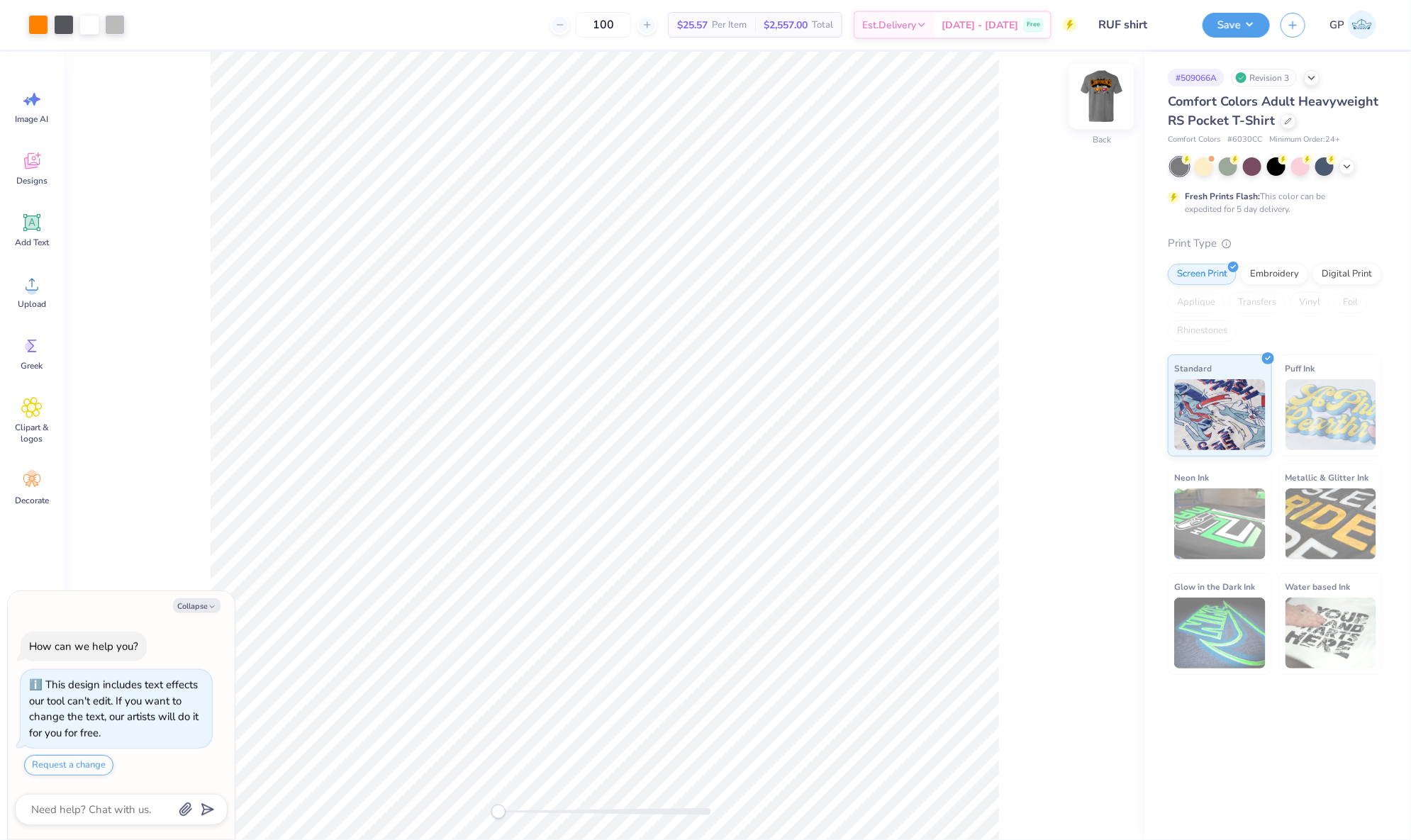
click at [1100, 107] on img at bounding box center [1102, 96] width 57 height 57
click at [1098, 112] on img at bounding box center [1102, 96] width 57 height 57
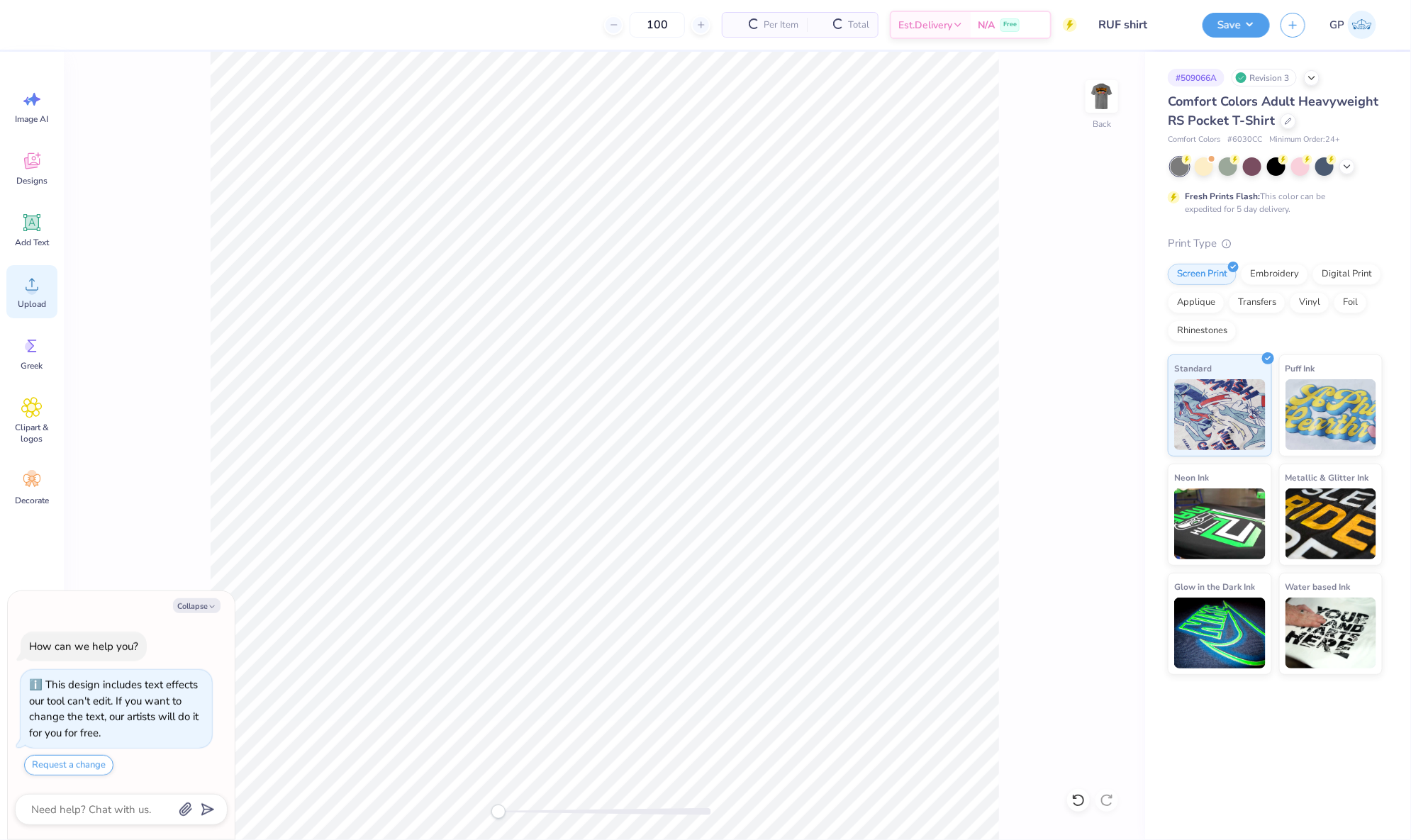
click at [33, 277] on icon at bounding box center [32, 284] width 21 height 21
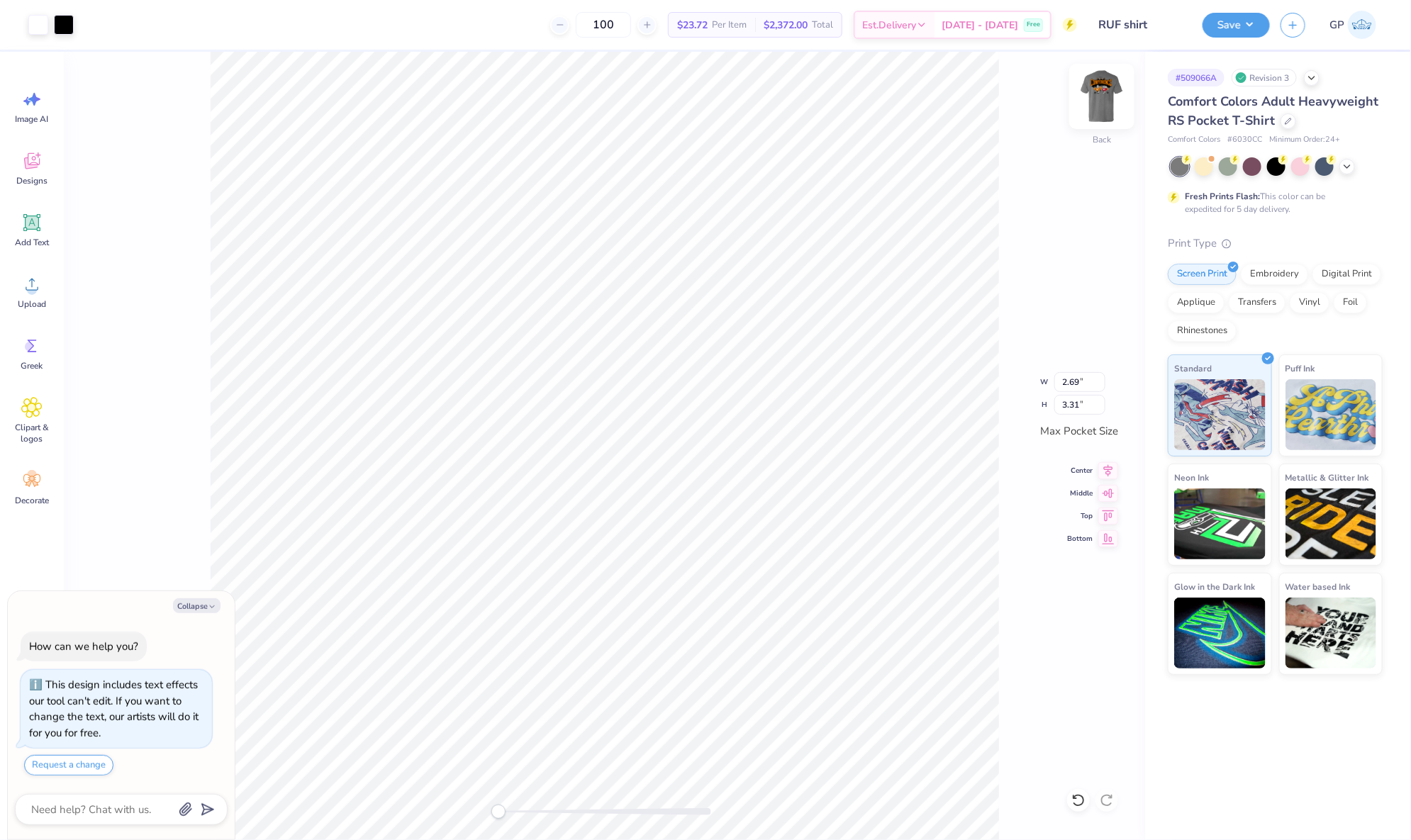
click at [1096, 101] on img at bounding box center [1102, 96] width 57 height 57
type textarea "x"
type input "1.12"
type input "0.78"
type input "11.77"
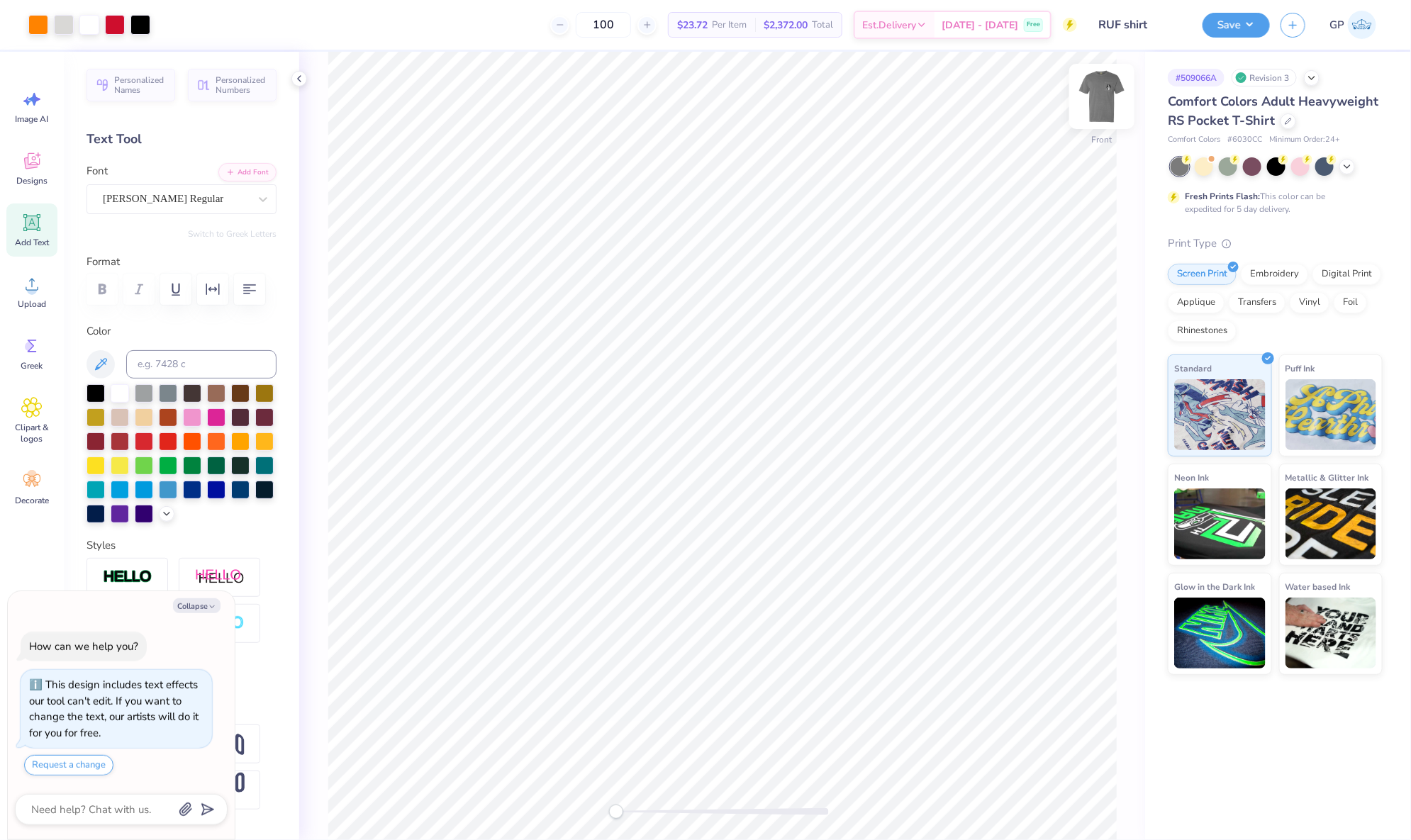
click at [1106, 104] on img at bounding box center [1102, 96] width 57 height 57
click at [1090, 93] on img at bounding box center [1102, 96] width 57 height 57
click at [145, 25] on div at bounding box center [140, 23] width 20 height 20
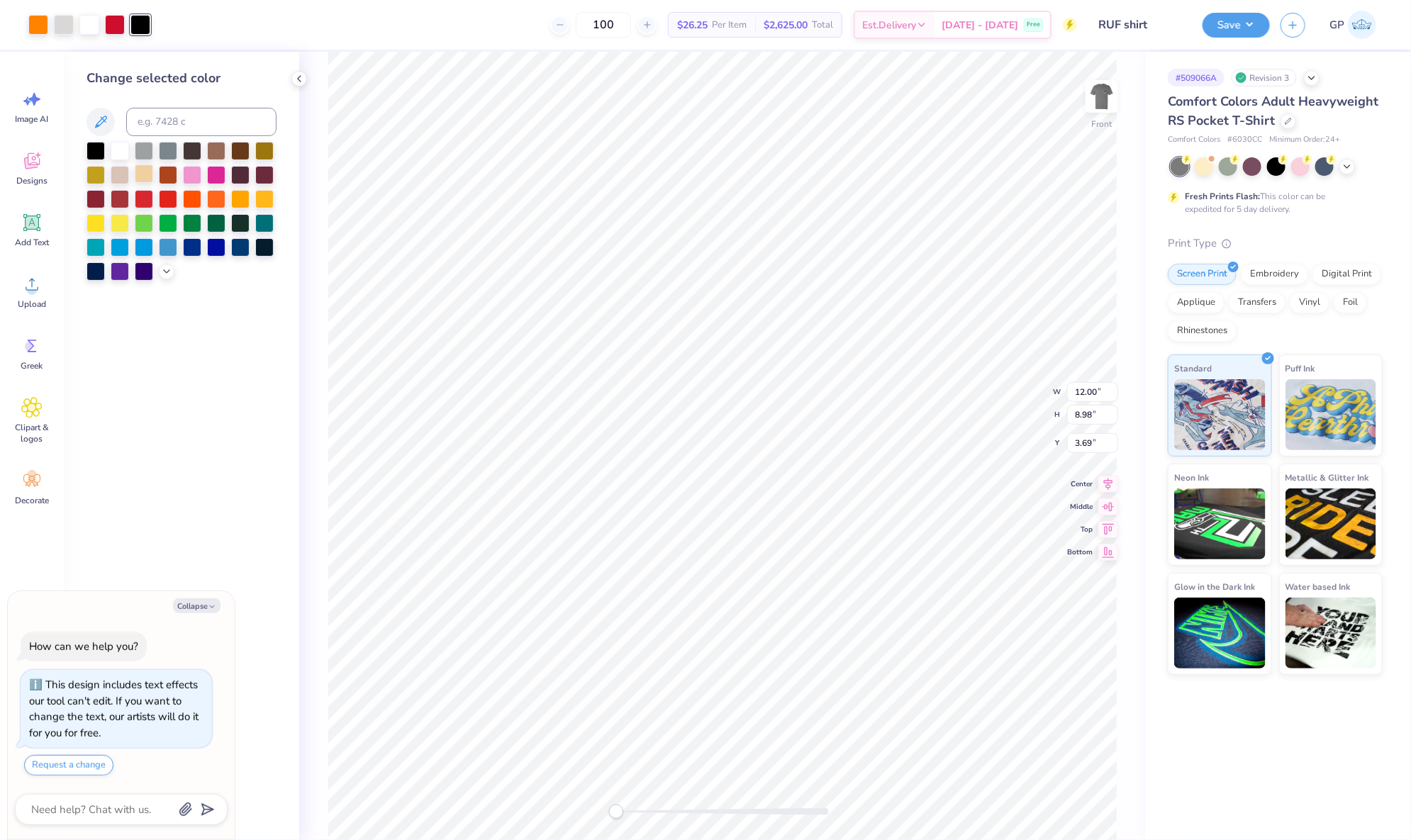
click at [153, 173] on div at bounding box center [144, 173] width 19 height 19
click at [36, 301] on span "Upload" at bounding box center [32, 303] width 28 height 11
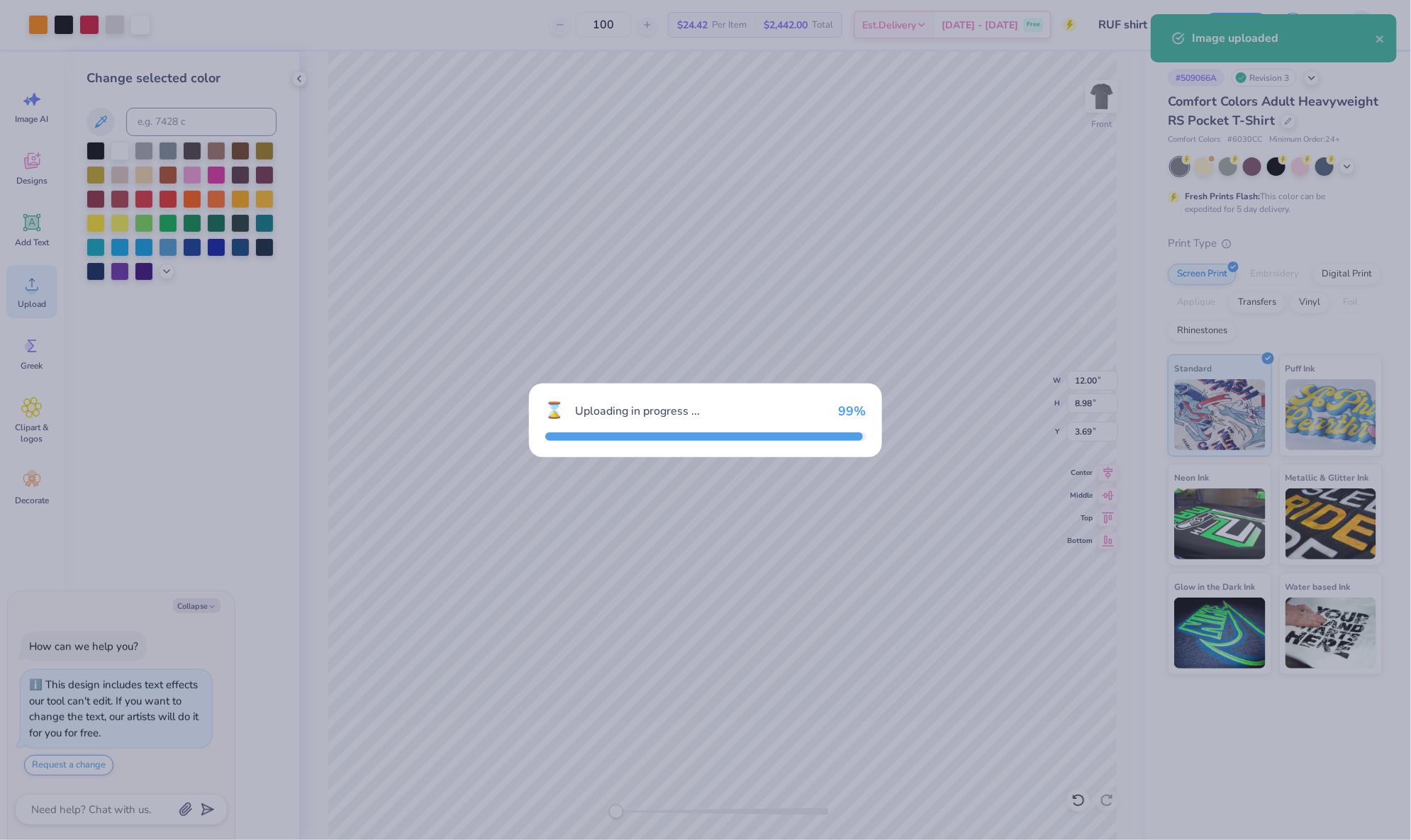
type textarea "x"
type input "13.83"
type input "10.29"
type input "9.11"
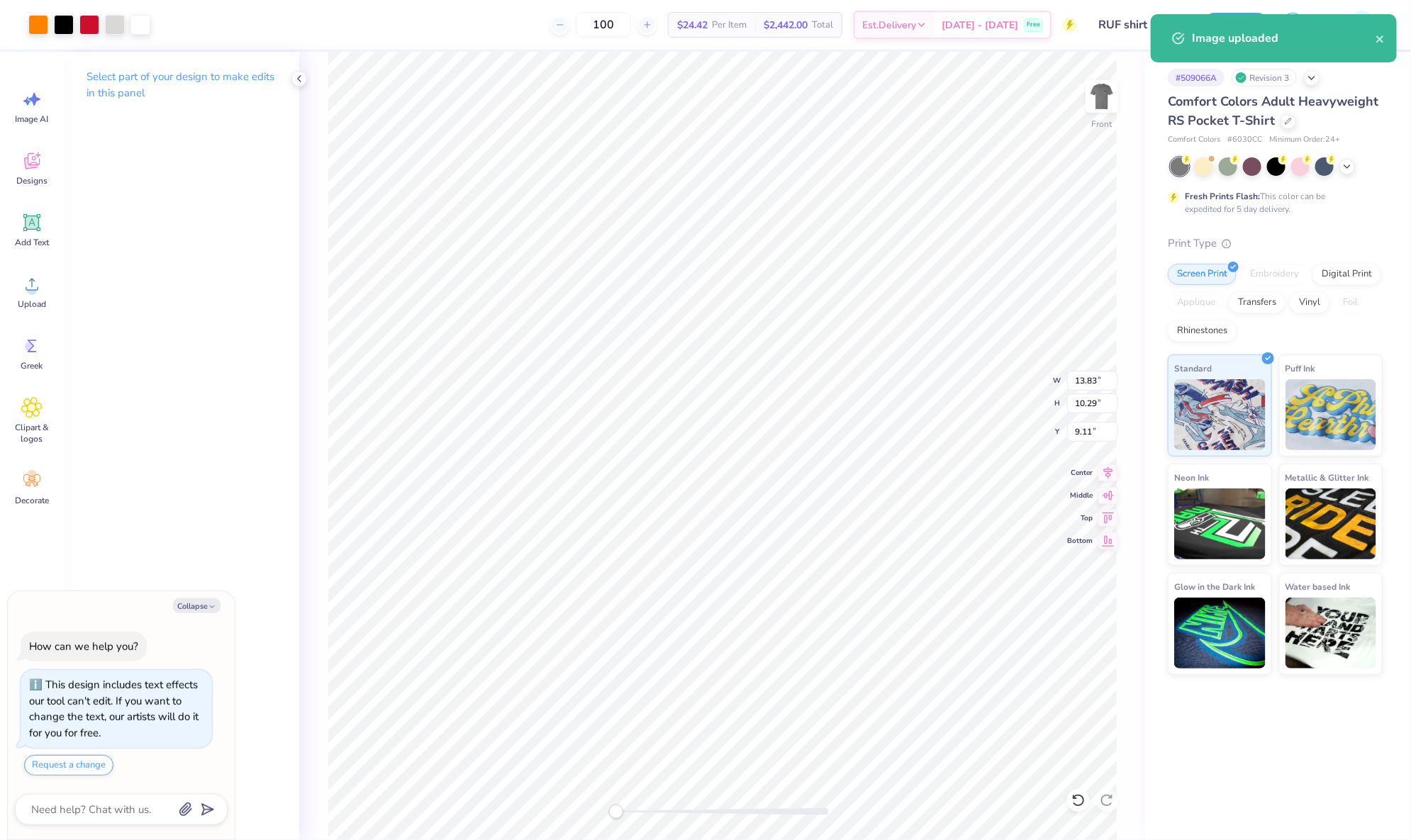
type textarea "x"
type input "12.00"
type input "8.98"
type input "3.69"
type textarea "x"
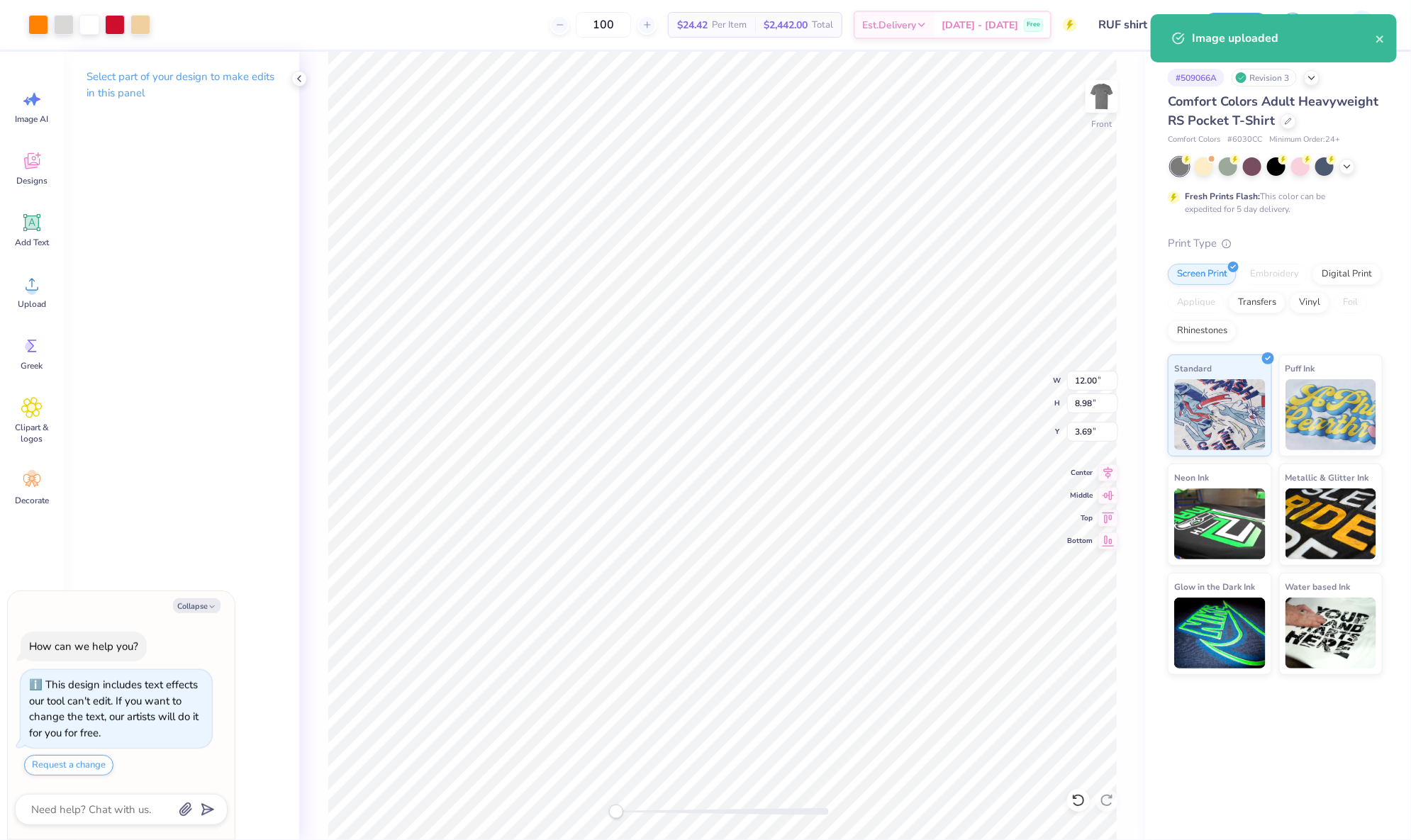
type input "13.83"
type input "10.29"
type input "9.11"
click at [1083, 381] on input "13.83" at bounding box center [1092, 380] width 51 height 20
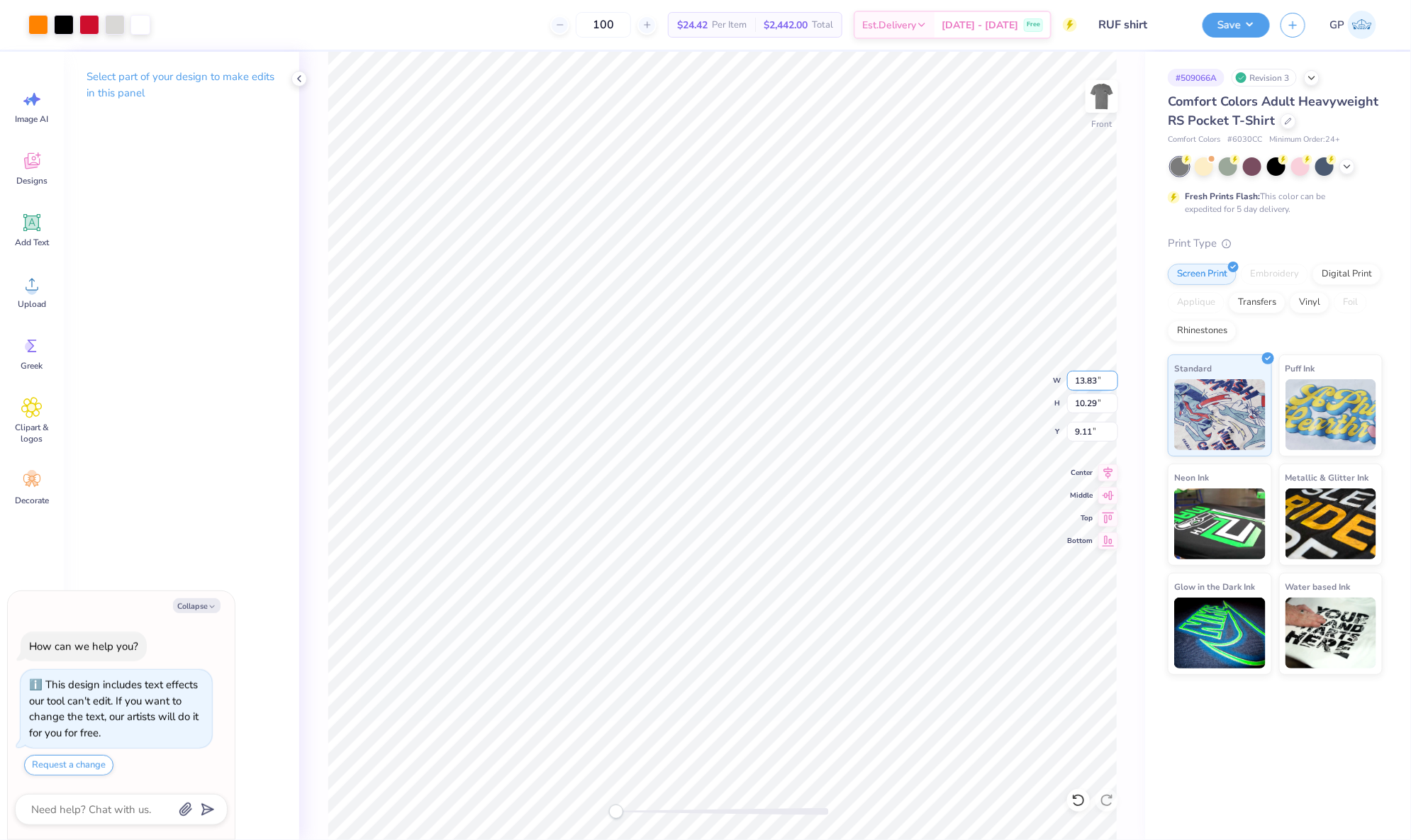
click at [1083, 381] on input "13.83" at bounding box center [1092, 380] width 51 height 20
type input "12"
click at [635, 813] on div at bounding box center [722, 812] width 212 height 7
click at [956, 617] on li "Send to Back" at bounding box center [954, 609] width 111 height 27
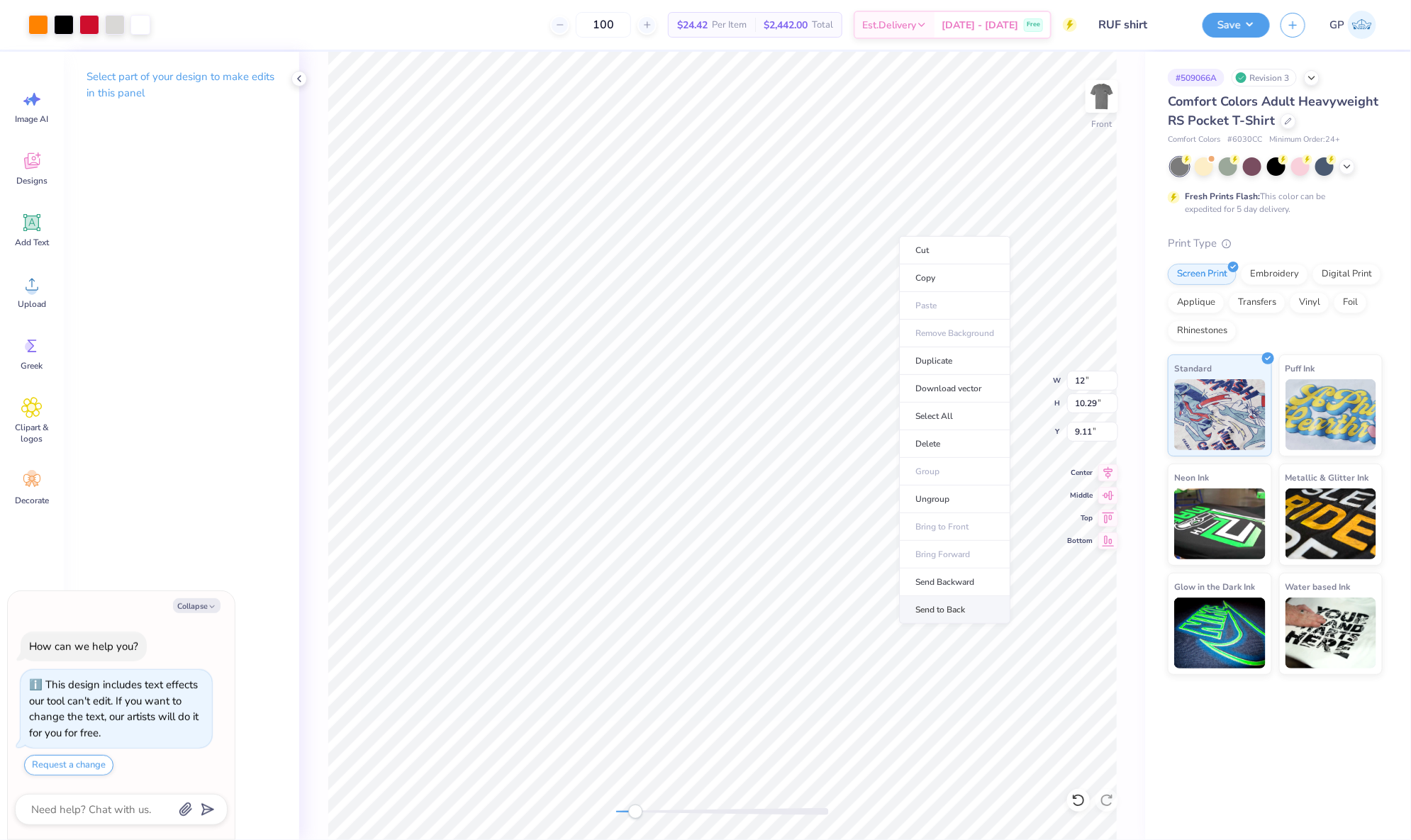
type textarea "x"
type input "11.99"
type input "8.92"
type input "3.71"
type textarea "x"
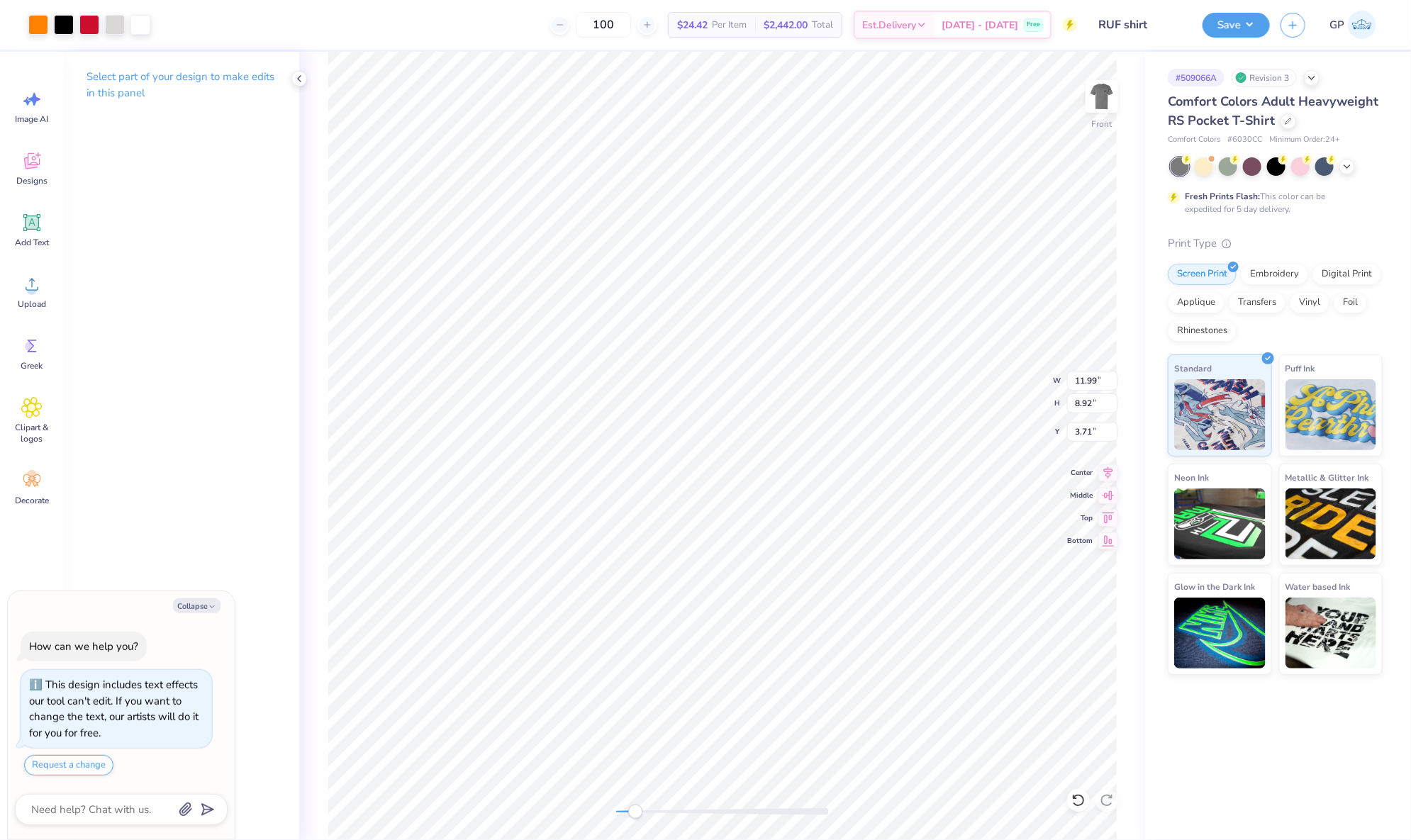
type input "12.00"
type input "8.98"
type input "3.69"
click at [594, 805] on div "Front W 11.99 11.99 " H 9.63 9.63 " Y 3.00 3.00 " Center Middle Top Bottom" at bounding box center [722, 446] width 846 height 788
click at [1104, 93] on img at bounding box center [1102, 96] width 57 height 57
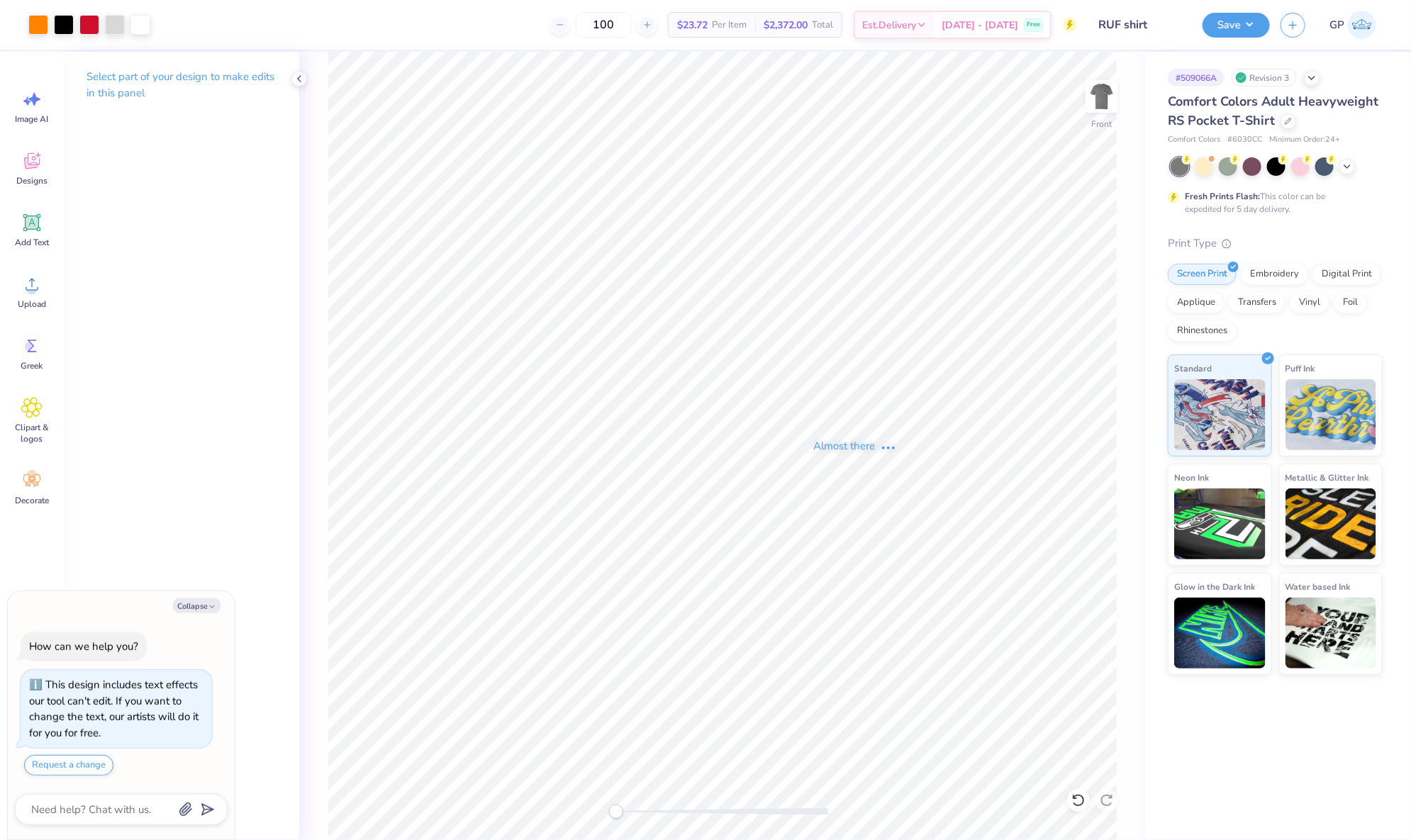
click at [723, 110] on div "Almost there" at bounding box center [855, 446] width 1112 height 788
click at [1096, 109] on img at bounding box center [1102, 96] width 57 height 57
type textarea "x"
type input "2.77"
type input "3.41"
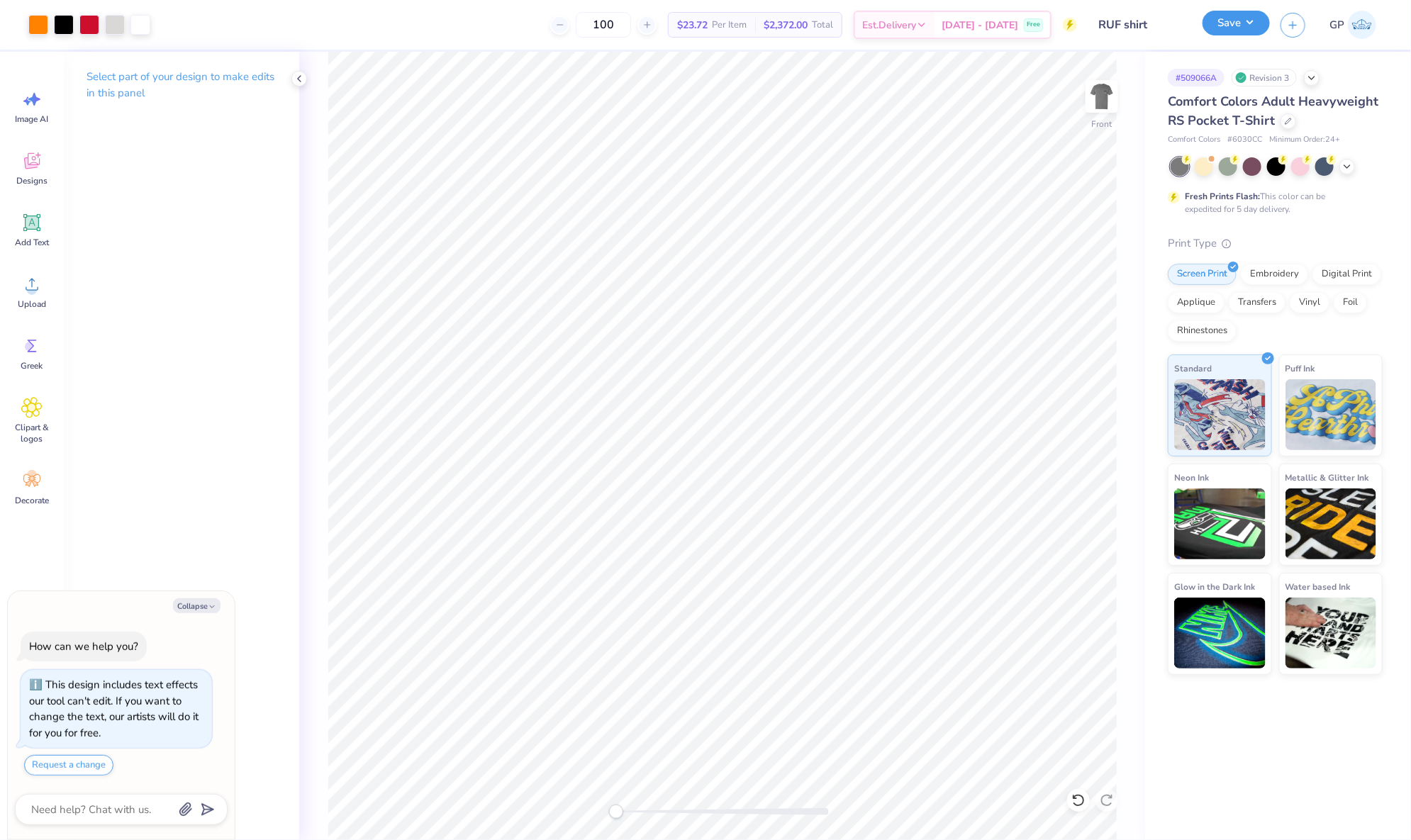
click at [1227, 25] on button "Save" at bounding box center [1236, 23] width 67 height 25
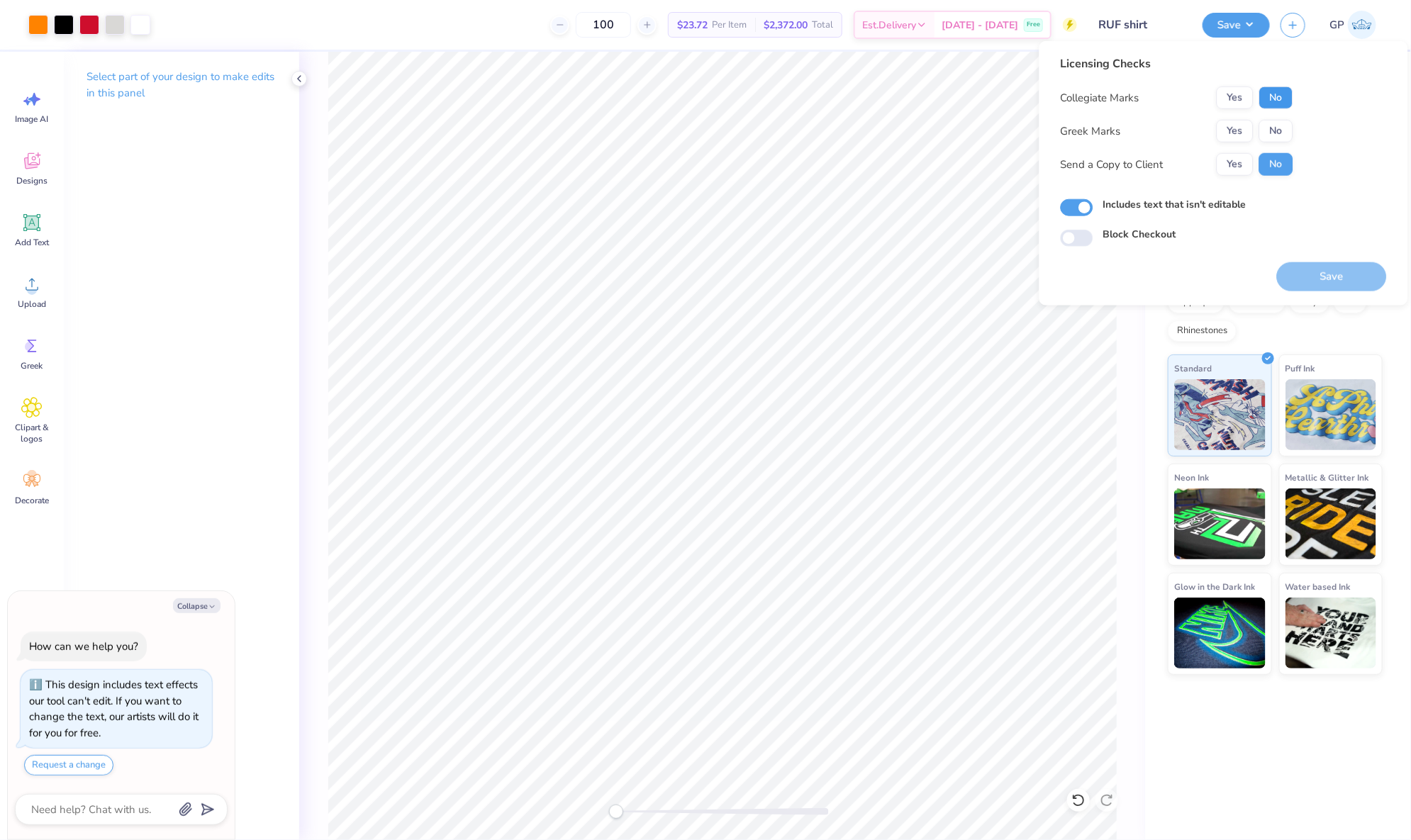
click at [1275, 100] on button "No" at bounding box center [1276, 98] width 34 height 23
click at [1275, 135] on button "No" at bounding box center [1276, 131] width 34 height 23
click at [1316, 279] on button "Save" at bounding box center [1332, 276] width 110 height 29
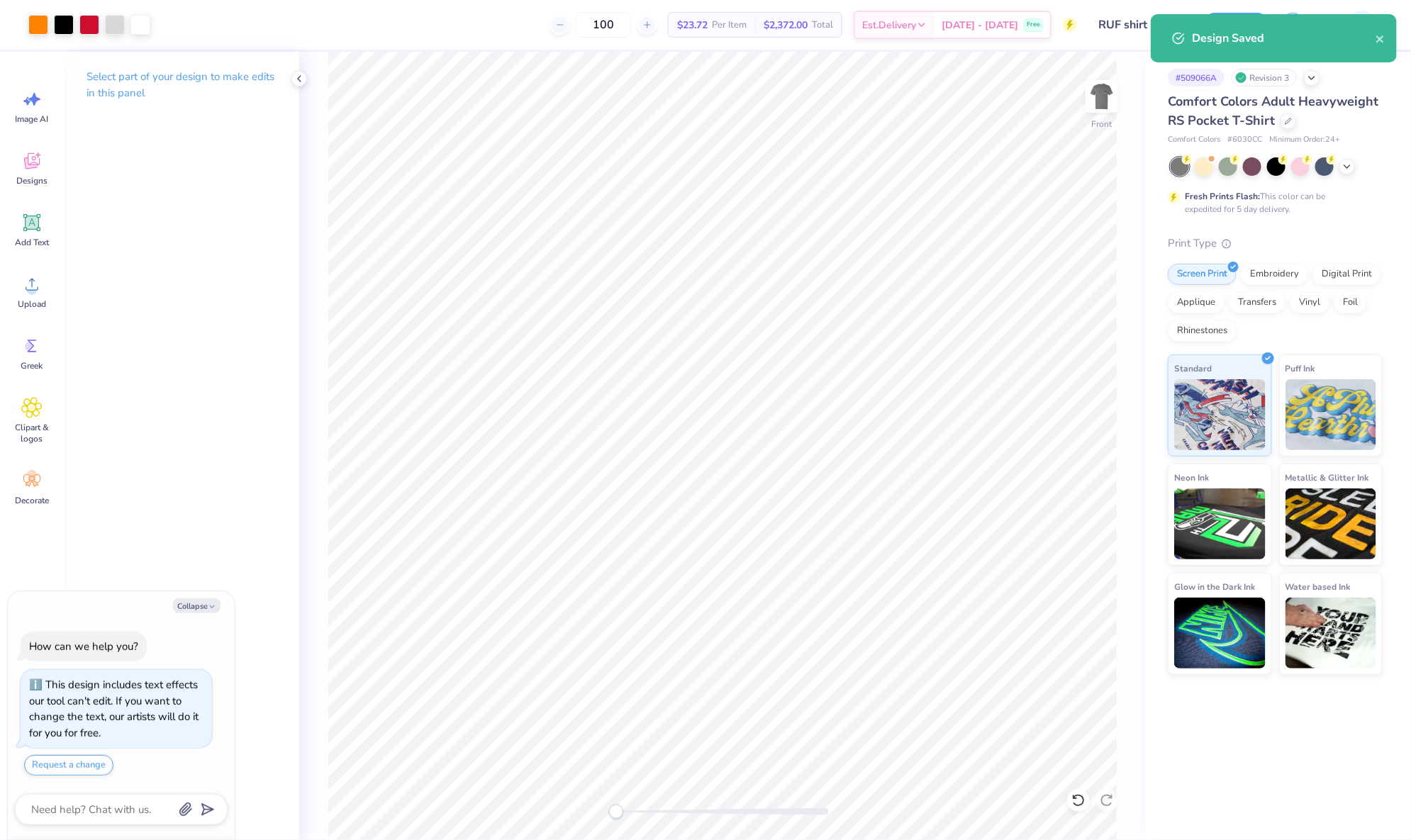
type textarea "x"
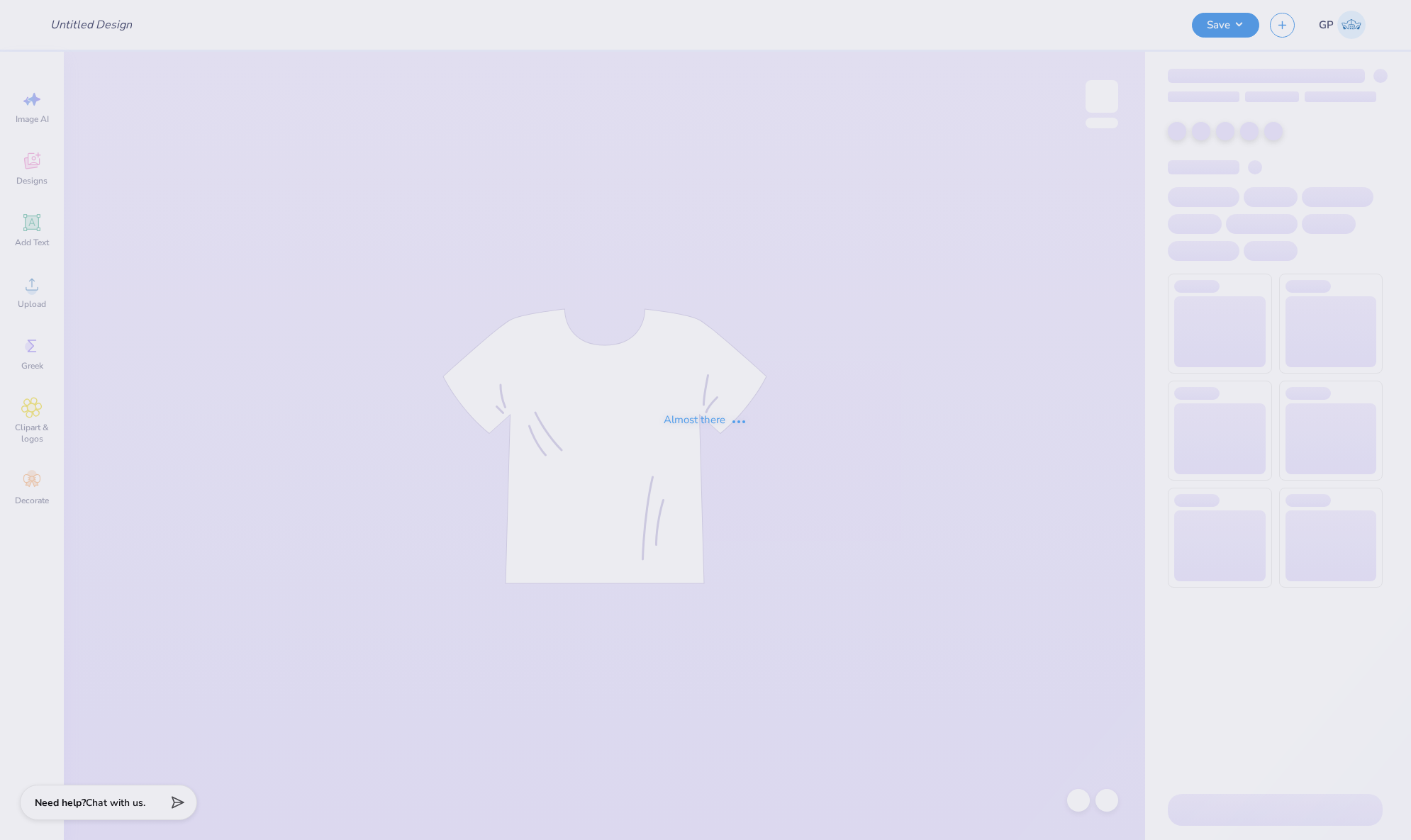
type input "PR Merch"
